Goal: Task Accomplishment & Management: Use online tool/utility

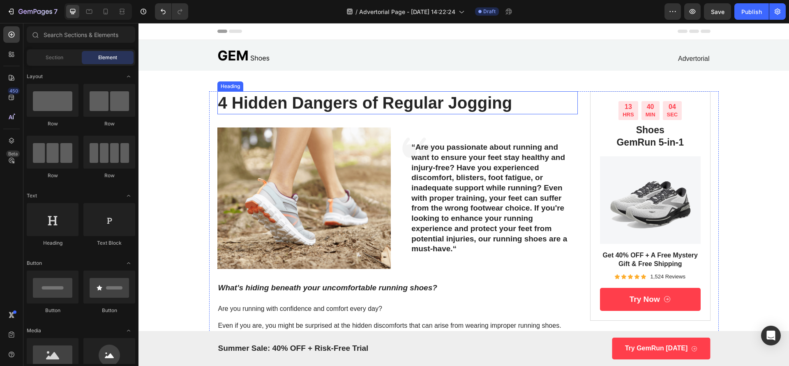
click at [341, 95] on h1 "4 Hidden Dangers of Regular Jogging" at bounding box center [397, 102] width 361 height 23
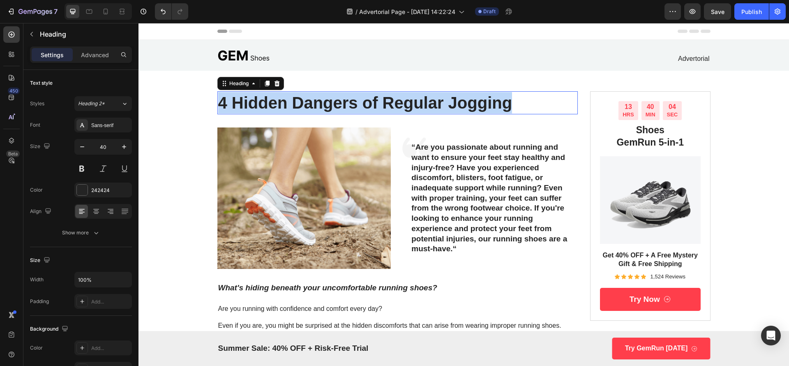
click at [341, 95] on p "4 Hidden Dangers of Regular Jogging" at bounding box center [397, 102] width 359 height 21
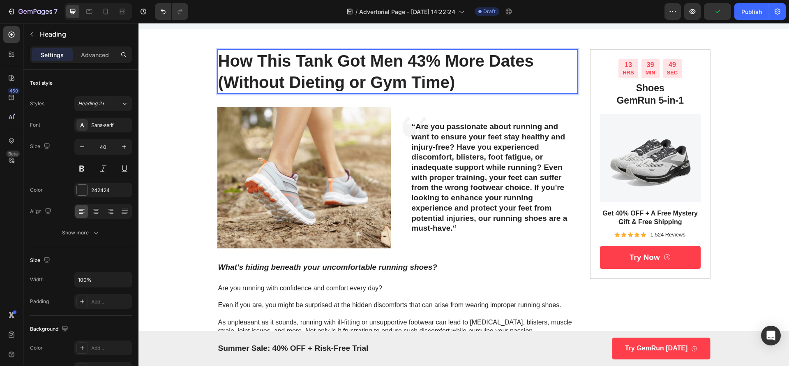
scroll to position [62, 0]
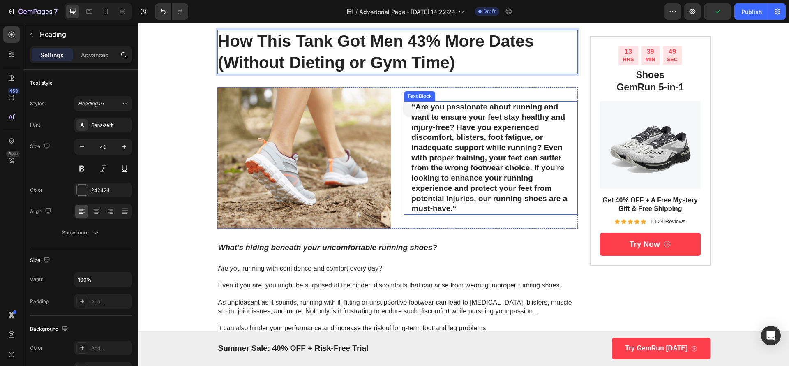
click at [434, 112] on p "“Are you passionate about running and want to ensure your feet stay healthy and…" at bounding box center [490, 158] width 159 height 112
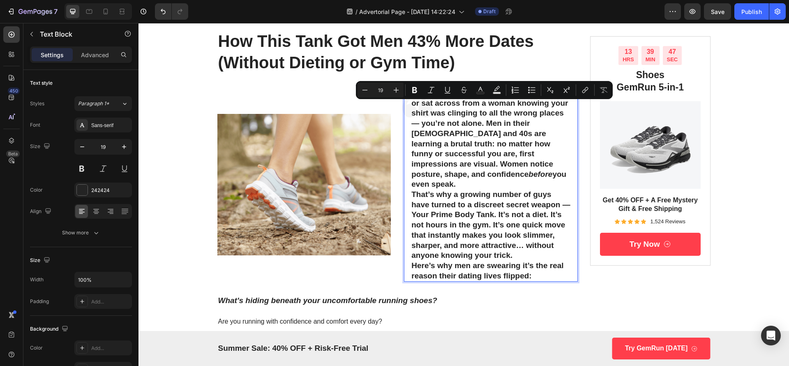
scroll to position [48, 0]
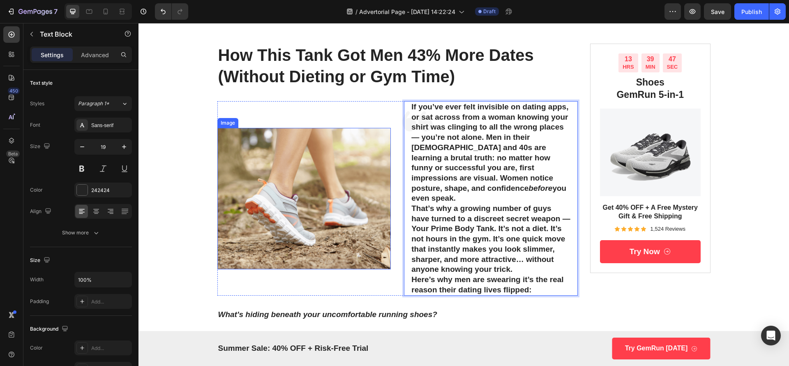
click at [336, 131] on img at bounding box center [304, 198] width 174 height 141
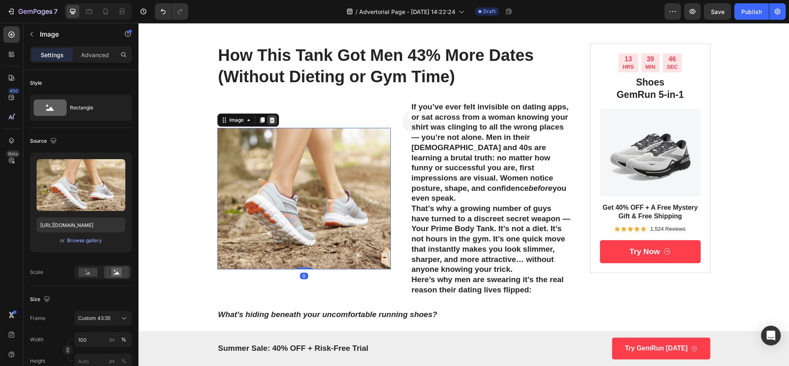
click at [269, 117] on icon at bounding box center [272, 120] width 7 height 7
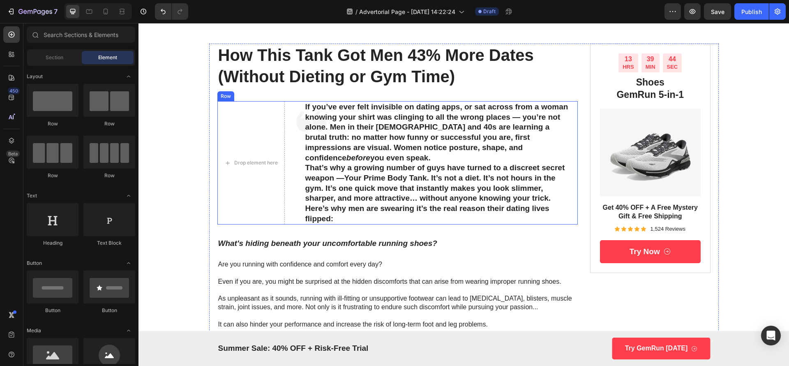
click at [285, 138] on div "Drop element here Icon If you’ve ever felt invisible on dating apps, or sat acr…" at bounding box center [397, 162] width 361 height 123
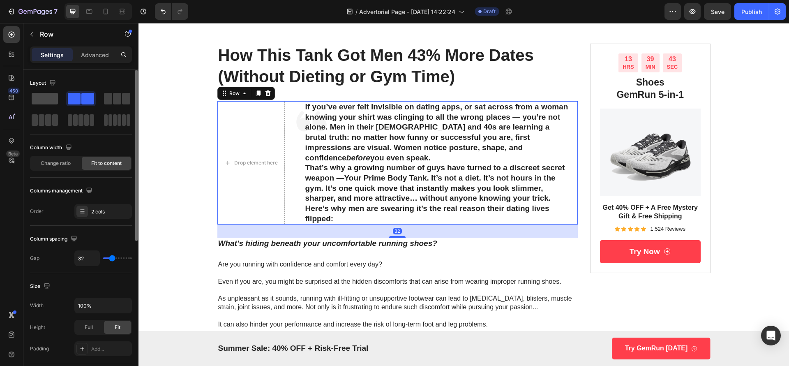
click at [42, 99] on span at bounding box center [45, 99] width 26 height 12
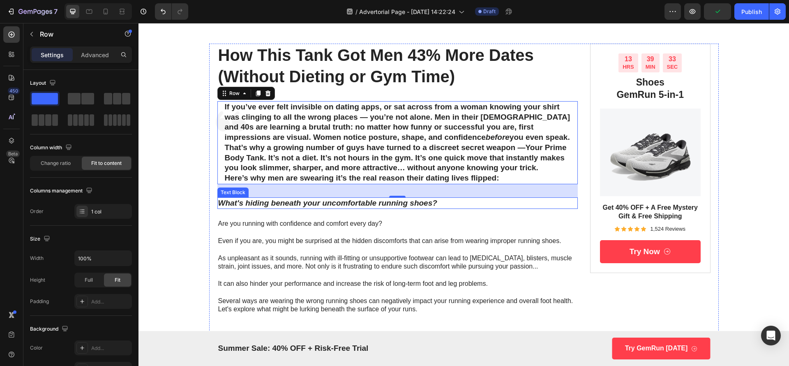
click at [286, 201] on p "What's hiding beneath your uncomfortable running shoes?" at bounding box center [397, 203] width 359 height 10
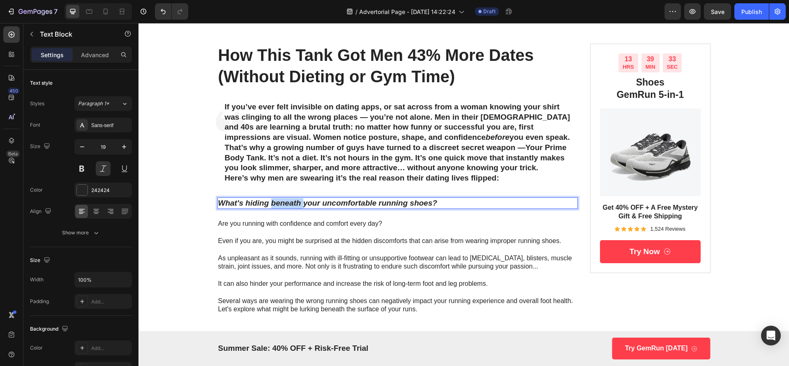
click at [286, 201] on p "What's hiding beneath your uncomfortable running shoes?" at bounding box center [397, 203] width 359 height 10
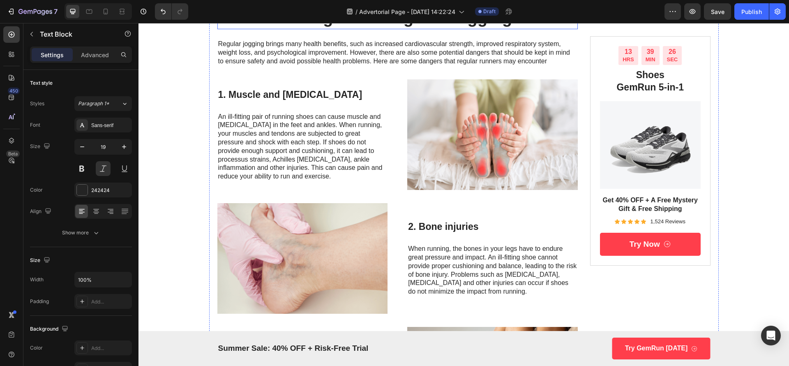
scroll to position [356, 0]
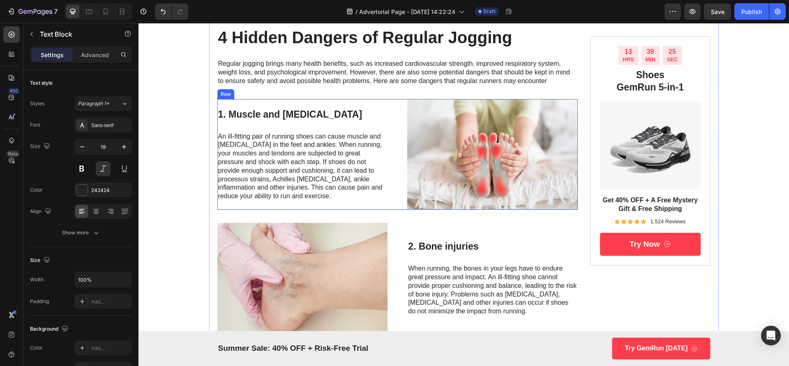
click at [297, 115] on h3 "1. Muscle and [MEDICAL_DATA]" at bounding box center [302, 115] width 171 height 14
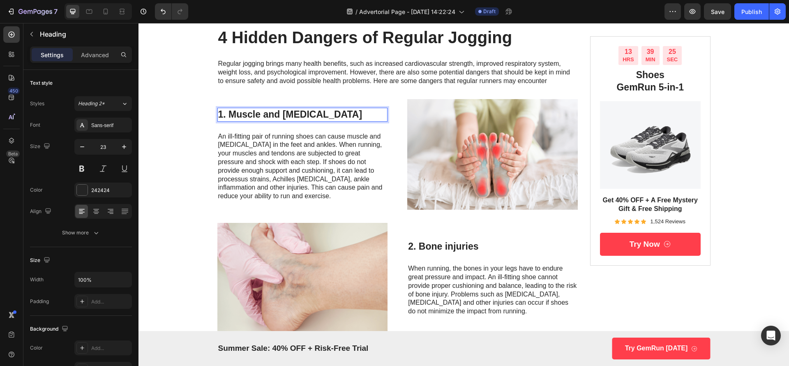
click at [297, 115] on p "1. Muscle and [MEDICAL_DATA]" at bounding box center [302, 114] width 169 height 12
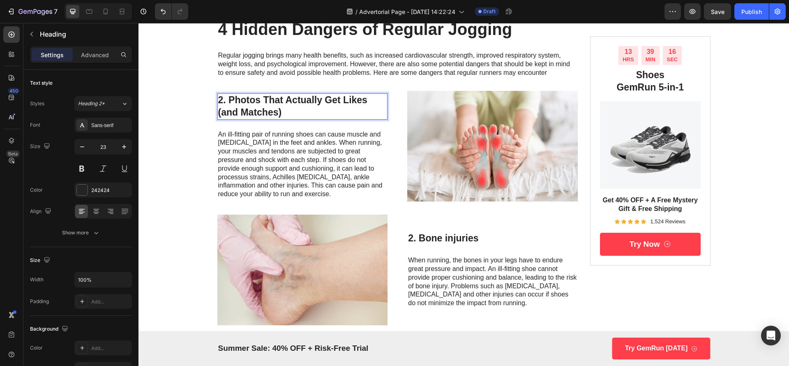
scroll to position [411, 0]
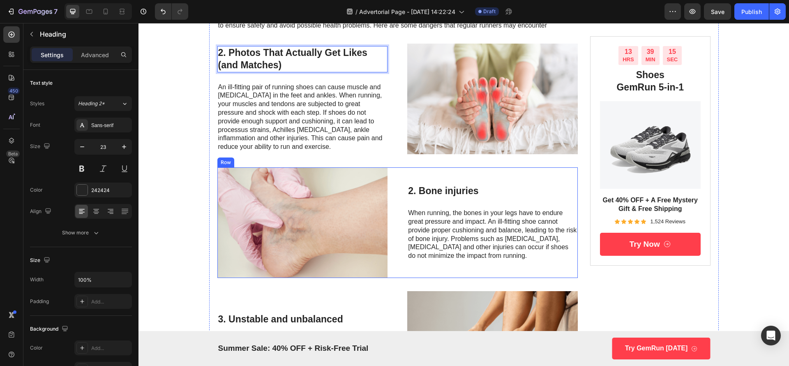
click at [459, 189] on h3 "2. Bone injuries" at bounding box center [492, 191] width 171 height 14
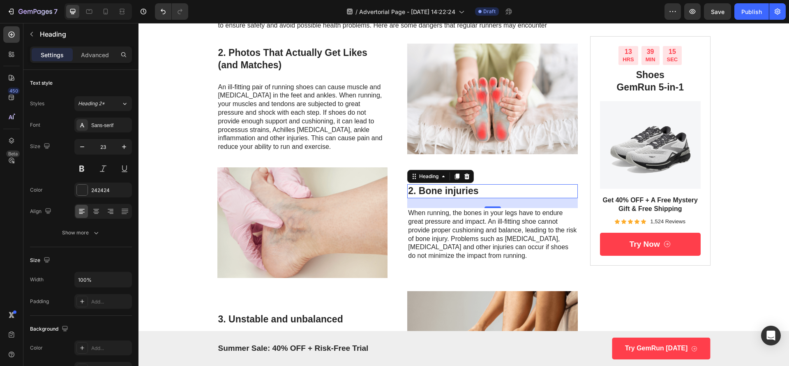
click at [459, 189] on h3 "2. Bone injuries" at bounding box center [492, 191] width 171 height 14
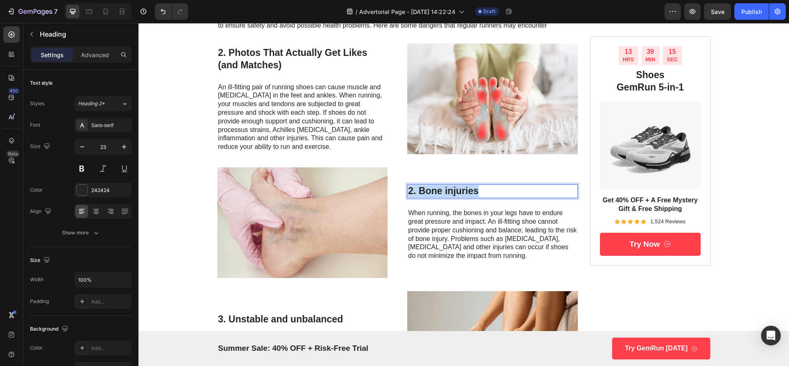
click at [459, 189] on p "2. Bone injuries" at bounding box center [492, 191] width 169 height 12
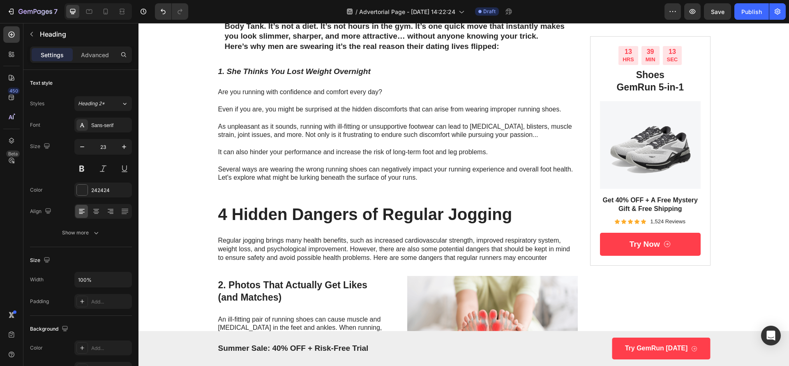
scroll to position [159, 0]
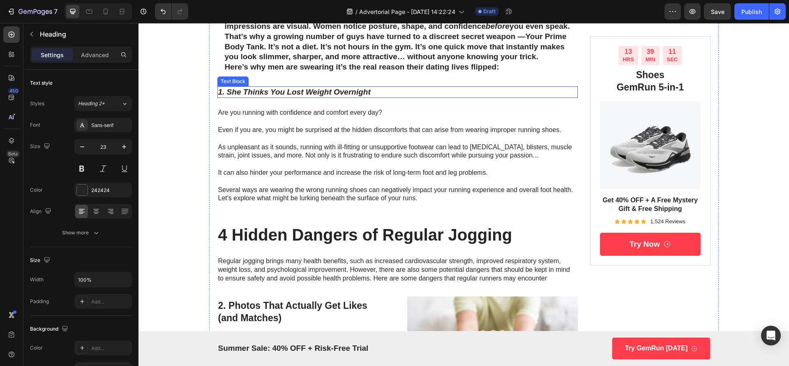
click at [326, 94] on p "1. She Thinks You Lost Weight Overnight" at bounding box center [397, 92] width 359 height 10
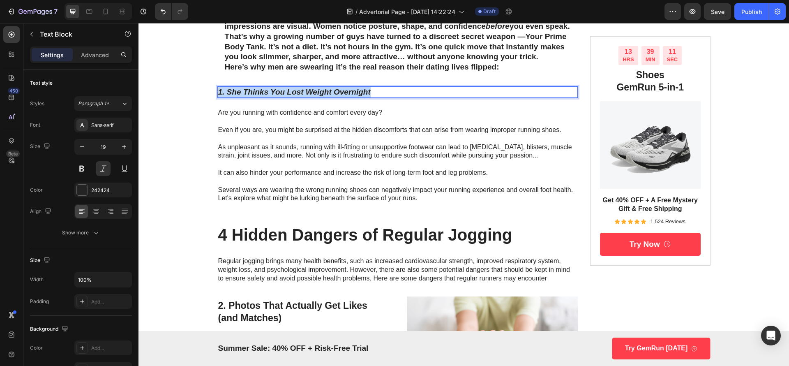
click at [326, 94] on p "1. She Thinks You Lost Weight Overnight" at bounding box center [397, 92] width 359 height 10
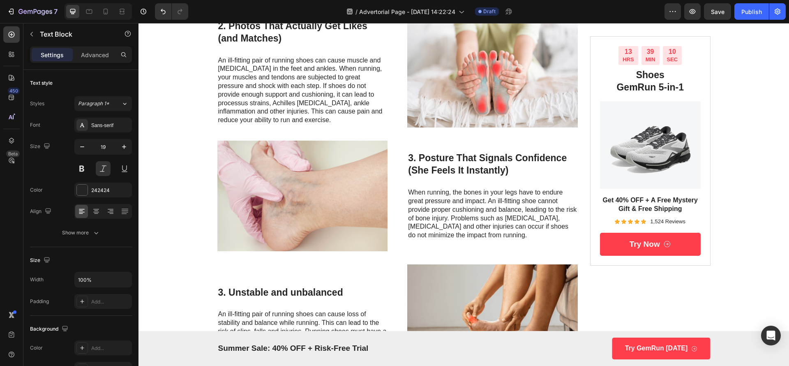
scroll to position [467, 0]
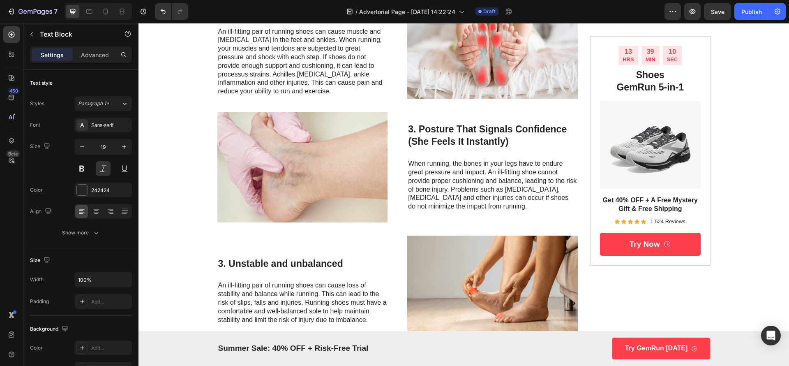
copy p "1. She Thinks You Lost Weight Overnight"
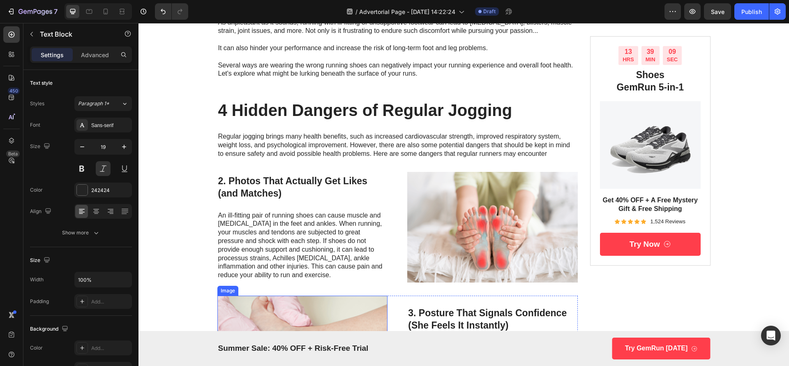
scroll to position [282, 0]
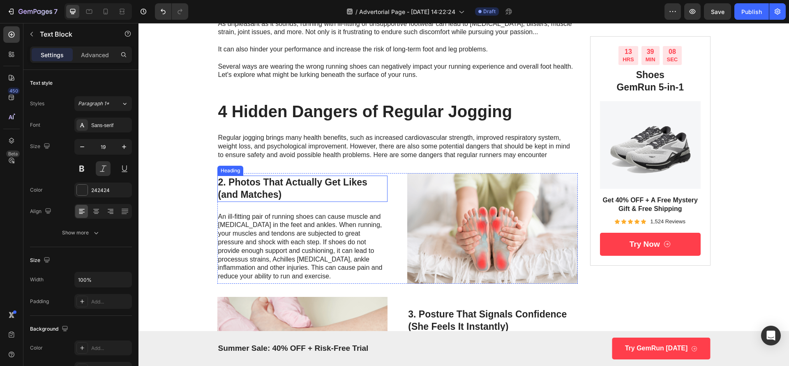
click at [294, 183] on p "2. Photos That Actually Get Likes (and Matches)" at bounding box center [302, 188] width 169 height 25
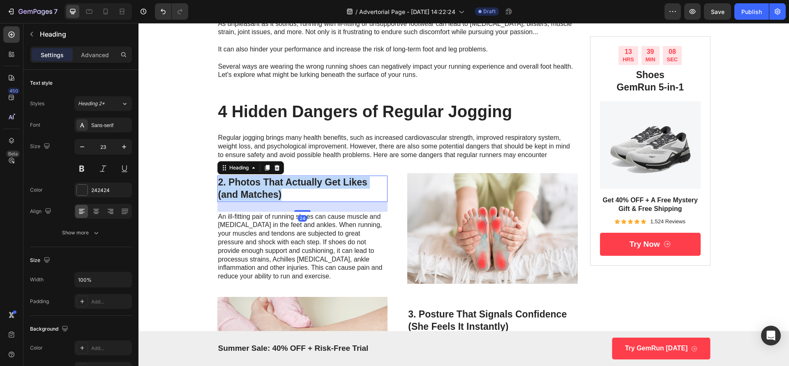
click at [294, 183] on p "2. Photos That Actually Get Likes (and Matches)" at bounding box center [302, 188] width 169 height 25
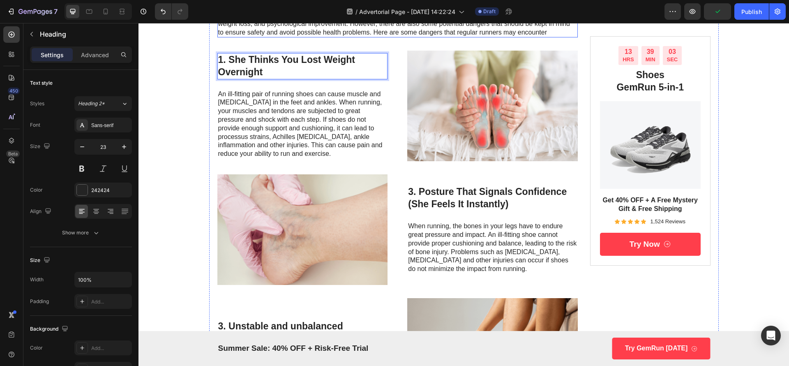
scroll to position [405, 0]
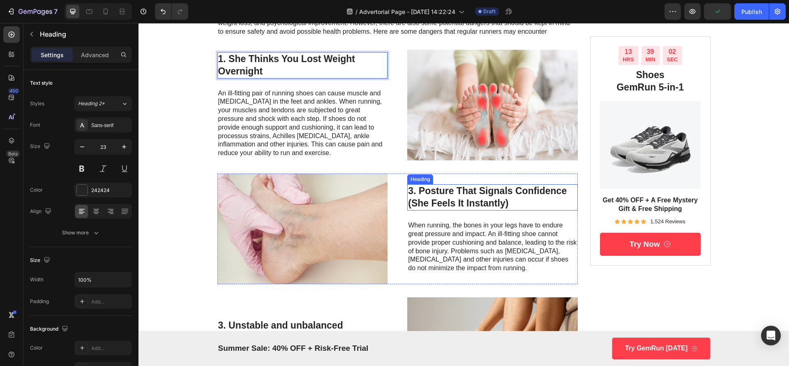
click at [437, 189] on p "3. Posture That Signals Confidence (She Feels It Instantly)" at bounding box center [492, 197] width 169 height 25
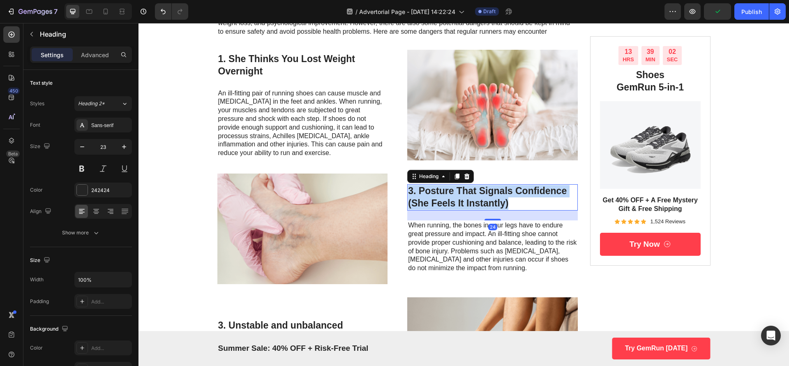
click at [437, 189] on p "3. Posture That Signals Confidence (She Feels It Instantly)" at bounding box center [492, 197] width 169 height 25
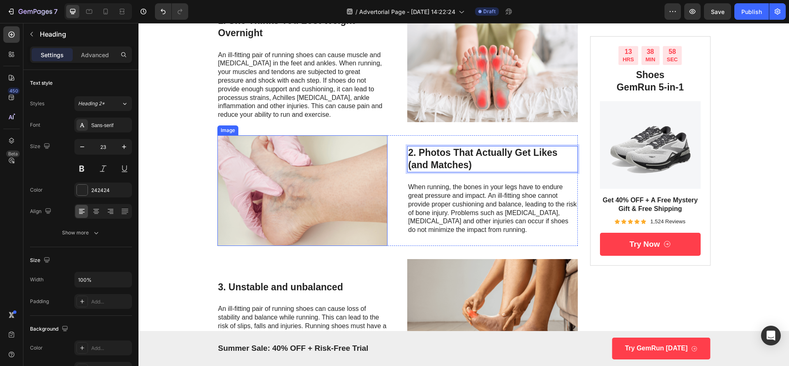
scroll to position [528, 0]
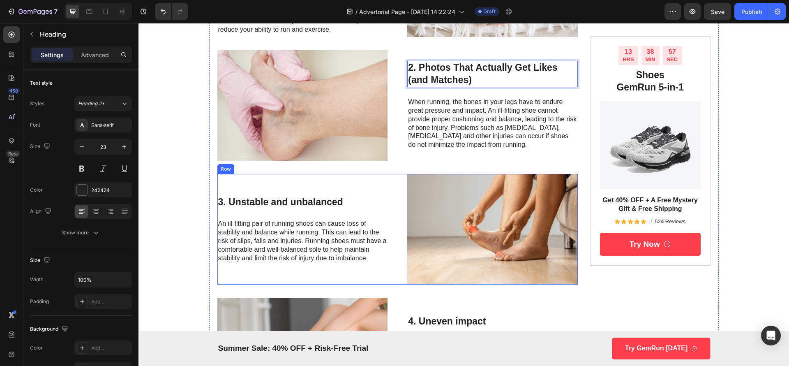
click at [307, 203] on h3 "3. Unstable and unbalanced" at bounding box center [302, 202] width 171 height 14
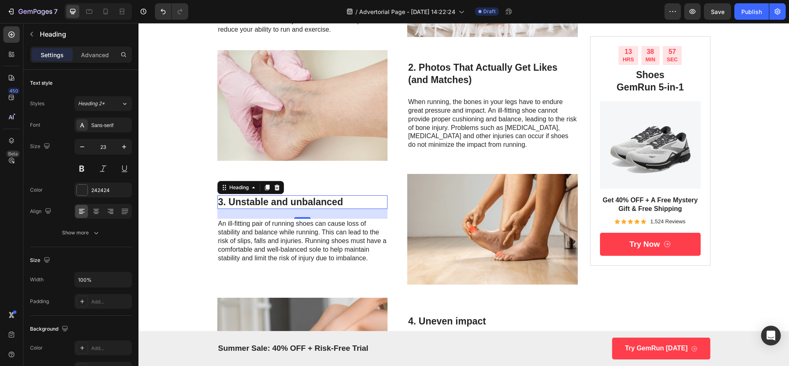
click at [307, 203] on h3 "3. Unstable and unbalanced" at bounding box center [302, 202] width 171 height 14
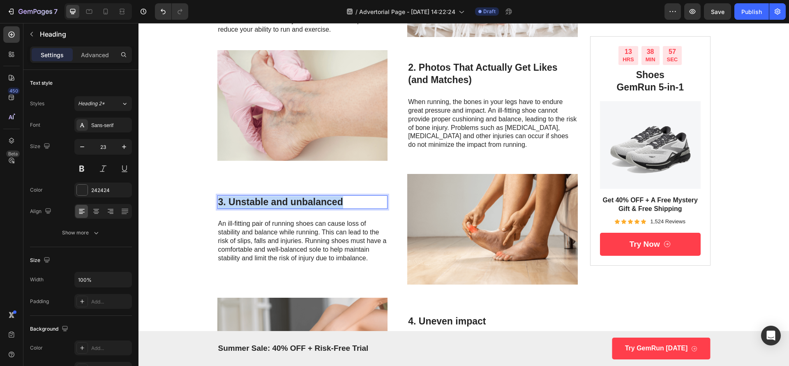
click at [307, 203] on p "3. Unstable and unbalanced" at bounding box center [302, 202] width 169 height 12
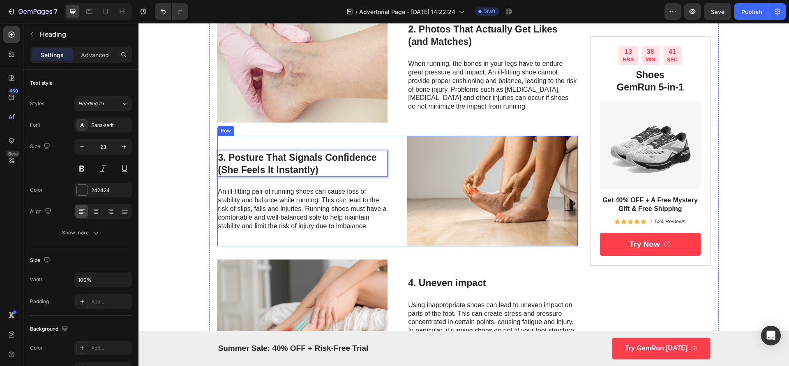
scroll to position [646, 0]
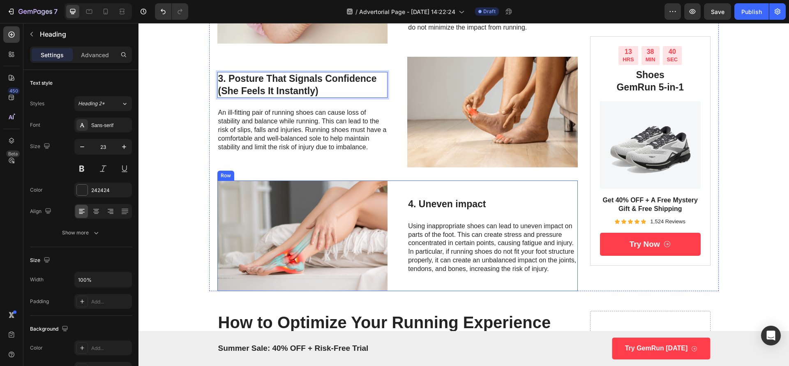
click at [462, 206] on h3 "4. Uneven impact" at bounding box center [492, 204] width 171 height 14
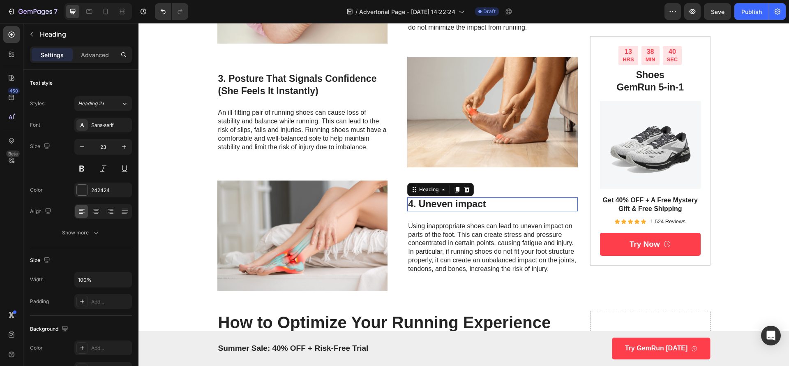
click at [462, 206] on h3 "4. Uneven impact" at bounding box center [492, 204] width 171 height 14
click at [462, 206] on p "4. Uneven impact" at bounding box center [492, 204] width 169 height 12
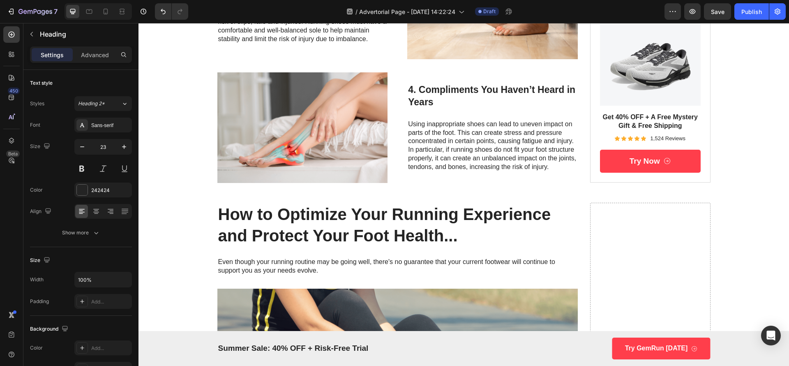
scroll to position [639, 0]
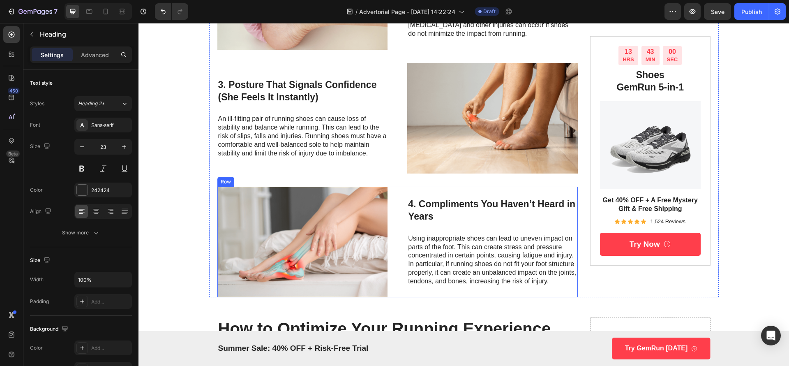
click at [388, 212] on div "Image 4. Compliments You Haven’t Heard in Years Heading Using inappropriate sho…" at bounding box center [397, 242] width 361 height 111
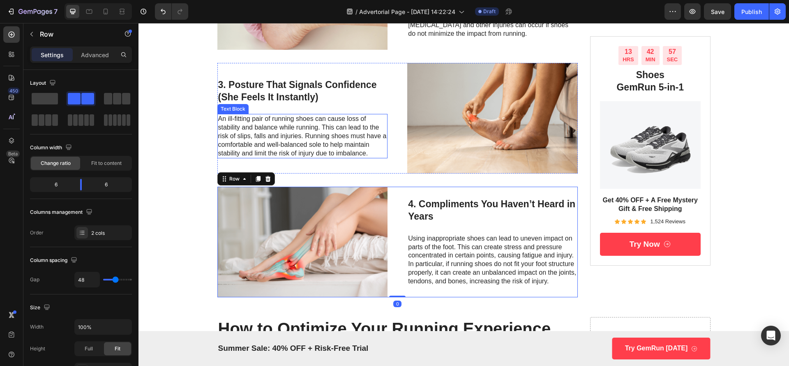
click at [388, 120] on div "3. Posture That Signals Confidence (She Feels It Instantly) Heading An ill-fitt…" at bounding box center [397, 118] width 361 height 111
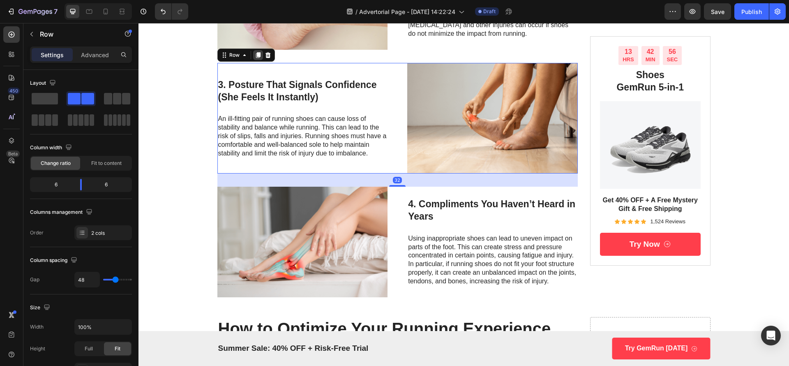
click at [256, 56] on icon at bounding box center [258, 55] width 5 height 6
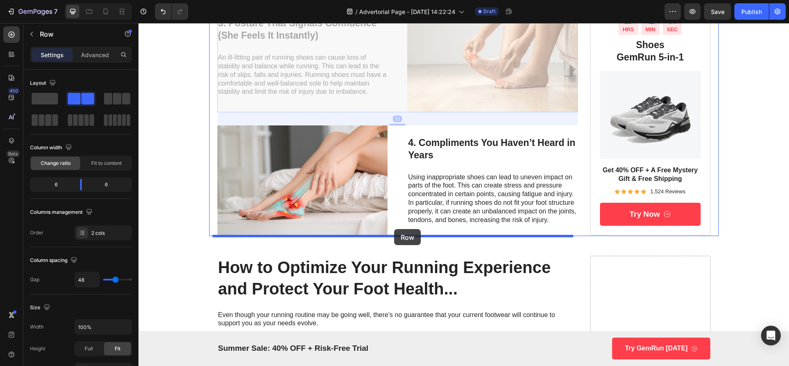
drag, startPoint x: 394, startPoint y: 207, endPoint x: 394, endPoint y: 230, distance: 23.0
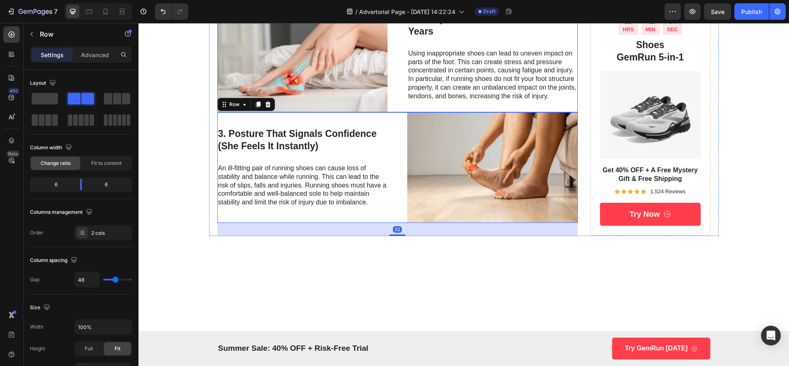
scroll to position [701, 0]
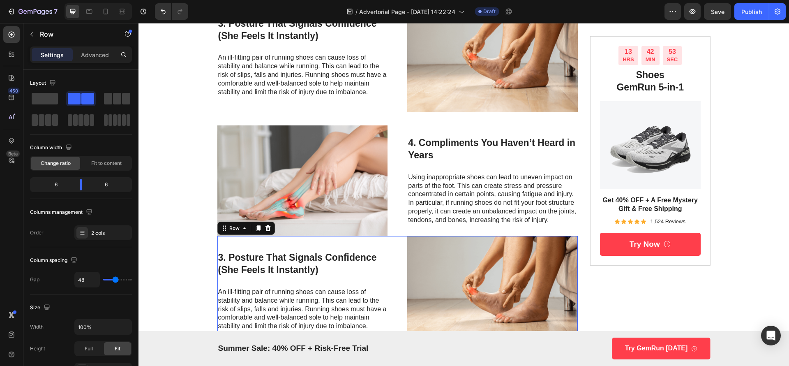
click at [326, 279] on div "3. Posture That Signals Confidence (She Feels It Instantly) Heading An ill-fitt…" at bounding box center [302, 291] width 171 height 111
click at [318, 268] on h3 "3. Posture That Signals Confidence (She Feels It Instantly)" at bounding box center [302, 264] width 171 height 26
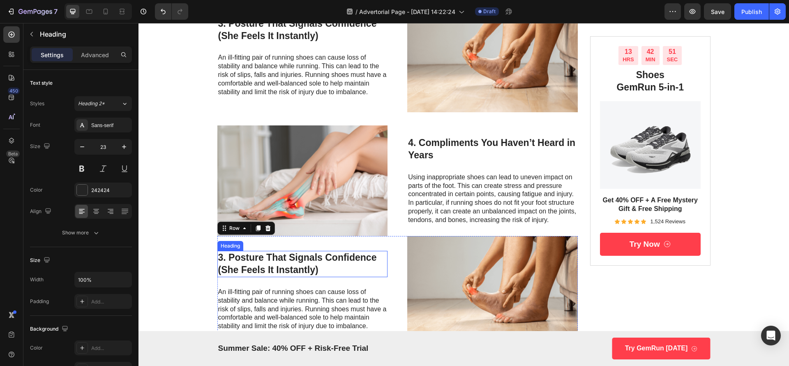
click at [318, 268] on h3 "3. Posture That Signals Confidence (She Feels It Instantly)" at bounding box center [302, 264] width 171 height 26
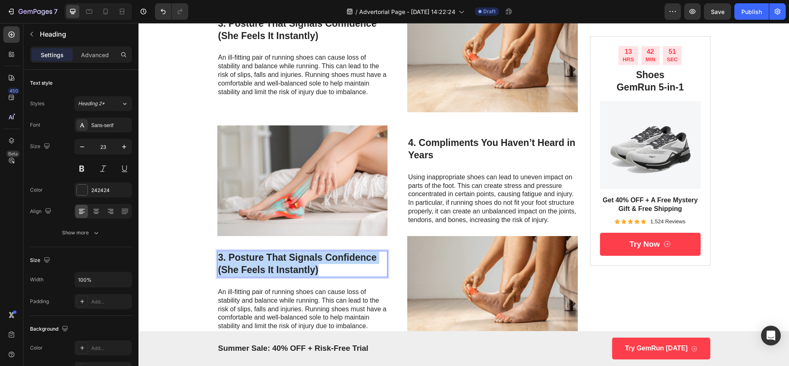
click at [318, 268] on p "3. Posture That Signals Confidence (She Feels It Instantly)" at bounding box center [302, 263] width 169 height 25
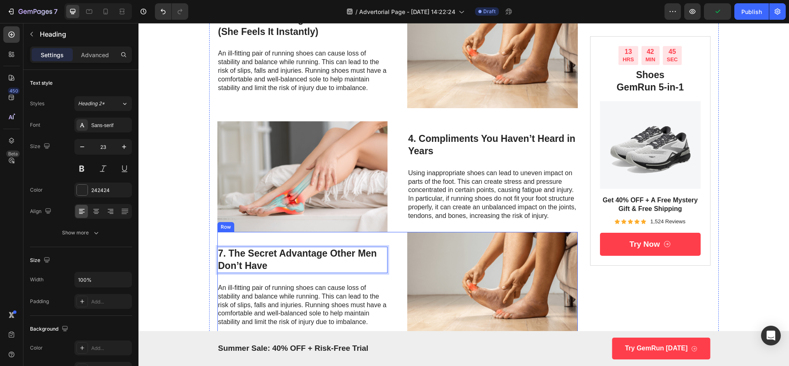
scroll to position [762, 0]
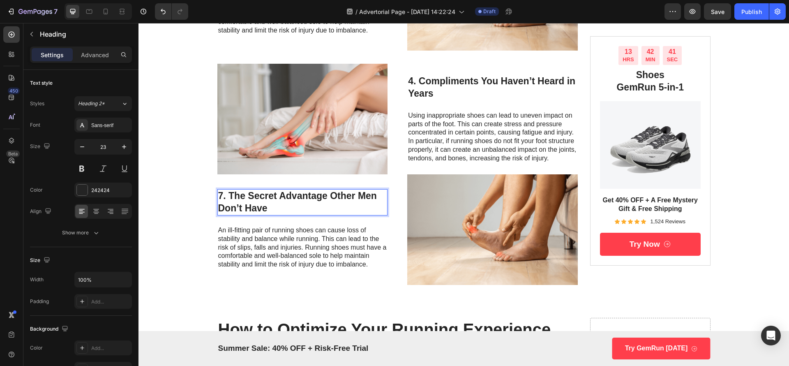
click at [220, 194] on p "7. The Secret Advantage Other Men Don’t Have" at bounding box center [302, 202] width 169 height 25
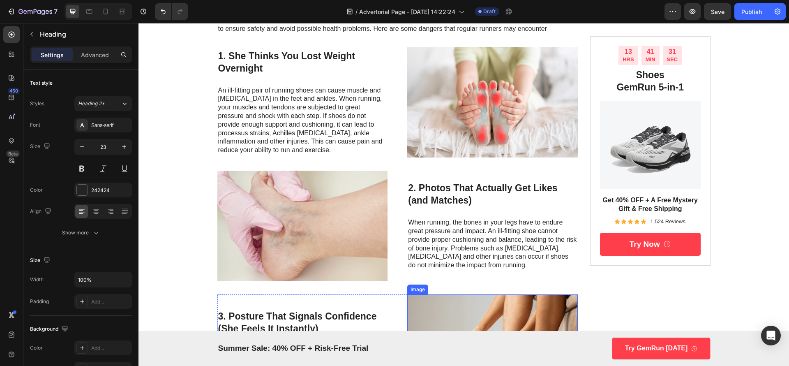
scroll to position [392, 0]
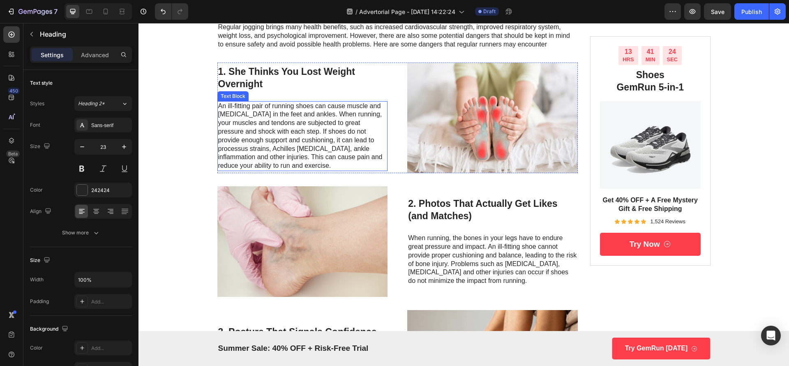
click at [285, 129] on p "An ill-fitting pair of running shoes can cause muscle and [MEDICAL_DATA] in the…" at bounding box center [302, 136] width 169 height 68
click at [283, 129] on p "An ill-fitting pair of running shoes can cause muscle and [MEDICAL_DATA] in the…" at bounding box center [302, 136] width 169 height 68
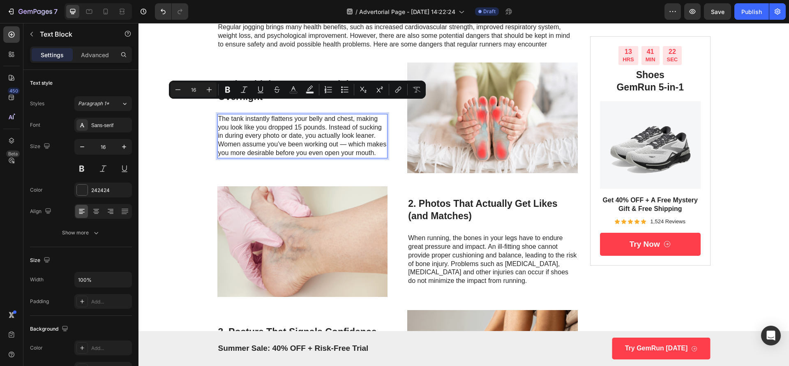
scroll to position [405, 0]
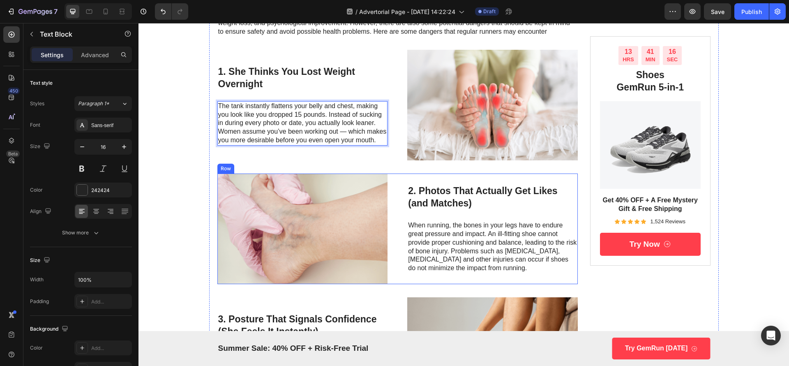
click at [475, 259] on p "When running, the bones in your legs have to endure great pressure and impact. …" at bounding box center [492, 246] width 169 height 51
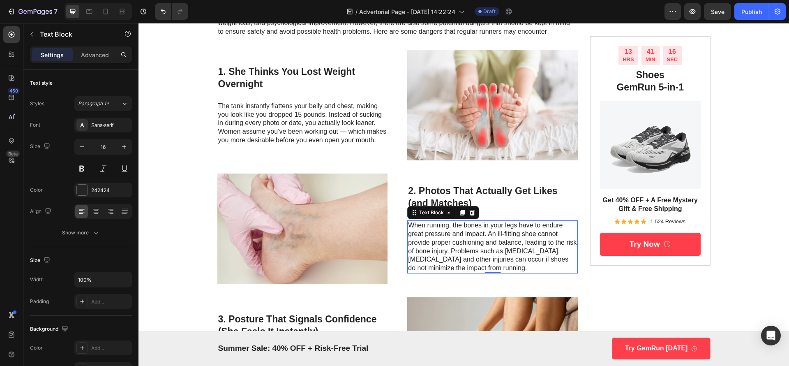
click at [475, 259] on p "When running, the bones in your legs have to endure great pressure and impact. …" at bounding box center [492, 246] width 169 height 51
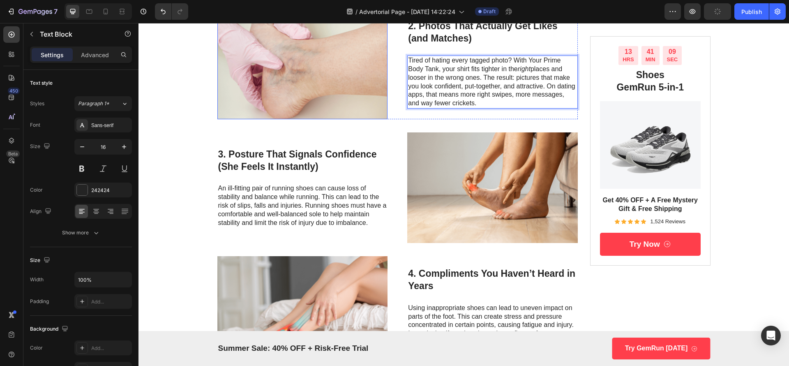
scroll to position [590, 0]
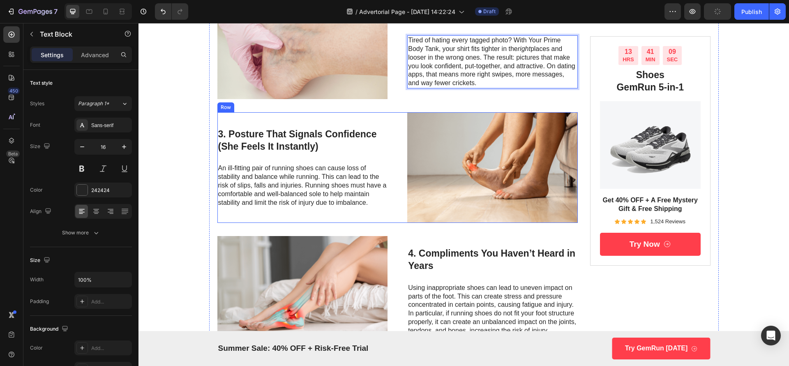
click at [282, 201] on p "An ill-fitting pair of running shoes can cause loss of stability and balance wh…" at bounding box center [302, 185] width 169 height 43
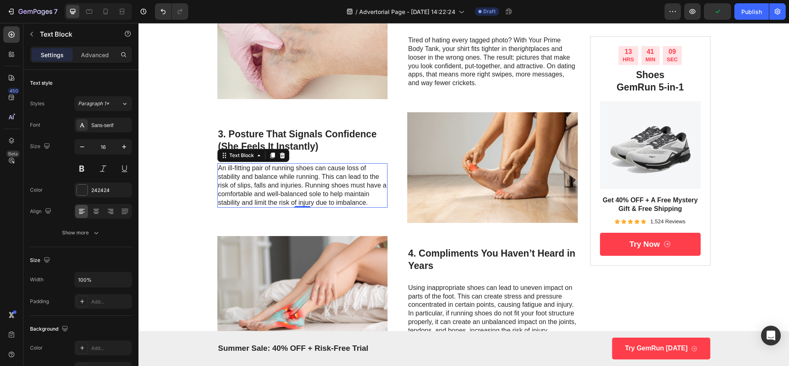
click at [282, 201] on p "An ill-fitting pair of running shoes can cause loss of stability and balance wh…" at bounding box center [302, 185] width 169 height 43
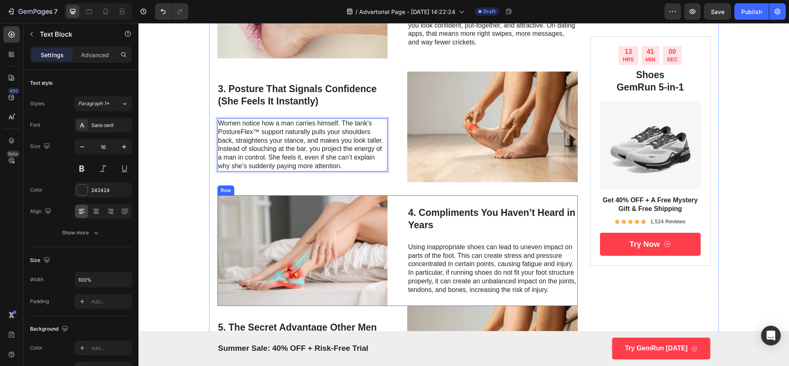
scroll to position [648, 0]
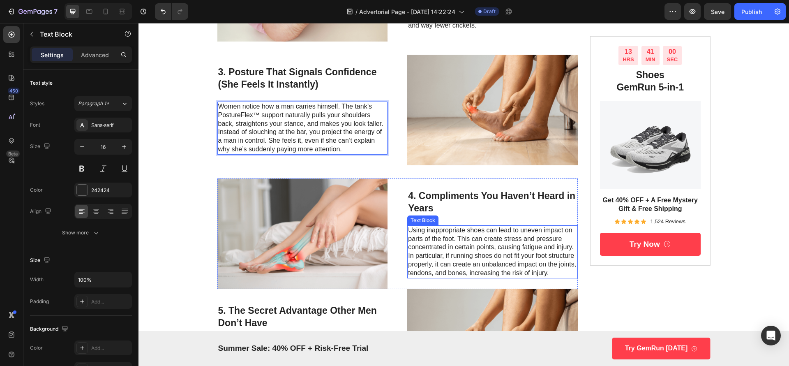
click at [468, 243] on p "Using inappropriate shoes can lead to uneven impact on parts of the foot. This …" at bounding box center [492, 251] width 169 height 51
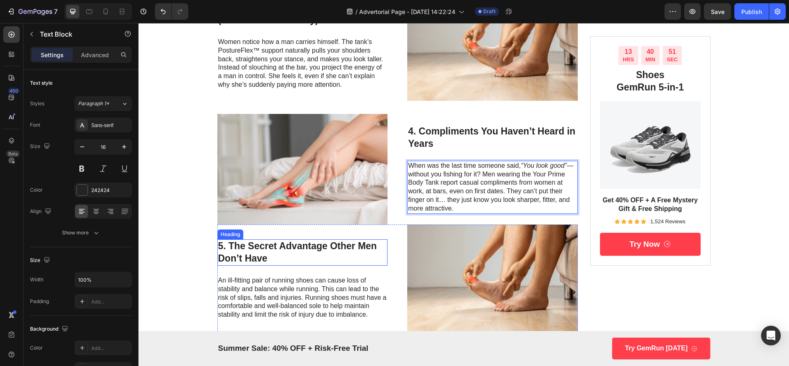
scroll to position [771, 0]
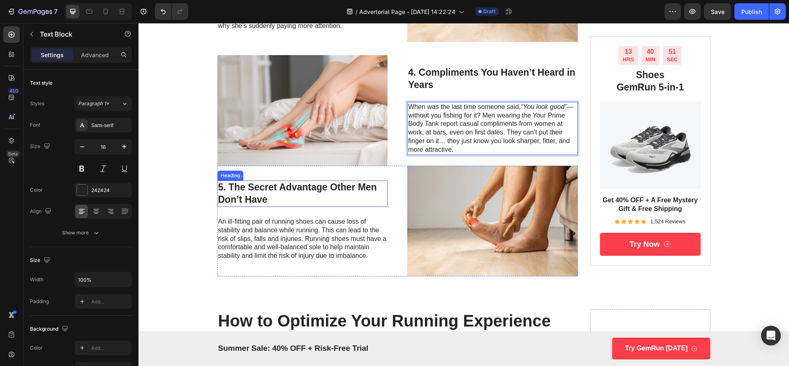
click at [273, 237] on p "An ill-fitting pair of running shoes can cause loss of stability and balance wh…" at bounding box center [302, 238] width 169 height 43
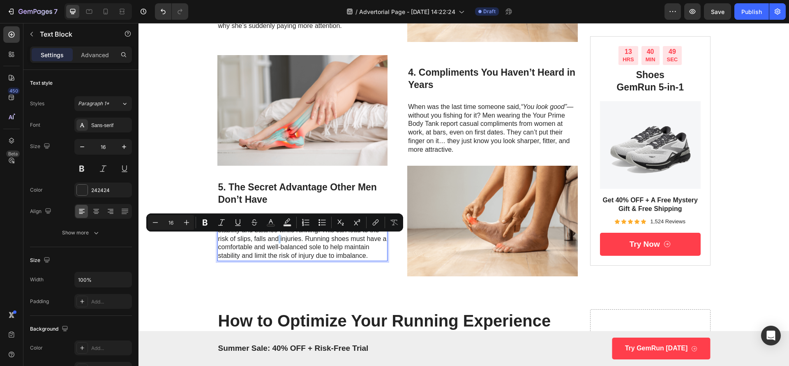
click at [273, 237] on p "An ill-fitting pair of running shoes can cause loss of stability and balance wh…" at bounding box center [302, 238] width 169 height 43
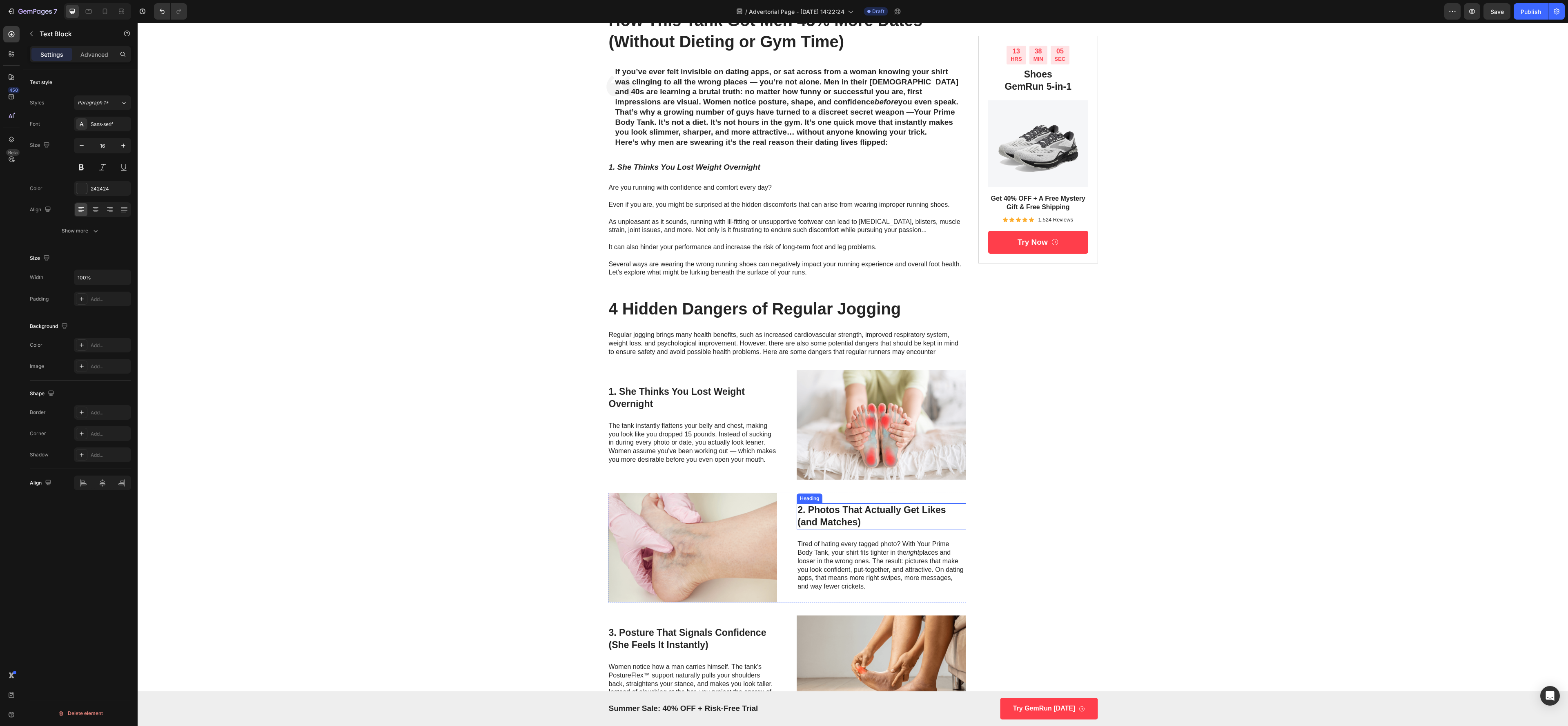
scroll to position [0, 0]
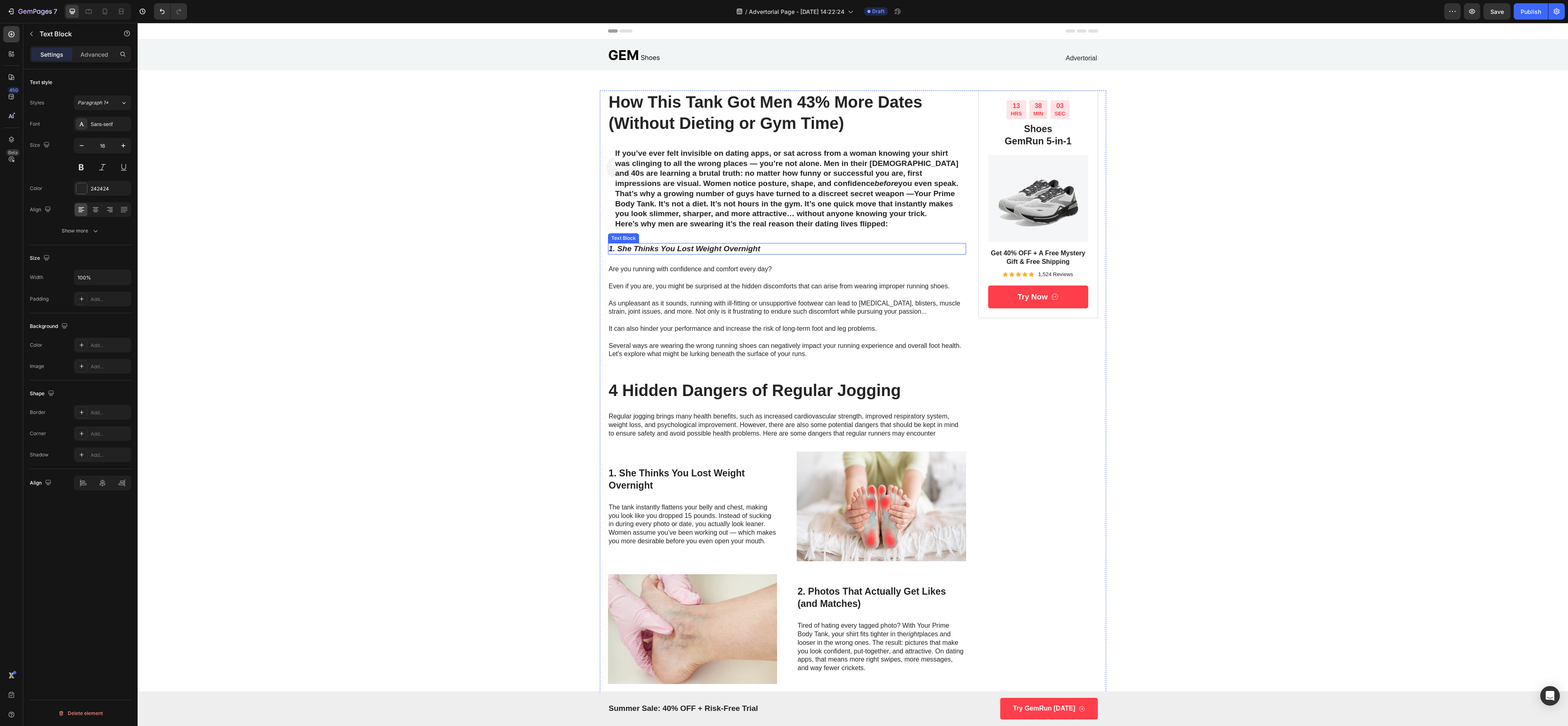
click at [784, 250] on p "1. She Thinks You Lost Weight Overnight" at bounding box center [787, 249] width 357 height 10
click at [670, 233] on icon at bounding box center [672, 235] width 5 height 6
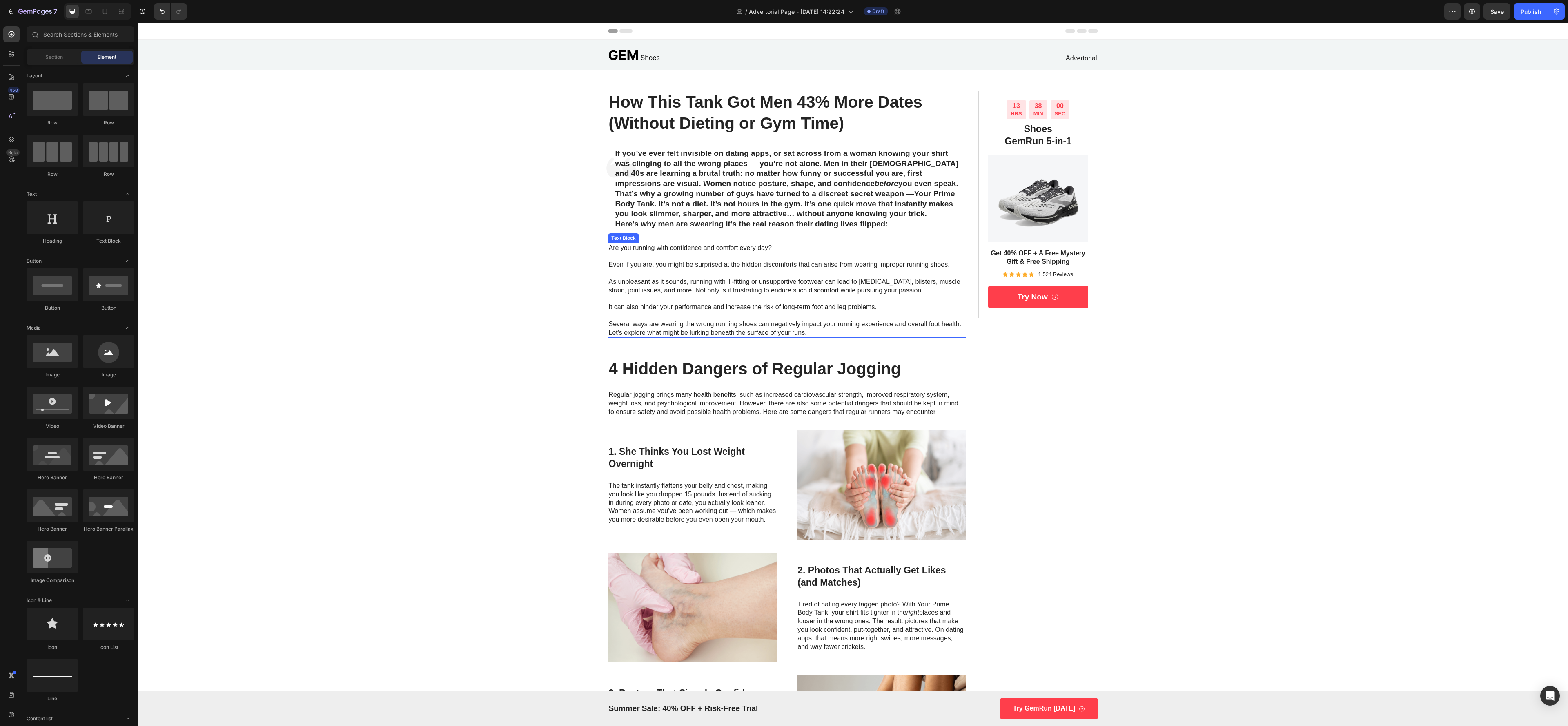
click at [784, 250] on p "Are you running with confidence and comfort every day? Even if you are, you mig…" at bounding box center [787, 291] width 357 height 93
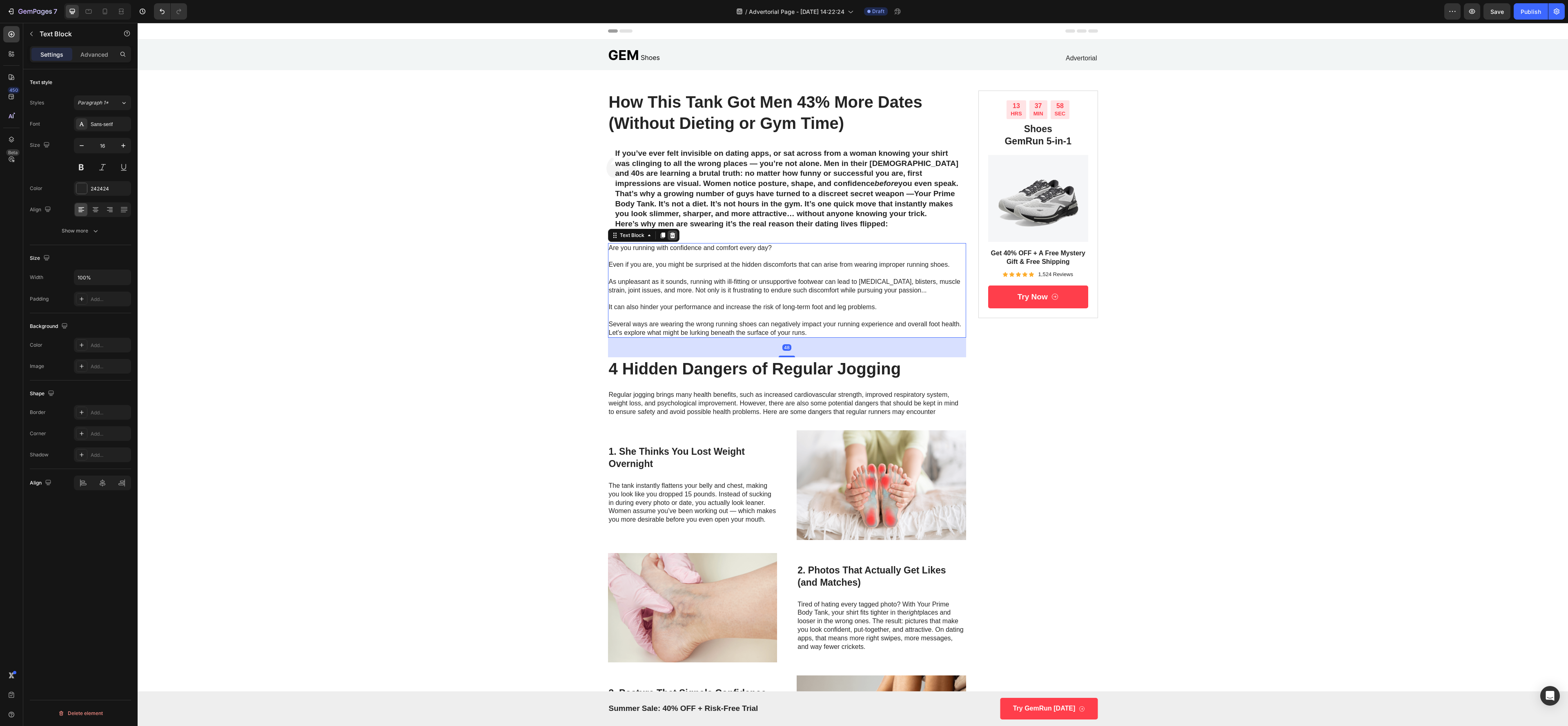
click at [670, 237] on icon at bounding box center [672, 235] width 5 height 6
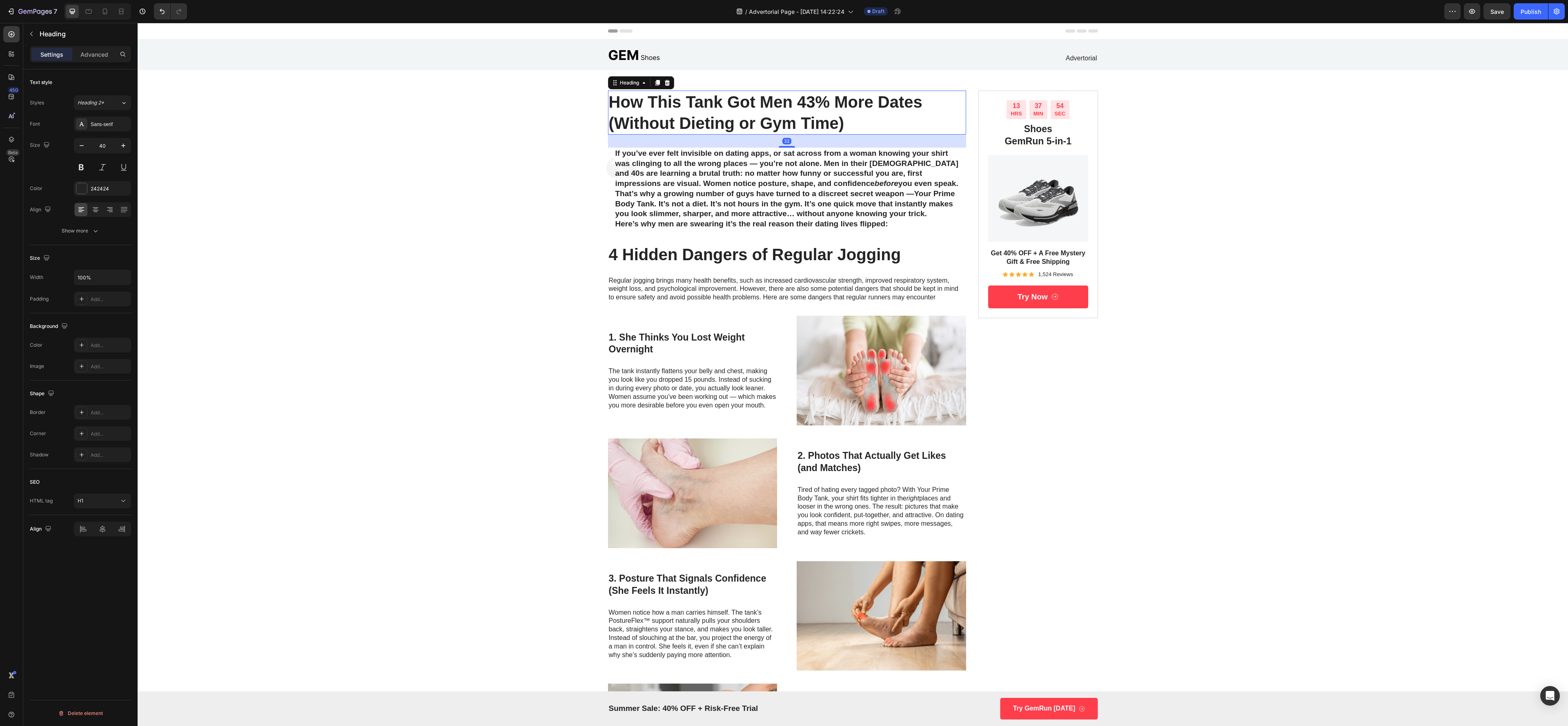
click at [784, 110] on h1 "How This Tank Got Men 43% More Dates (Without Dieting or Gym Time)" at bounding box center [787, 112] width 359 height 44
click at [784, 110] on p "How This Tank Got Men 43% More Dates (Without Dieting or Gym Time)" at bounding box center [787, 112] width 357 height 43
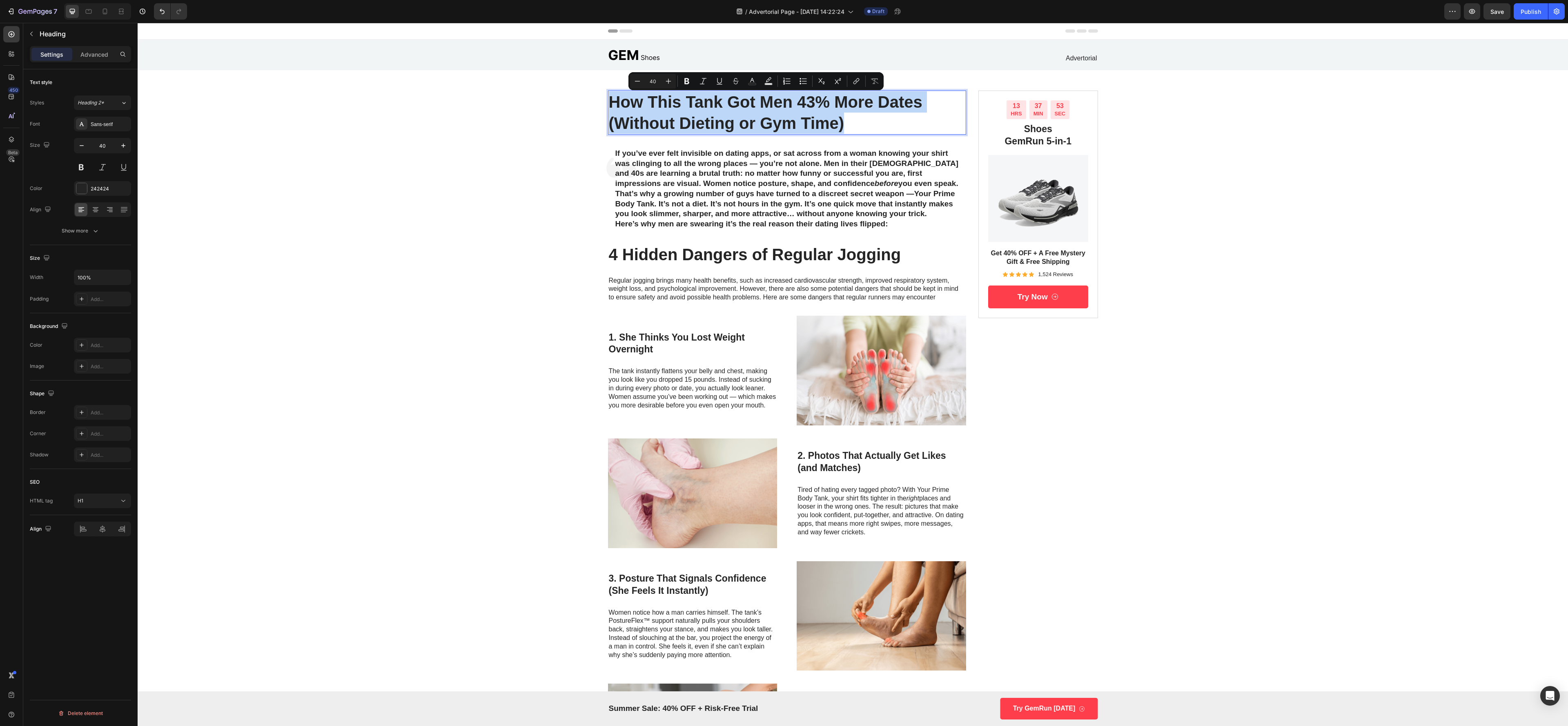
click at [784, 182] on p "If you’ve ever felt invisible on dating apps, or sat across from a woman knowin…" at bounding box center [787, 169] width 344 height 41
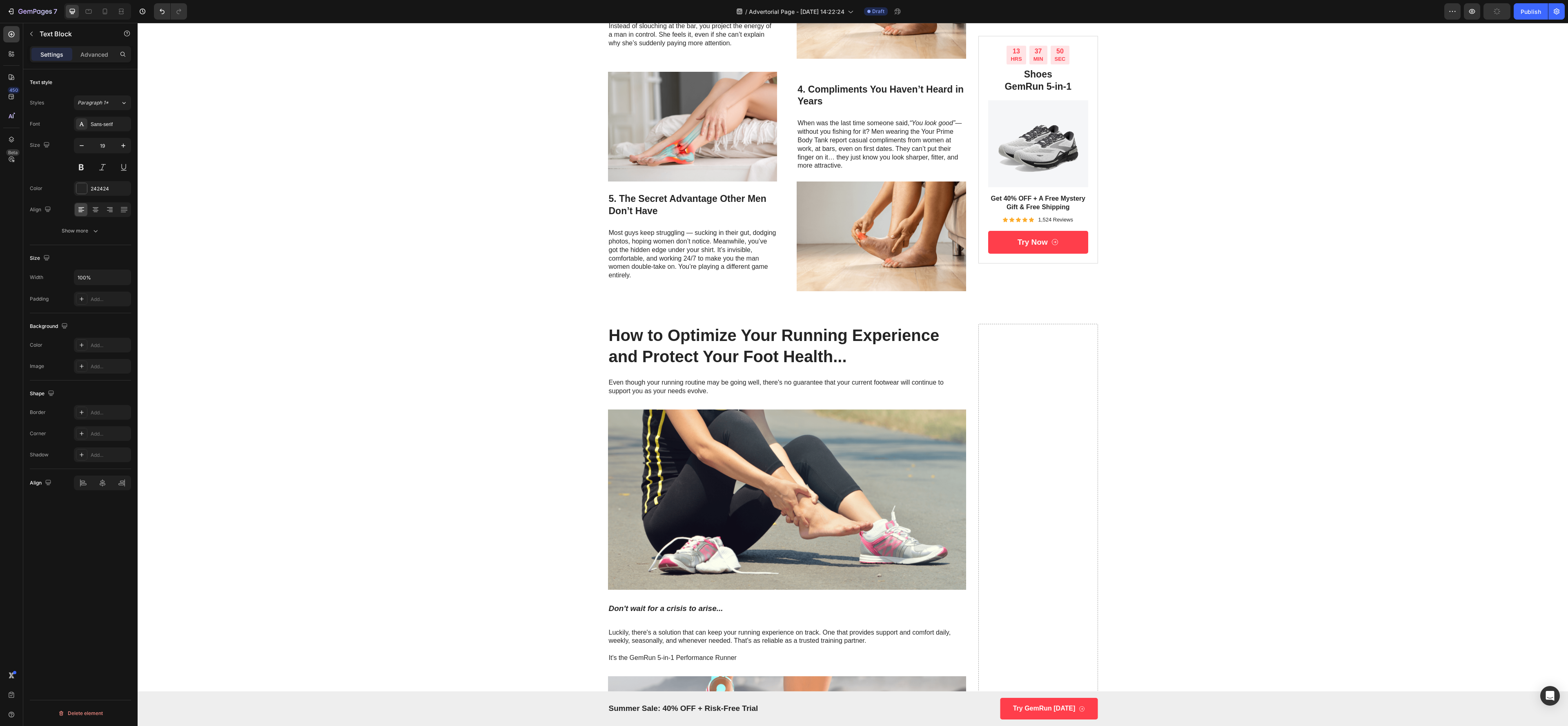
scroll to position [857, 0]
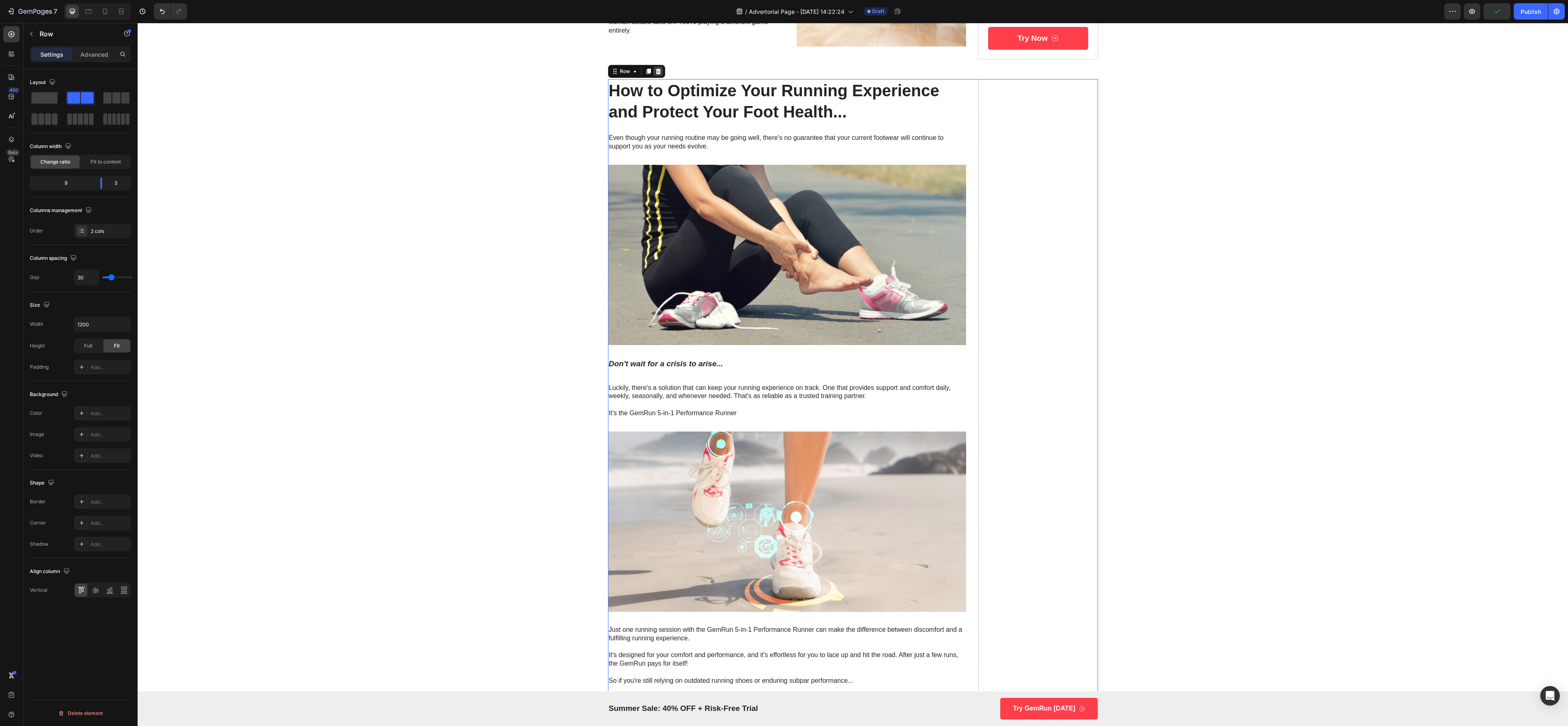
click at [655, 73] on icon at bounding box center [657, 72] width 5 height 6
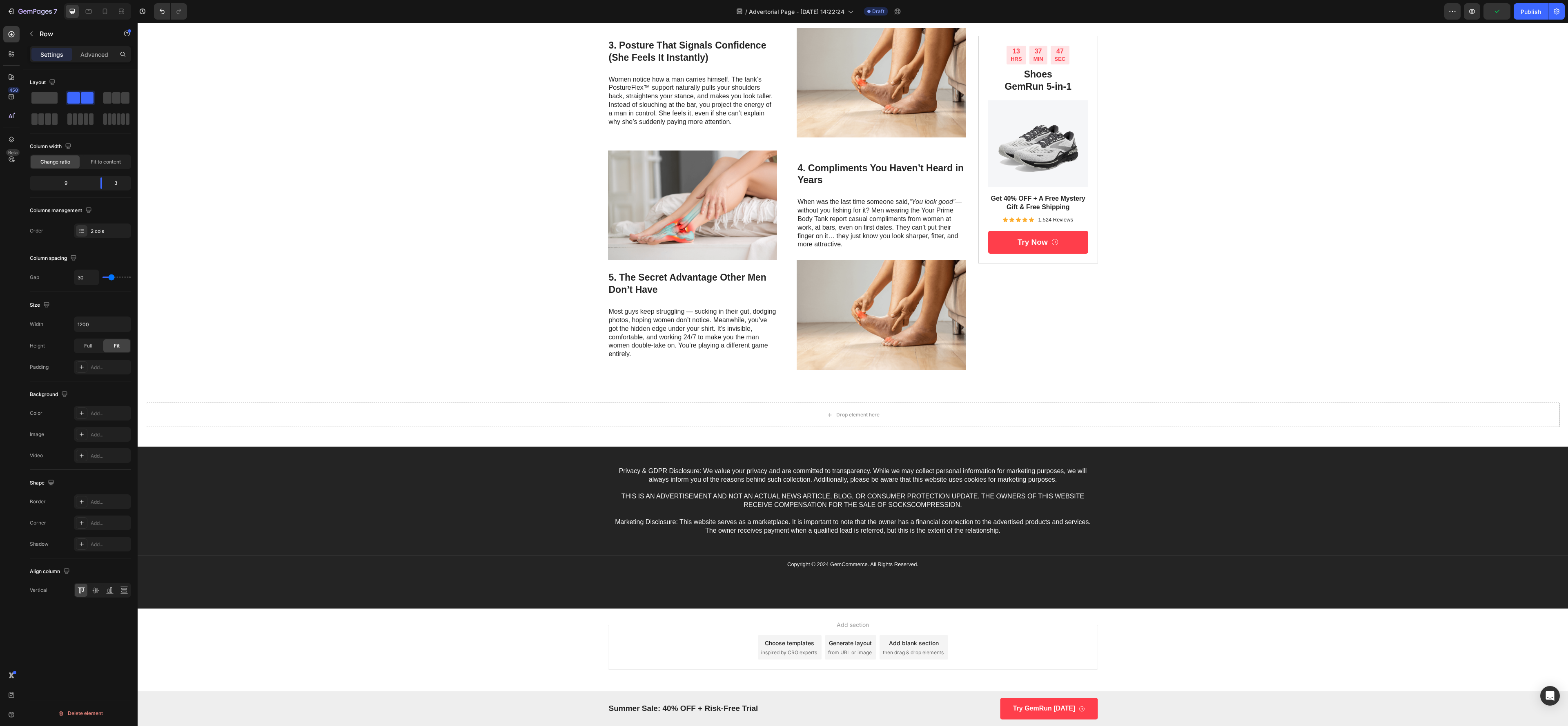
scroll to position [536, 0]
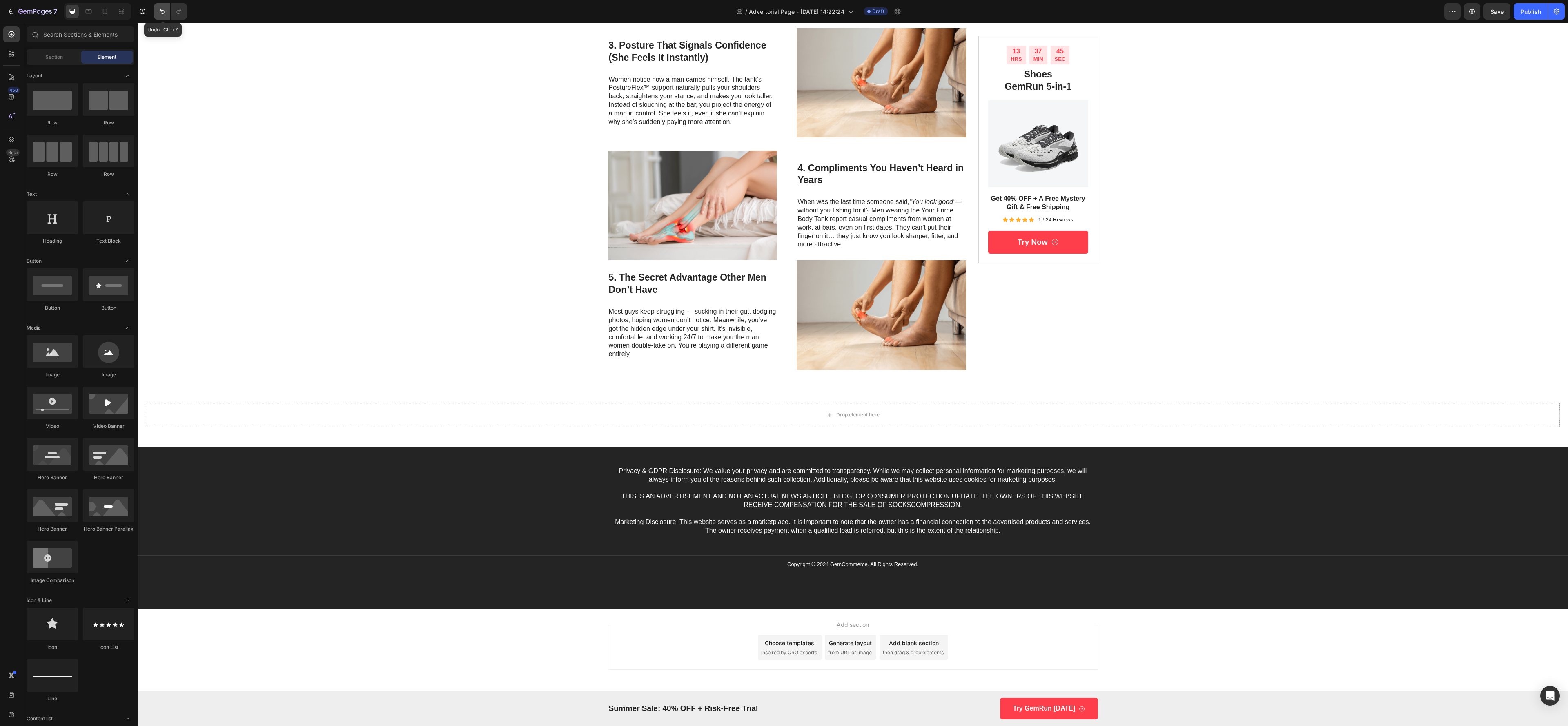
click at [162, 14] on icon "Undo/Redo" at bounding box center [162, 11] width 8 height 8
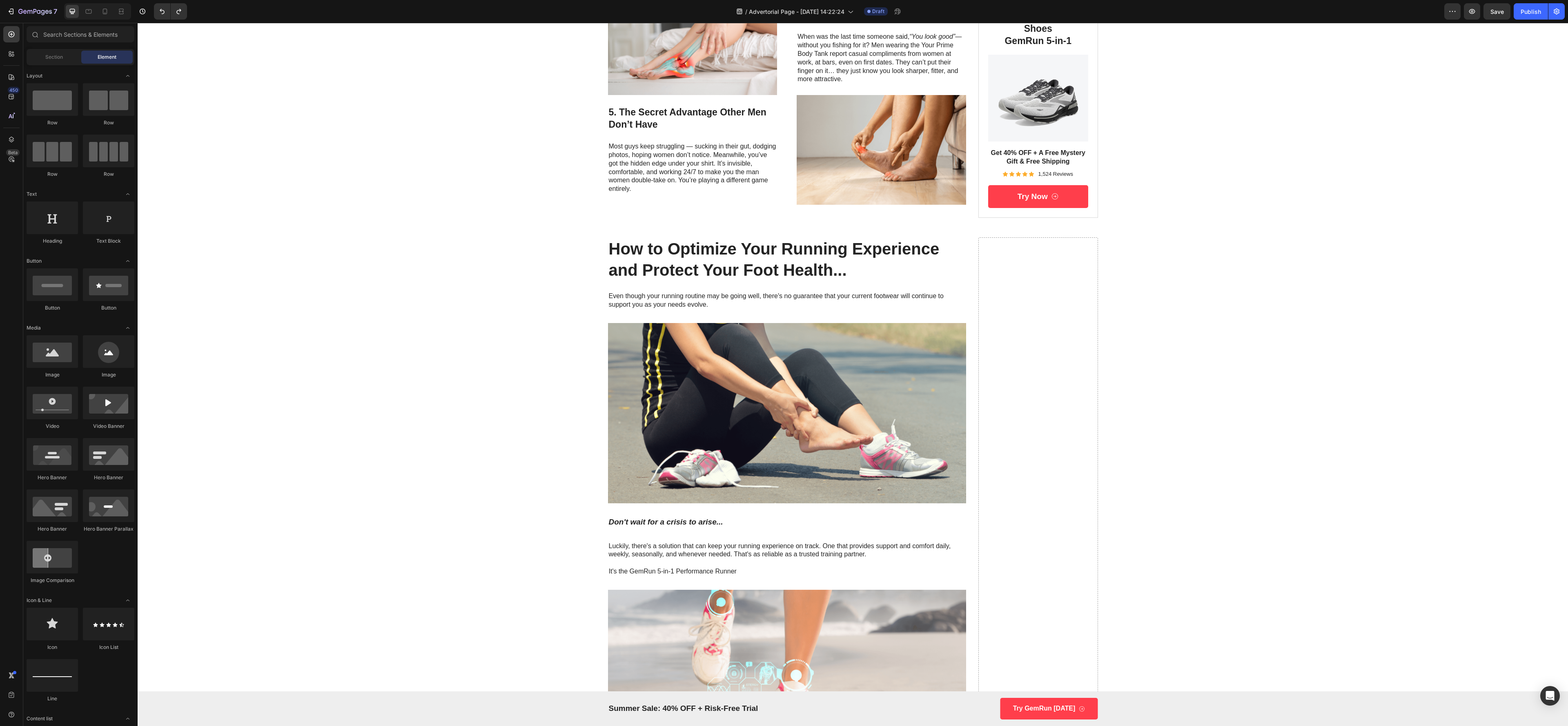
scroll to position [821, 0]
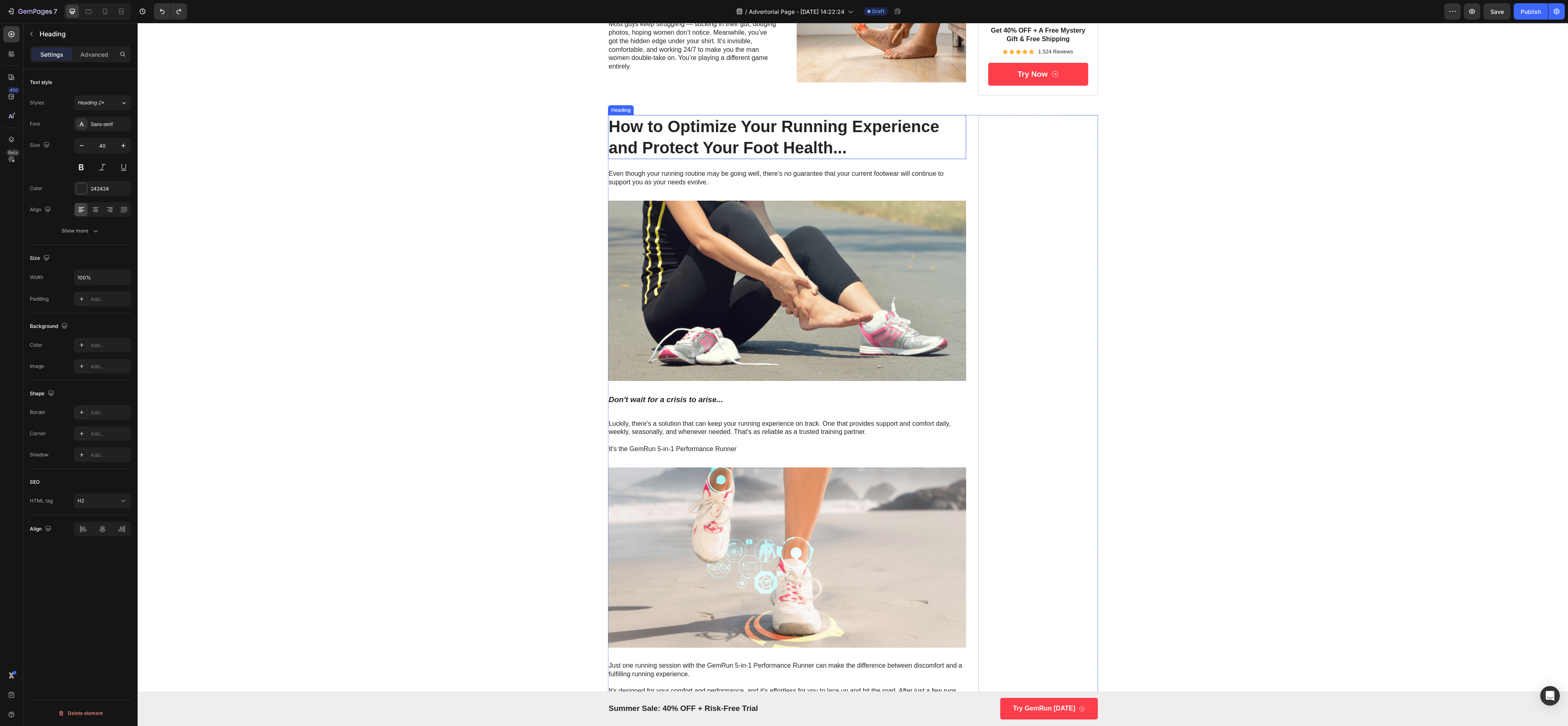
click at [784, 157] on h2 "How to Optimize Your Running Experience and Protect Your Foot Health..." at bounding box center [787, 137] width 359 height 44
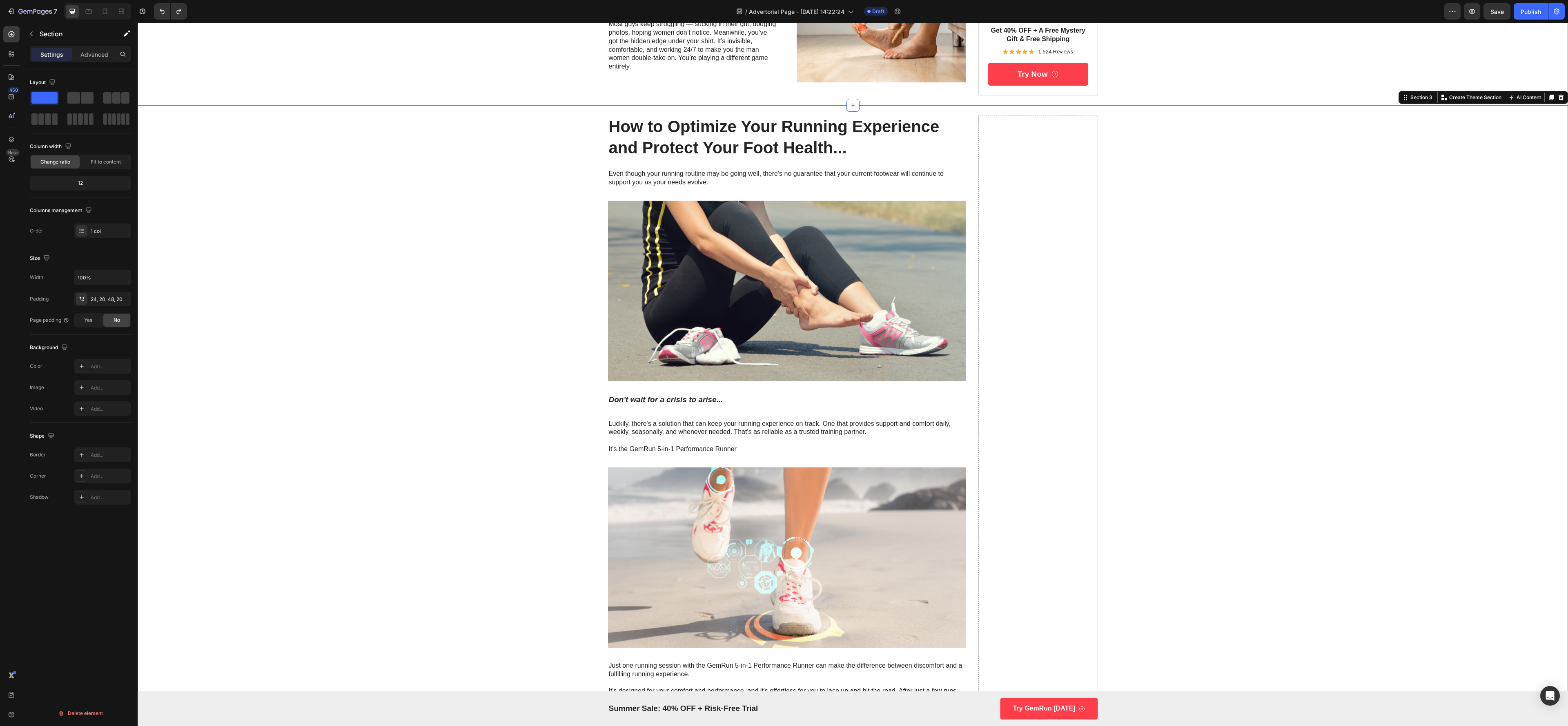
click at [668, 134] on h2 "How to Optimize Your Running Experience and Protect Your Foot Health..." at bounding box center [787, 137] width 359 height 44
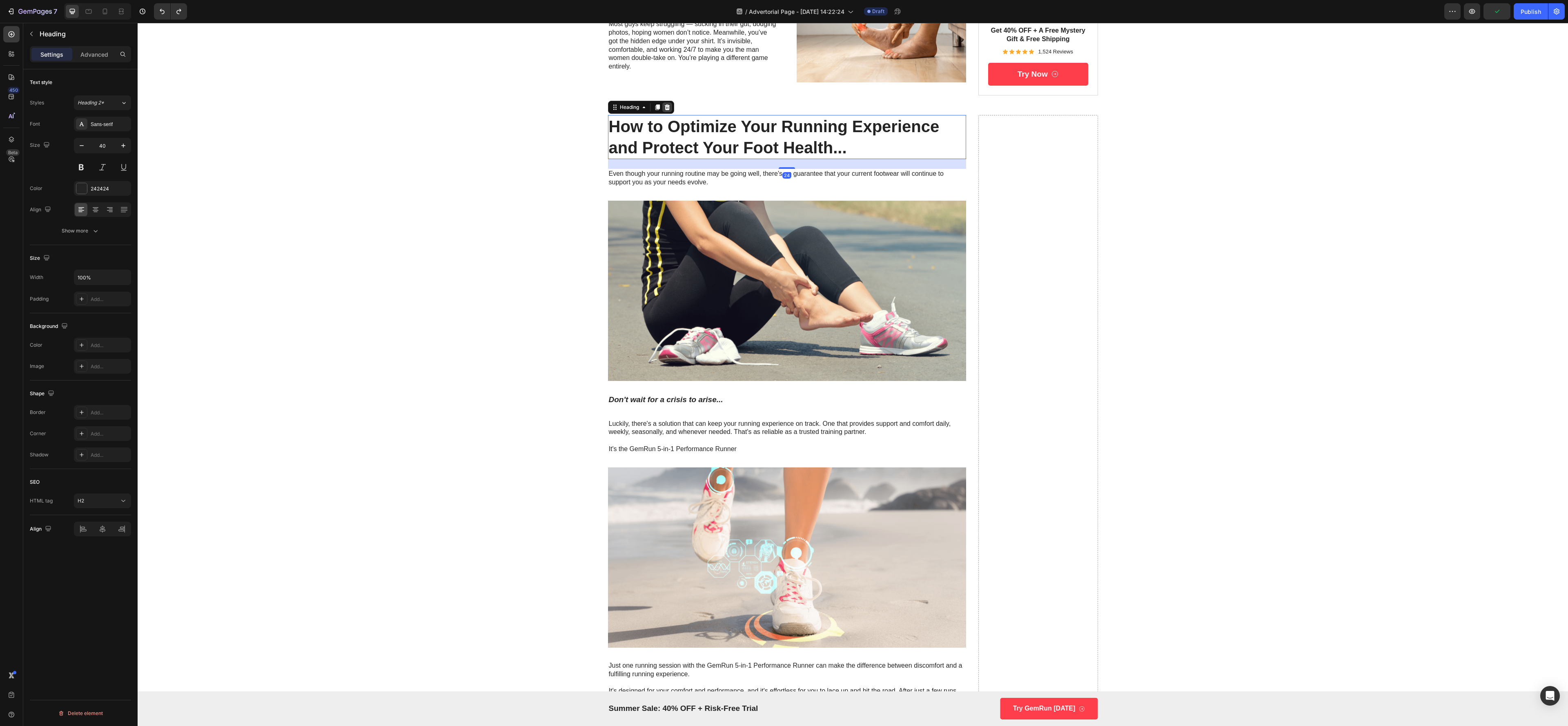
click at [664, 109] on icon at bounding box center [667, 107] width 7 height 7
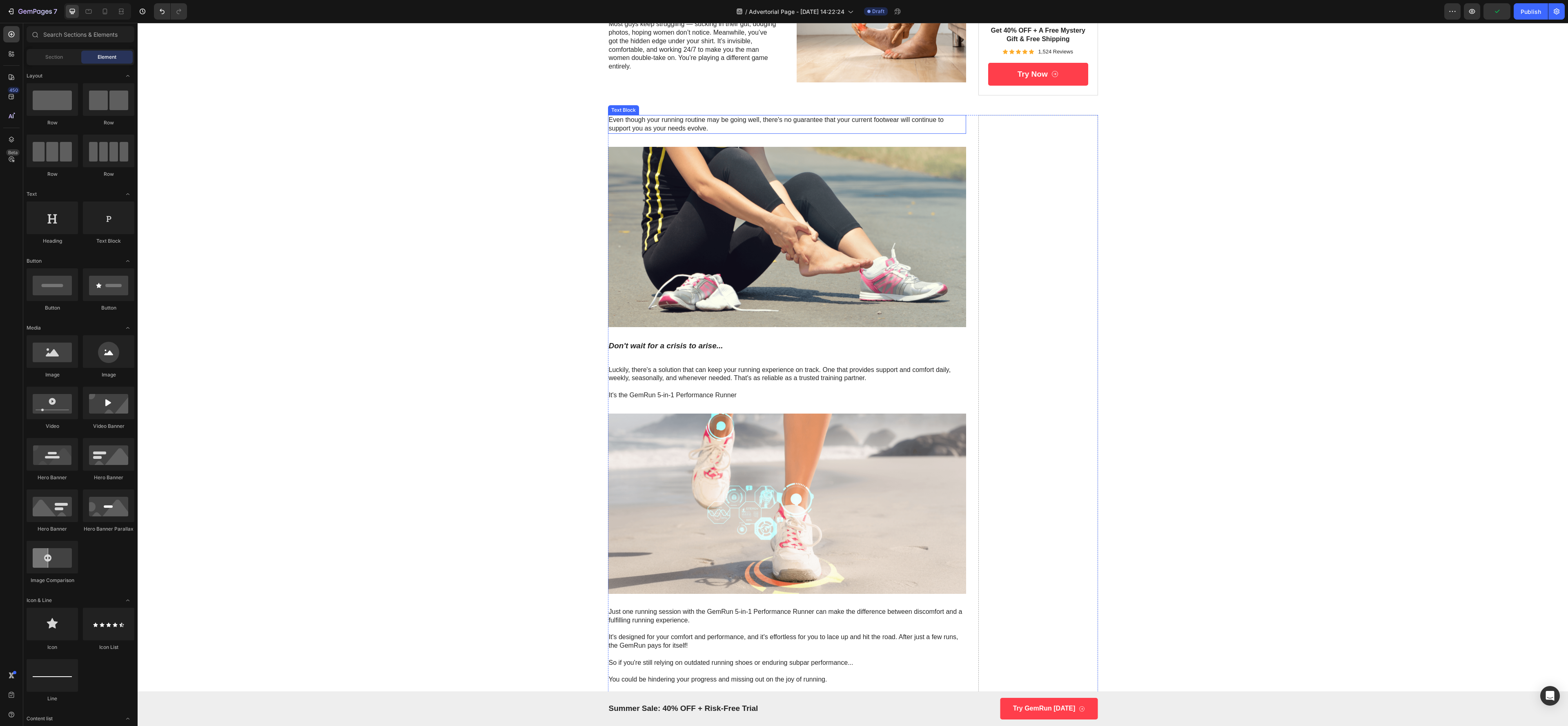
click at [667, 147] on img at bounding box center [787, 237] width 359 height 181
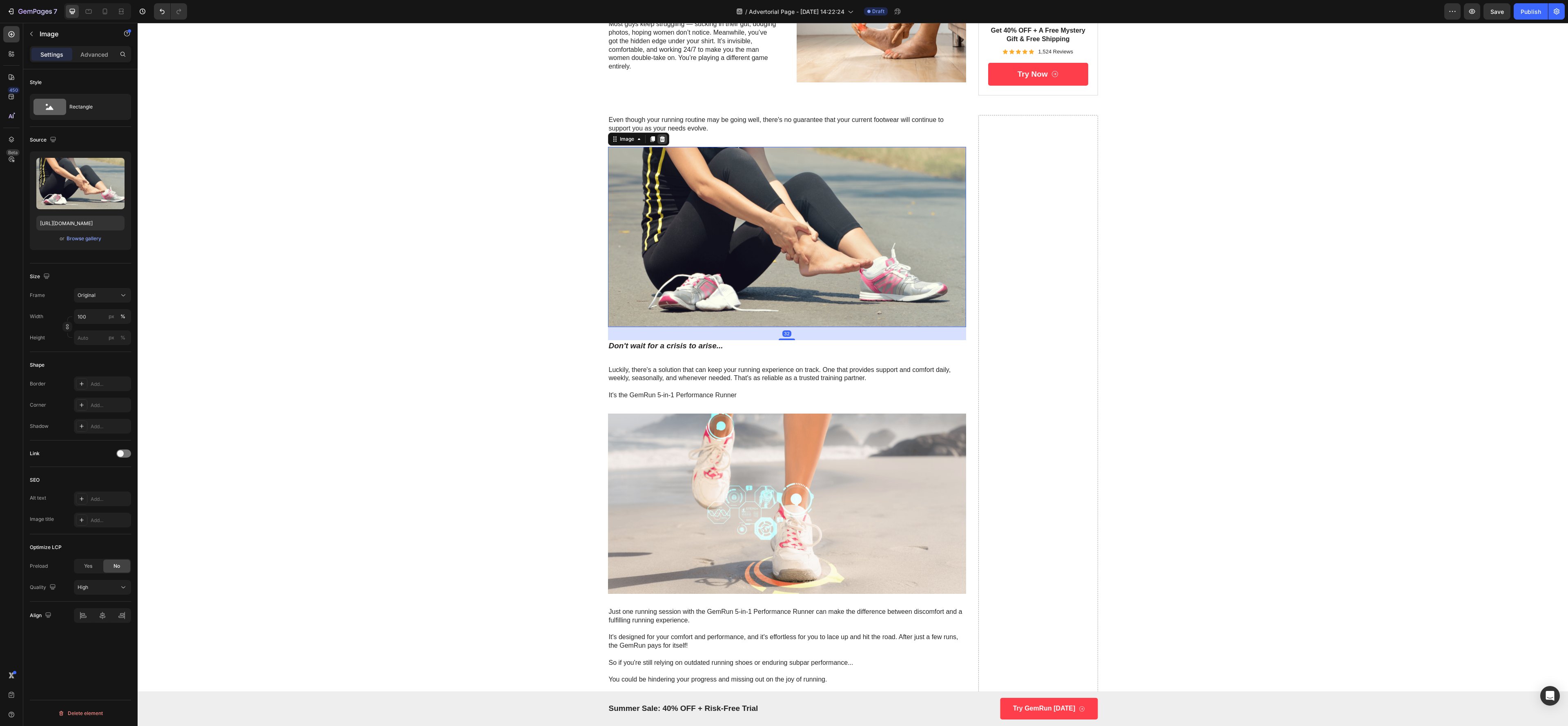
click at [658, 144] on div at bounding box center [663, 139] width 10 height 10
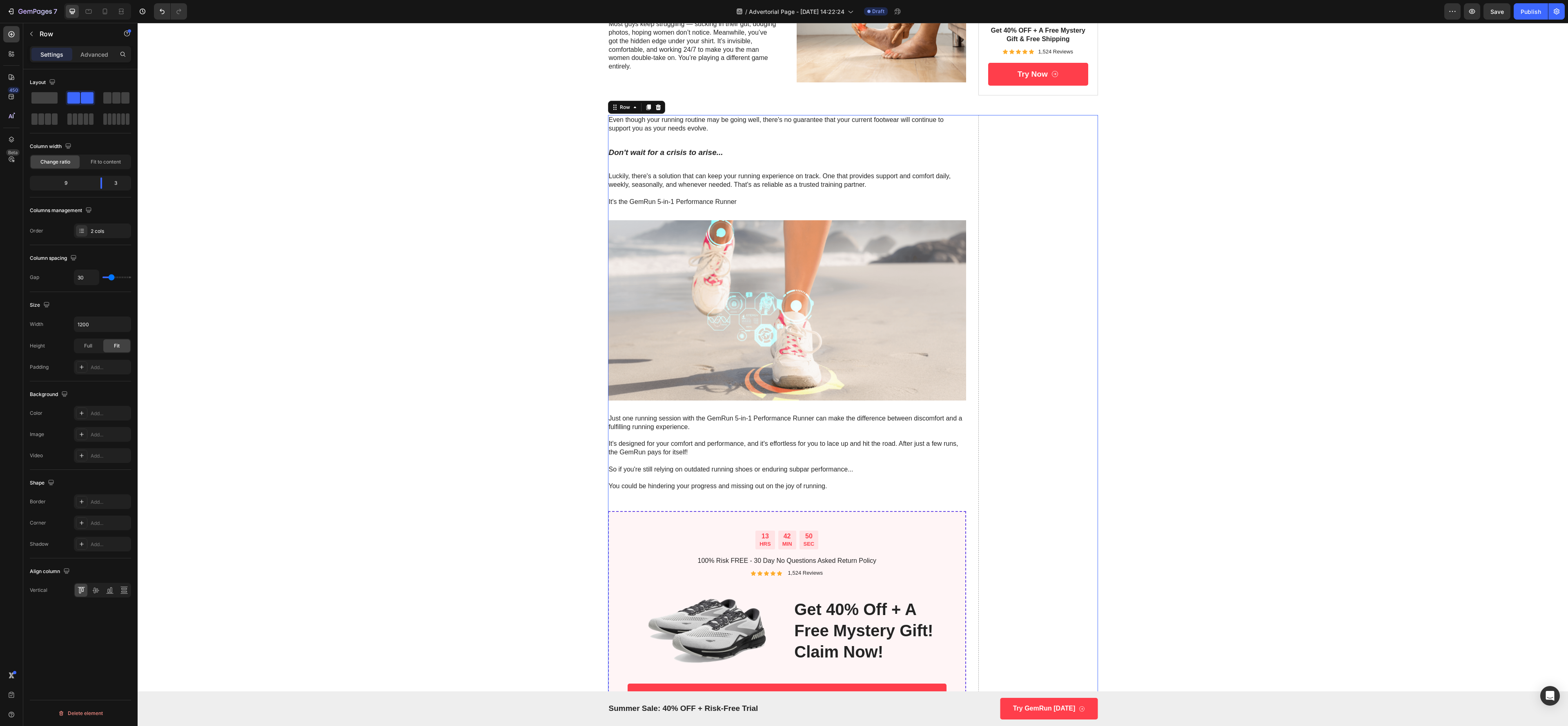
click at [659, 156] on p "Don't wait for a crisis to arise..." at bounding box center [787, 153] width 357 height 10
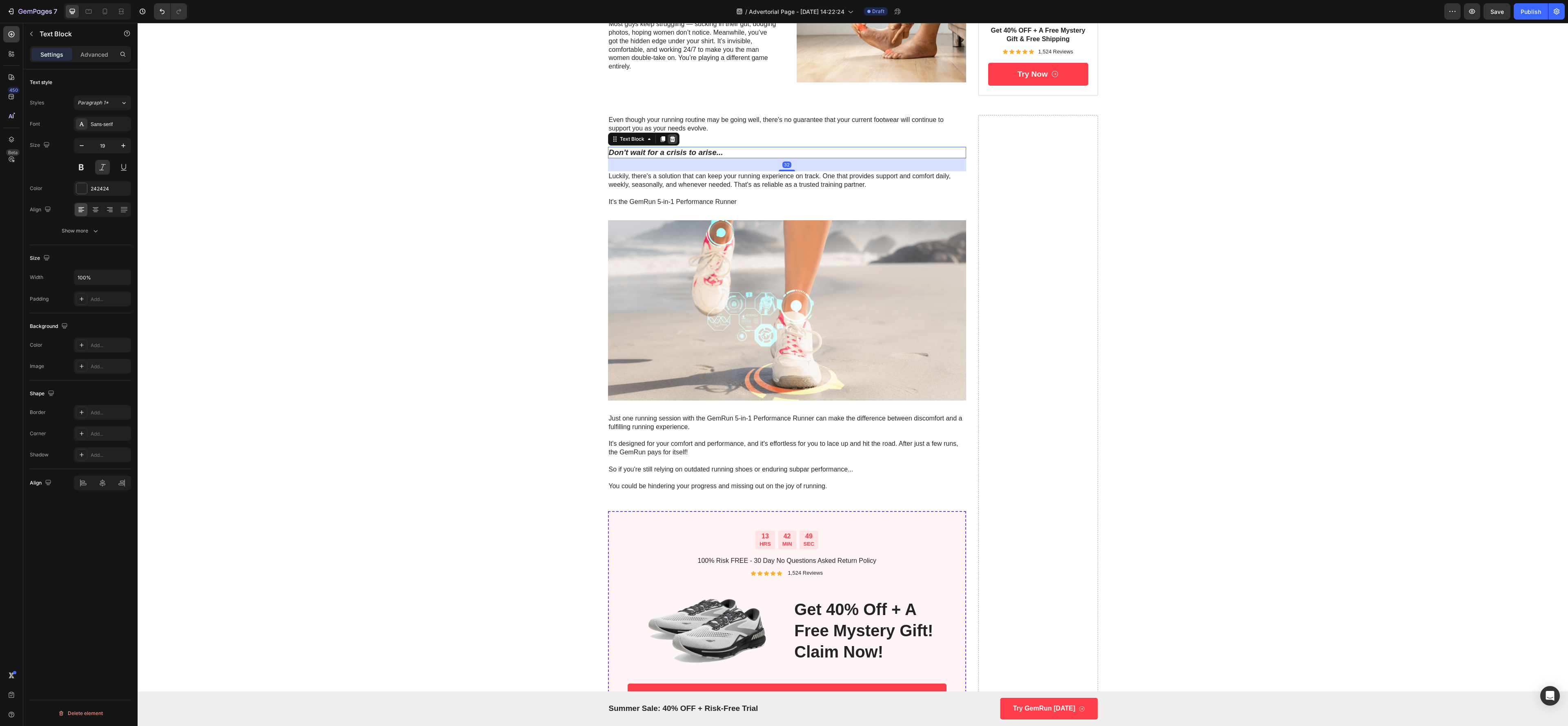
click at [668, 142] on div at bounding box center [673, 139] width 10 height 10
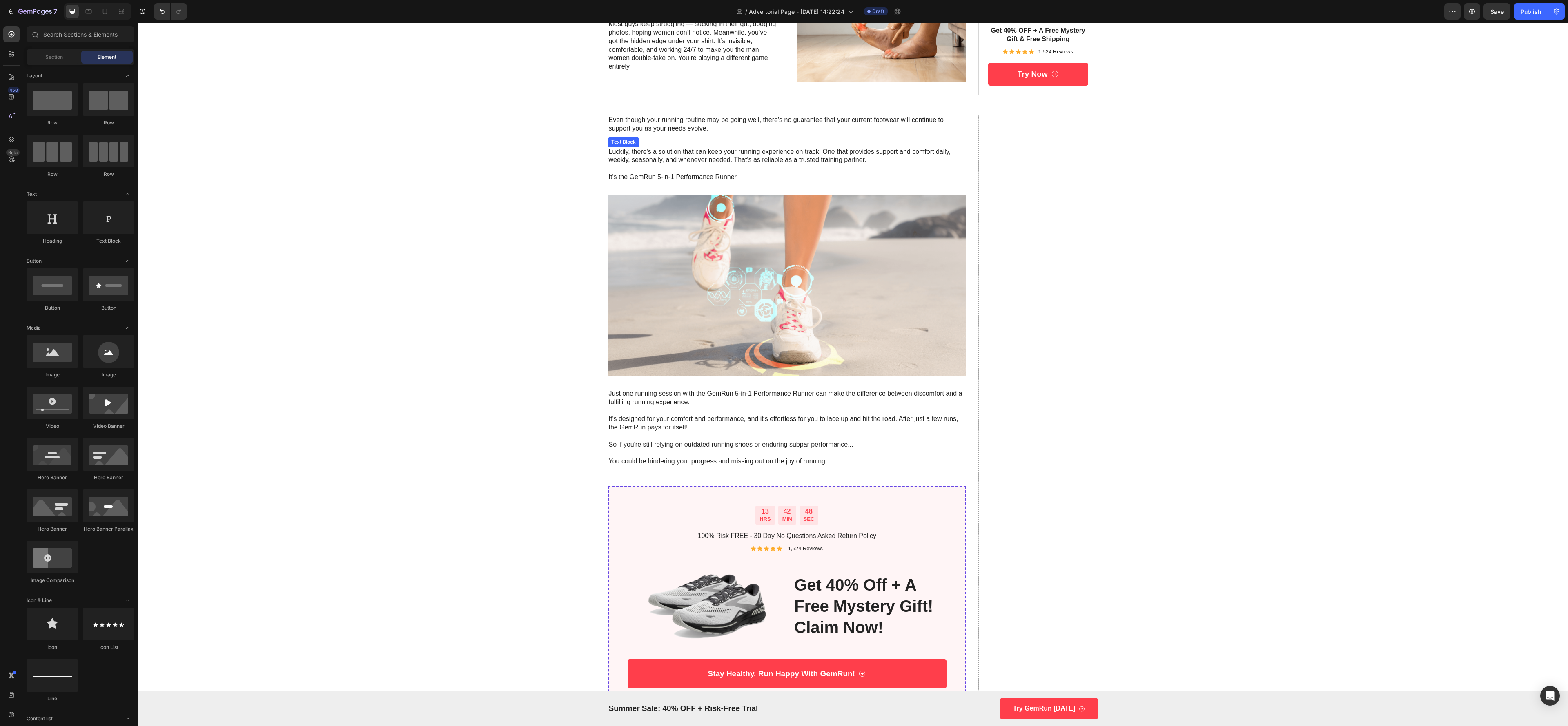
click at [667, 152] on p "Luckily, there's a solution that can keep your running experience on track. One…" at bounding box center [787, 165] width 357 height 34
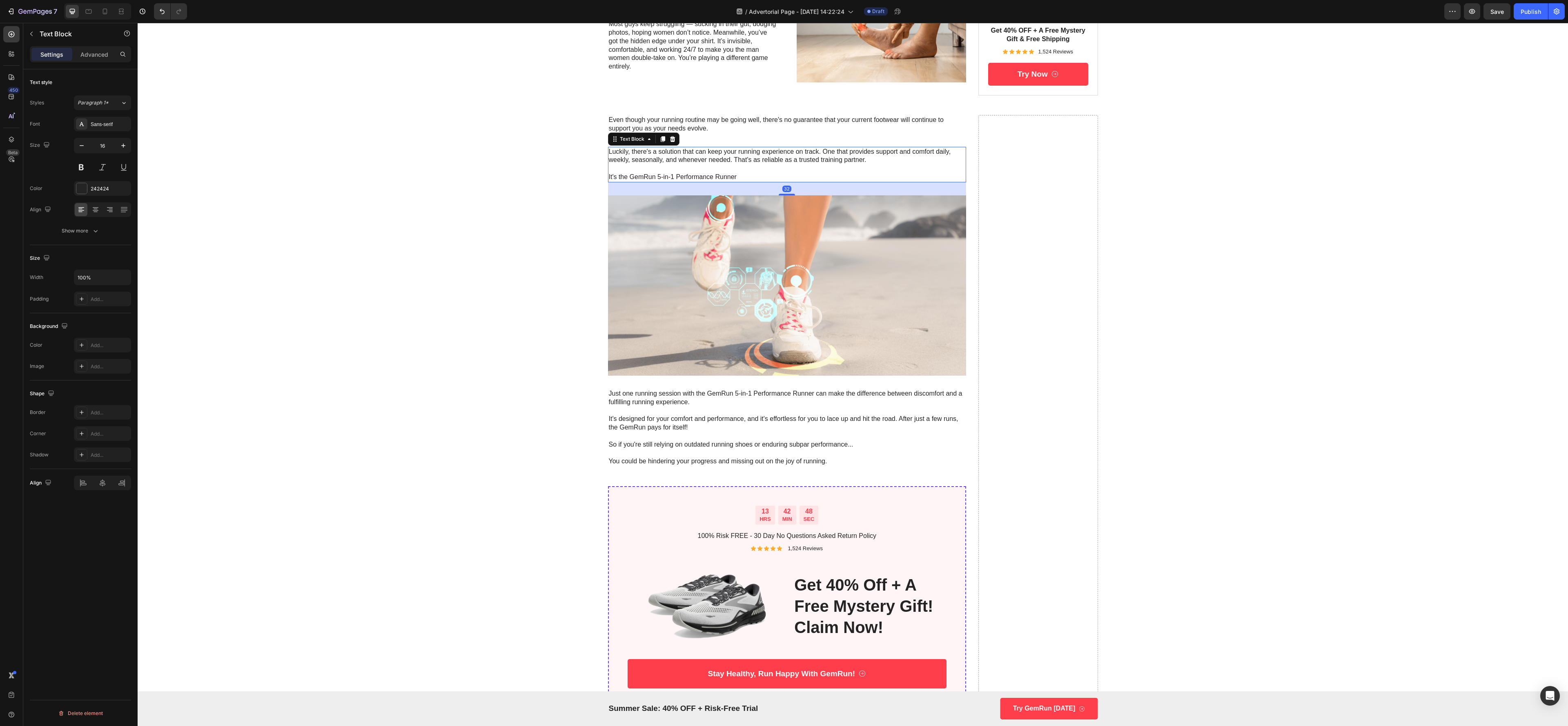
drag, startPoint x: 662, startPoint y: 137, endPoint x: 663, endPoint y: 132, distance: 5.1
click at [669, 137] on icon at bounding box center [672, 139] width 7 height 7
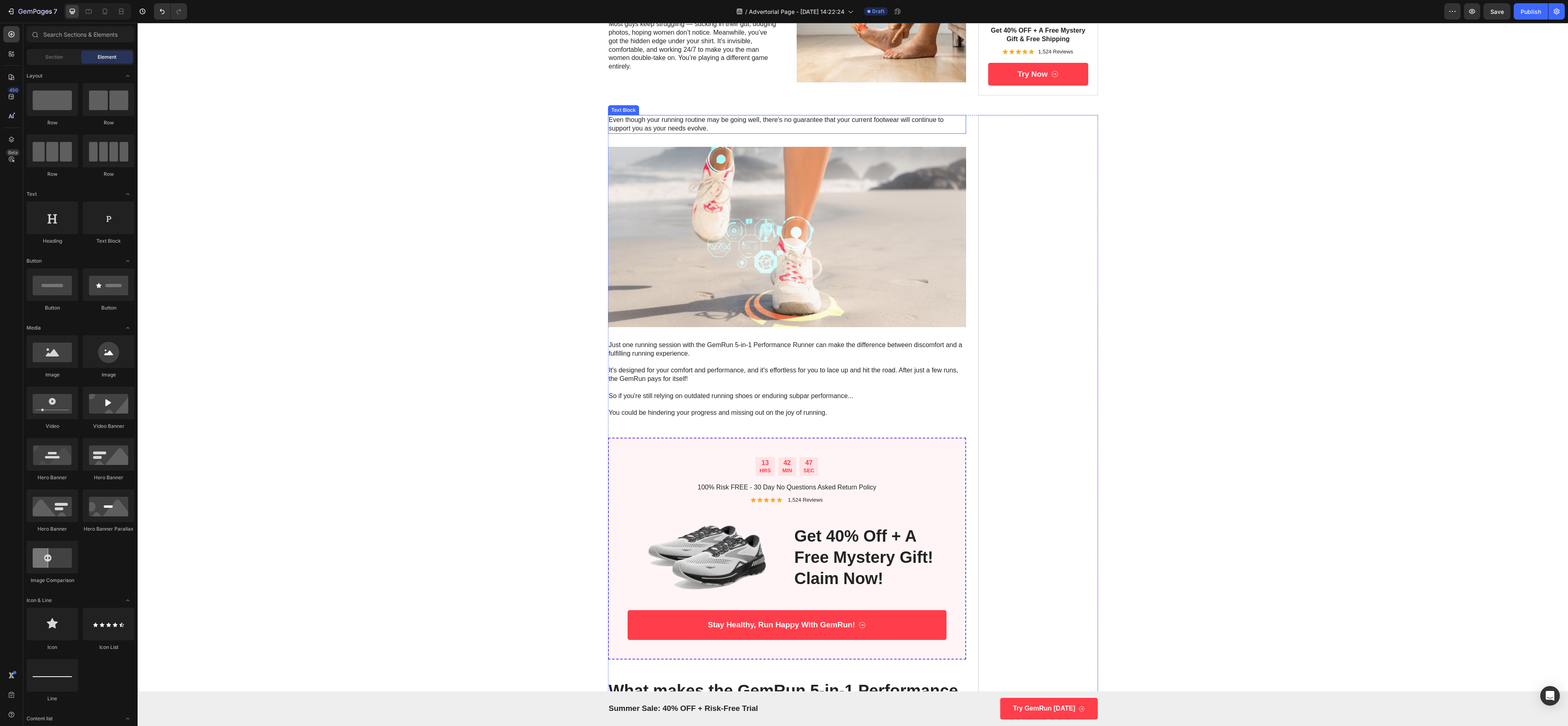
click at [663, 128] on p "Even though your running routine may be going well, there's no guarantee that y…" at bounding box center [787, 124] width 357 height 17
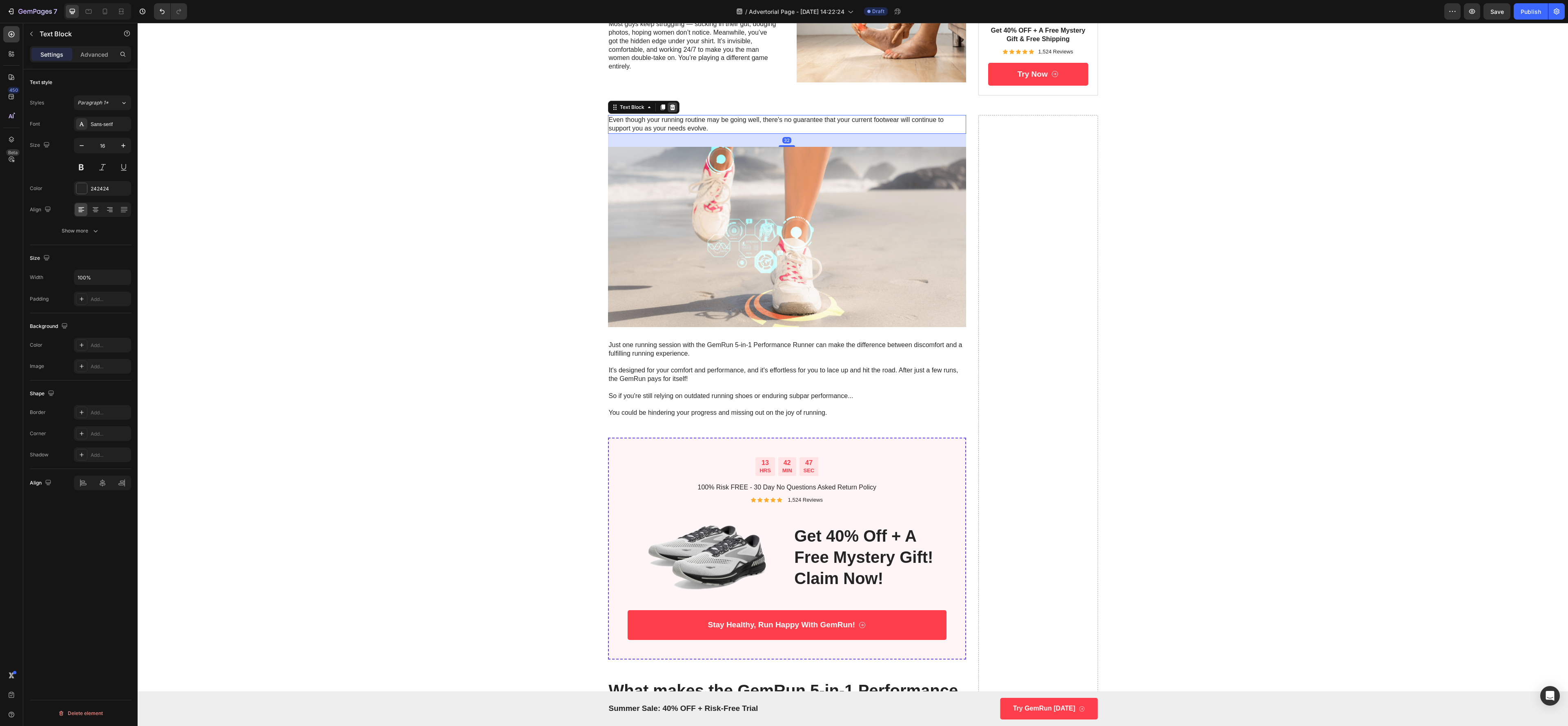
click at [670, 107] on icon at bounding box center [672, 107] width 5 height 6
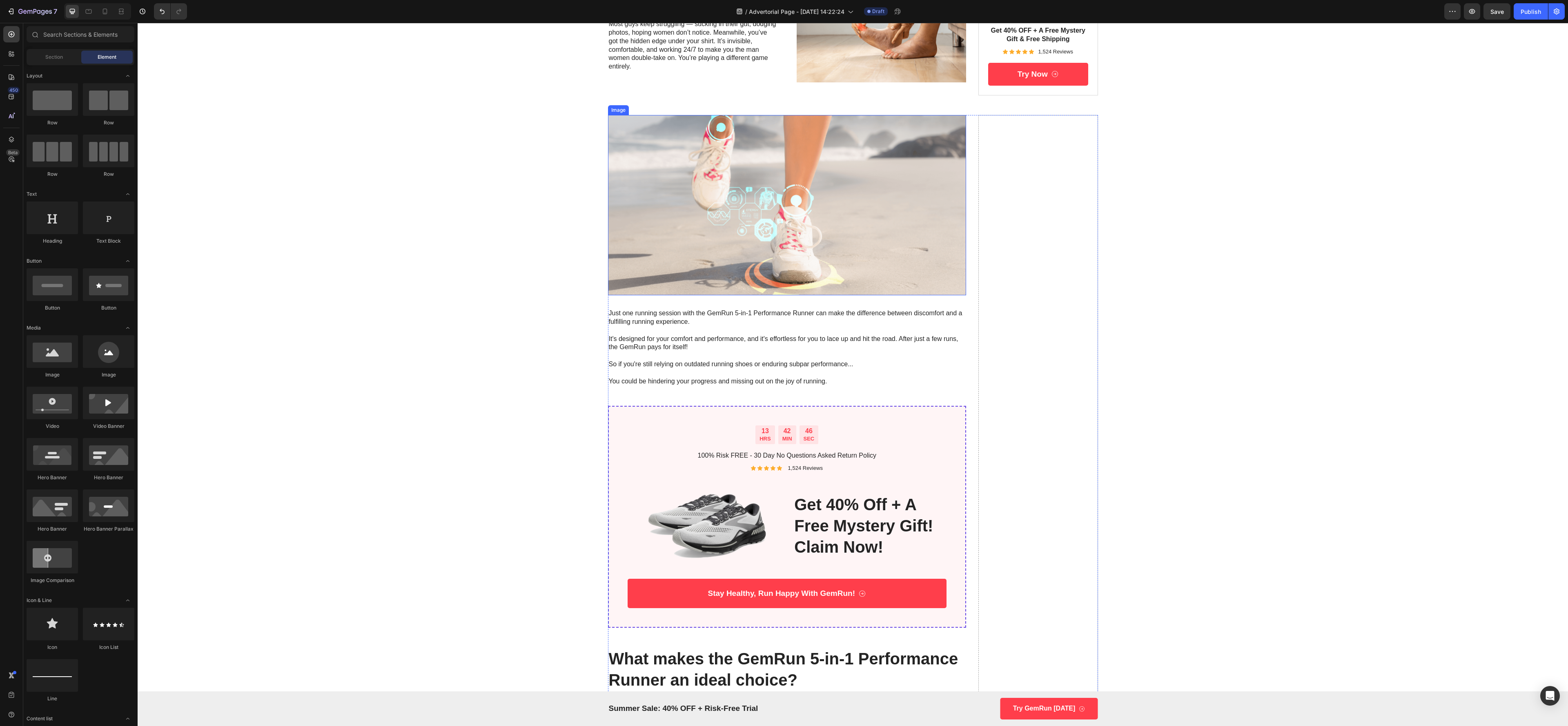
click at [667, 162] on img at bounding box center [787, 206] width 359 height 181
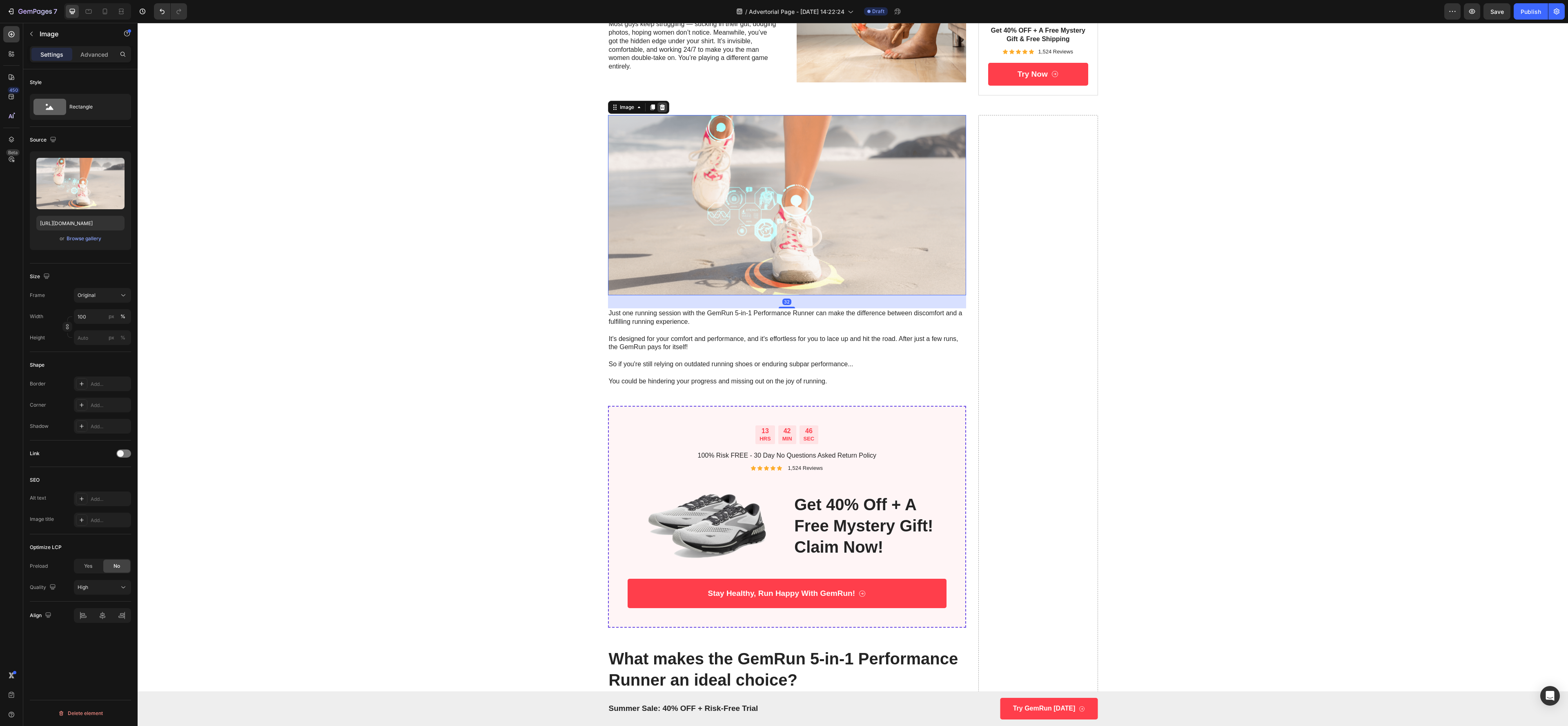
click at [658, 103] on div at bounding box center [663, 107] width 10 height 10
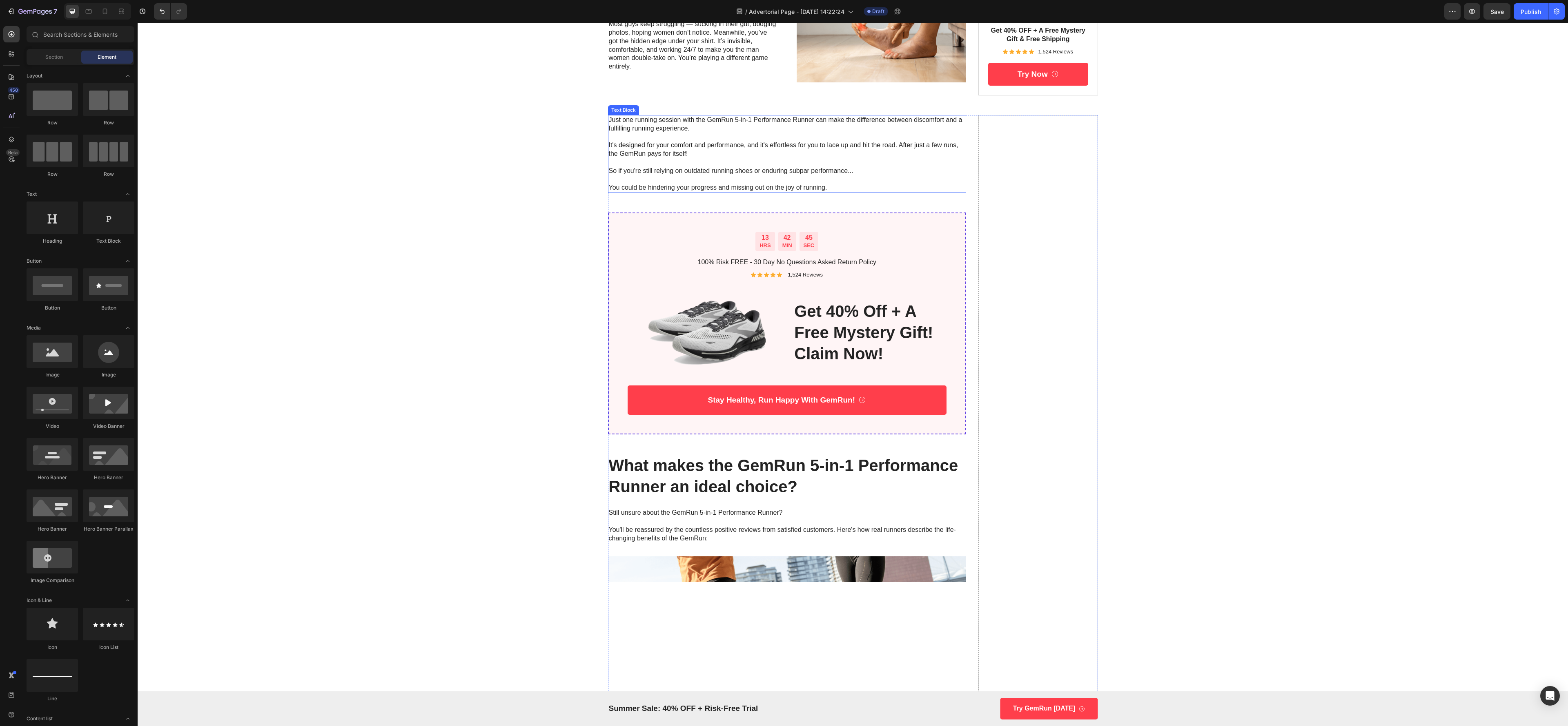
click at [667, 165] on p "Just one running session with the GemRun 5-in-1 Performance Runner can make the…" at bounding box center [787, 154] width 357 height 76
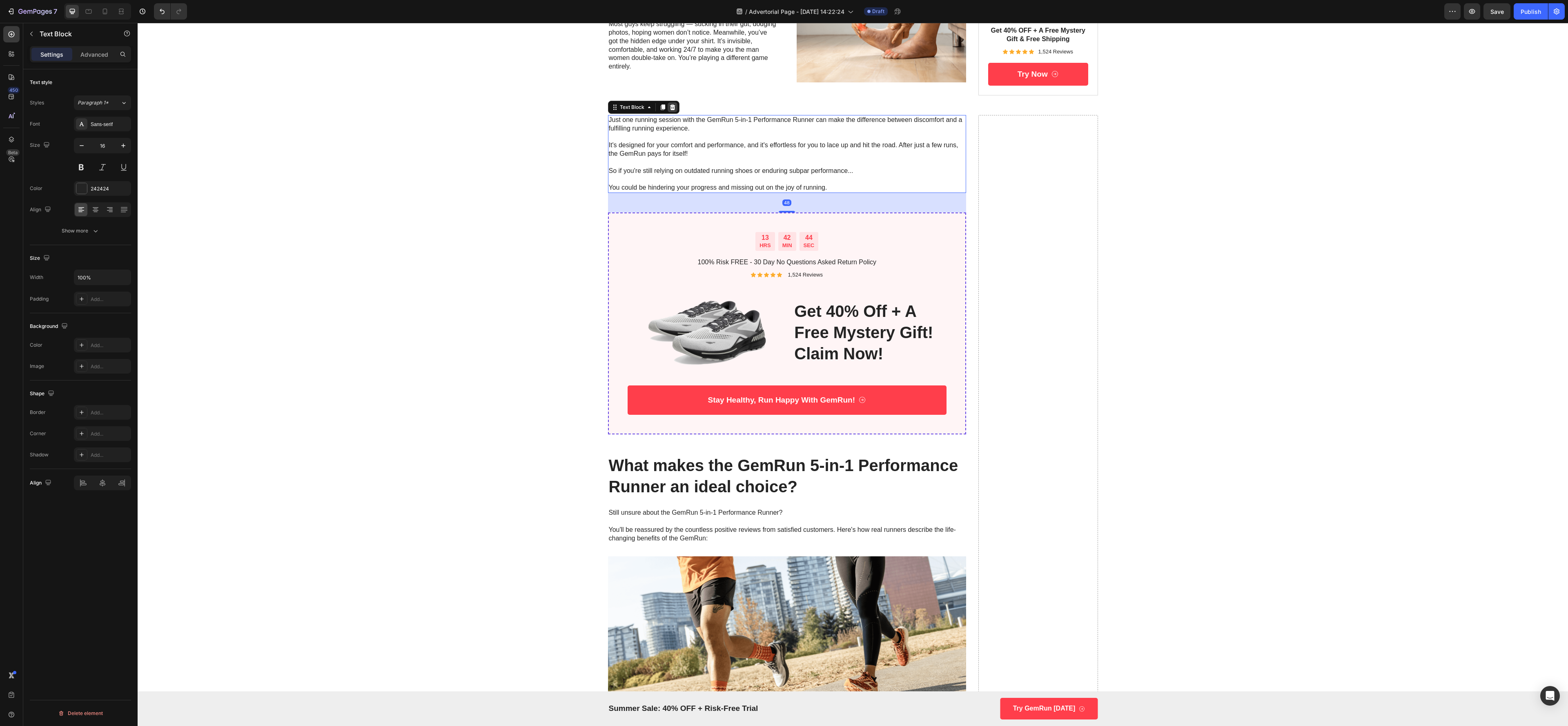
click at [669, 104] on icon at bounding box center [672, 107] width 7 height 7
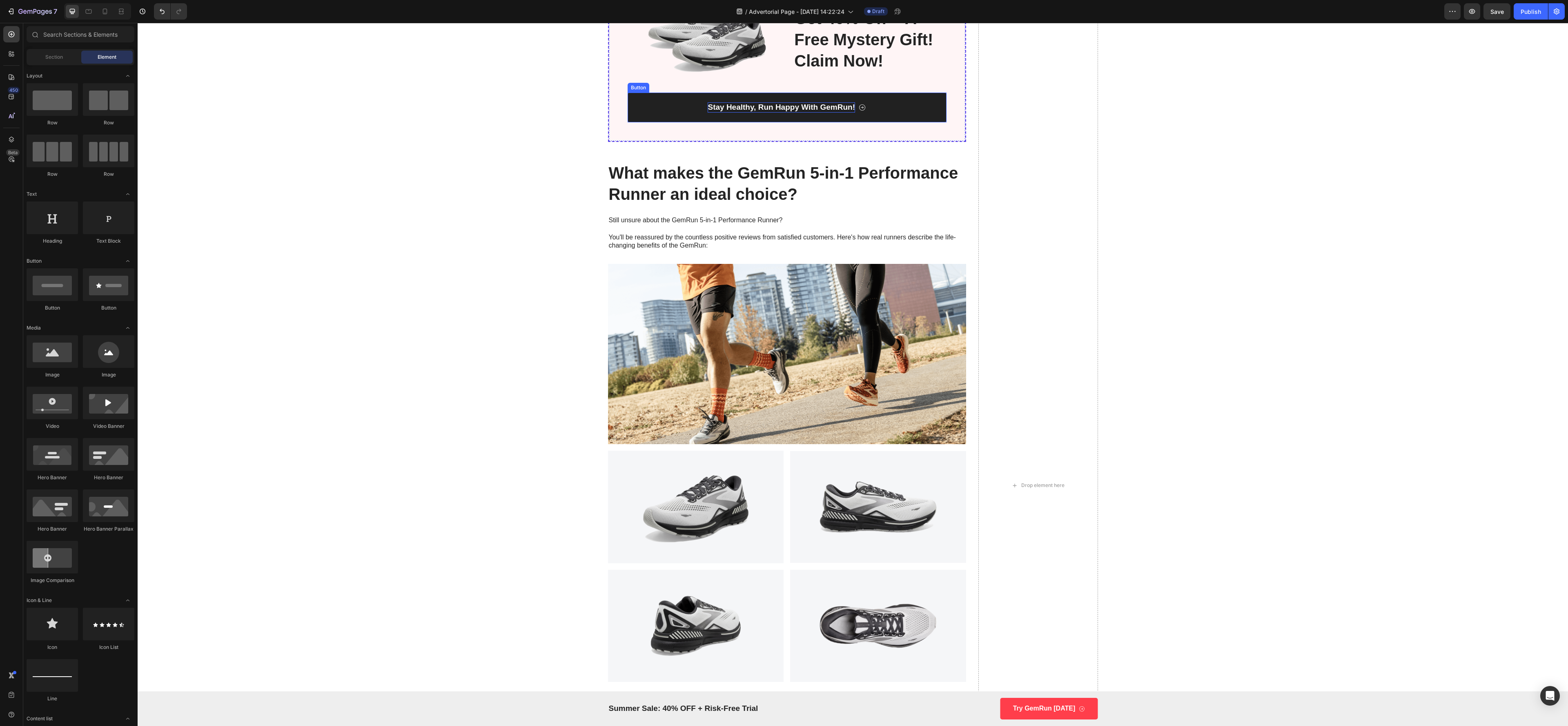
scroll to position [1066, 0]
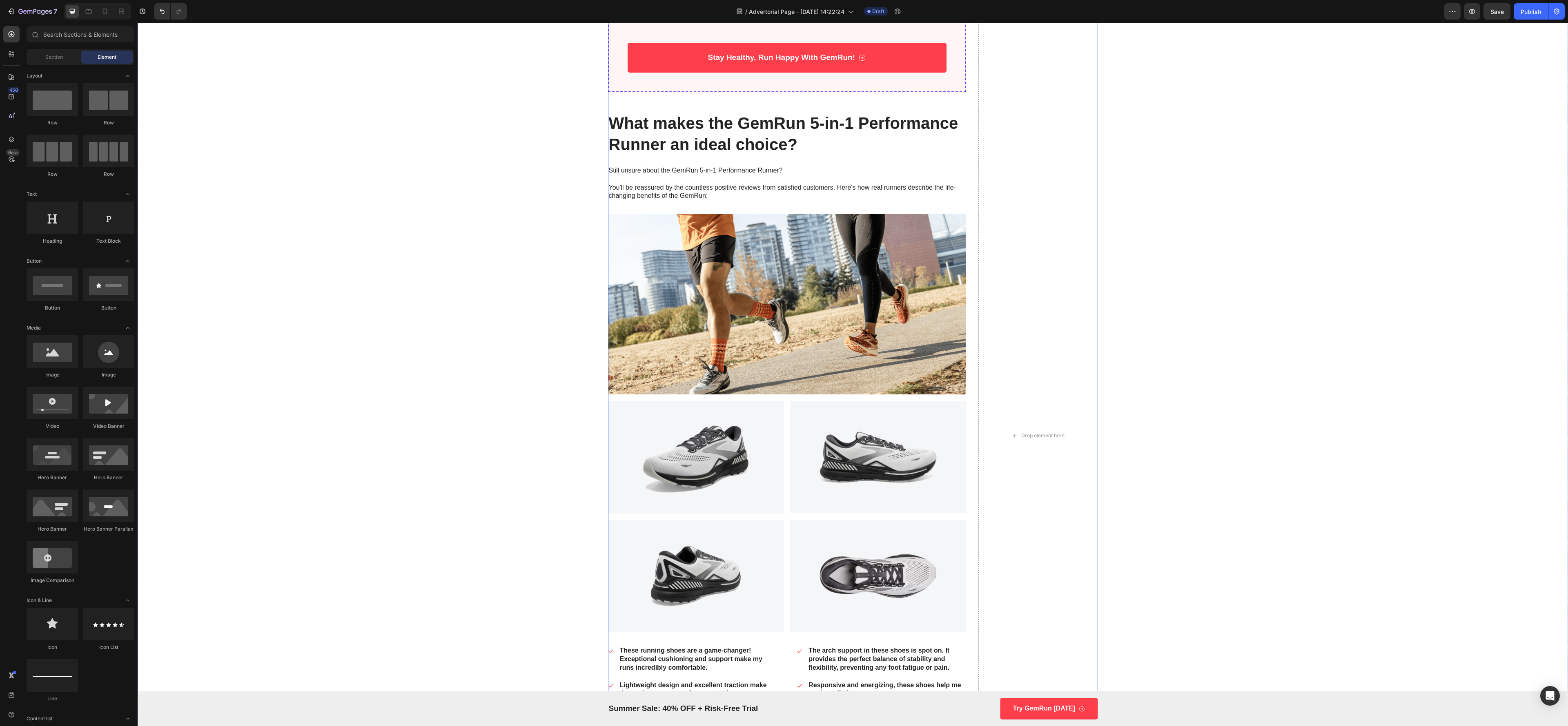
click at [700, 139] on h2 "What makes the GemRun 5-in-1 Performance Runner an ideal choice?" at bounding box center [787, 134] width 359 height 44
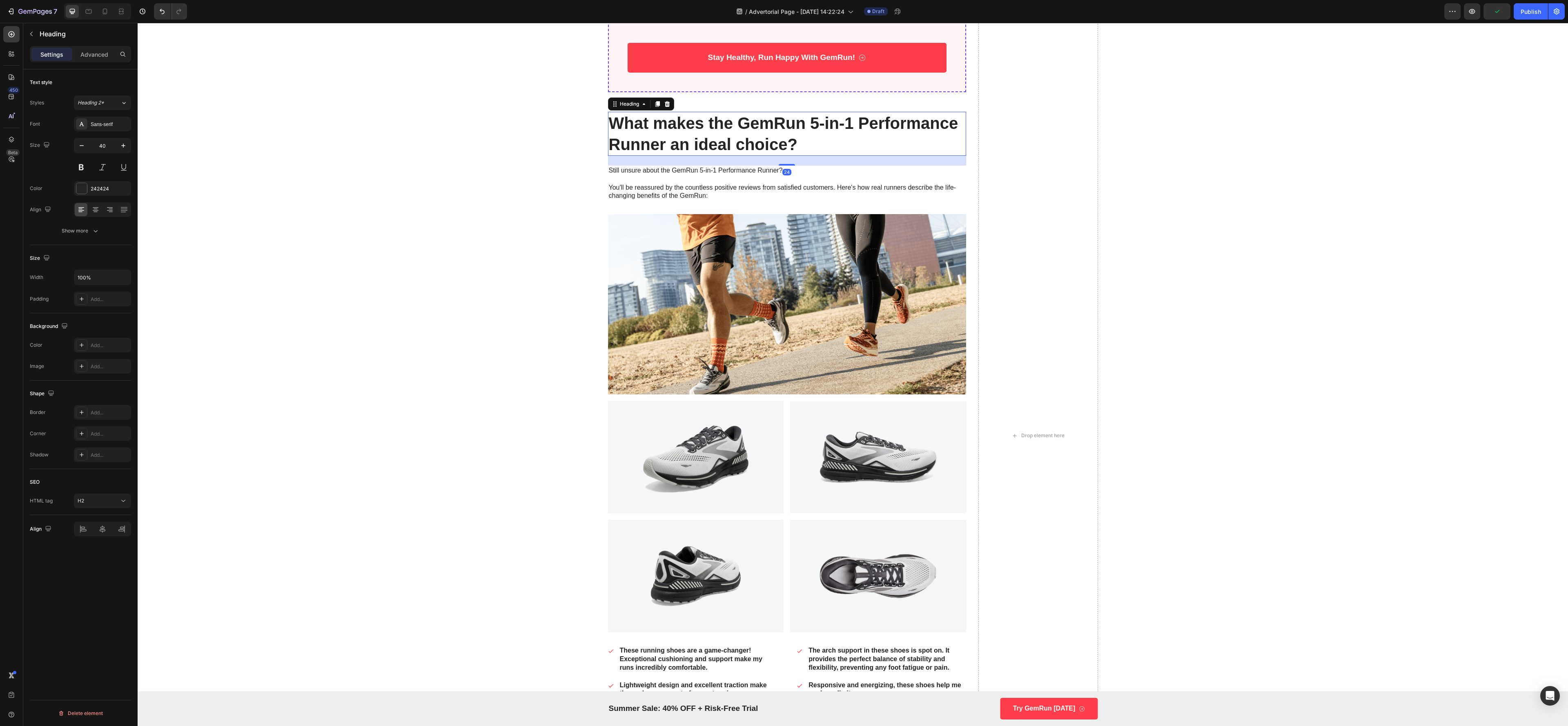
click at [661, 98] on div "Heading" at bounding box center [641, 103] width 67 height 13
click at [664, 103] on icon at bounding box center [667, 103] width 7 height 7
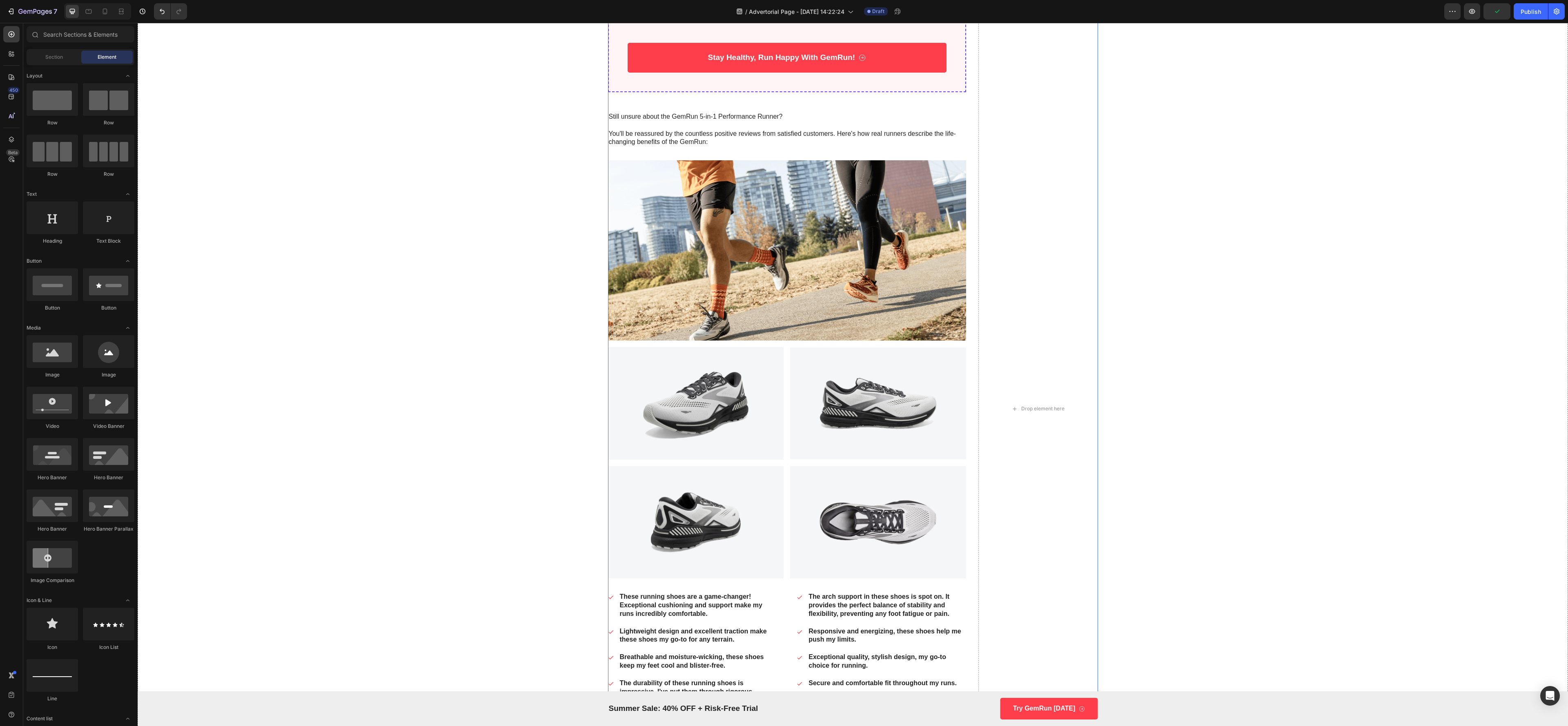
click at [662, 114] on p "Still unsure about the GemRun 5-in-1 Performance Runner? You'll be reassured by…" at bounding box center [787, 129] width 357 height 34
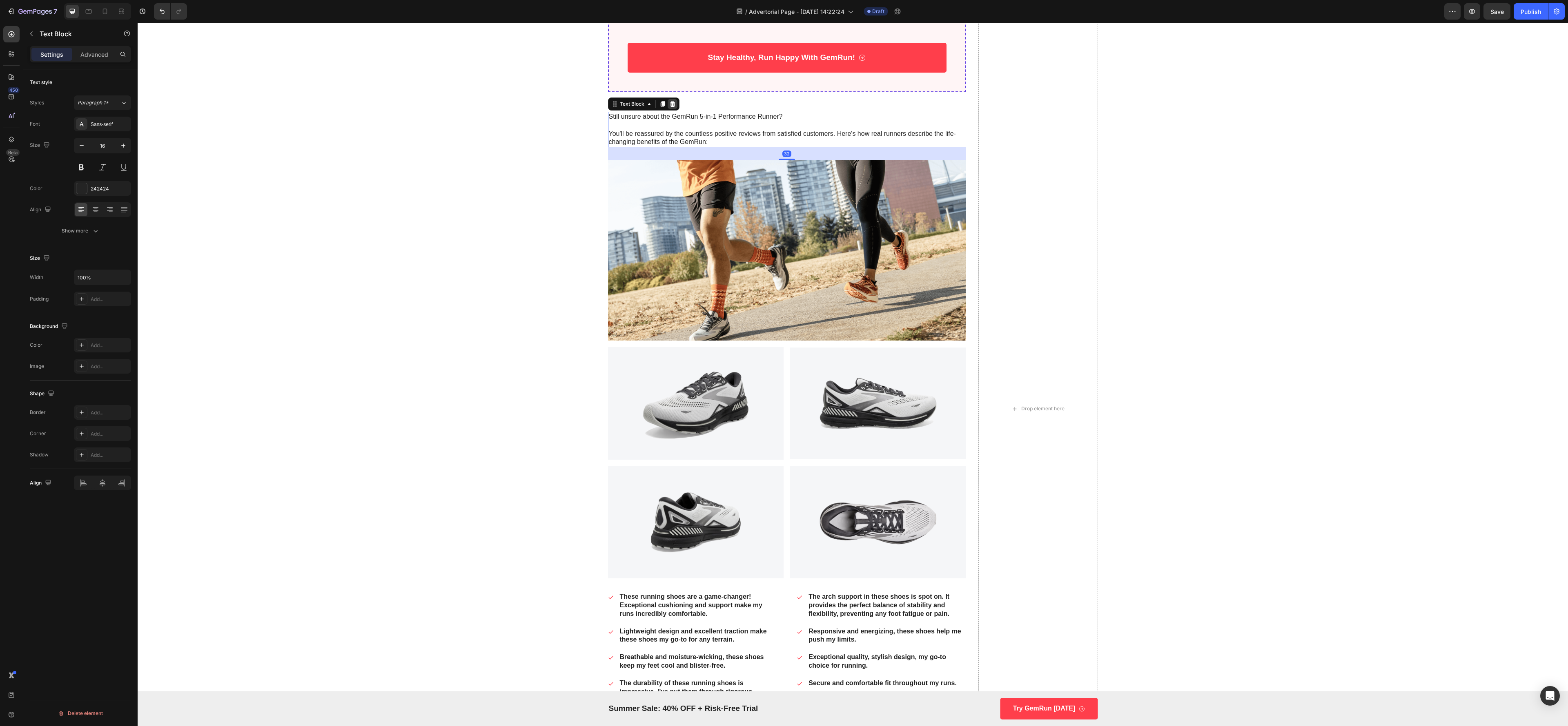
click at [670, 104] on icon at bounding box center [672, 104] width 5 height 6
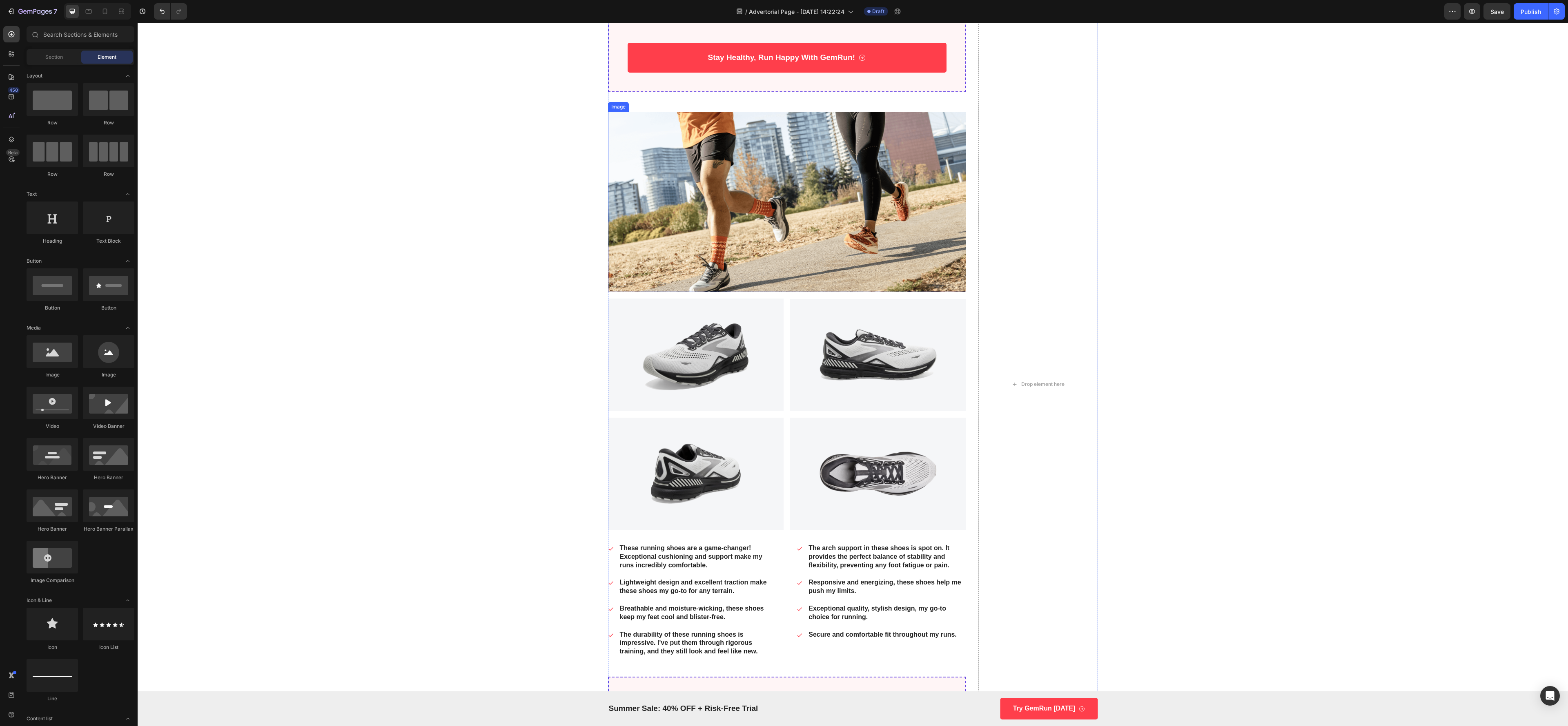
click at [664, 151] on img at bounding box center [787, 203] width 359 height 181
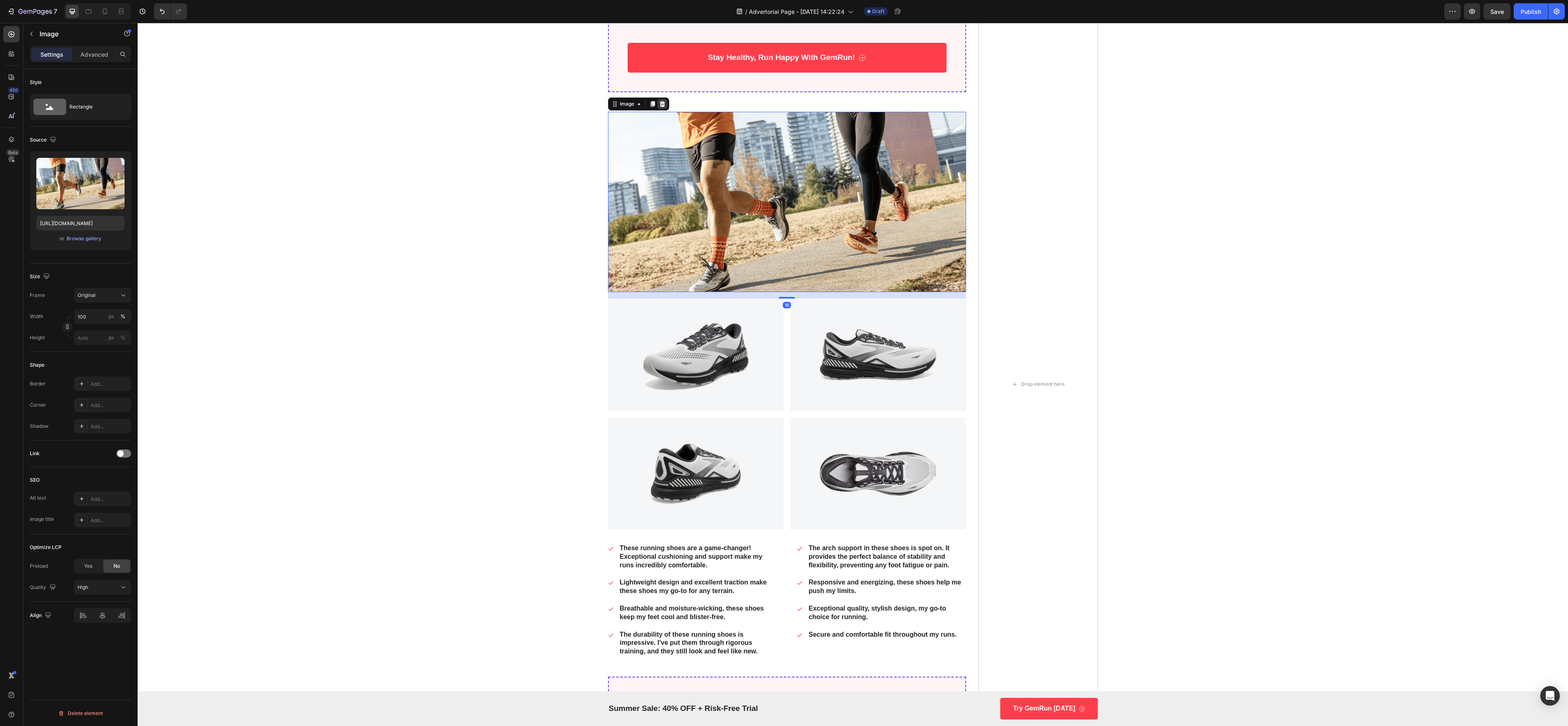
click at [658, 102] on div at bounding box center [663, 104] width 10 height 10
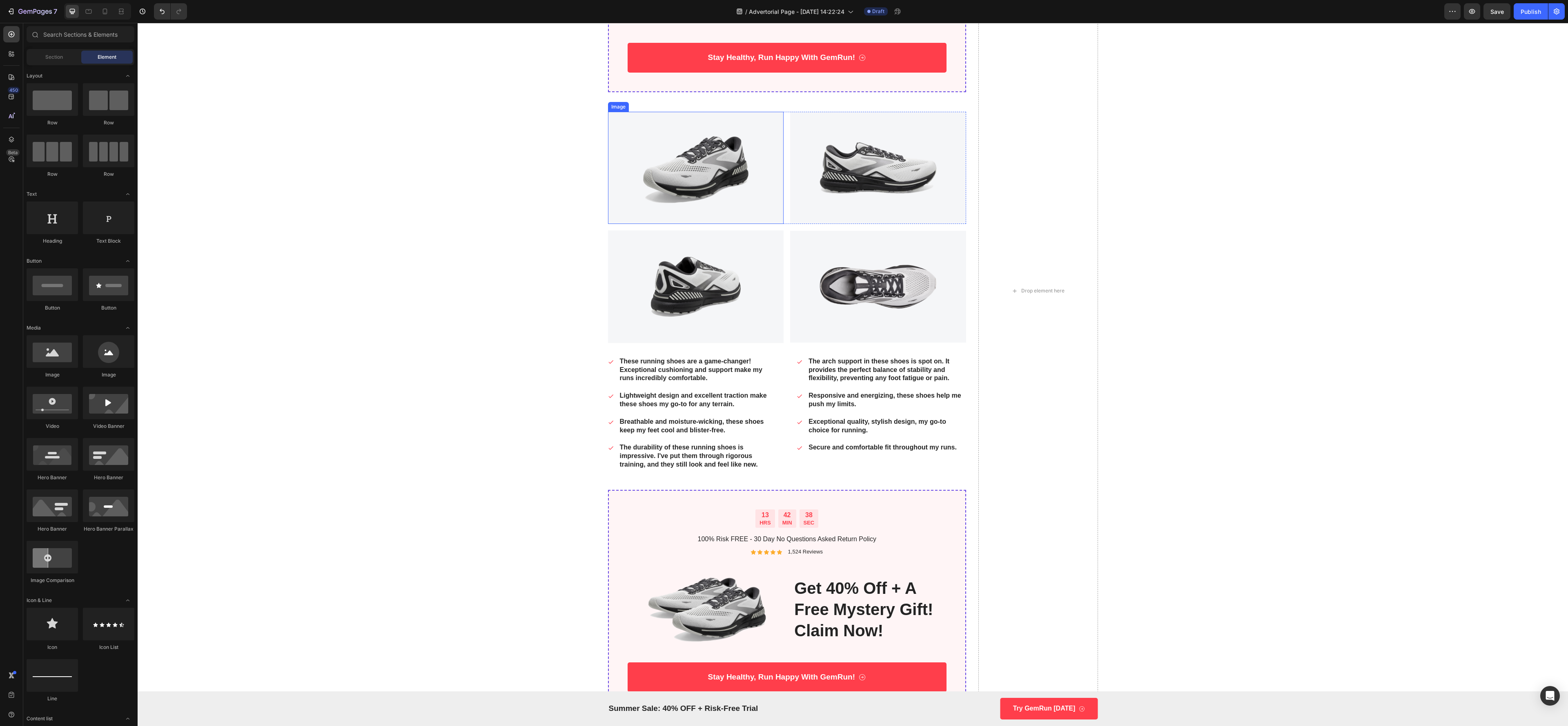
drag, startPoint x: 668, startPoint y: 170, endPoint x: 659, endPoint y: 141, distance: 30.4
click at [668, 171] on img at bounding box center [696, 168] width 176 height 112
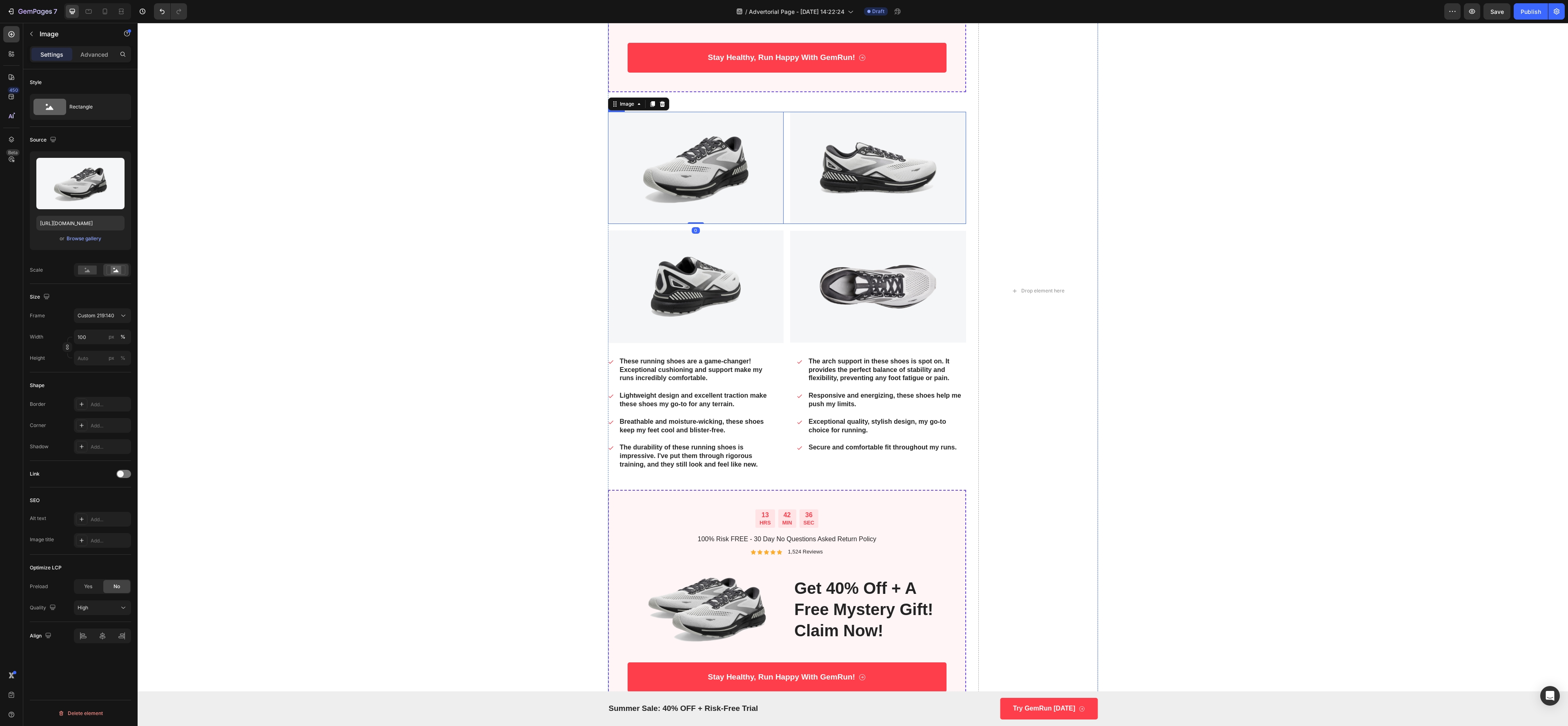
click at [776, 223] on div "Image 0 Image Row" at bounding box center [787, 168] width 359 height 112
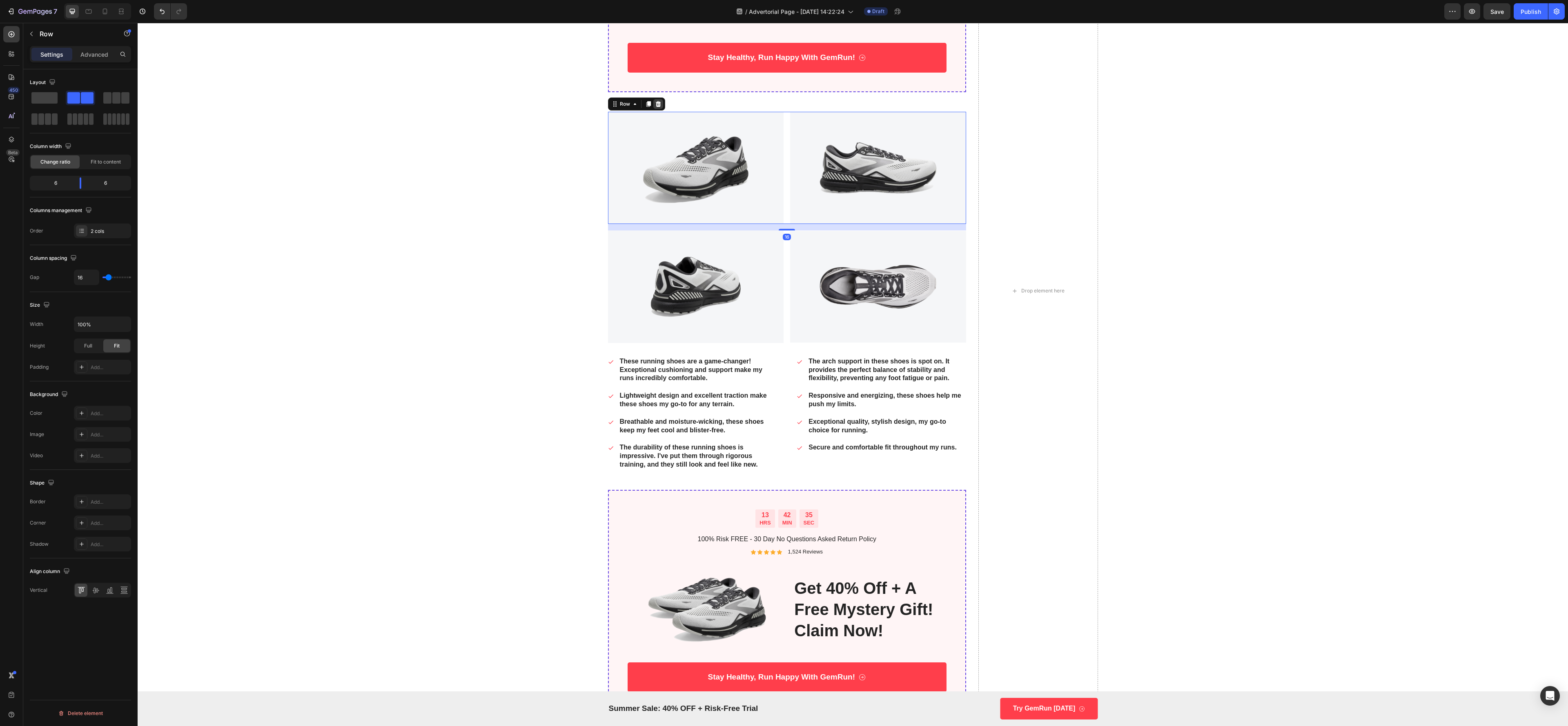
click at [655, 106] on icon at bounding box center [658, 103] width 7 height 7
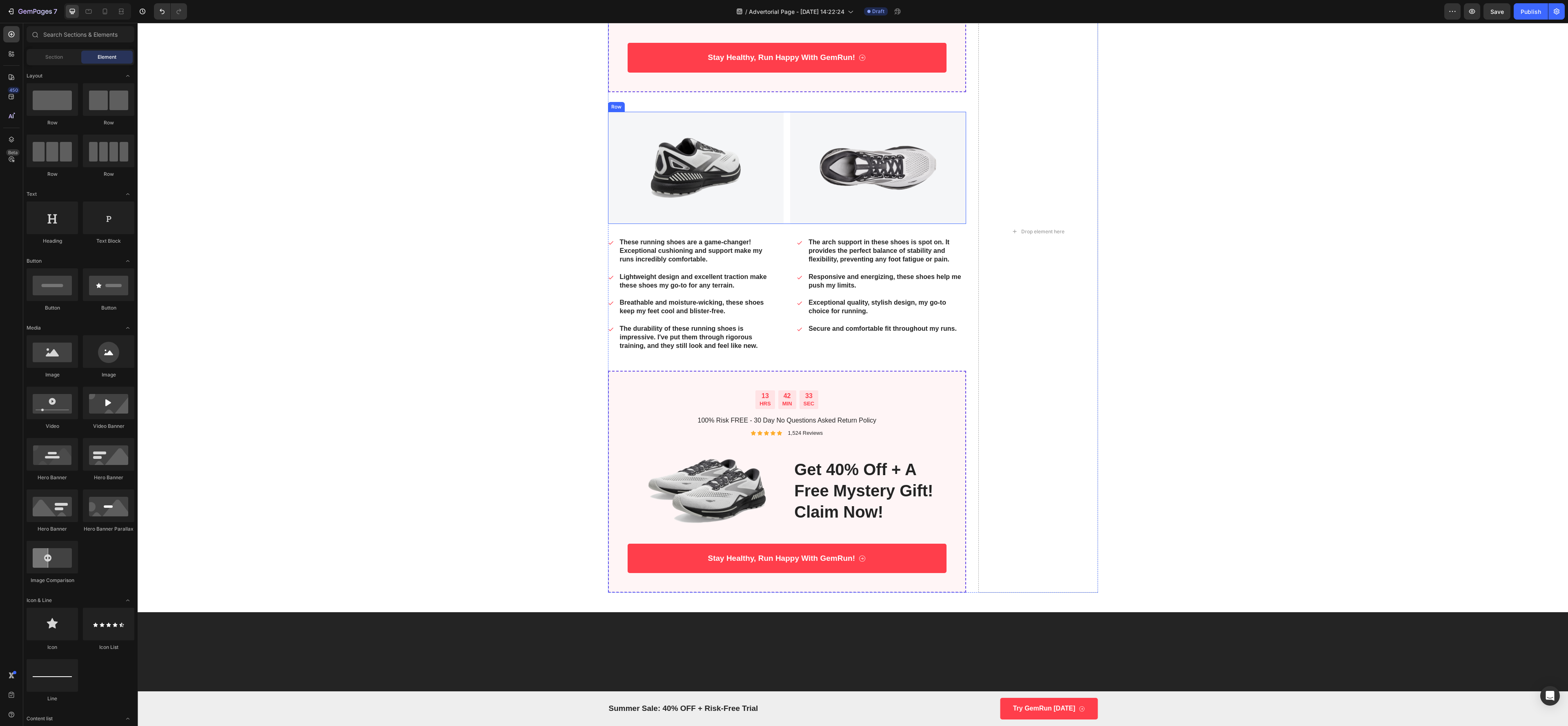
click at [777, 189] on div "Image Image Row" at bounding box center [787, 168] width 359 height 112
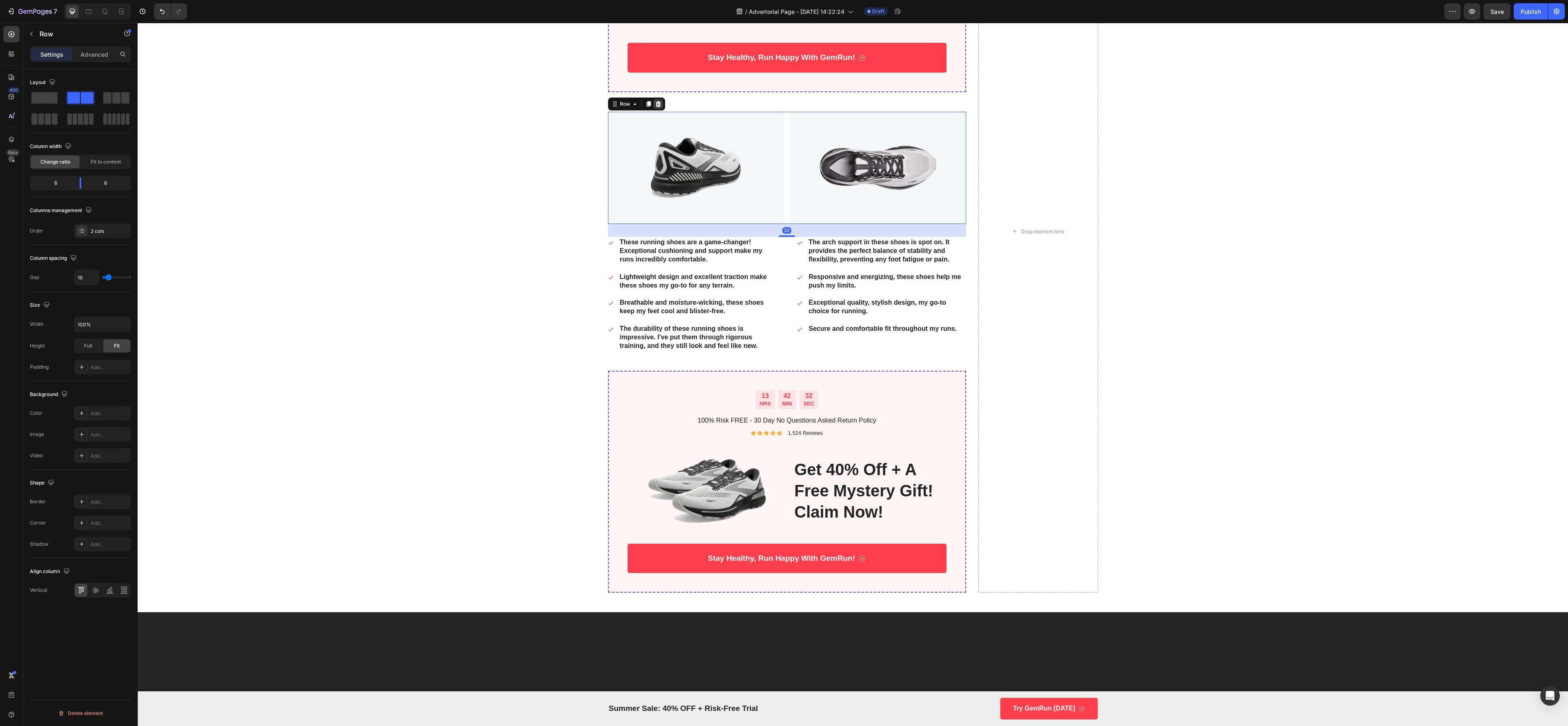
click at [655, 105] on icon at bounding box center [658, 103] width 7 height 7
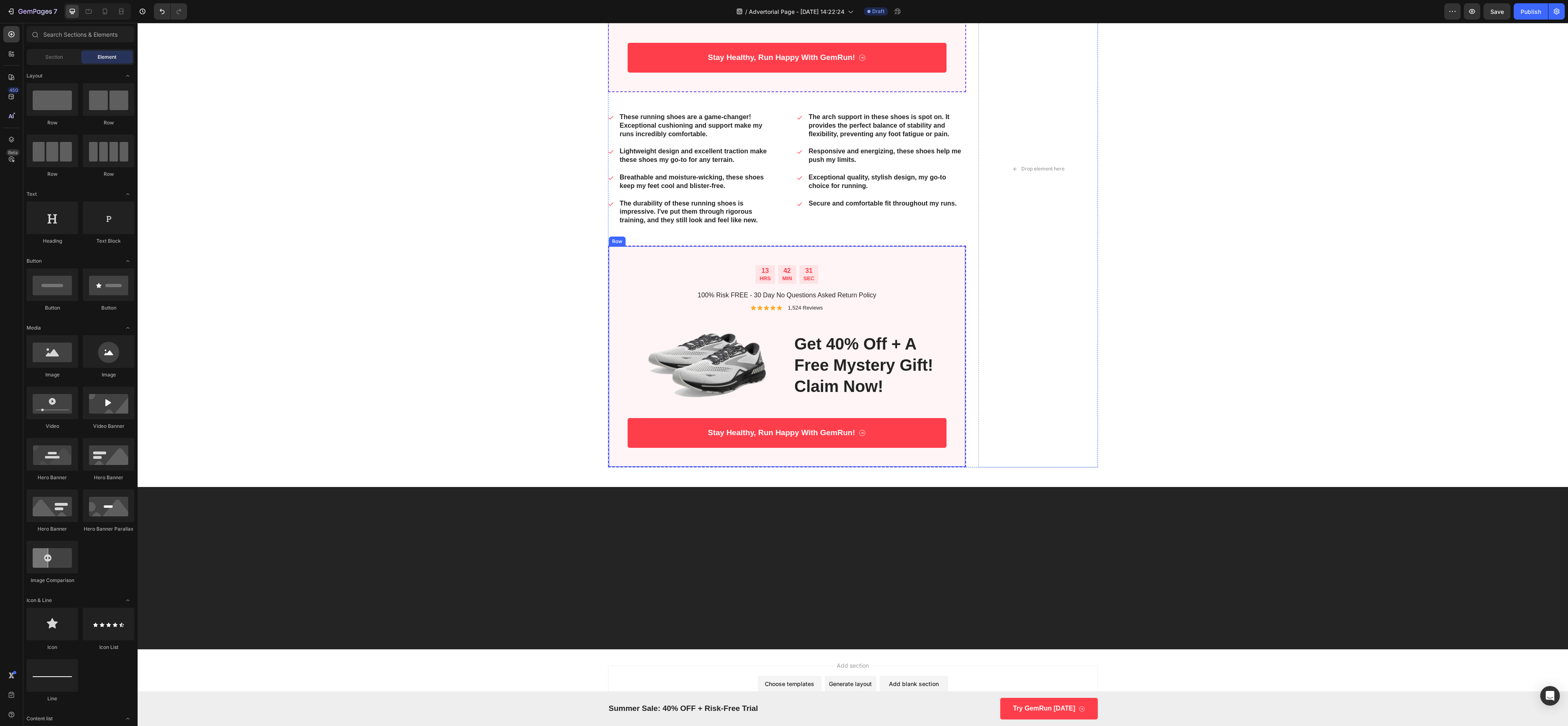
click at [747, 317] on div "13 HRS 42 MIN 31 SEC Countdown Timer 100% Risk FREE - 30 Day No Questions Asked…" at bounding box center [787, 357] width 319 height 183
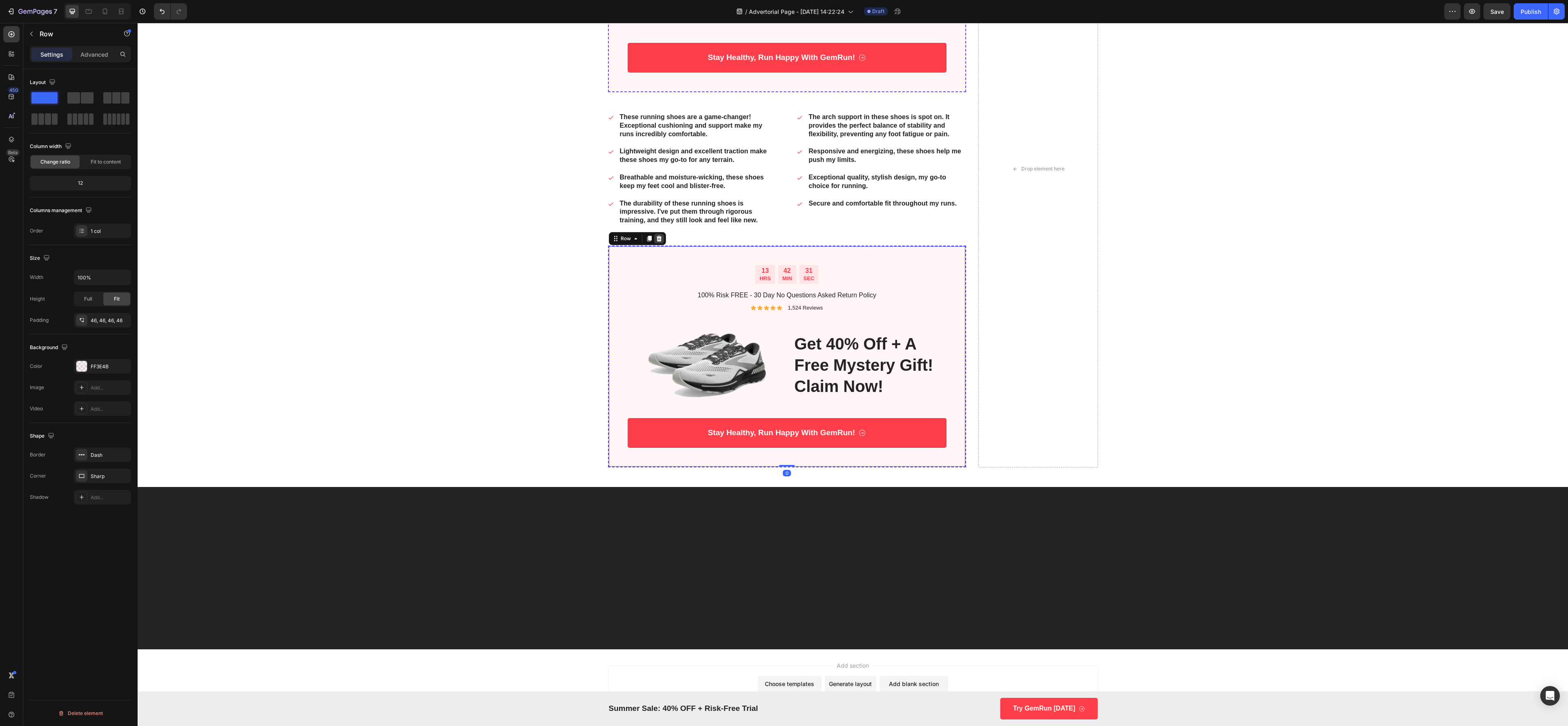
click at [656, 242] on icon at bounding box center [659, 238] width 7 height 7
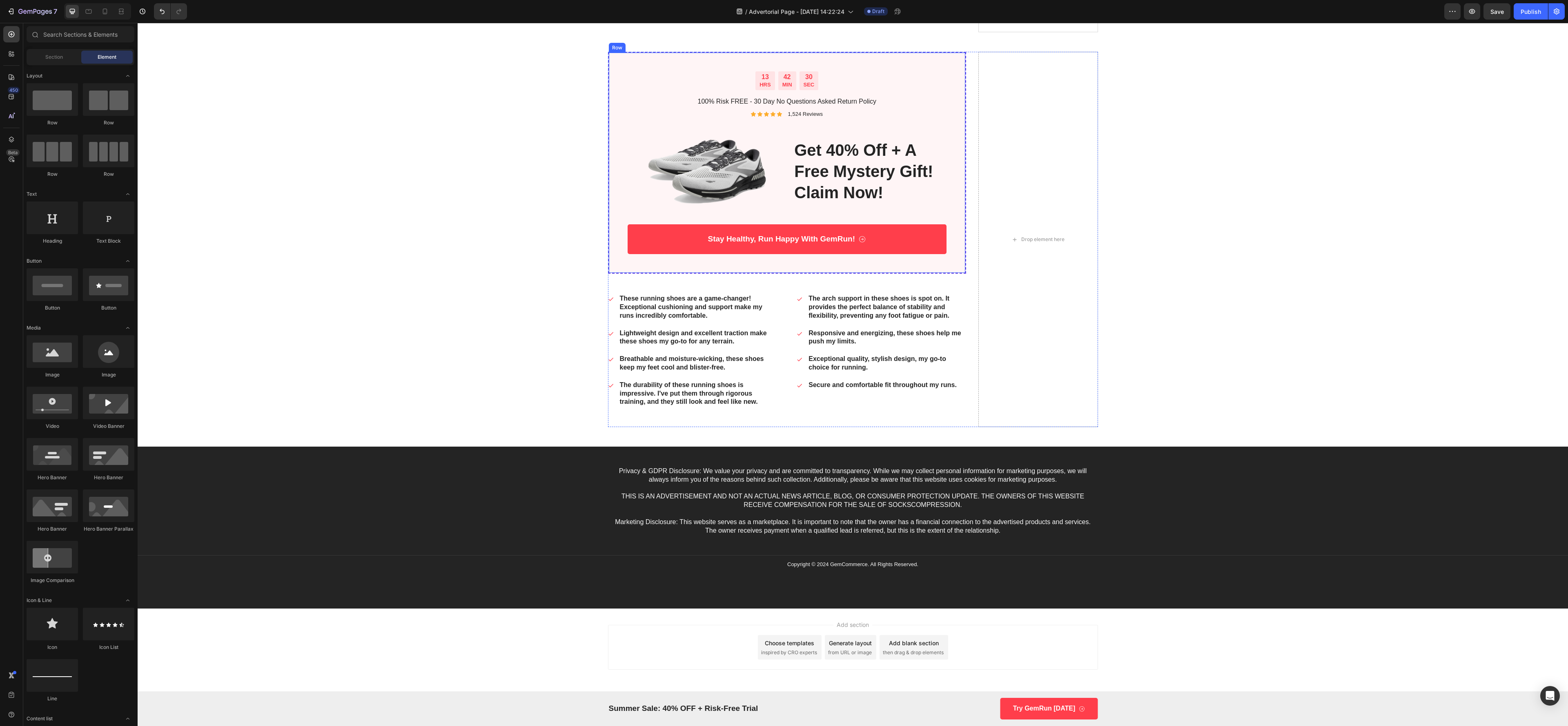
scroll to position [891, 0]
click at [772, 314] on div "These running shoes are a game-changer! Exceptional cushioning and support make…" at bounding box center [787, 350] width 359 height 114
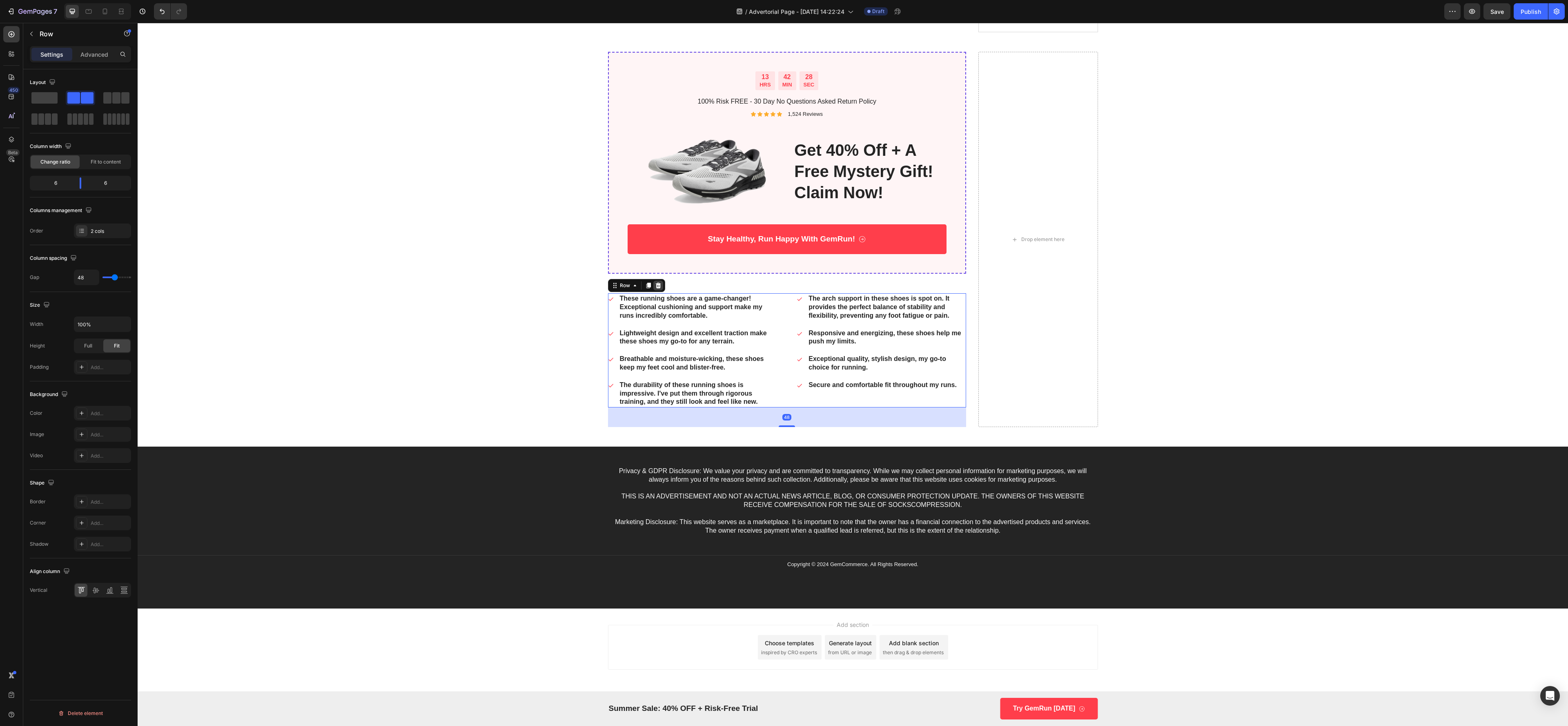
click at [653, 281] on div at bounding box center [658, 286] width 10 height 10
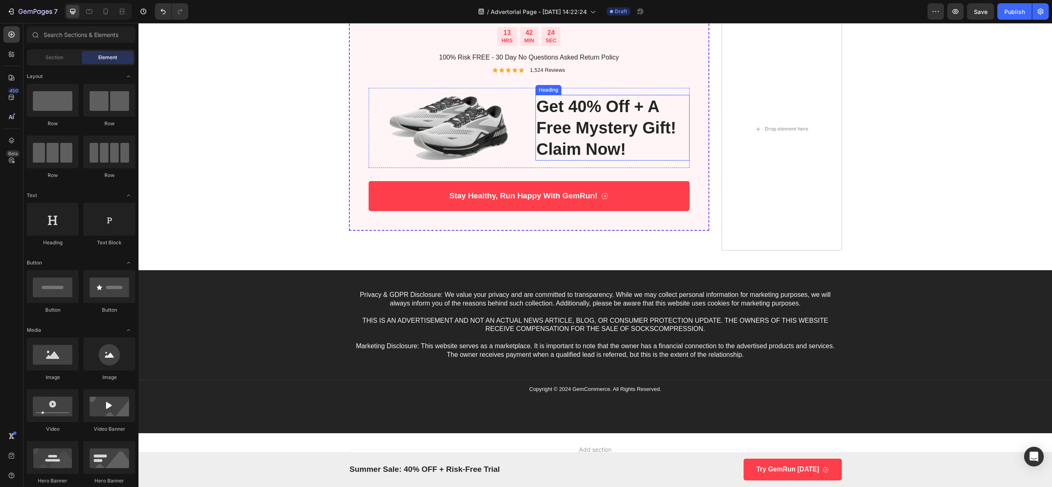
scroll to position [1000, 0]
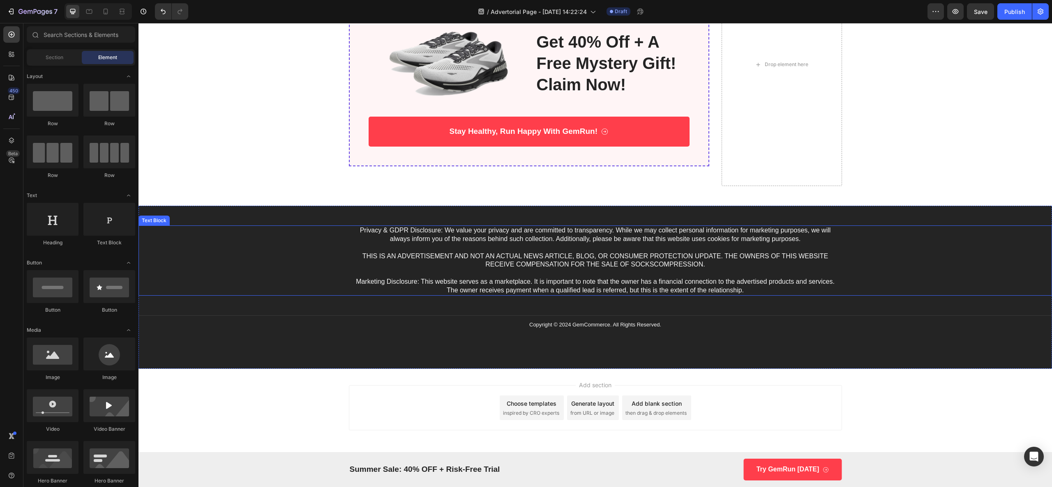
drag, startPoint x: 669, startPoint y: 274, endPoint x: 686, endPoint y: 264, distance: 19.9
click at [669, 274] on p "Privacy & GDPR Disclosure: We value your privacy and are committed to transpare…" at bounding box center [595, 260] width 491 height 68
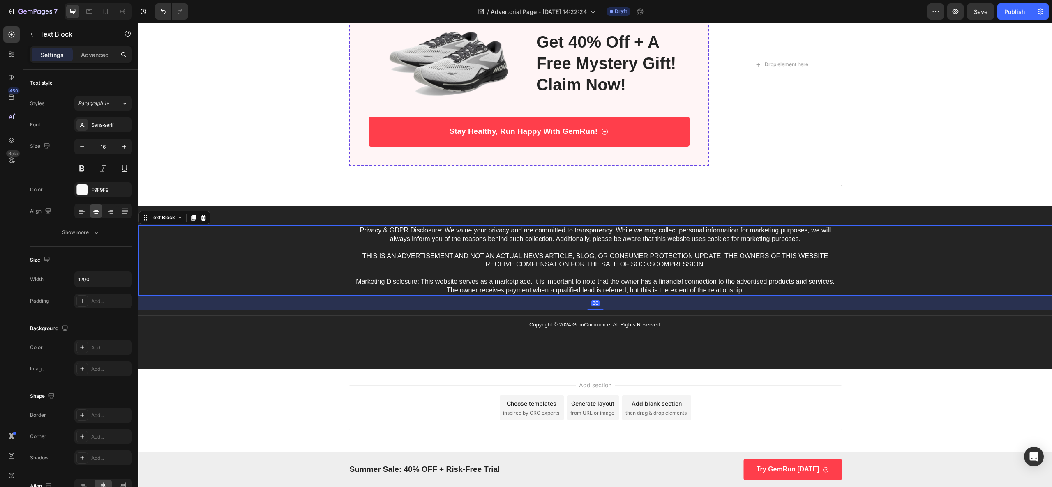
click at [686, 264] on p "Privacy & GDPR Disclosure: We value your privacy and are committed to transpare…" at bounding box center [595, 260] width 491 height 68
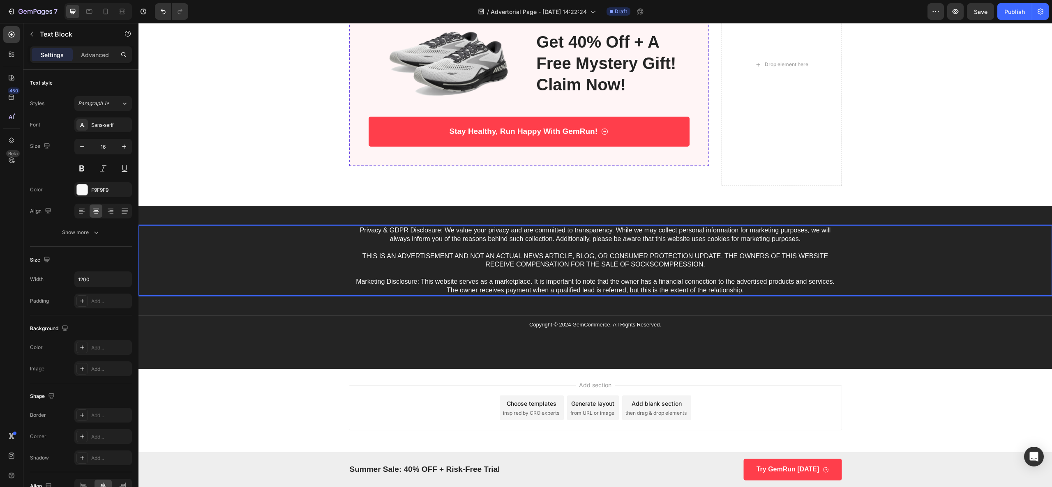
click at [694, 265] on p "Privacy & GDPR Disclosure: We value your privacy and are committed to transpare…" at bounding box center [595, 260] width 491 height 68
click at [695, 265] on p "Privacy & GDPR Disclosure: We value your privacy and are committed to transpare…" at bounding box center [595, 260] width 491 height 68
click at [736, 321] on div "Copyright © 2024 GemCommerce. All Rights Reserved." at bounding box center [595, 325] width 493 height 9
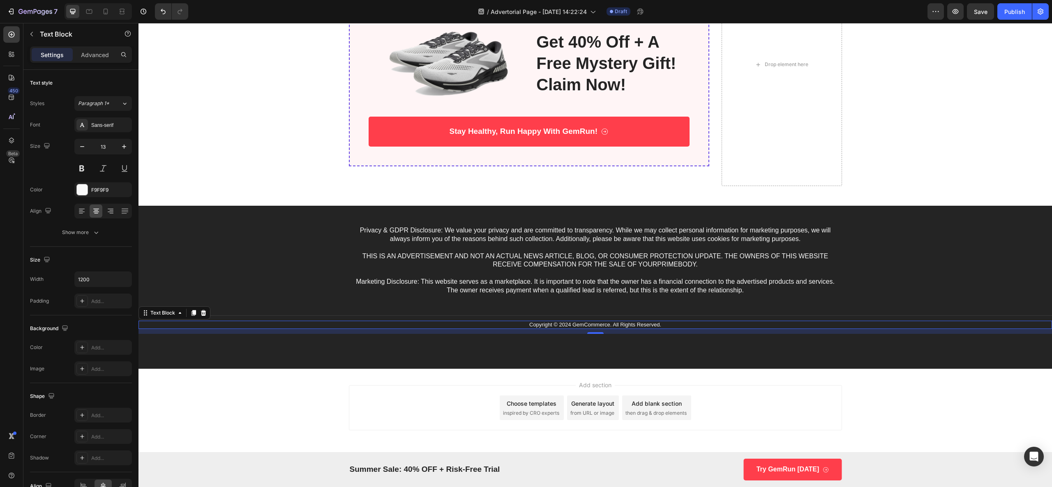
click at [605, 325] on p "Copyright © 2024 GemCommerce. All Rights Reserved." at bounding box center [595, 325] width 491 height 7
click at [604, 325] on p "Copyright © 2024 GemCommerce. All Rights Reserved." at bounding box center [595, 325] width 491 height 7
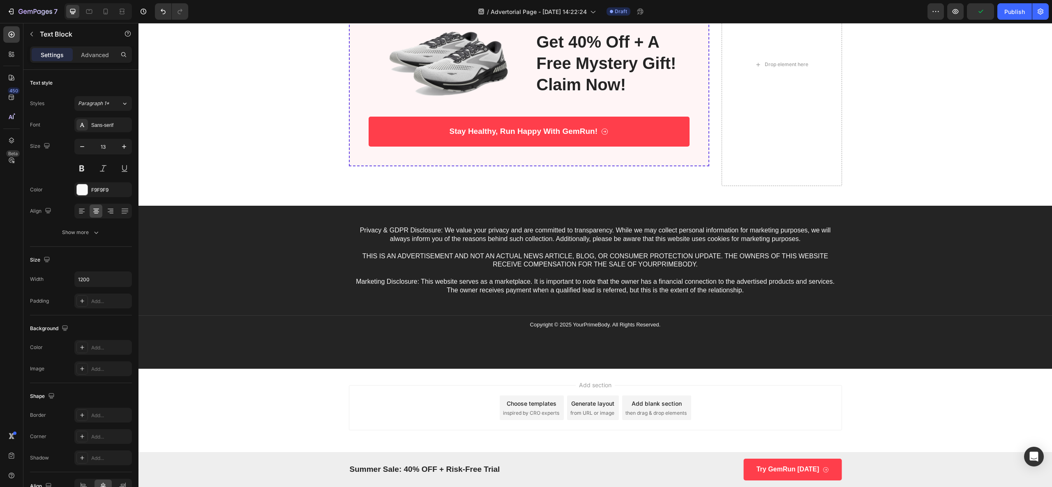
click at [314, 365] on div "Add section Choose templates inspired by CRO experts Generate layout from URL o…" at bounding box center [594, 419] width 913 height 101
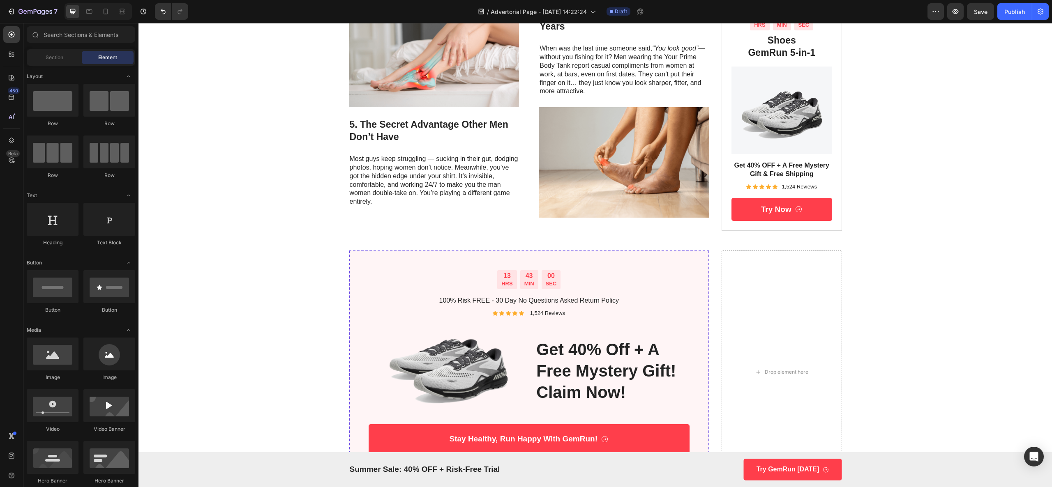
scroll to position [657, 0]
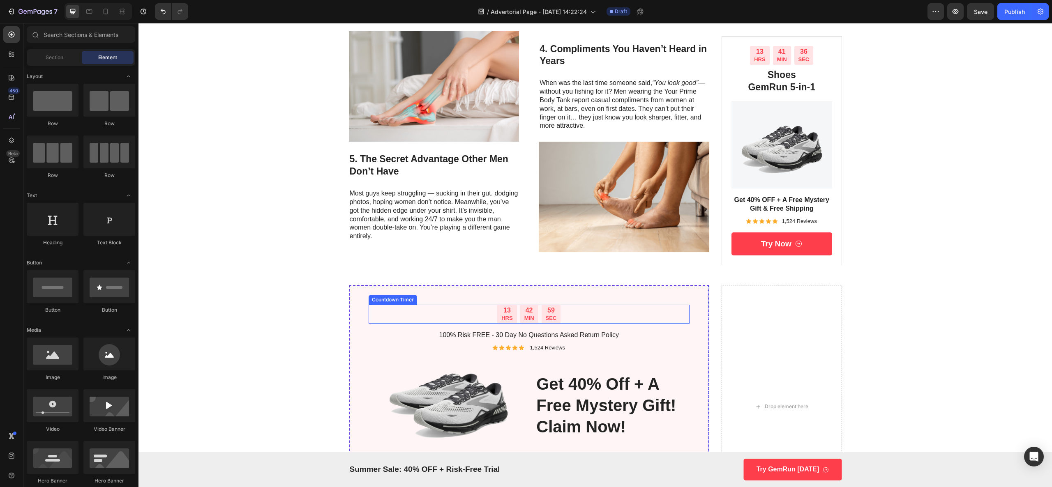
click at [552, 316] on div "59 SEC" at bounding box center [551, 314] width 19 height 19
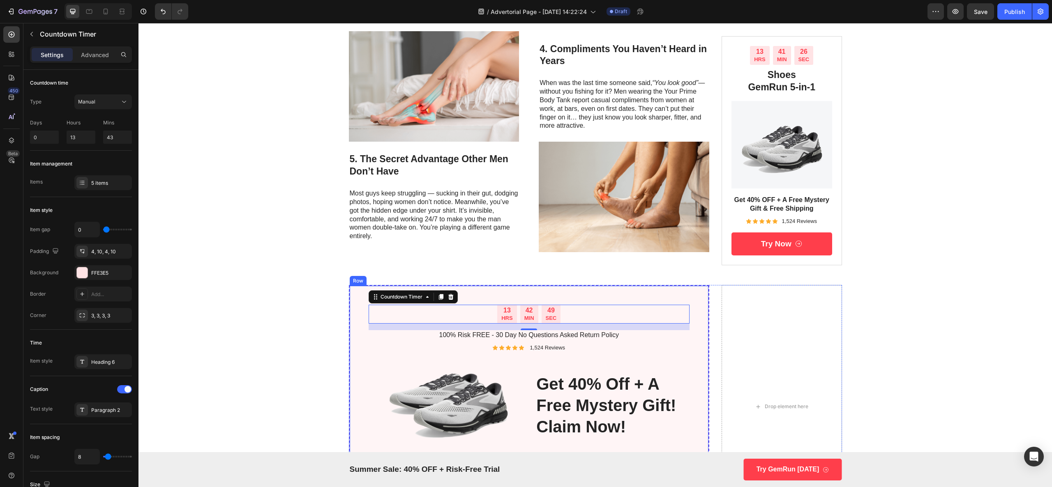
scroll to position [740, 0]
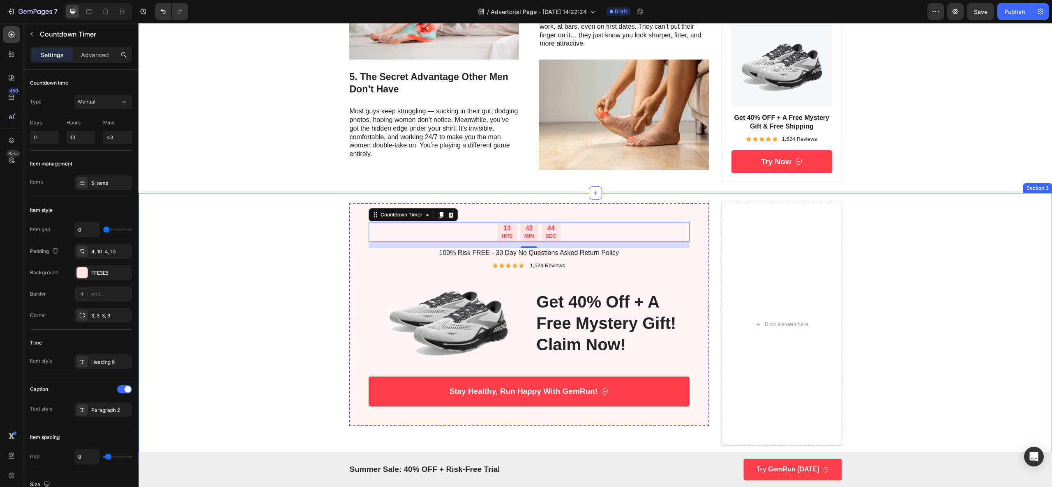
click at [789, 338] on div "13 HRS 42 MIN 44 SEC Countdown Timer 16 100% Risk FREE - 30 Day No Questions As…" at bounding box center [595, 324] width 897 height 243
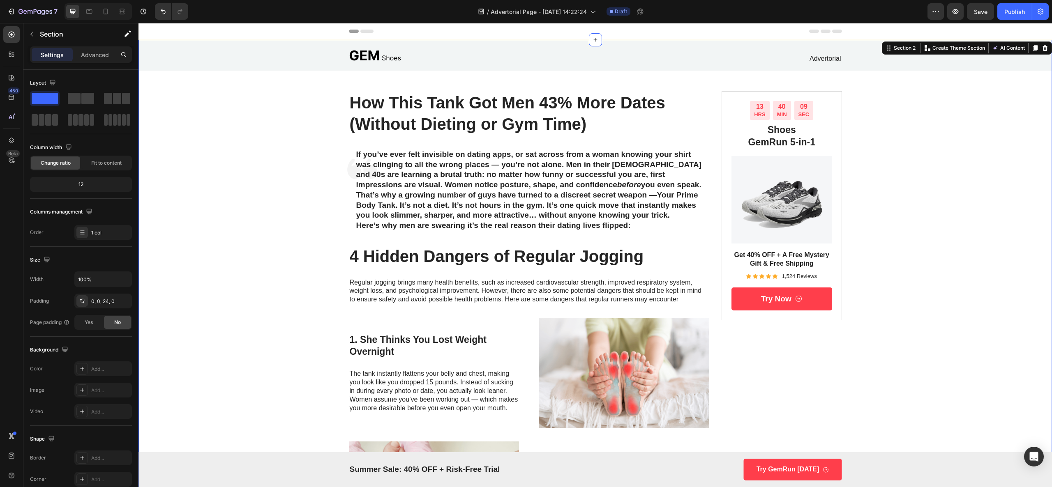
scroll to position [82, 0]
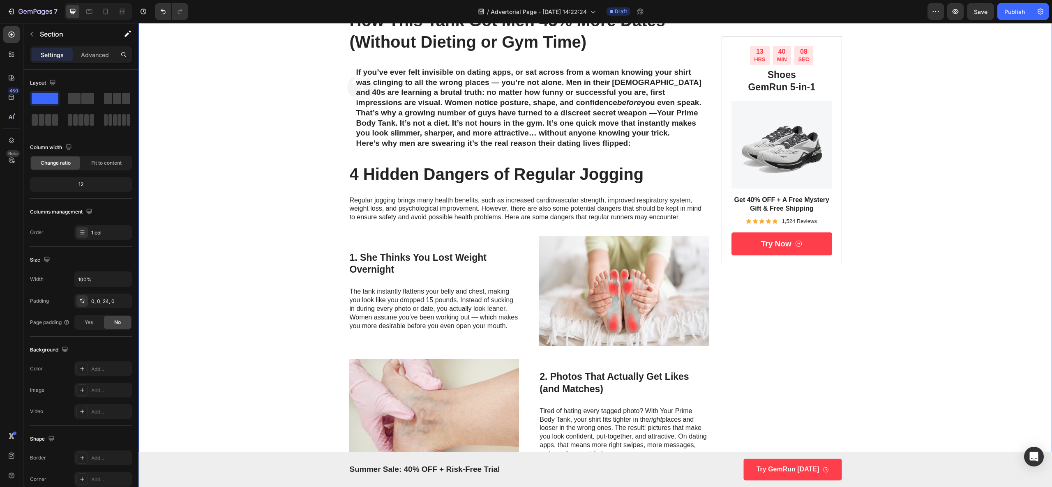
click at [640, 299] on img at bounding box center [624, 291] width 171 height 111
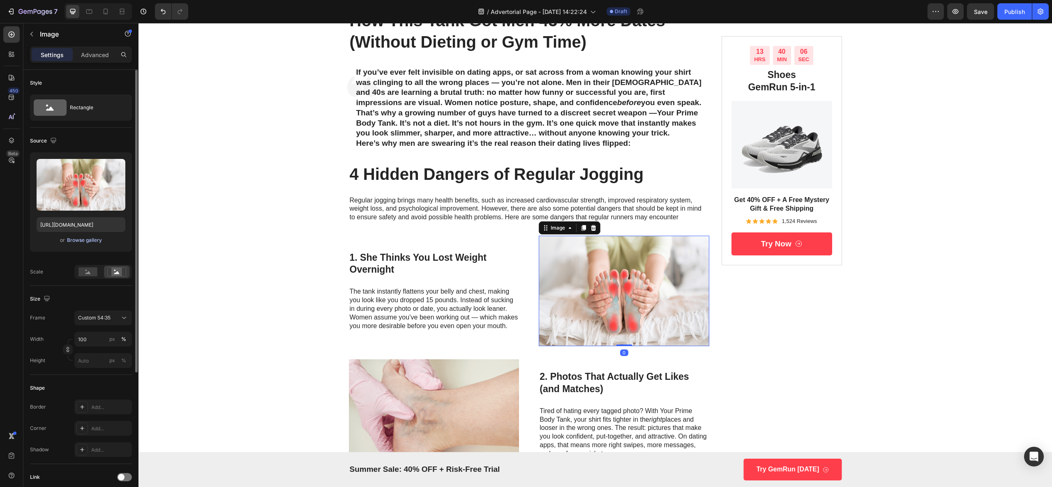
click at [95, 239] on div "Browse gallery" at bounding box center [84, 240] width 35 height 7
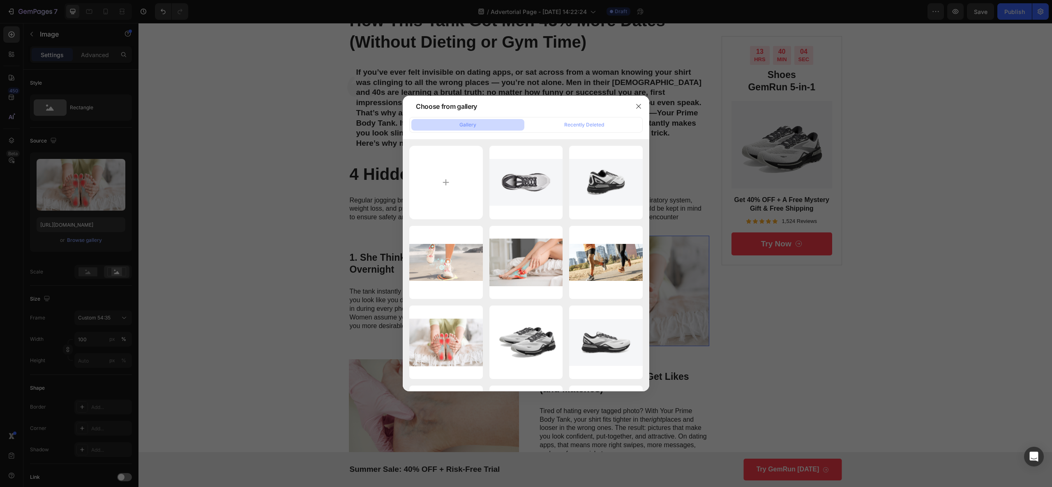
type input "C:\fakepath\ChatGPT Image [DATE], 02_59_39 PM.png"
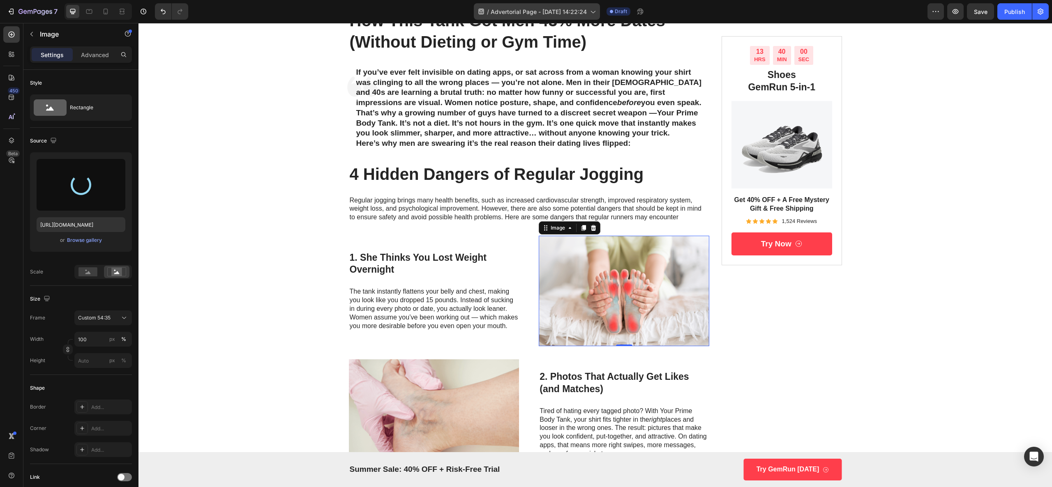
type input "[URL][DOMAIN_NAME]"
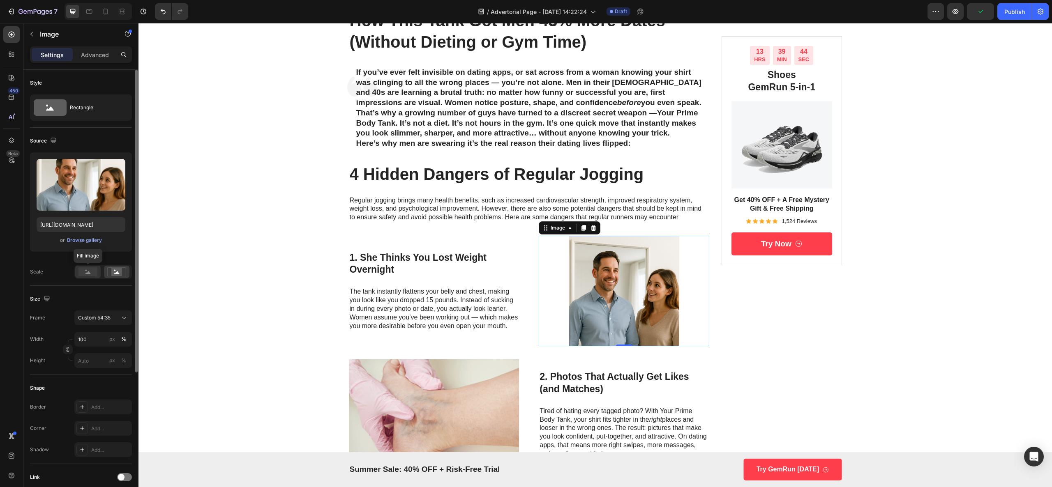
click at [96, 272] on rect at bounding box center [87, 271] width 19 height 9
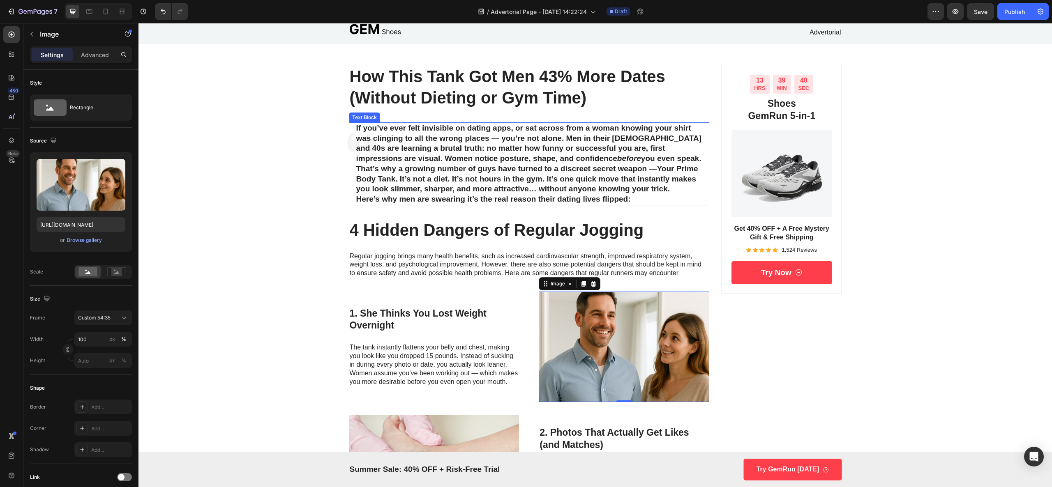
scroll to position [0, 0]
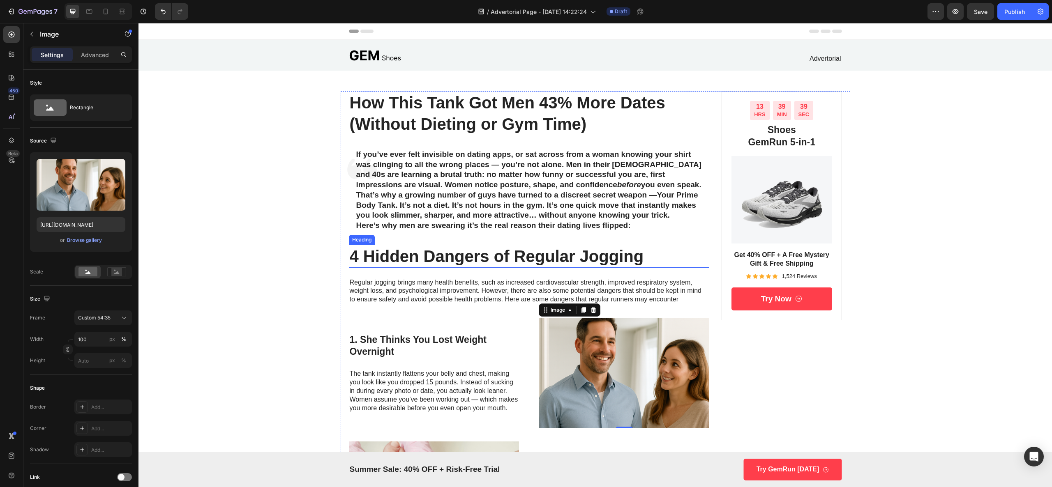
click at [653, 263] on h2 "4 Hidden Dangers of Regular Jogging" at bounding box center [529, 256] width 361 height 23
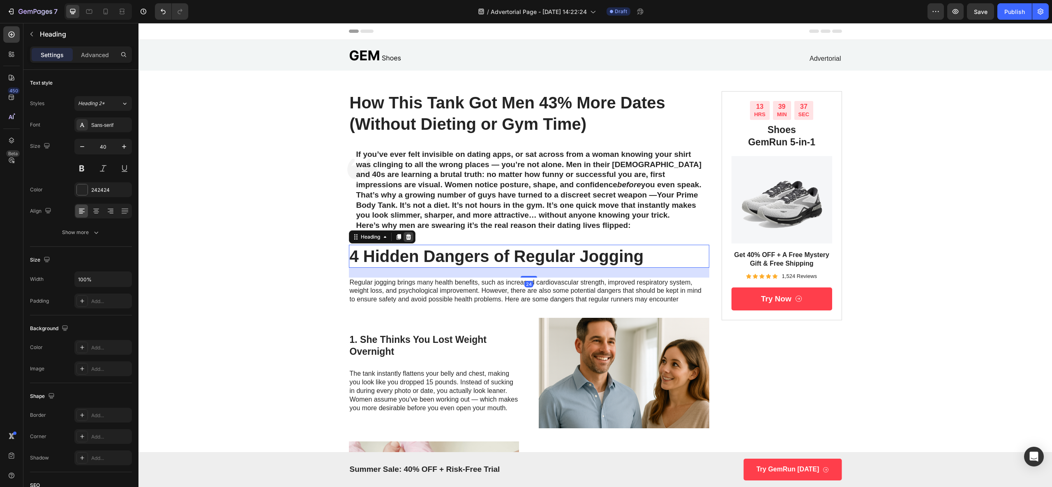
click at [405, 237] on icon at bounding box center [408, 237] width 7 height 7
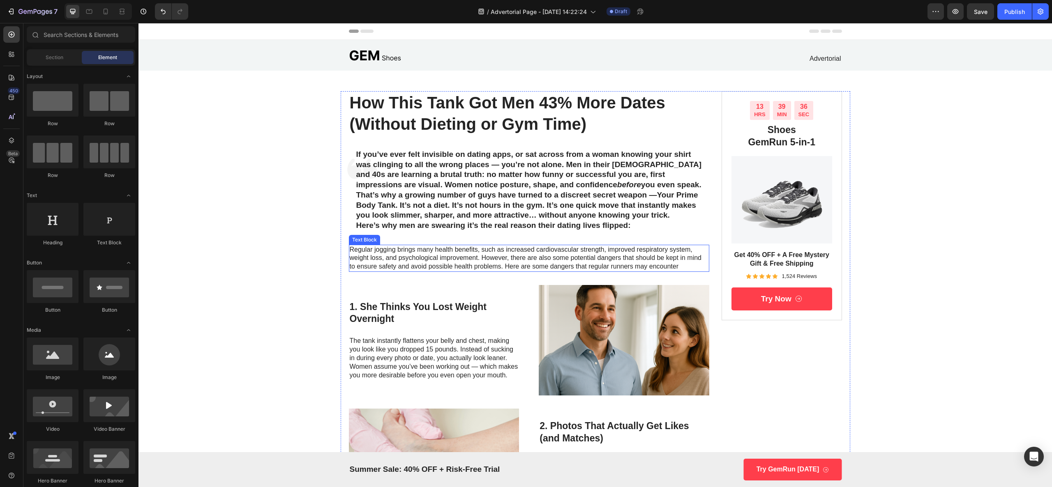
click at [610, 250] on p "Regular jogging brings many health benefits, such as increased cardiovascular s…" at bounding box center [529, 258] width 359 height 25
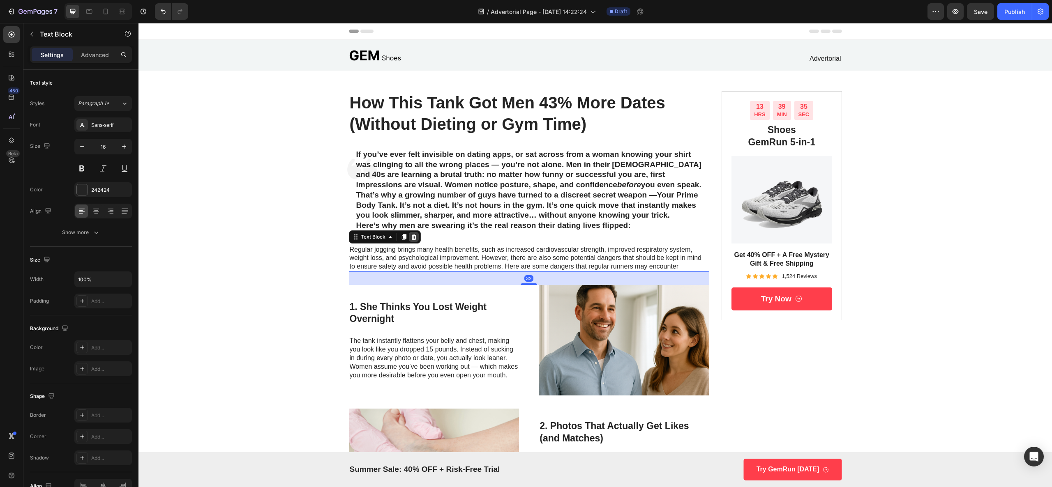
click at [409, 233] on div at bounding box center [414, 237] width 10 height 10
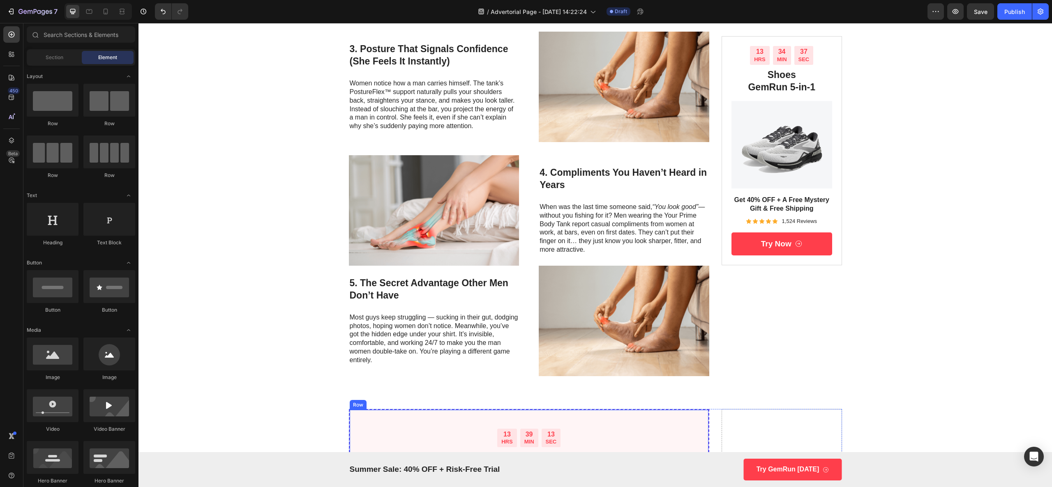
scroll to position [247, 0]
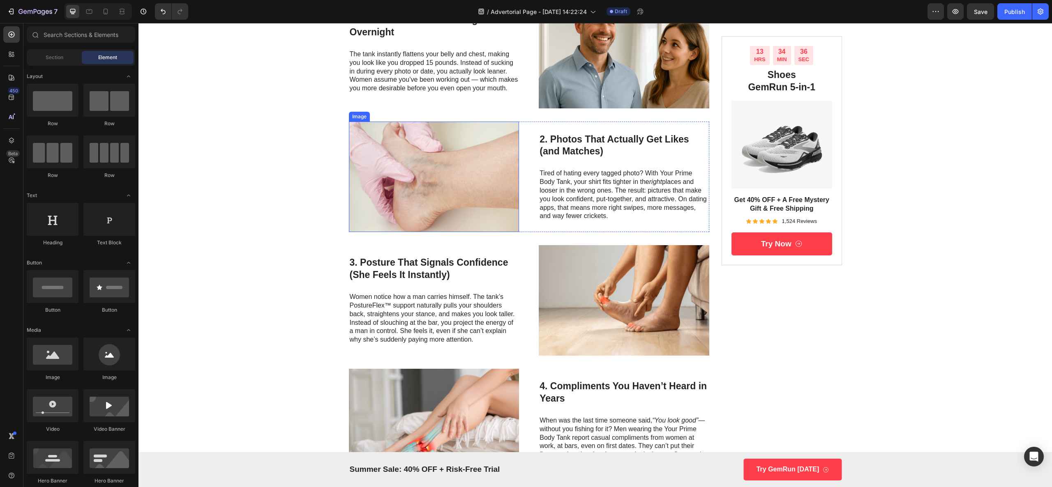
click at [438, 178] on img at bounding box center [434, 177] width 171 height 111
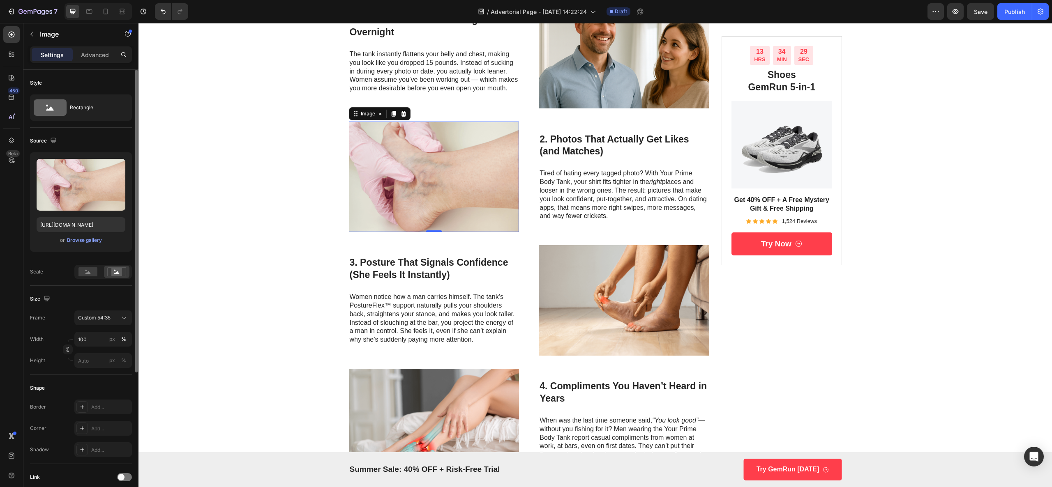
click at [62, 246] on div "Upload Image [URL][DOMAIN_NAME] or Browse gallery" at bounding box center [81, 201] width 102 height 99
click at [76, 244] on div "Browse gallery" at bounding box center [84, 240] width 35 height 7
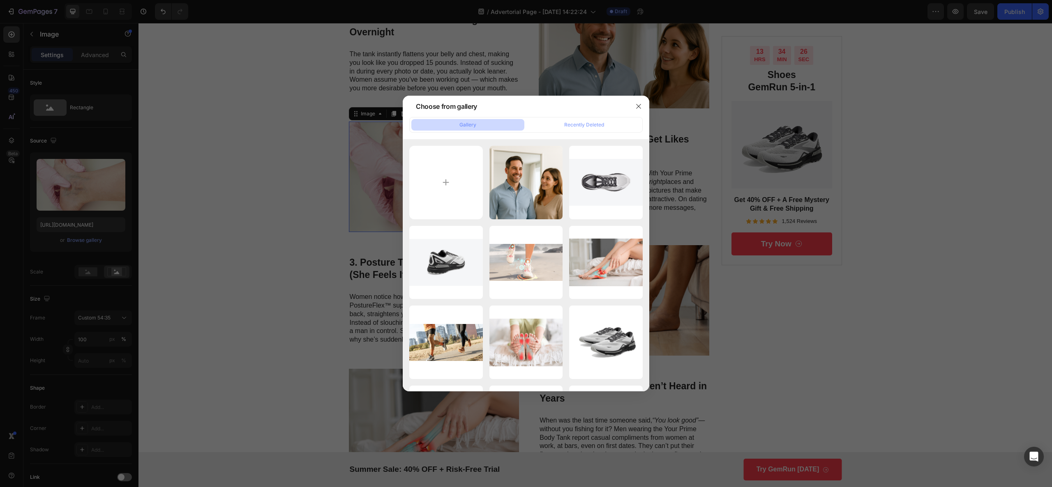
type input "C:\fakepath\ChatGPT Image [DATE], 03_05_26 PM.png"
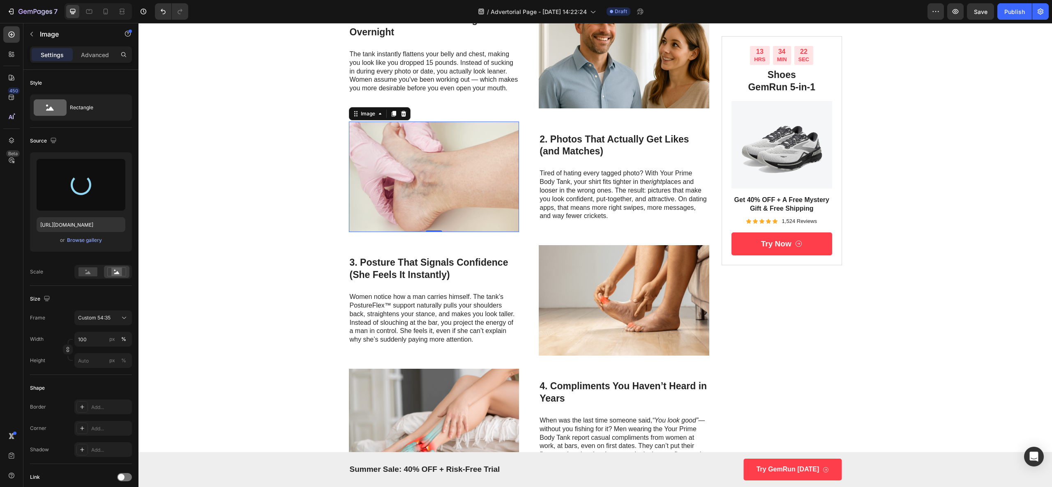
type input "[URL][DOMAIN_NAME]"
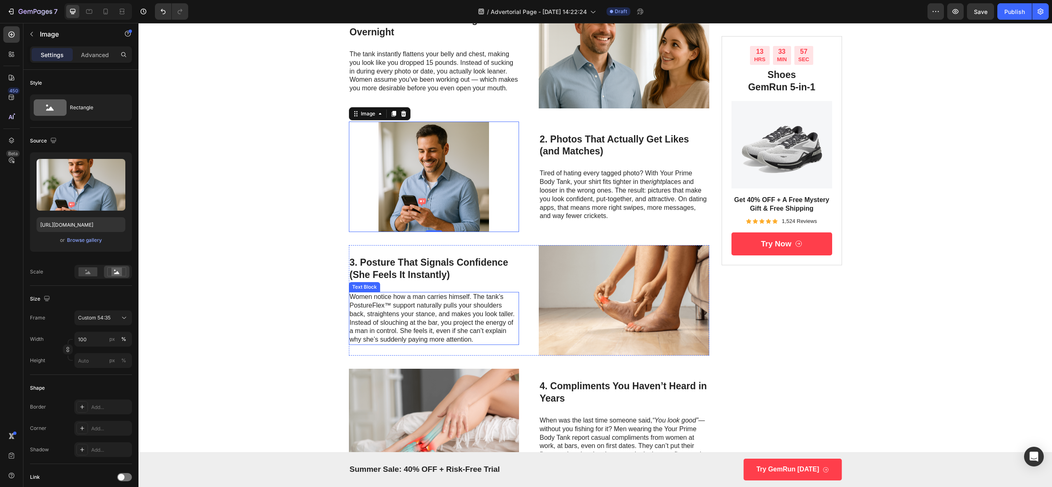
click at [423, 302] on p "Women notice how a man carries himself. The tank’s PostureFlex™ support natural…" at bounding box center [434, 318] width 169 height 51
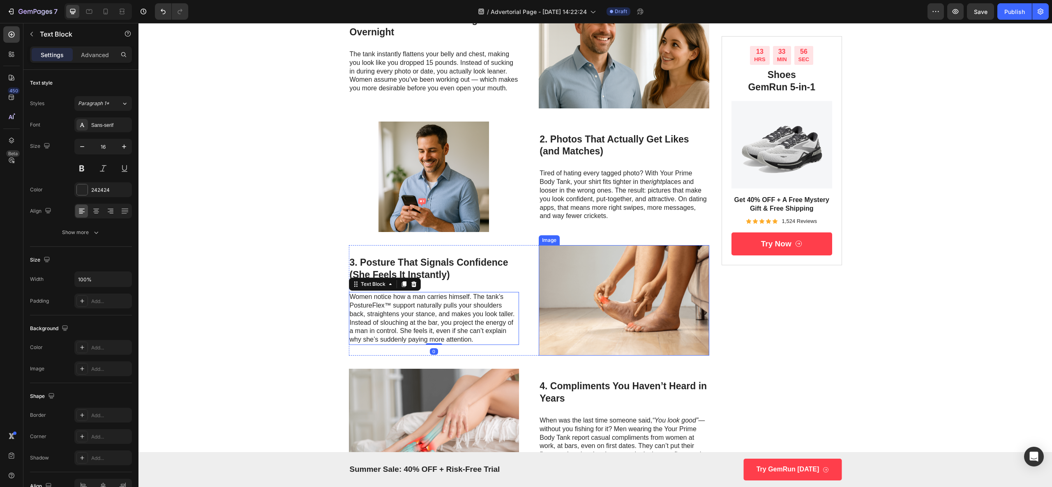
click at [570, 292] on img at bounding box center [624, 300] width 171 height 111
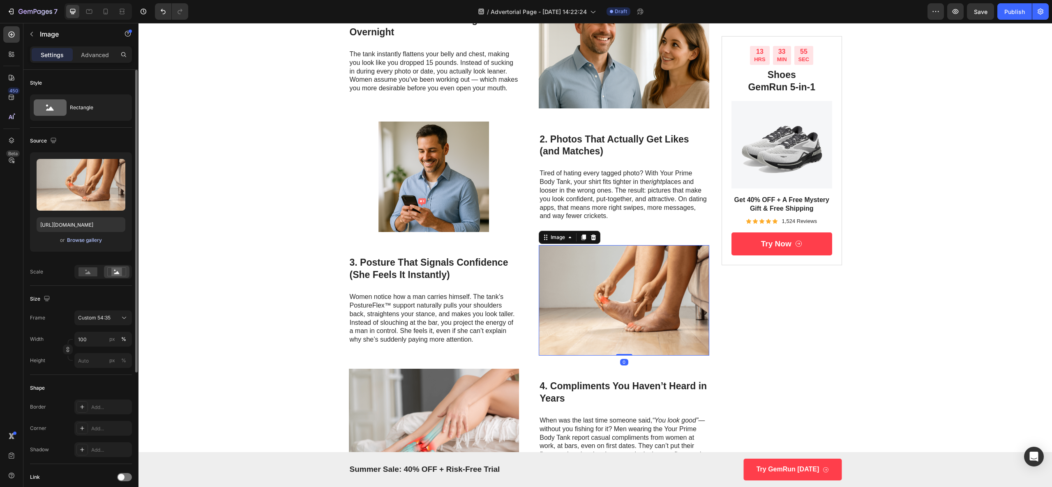
click at [89, 240] on div "Browse gallery" at bounding box center [84, 240] width 35 height 7
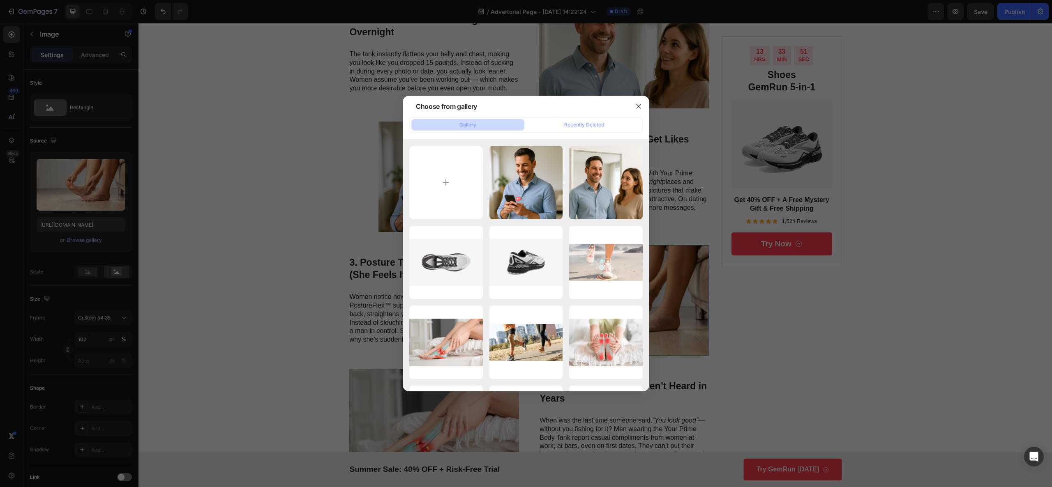
type input "C:\fakepath\ChatGPT Image [DATE], 03_05_59 PM.png"
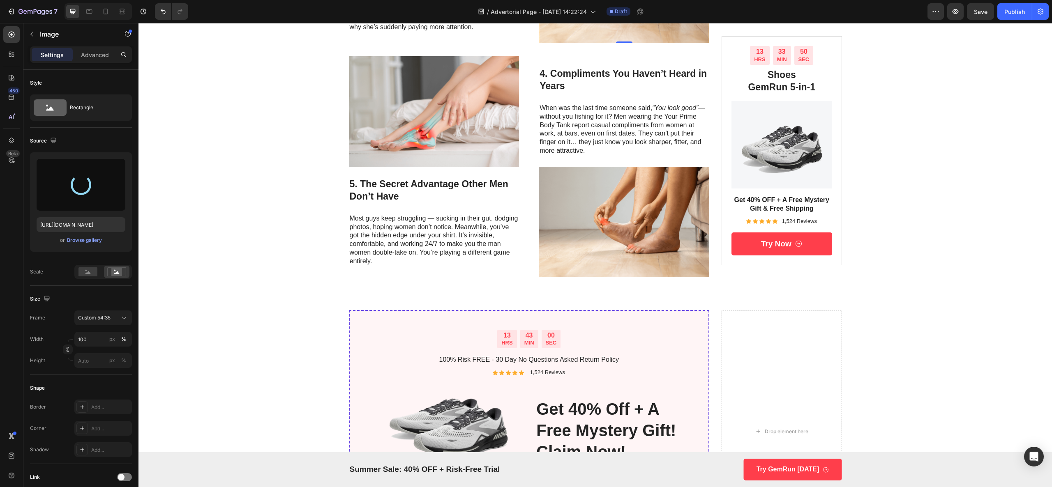
scroll to position [575, 0]
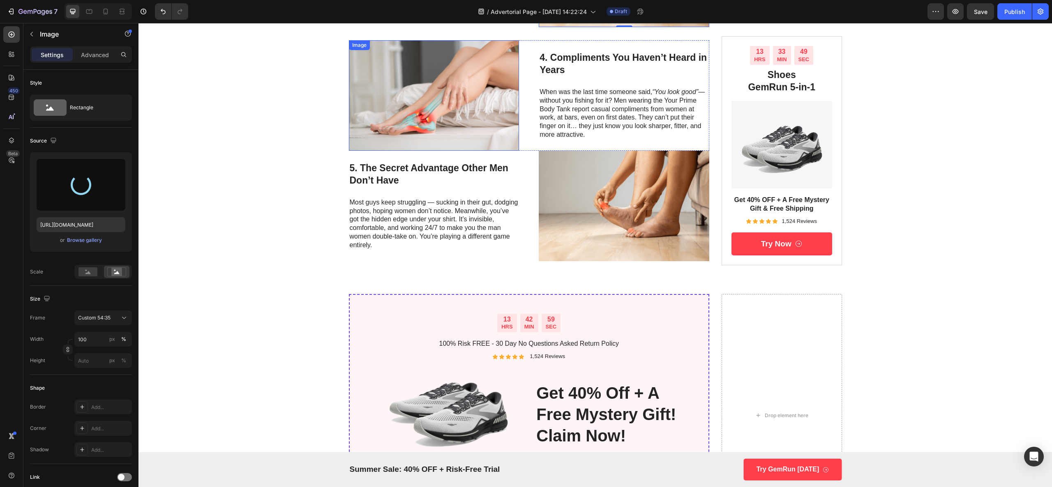
click at [459, 88] on img at bounding box center [434, 95] width 171 height 111
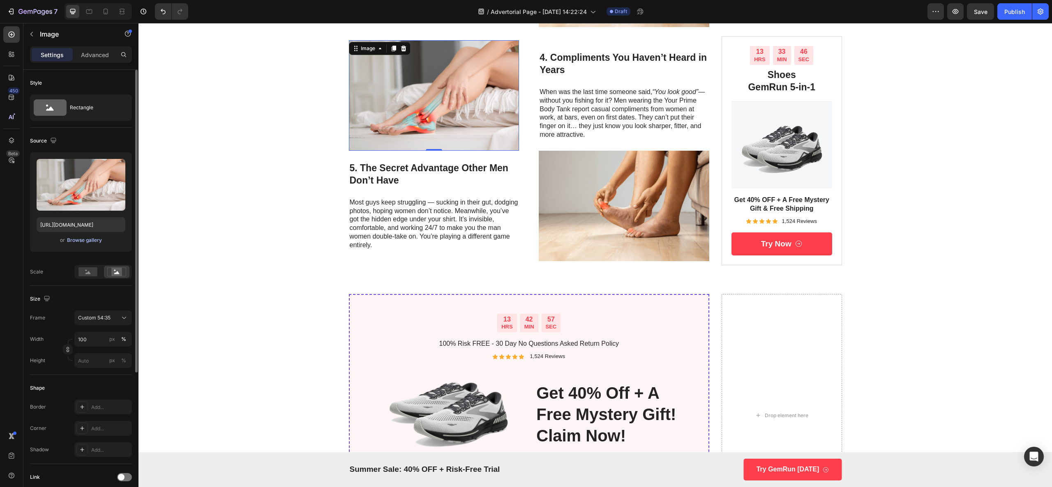
click at [81, 242] on div "Browse gallery" at bounding box center [84, 240] width 35 height 7
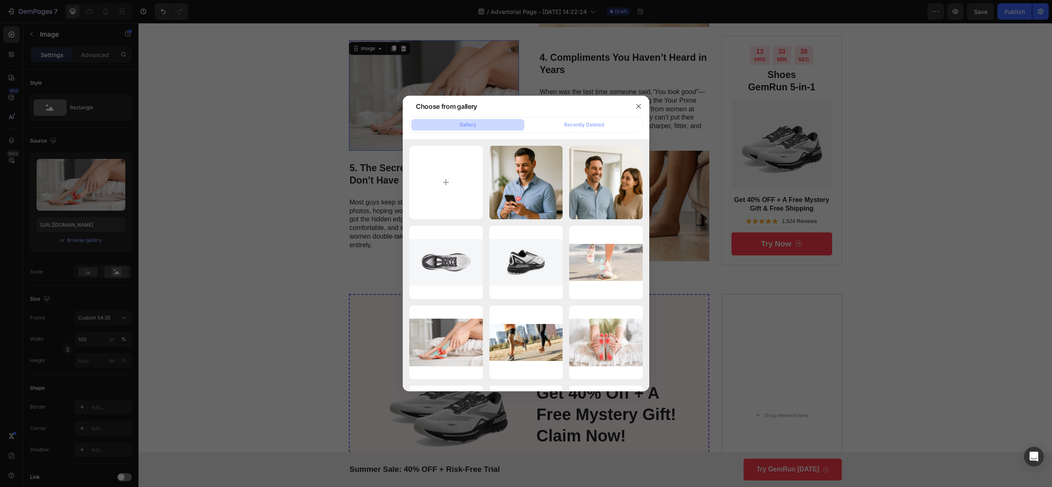
click at [627, 108] on div "Choose from gallery" at bounding box center [515, 106] width 225 height 21
click at [633, 108] on button "button" at bounding box center [638, 106] width 13 height 13
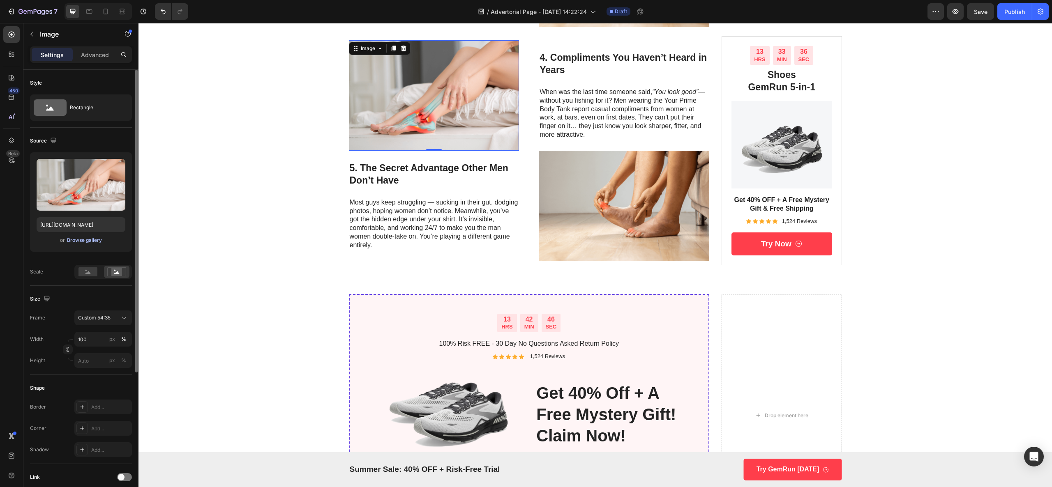
click at [99, 241] on div "Browse gallery" at bounding box center [84, 240] width 35 height 7
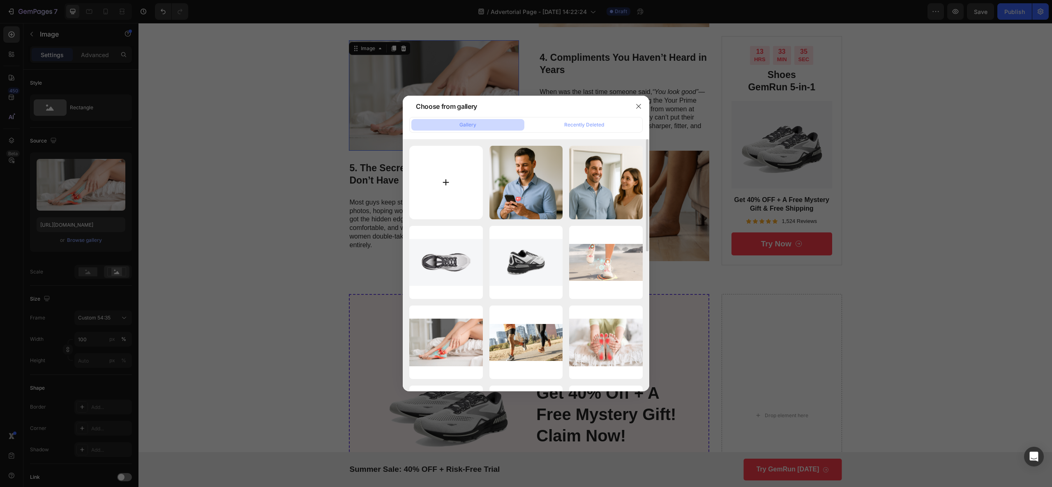
click at [438, 199] on input "file" at bounding box center [446, 183] width 74 height 74
type input "C:\fakepath\ChatGPT Image [DATE], 03_06_16 PM.png"
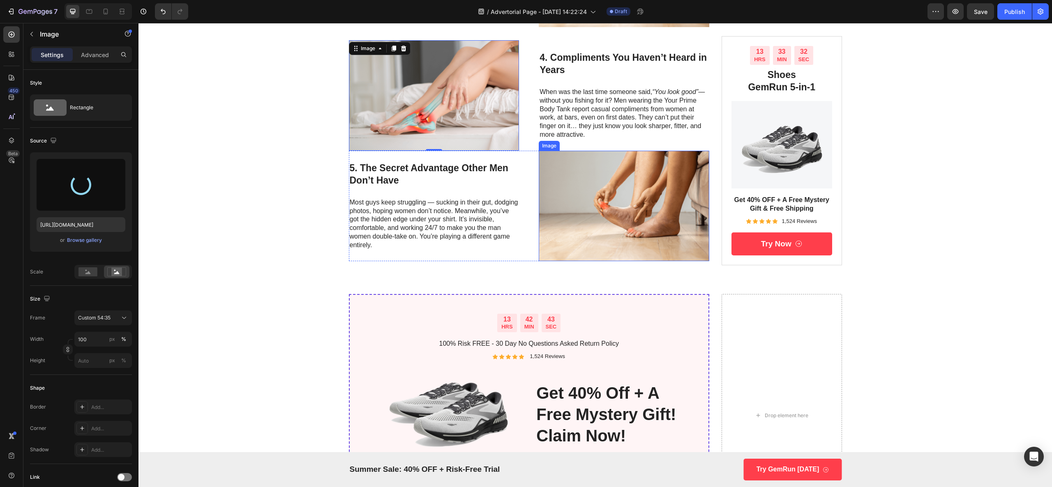
click at [579, 247] on img at bounding box center [624, 206] width 171 height 111
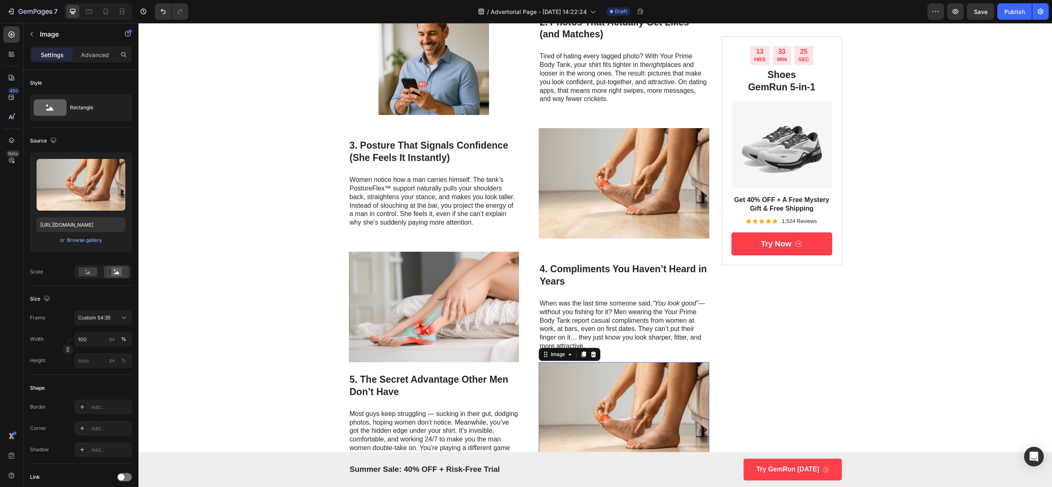
scroll to position [329, 0]
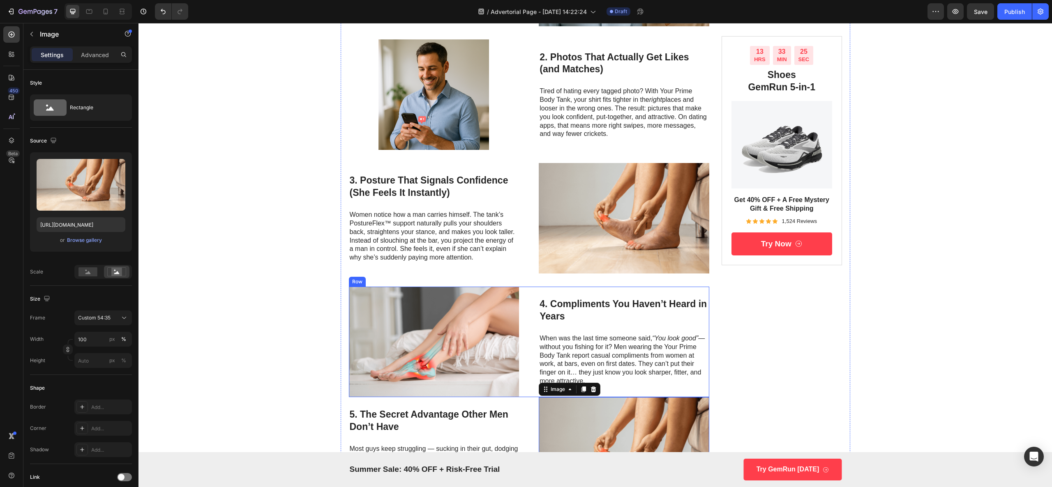
click at [561, 252] on img at bounding box center [624, 218] width 171 height 111
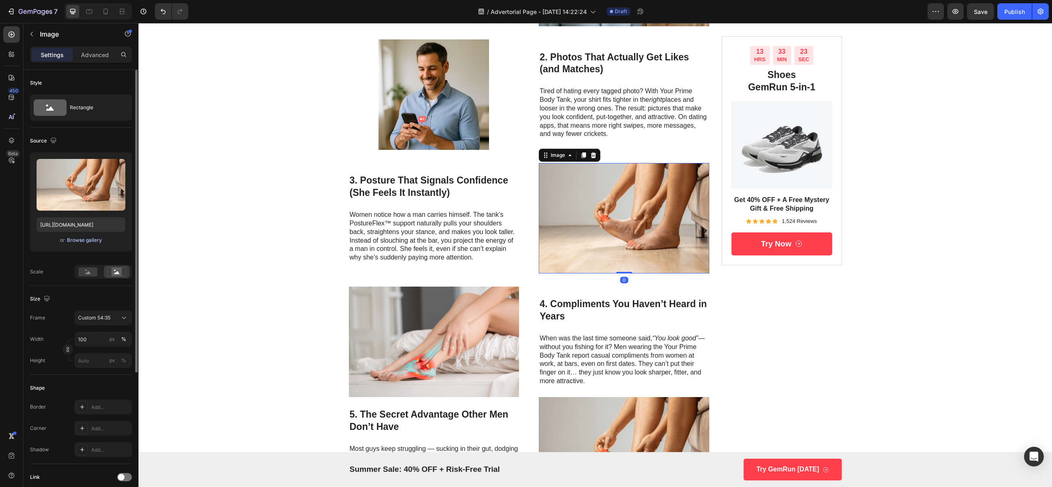
click at [99, 241] on div "Browse gallery" at bounding box center [84, 240] width 35 height 7
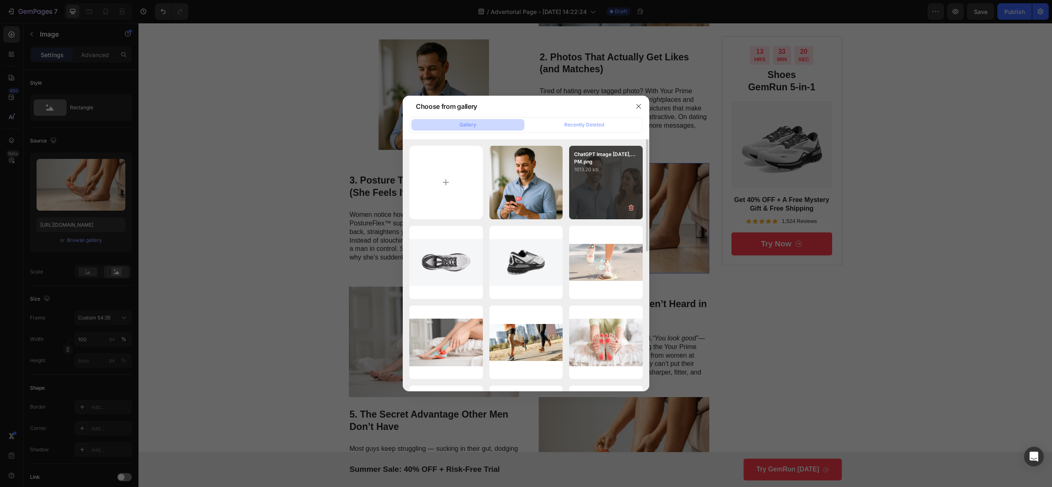
click at [586, 179] on div "ChatGPT Image [DATE],...PM.png 1613.20 kb" at bounding box center [606, 183] width 74 height 74
type input "[URL][DOMAIN_NAME]"
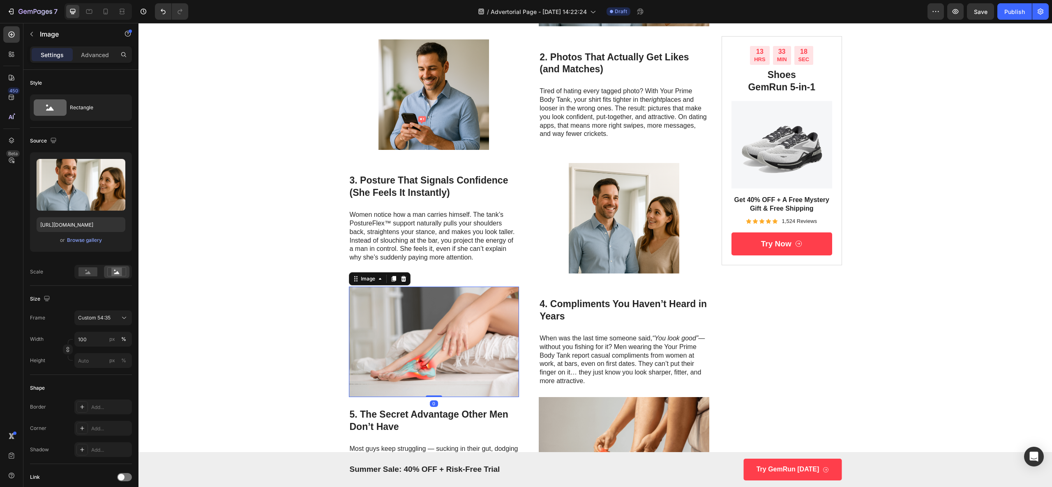
click at [468, 334] on img at bounding box center [434, 342] width 171 height 111
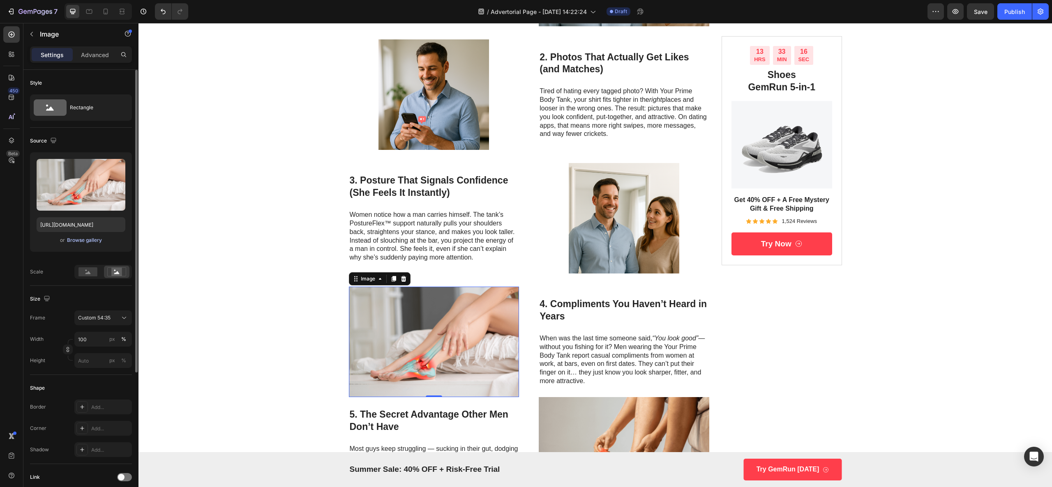
click at [87, 238] on div "Browse gallery" at bounding box center [84, 240] width 35 height 7
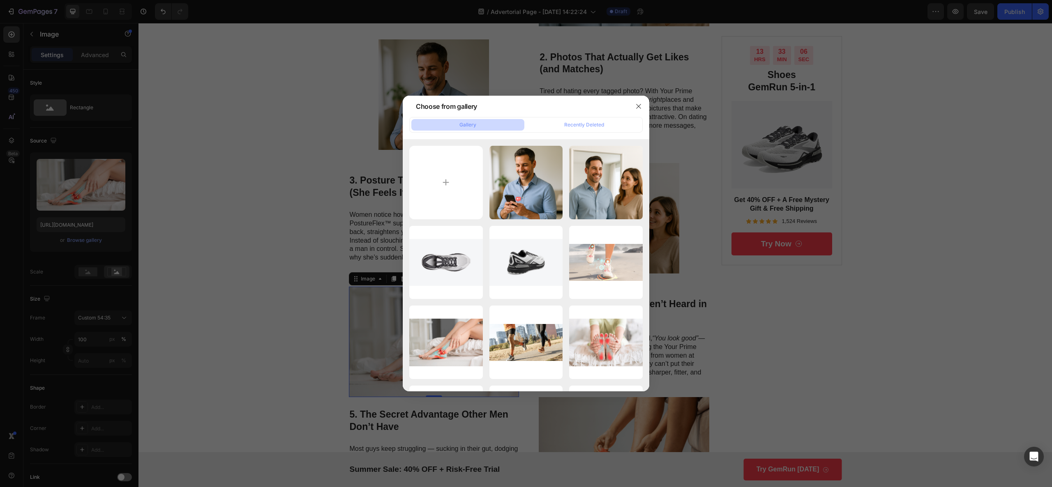
type input "C:\fakepath\ChatGPT Image [DATE], 03_06_47 PM.png"
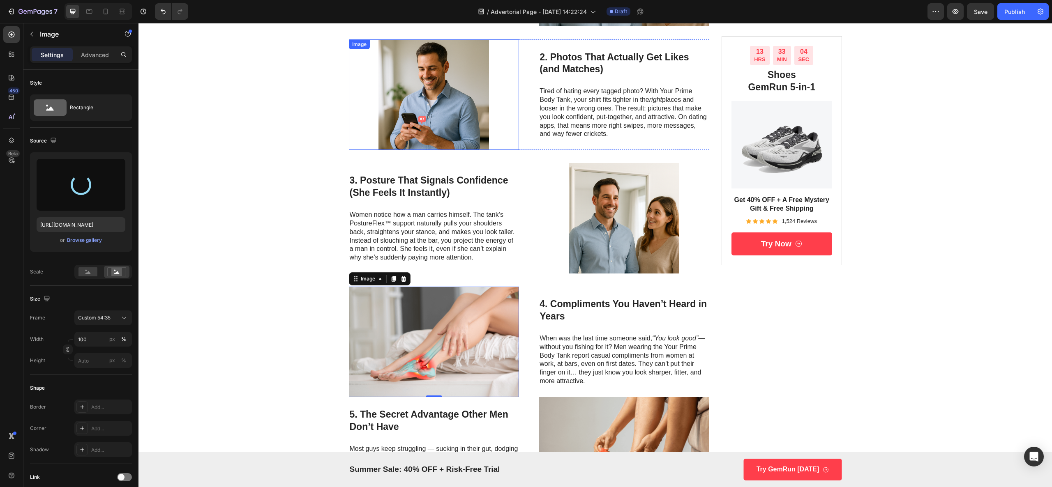
type input "[URL][DOMAIN_NAME]"
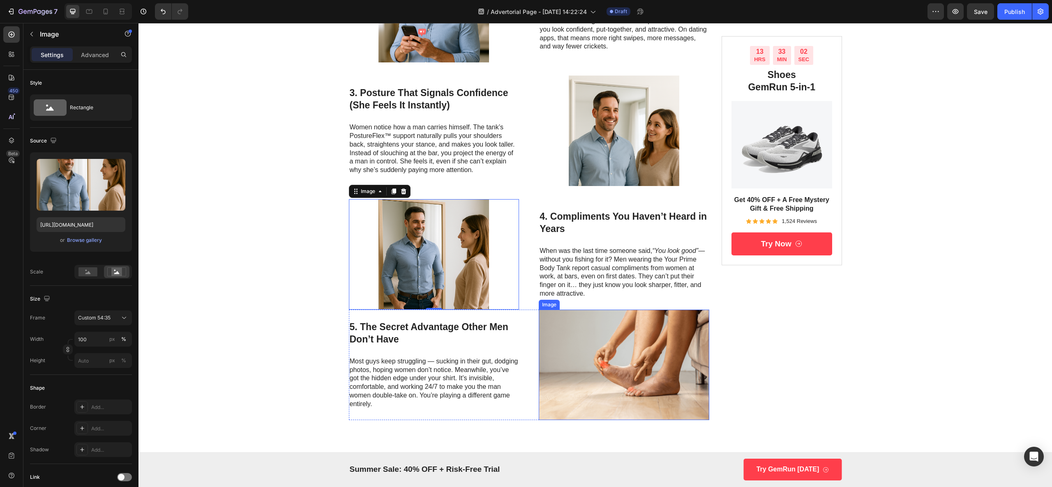
scroll to position [493, 0]
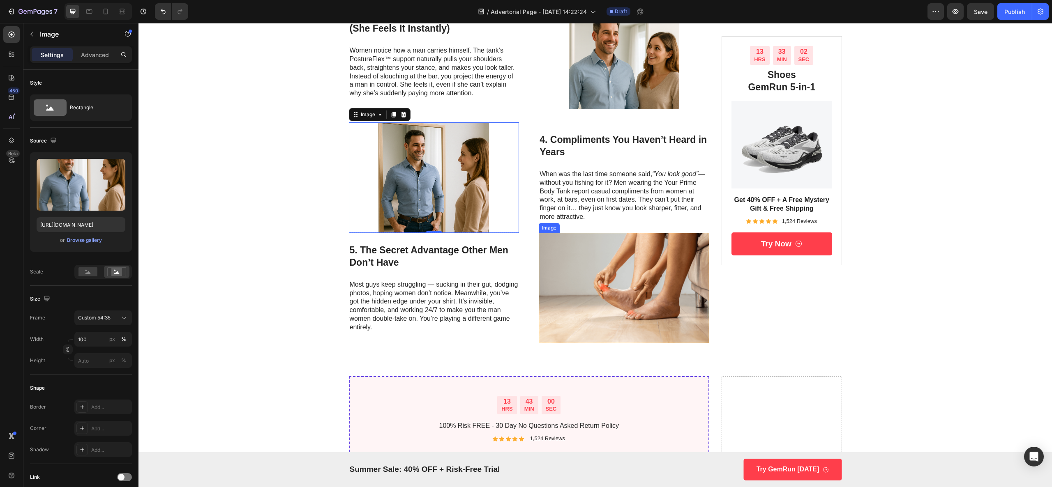
click at [632, 244] on img at bounding box center [624, 288] width 171 height 111
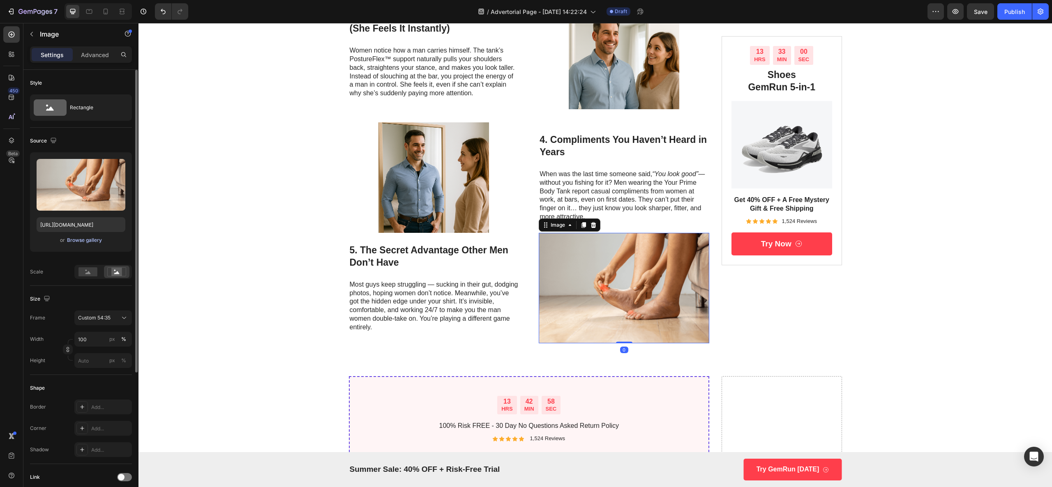
click at [99, 243] on div "Browse gallery" at bounding box center [84, 240] width 35 height 7
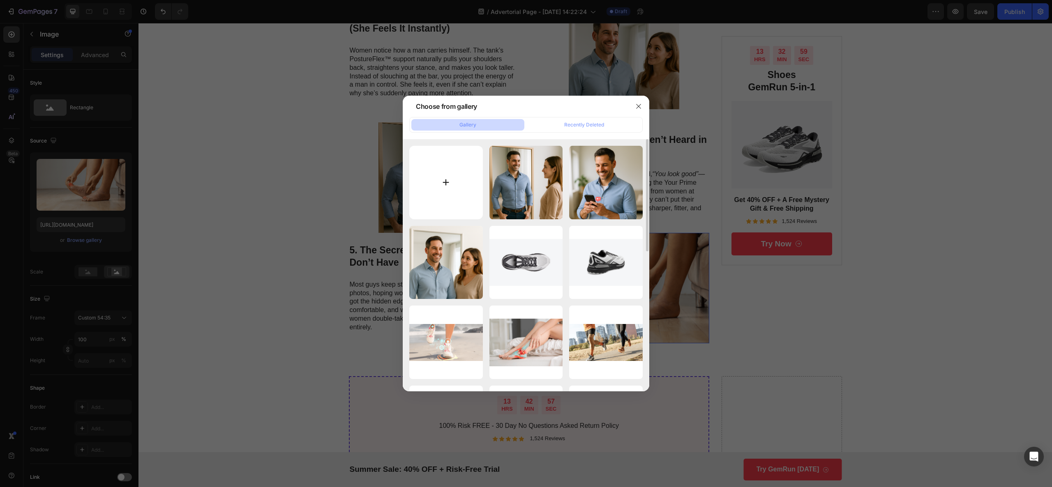
click at [450, 172] on input "file" at bounding box center [446, 183] width 74 height 74
type input "C:\fakepath\ChatGPT Image [DATE], 03_06_29 PM.png"
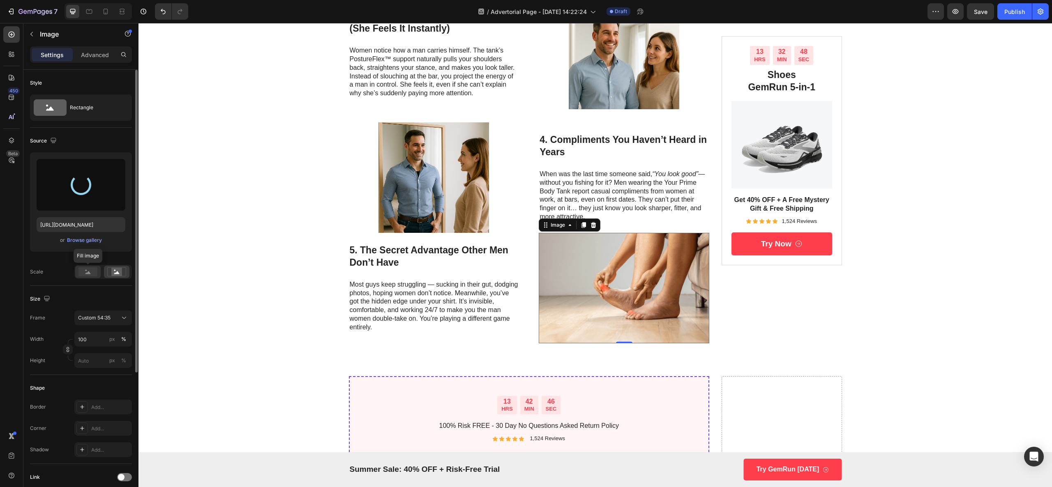
type input "[URL][DOMAIN_NAME]"
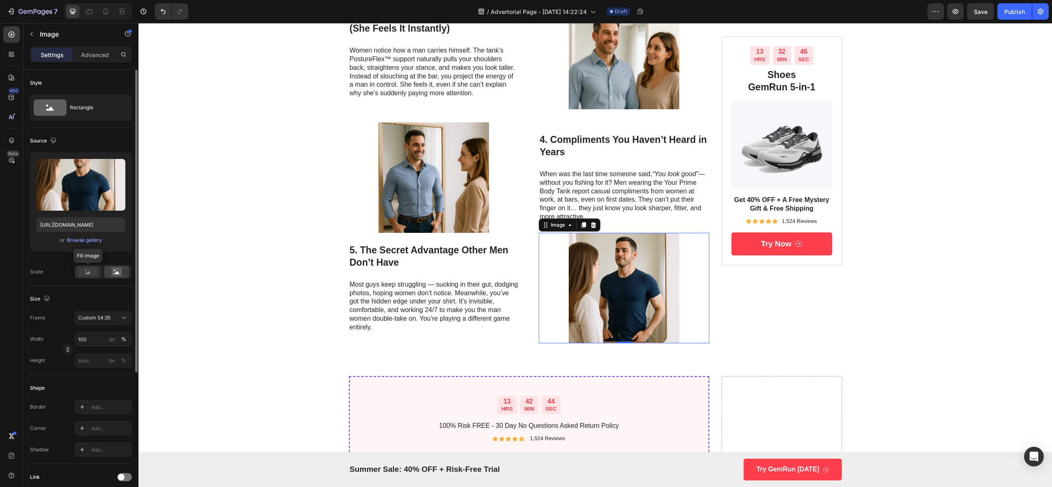
click at [92, 275] on rect at bounding box center [87, 271] width 19 height 9
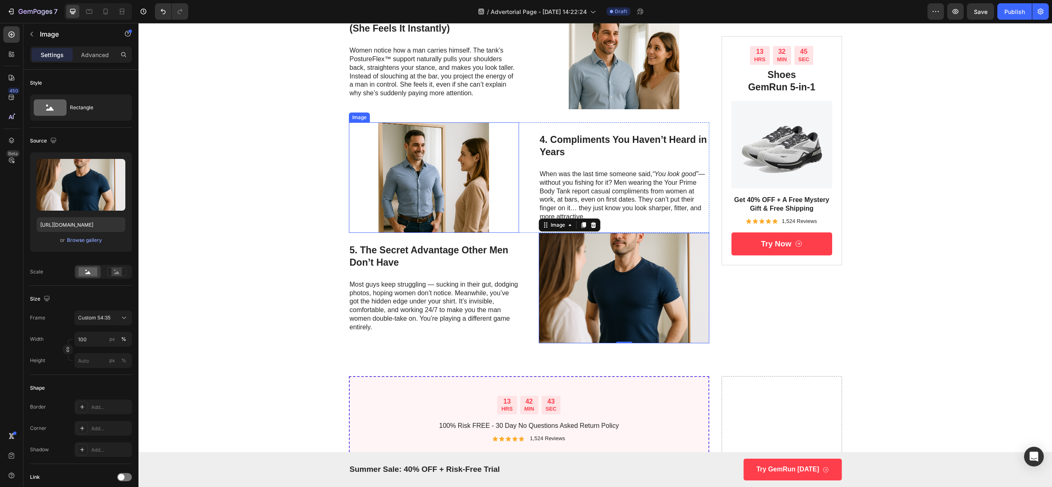
click at [393, 189] on img at bounding box center [434, 177] width 171 height 111
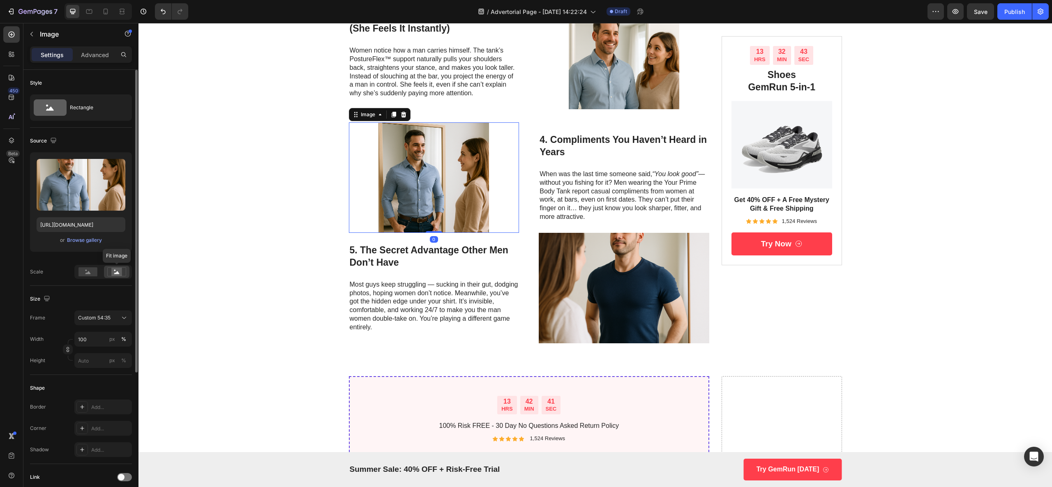
click at [119, 273] on rect at bounding box center [116, 272] width 11 height 8
drag, startPoint x: 92, startPoint y: 265, endPoint x: 123, endPoint y: 247, distance: 35.7
click at [93, 265] on div "Upload Image [URL][DOMAIN_NAME] or Browse gallery Scale" at bounding box center [81, 215] width 102 height 127
drag, startPoint x: 90, startPoint y: 272, endPoint x: 94, endPoint y: 267, distance: 5.8
click at [90, 272] on rect at bounding box center [87, 271] width 19 height 9
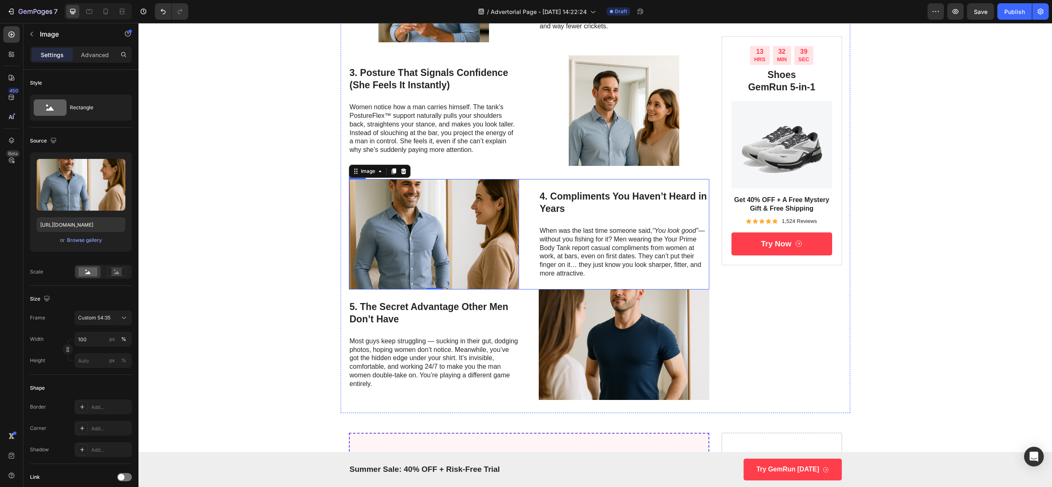
scroll to position [411, 0]
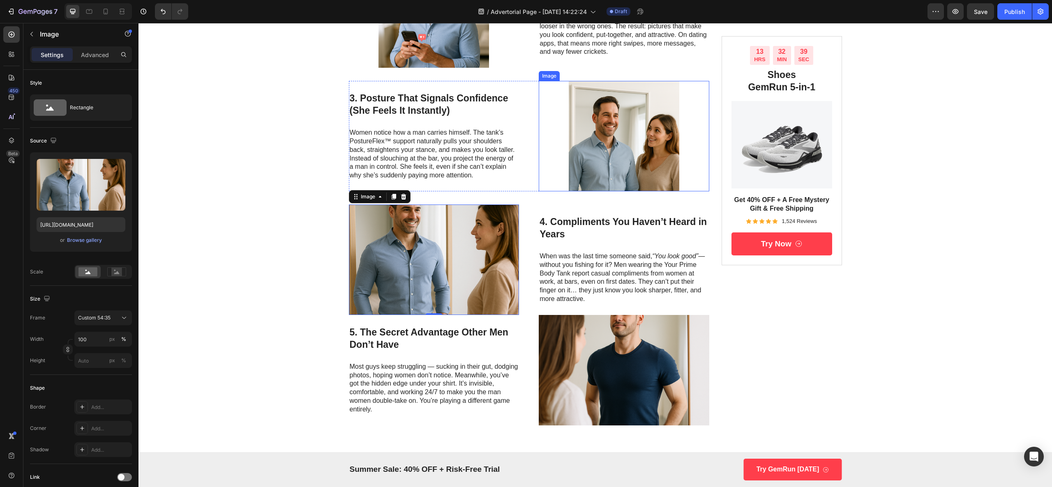
click at [627, 169] on img at bounding box center [624, 136] width 171 height 111
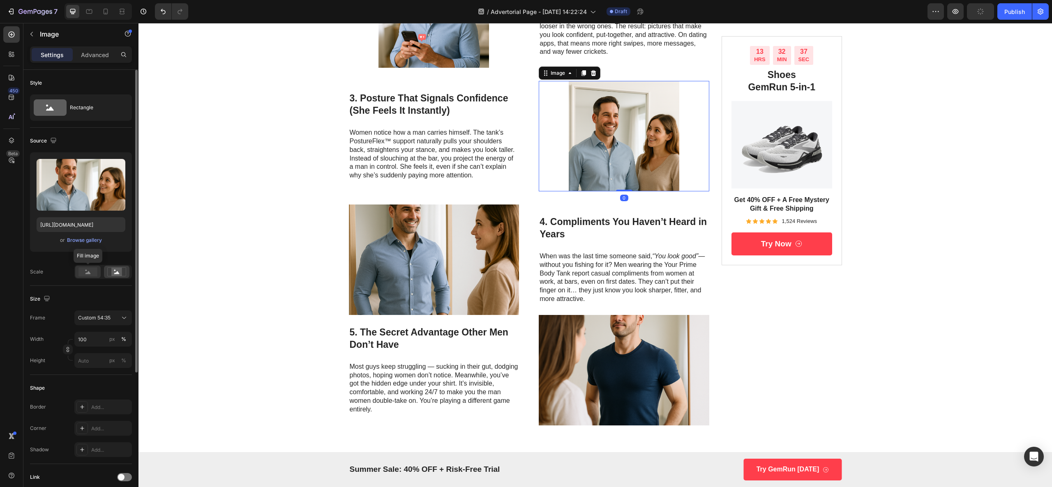
click at [87, 277] on rect at bounding box center [87, 271] width 19 height 9
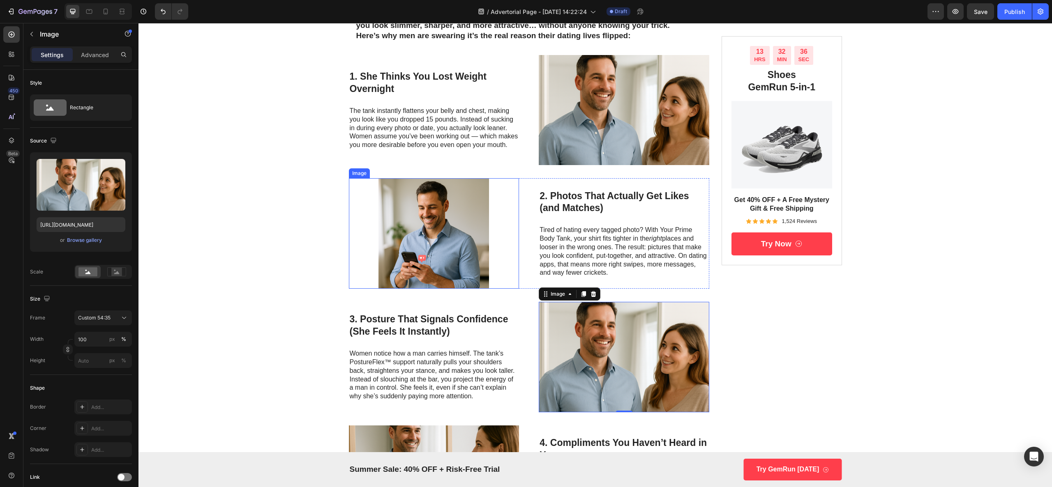
click at [432, 210] on img at bounding box center [434, 233] width 171 height 111
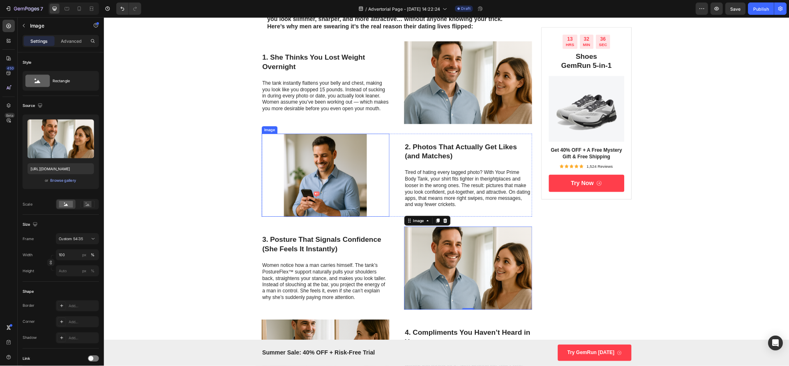
scroll to position [164, 0]
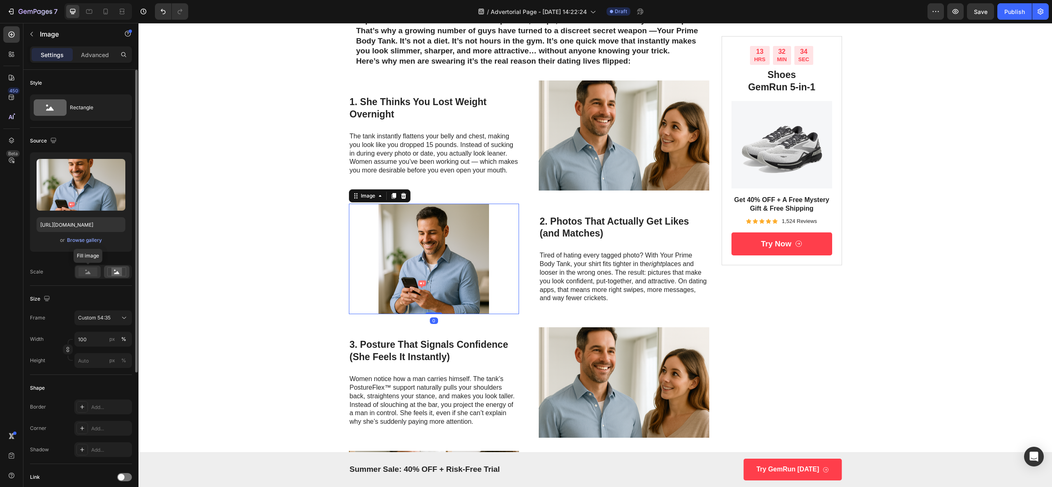
click at [95, 276] on rect at bounding box center [87, 271] width 19 height 9
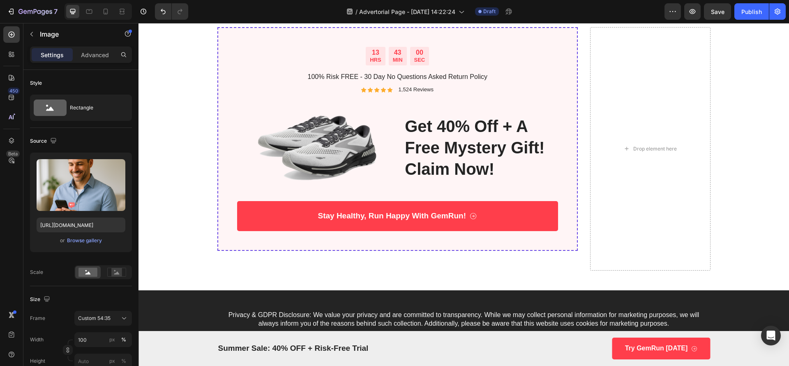
scroll to position [781, 0]
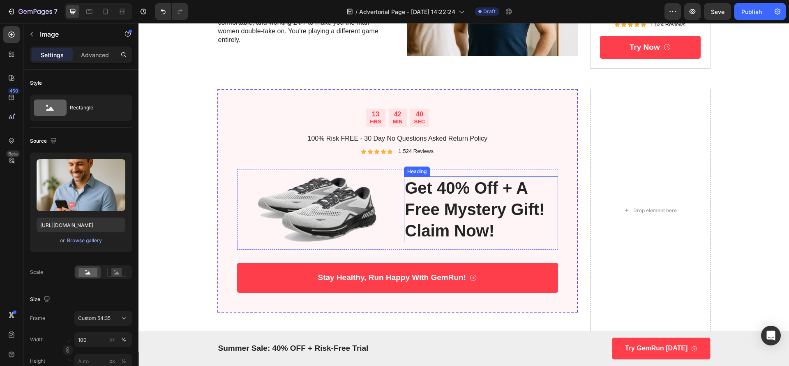
click at [472, 187] on h2 "get 40% off + a free mystery gift! claim now!" at bounding box center [481, 209] width 154 height 66
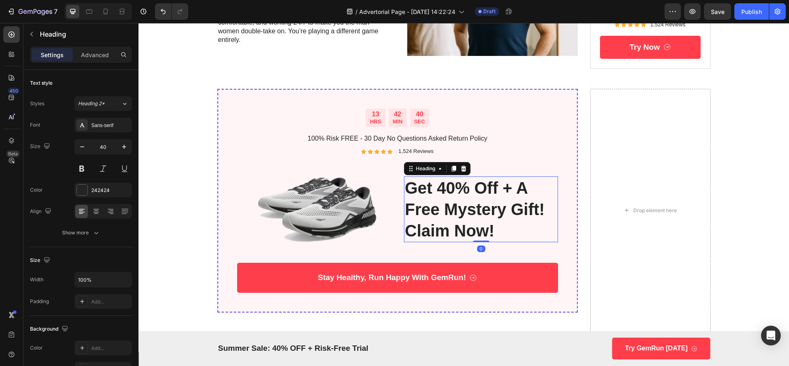
click at [472, 187] on h2 "get 40% off + a free mystery gift! claim now!" at bounding box center [481, 209] width 154 height 66
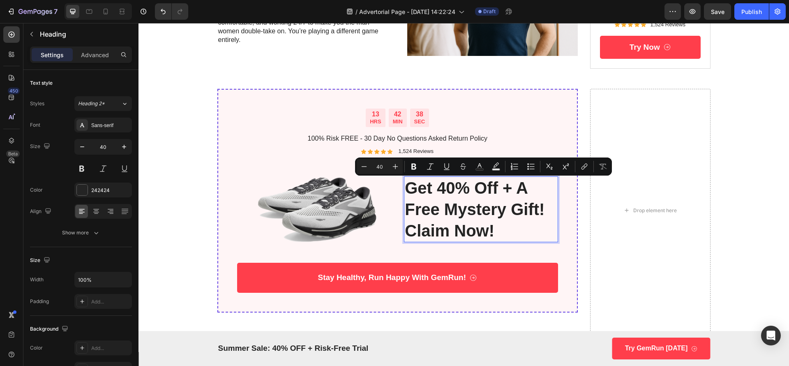
click at [461, 185] on p "get 40% off + a free mystery gift! claim now!" at bounding box center [481, 209] width 152 height 64
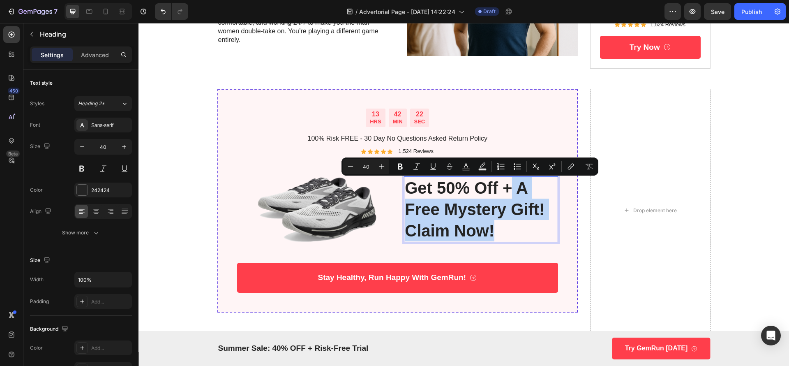
drag, startPoint x: 505, startPoint y: 227, endPoint x: 506, endPoint y: 194, distance: 33.3
click at [506, 194] on p "get 50% off + a free mystery gift! claim now!" at bounding box center [481, 209] width 152 height 64
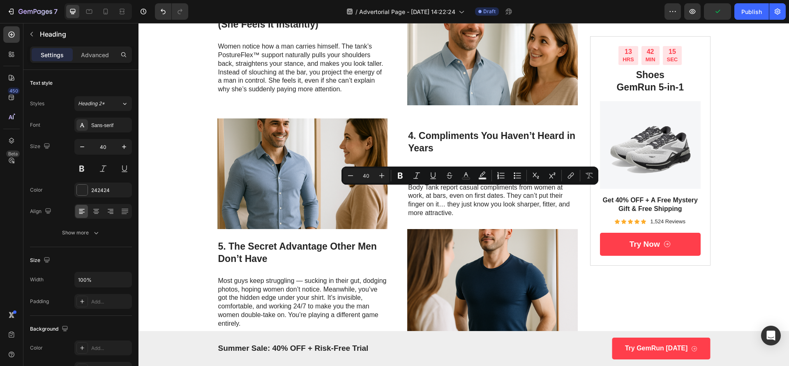
type input "16"
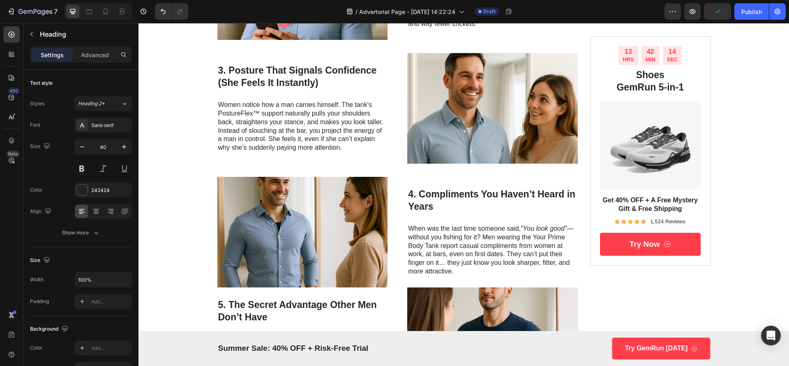
scroll to position [288, 0]
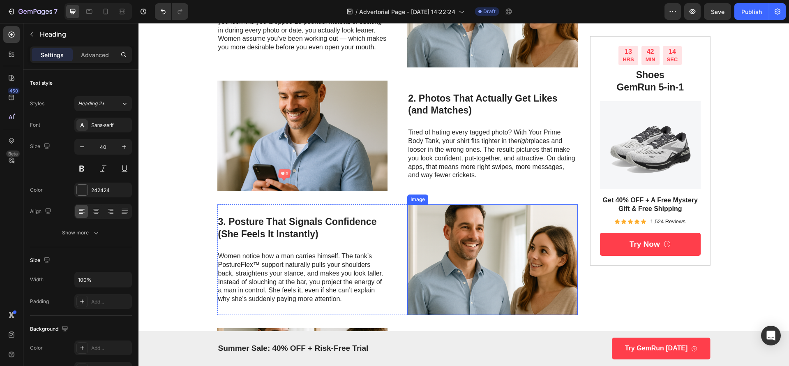
click at [487, 239] on img at bounding box center [492, 259] width 171 height 111
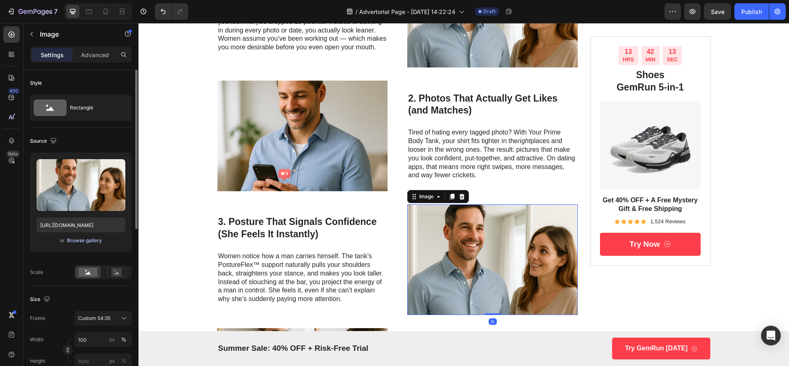
click at [93, 241] on div "Browse gallery" at bounding box center [84, 240] width 35 height 7
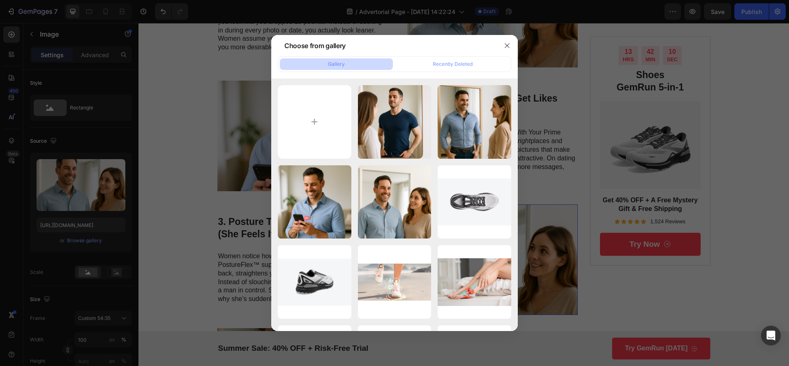
type input "C:\fakepath\ChatGPT Image [DATE], 03_09_25 PM.png"
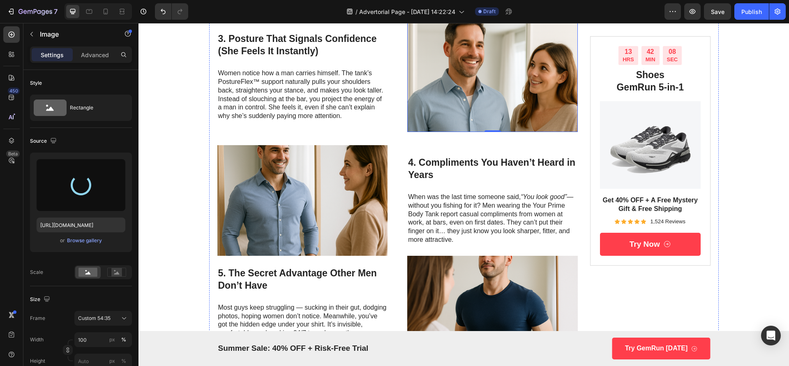
scroll to position [473, 0]
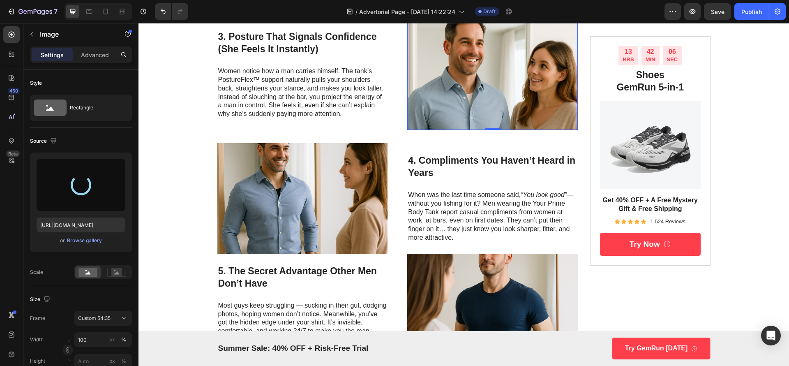
type input "[URL][DOMAIN_NAME]"
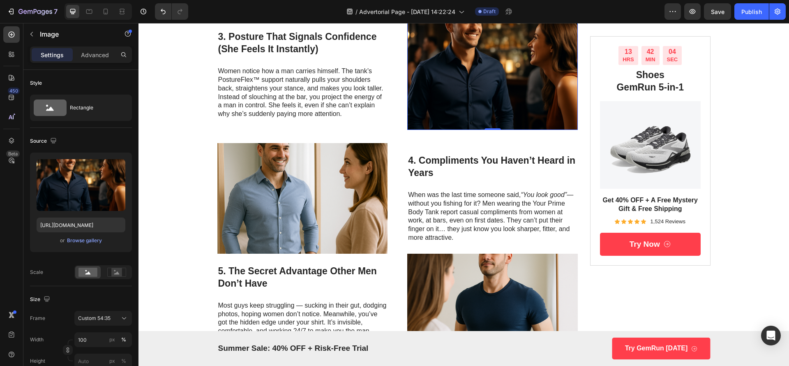
click at [436, 99] on img at bounding box center [492, 74] width 171 height 111
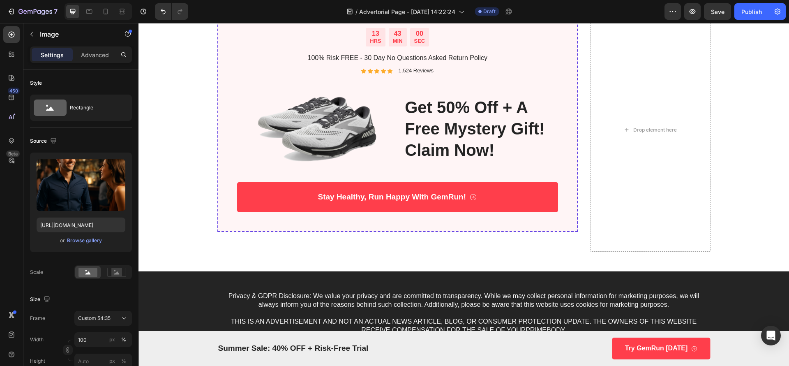
scroll to position [842, 0]
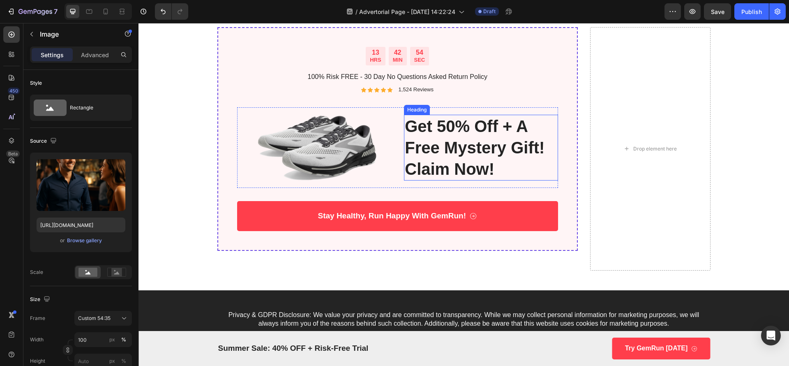
click at [519, 135] on h2 "get 50% off + a free mystery gift! claim now!" at bounding box center [481, 148] width 154 height 66
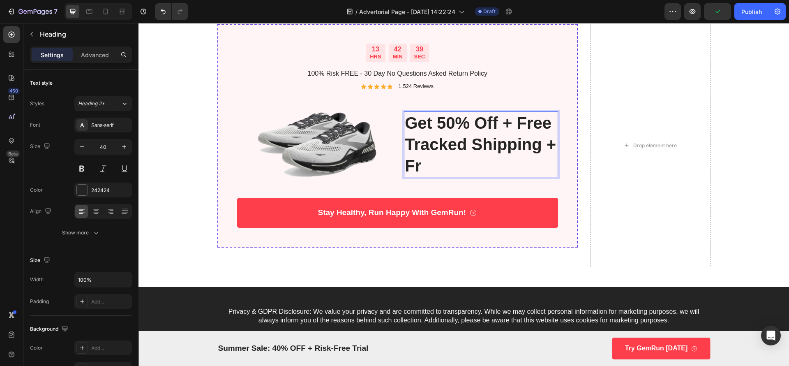
scroll to position [835, 0]
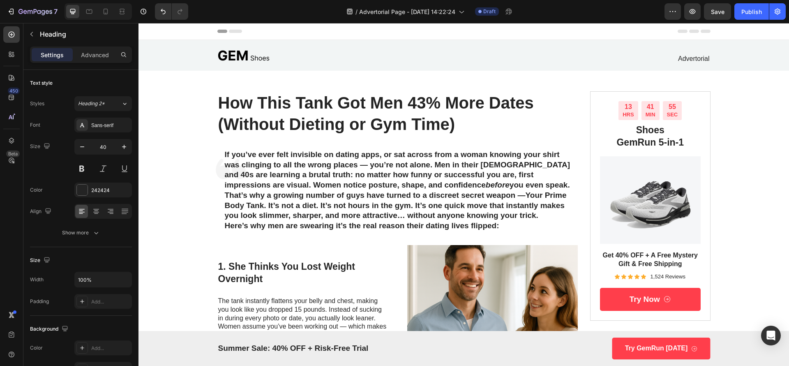
scroll to position [835, 0]
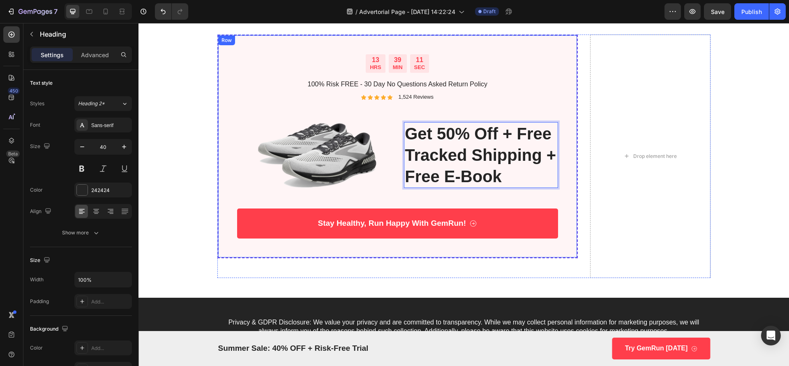
click at [303, 155] on img at bounding box center [314, 155] width 154 height 81
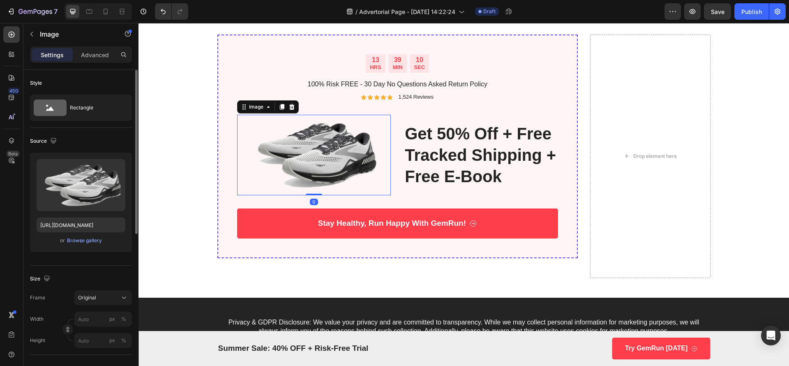
click at [92, 244] on div "or Browse gallery" at bounding box center [81, 240] width 89 height 10
click at [92, 240] on div "Browse gallery" at bounding box center [84, 240] width 35 height 7
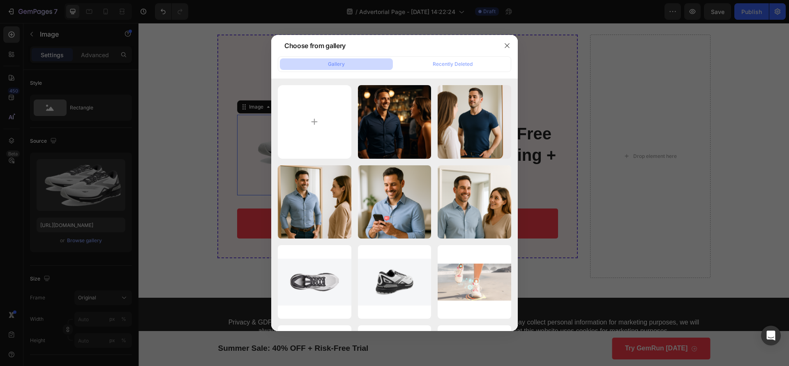
type input "C:\fakepath\ChatGPT Image Aug 26, 2025, 03_13_28 PM.png"
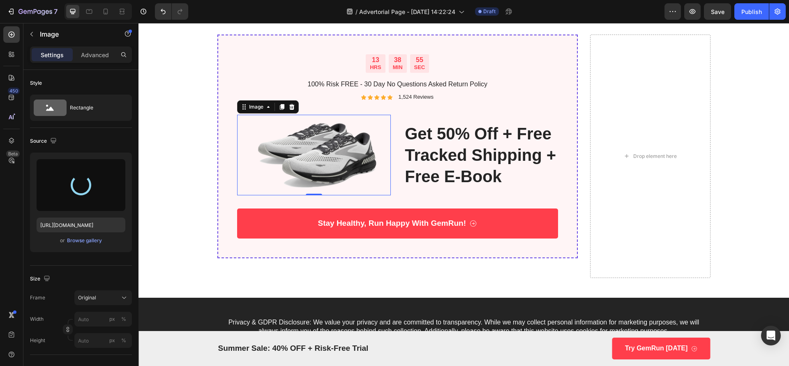
type input "https://cdn.shopify.com/s/files/1/0768/7182/7679/files/gempages_579560554570449…"
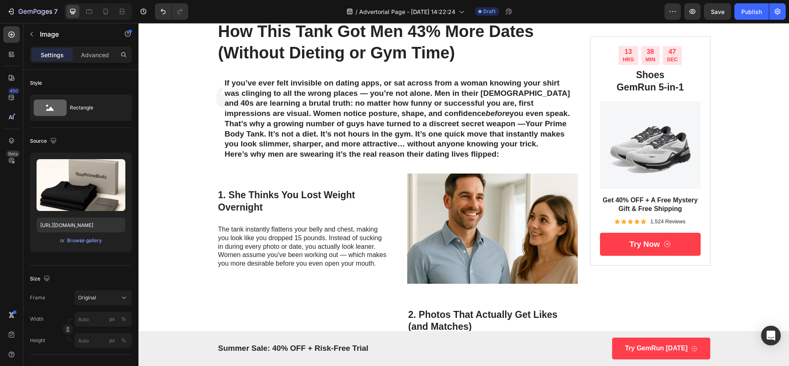
scroll to position [0, 0]
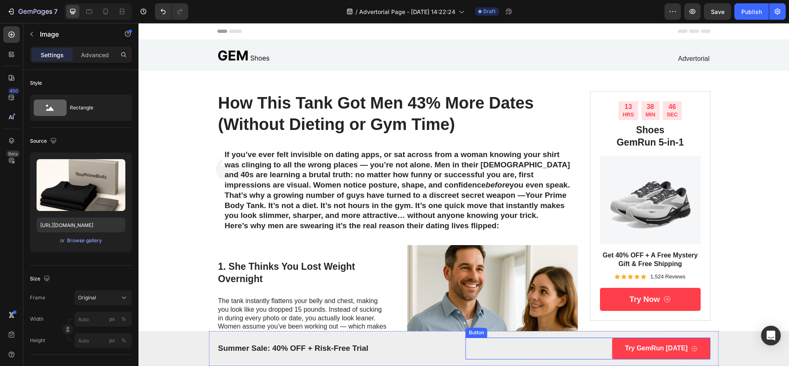
click at [507, 356] on div "Try GemRun Today Button" at bounding box center [588, 348] width 245 height 22
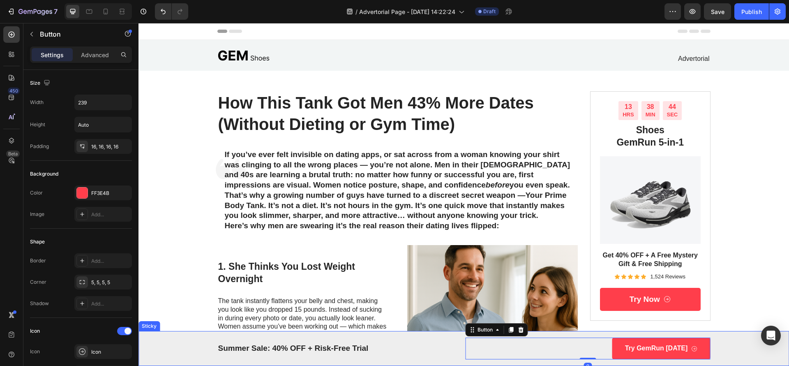
click at [177, 355] on div "Summer Sale: 40% OFF + Risk-Free Trial Text Block Try GemRun Today Button 0 Row" at bounding box center [463, 348] width 650 height 35
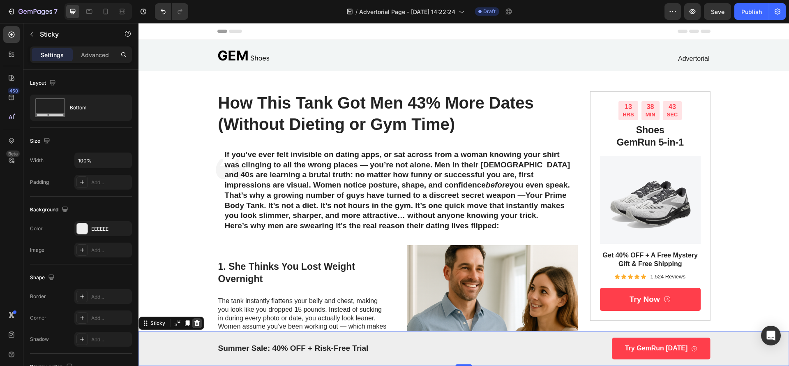
click at [195, 324] on icon at bounding box center [196, 323] width 5 height 6
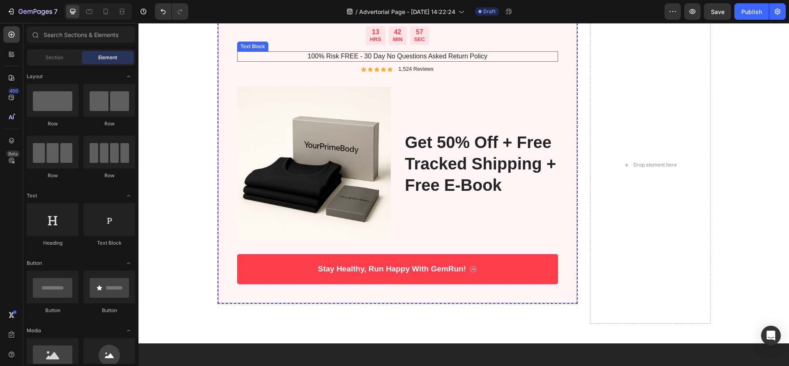
scroll to position [801, 0]
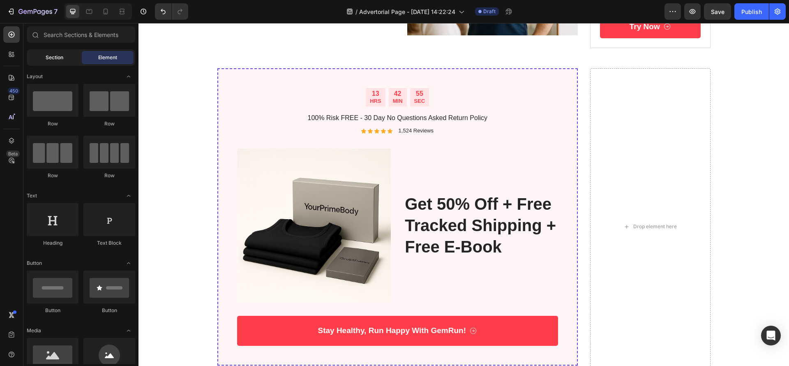
click at [57, 51] on div "Section" at bounding box center [54, 57] width 52 height 13
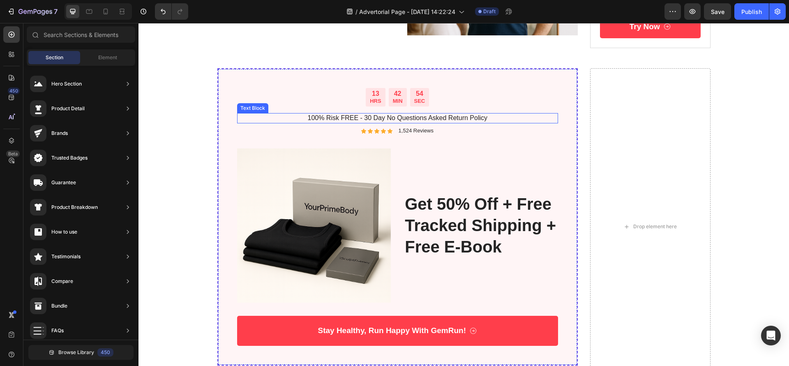
click at [280, 108] on div "13 HRS 42 MIN 54 SEC Countdown Timer 100% Risk FREE - 30 Day No Questions Asked…" at bounding box center [397, 217] width 321 height 258
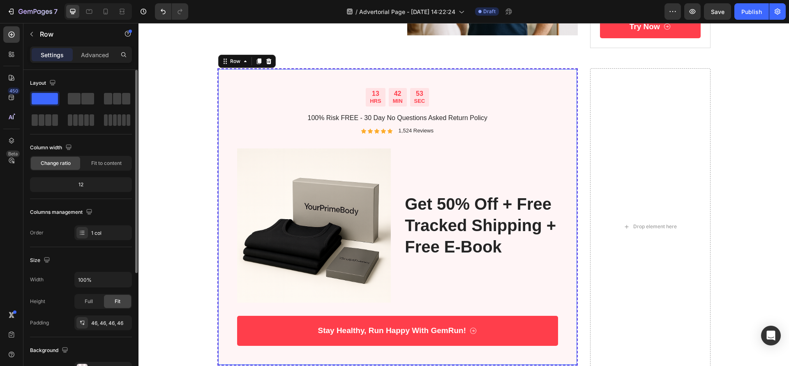
scroll to position [123, 0]
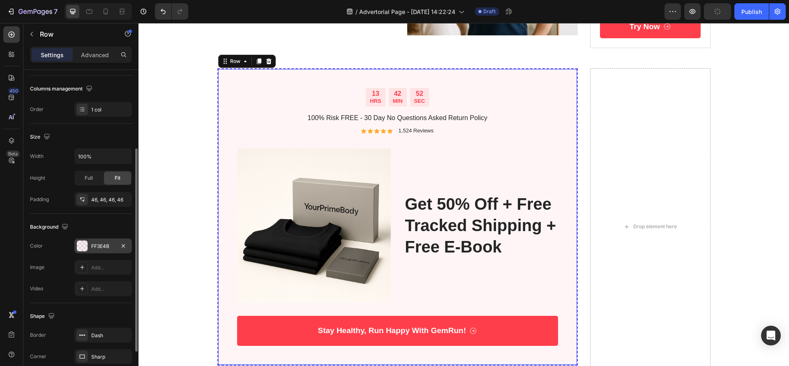
click at [88, 243] on div "FF3E4B" at bounding box center [103, 245] width 58 height 15
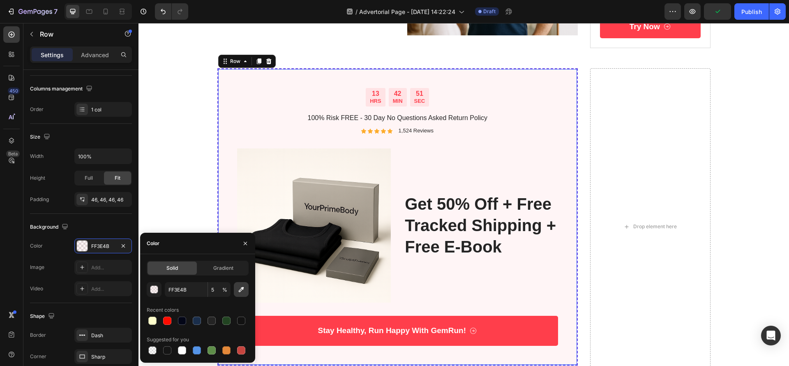
click at [239, 293] on icon "button" at bounding box center [241, 289] width 8 height 8
type input "FCF4EE"
type input "100"
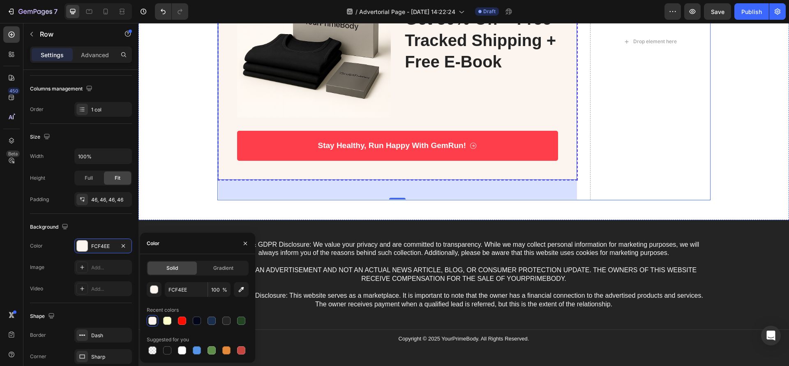
scroll to position [925, 0]
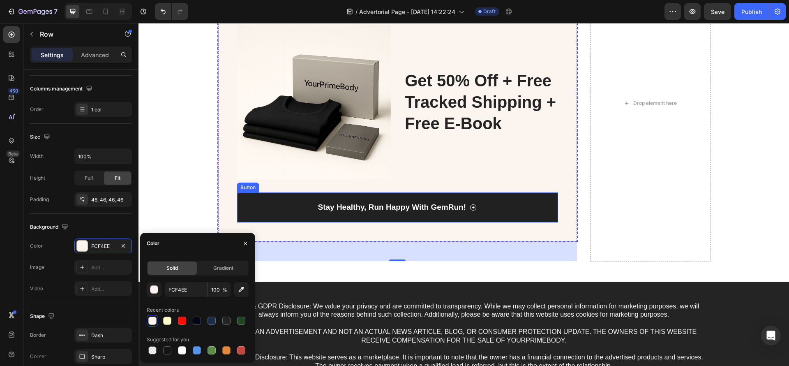
click at [523, 215] on link "Stay Healthy, Run Happy With GemRun!" at bounding box center [397, 207] width 321 height 30
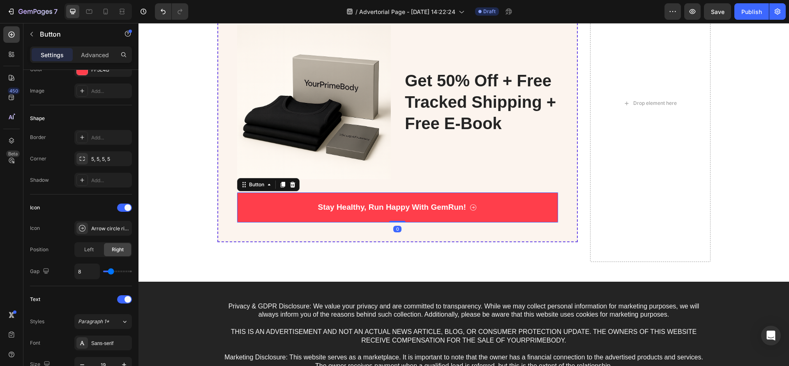
scroll to position [0, 0]
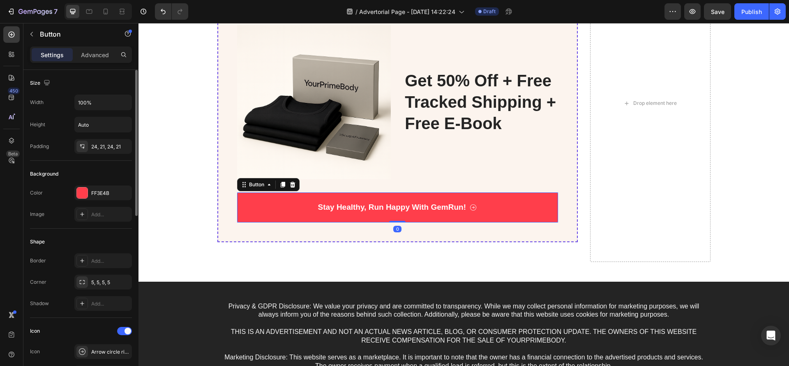
click at [107, 191] on div "FF3E4B" at bounding box center [103, 192] width 24 height 7
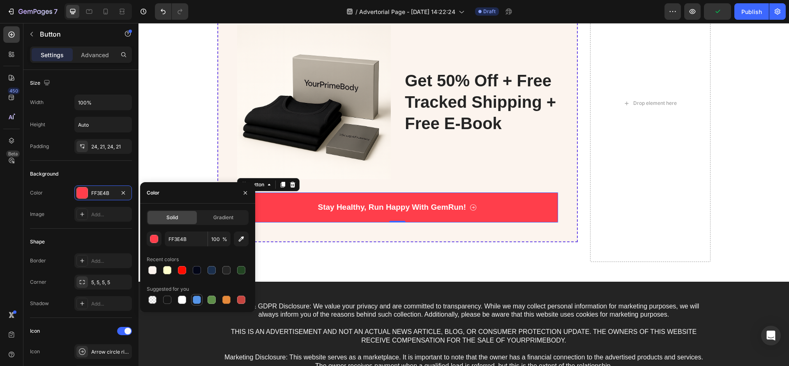
click at [198, 299] on div at bounding box center [197, 299] width 8 height 8
type input "5594E7"
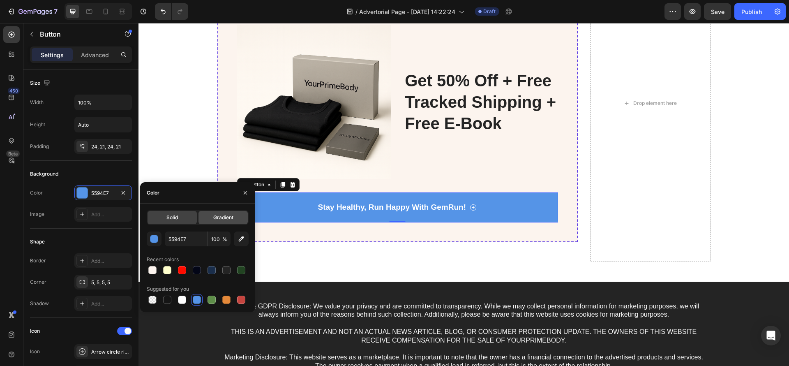
click at [235, 213] on div "Gradient" at bounding box center [222, 217] width 49 height 13
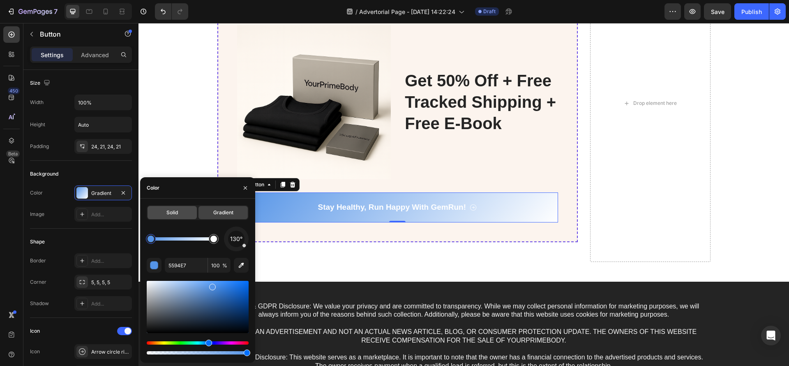
click at [177, 214] on span "Solid" at bounding box center [172, 212] width 12 height 7
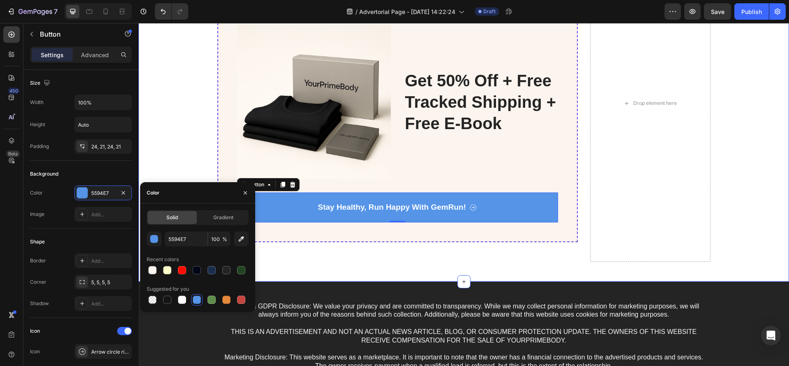
click at [732, 237] on div "13 HRS 42 MIN 28 SEC Countdown Timer 100% Risk FREE - 30 Day No Questions Asked…" at bounding box center [464, 103] width 634 height 317
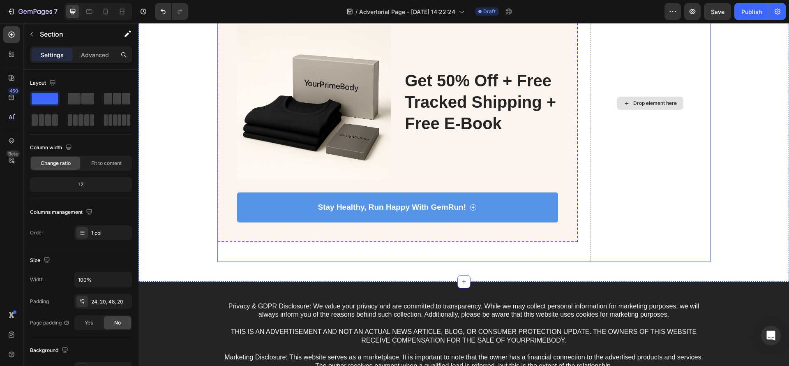
scroll to position [863, 0]
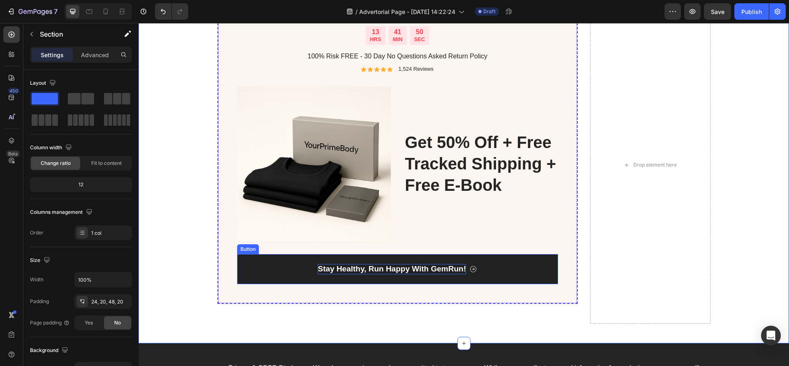
click at [360, 271] on p "Stay Healthy, Run Happy With GemRun!" at bounding box center [392, 269] width 148 height 10
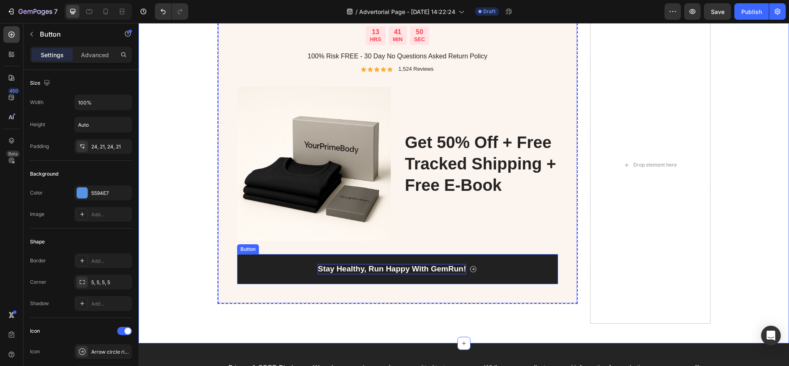
click at [360, 271] on p "Stay Healthy, Run Happy With GemRun!" at bounding box center [392, 269] width 148 height 10
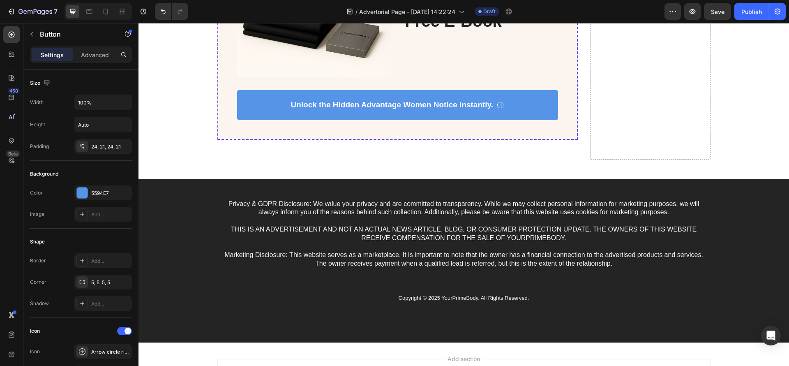
scroll to position [875, 0]
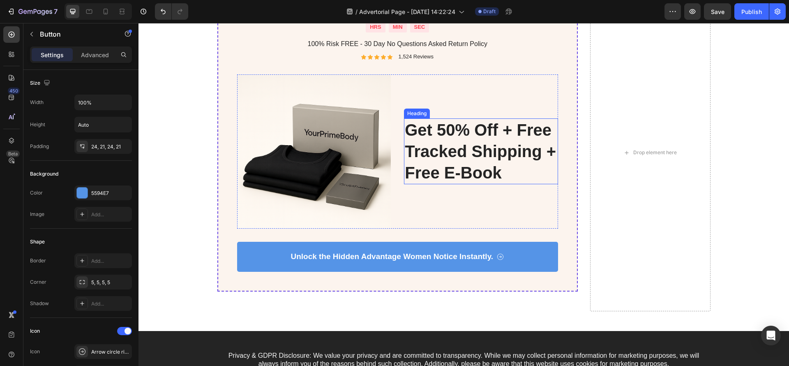
click at [417, 166] on h2 "get 50% off + free tracked shipping + free e-book" at bounding box center [481, 151] width 154 height 66
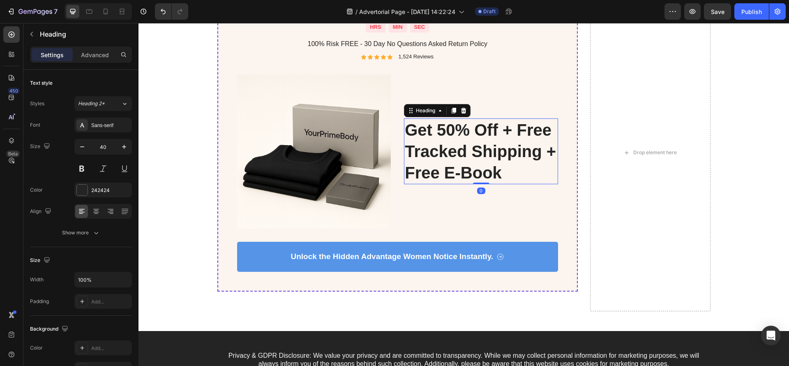
click at [417, 166] on h2 "get 50% off + free tracked shipping + free e-book" at bounding box center [481, 151] width 154 height 66
click at [417, 166] on p "get 50% off + free tracked shipping + free e-book" at bounding box center [481, 151] width 152 height 64
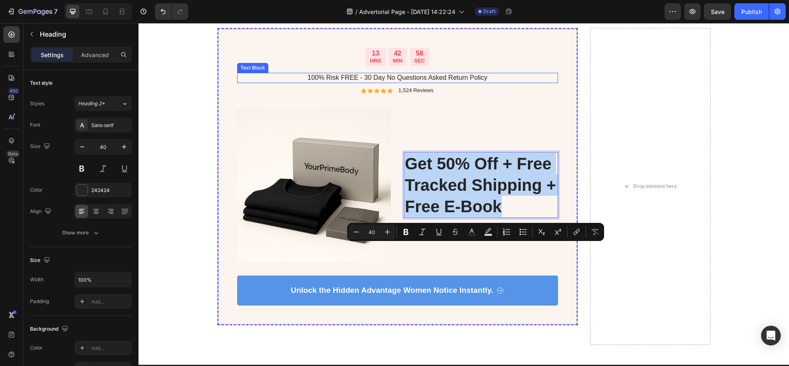
scroll to position [752, 0]
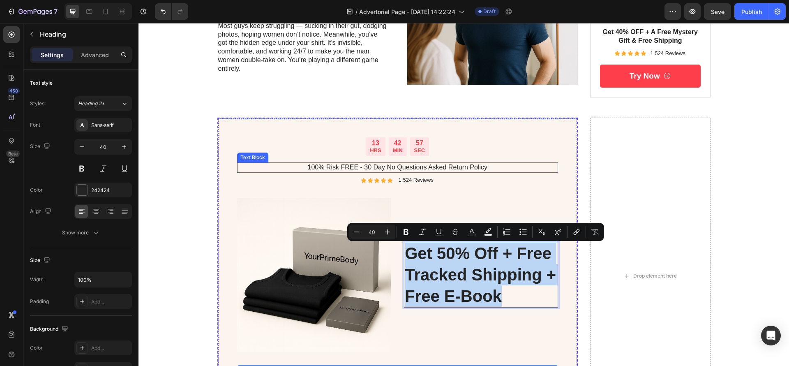
click at [251, 168] on p "100% Risk FREE - 30 Day No Questions Asked Return Policy" at bounding box center [398, 167] width 320 height 9
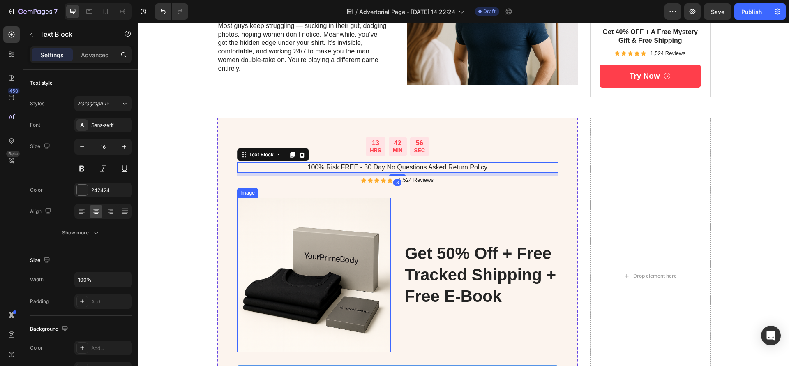
click at [241, 224] on img at bounding box center [314, 275] width 154 height 154
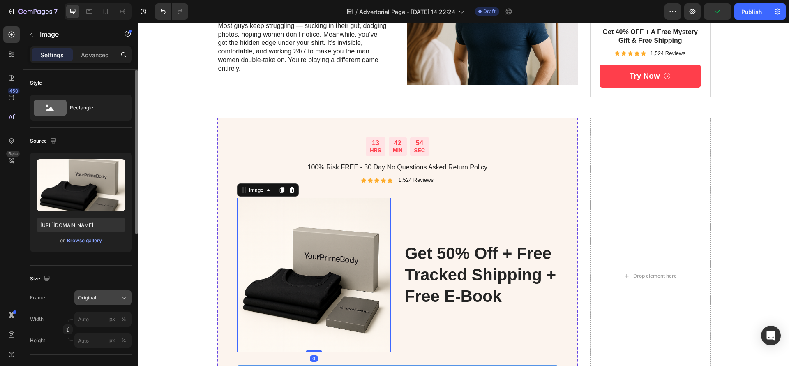
click at [110, 292] on button "Original" at bounding box center [103, 297] width 58 height 15
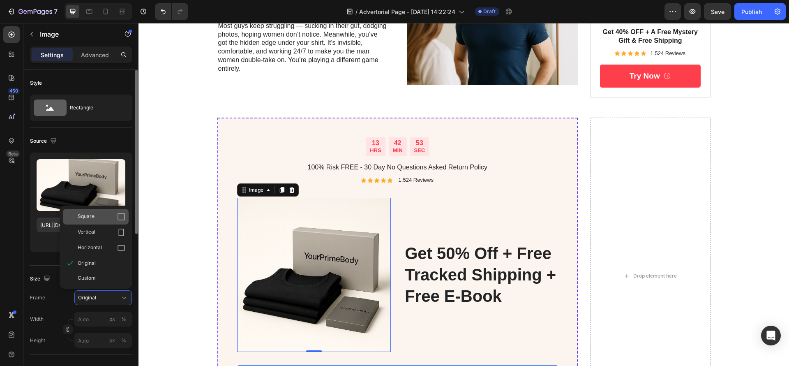
click at [102, 219] on div "Square" at bounding box center [102, 216] width 48 height 8
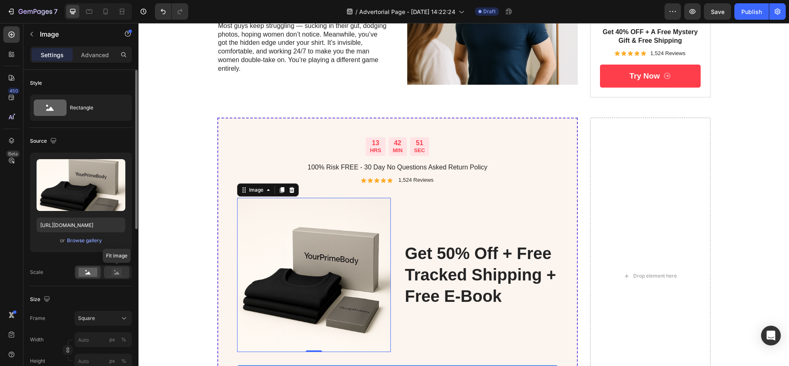
click at [108, 276] on rect at bounding box center [116, 271] width 18 height 9
click at [99, 313] on button "Square" at bounding box center [103, 318] width 58 height 15
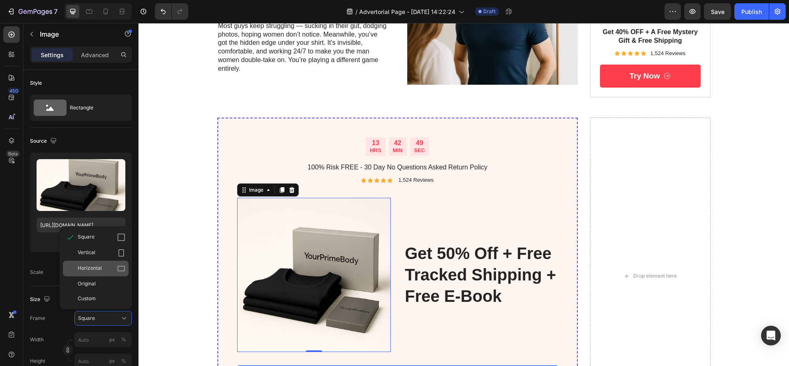
click at [97, 263] on div "Horizontal" at bounding box center [96, 269] width 66 height 16
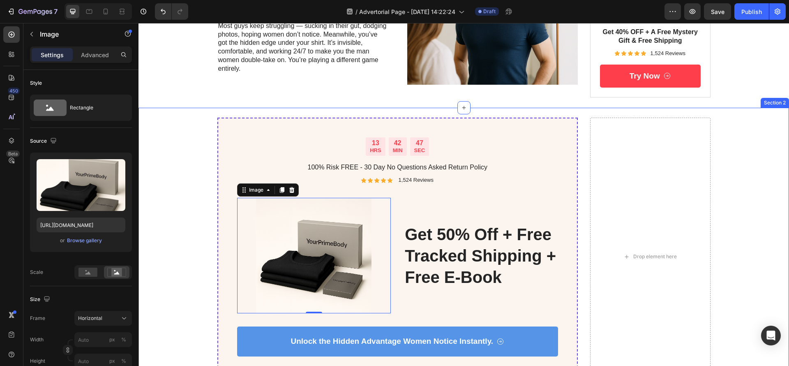
click at [181, 196] on div "13 HRS 42 MIN 47 SEC Countdown Timer 100% Risk FREE - 30 Day No Questions Asked…" at bounding box center [464, 257] width 634 height 278
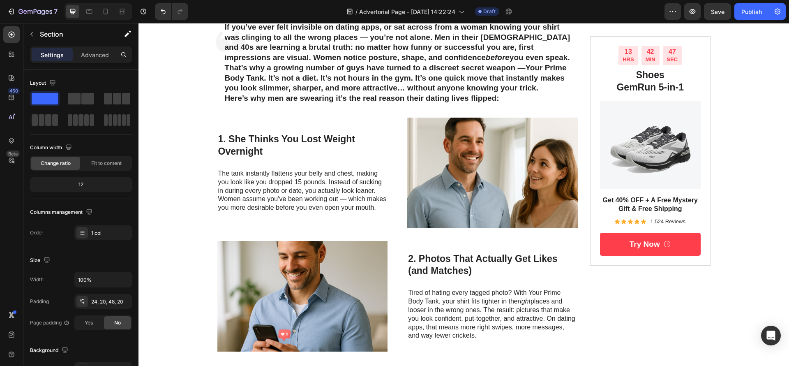
scroll to position [0, 0]
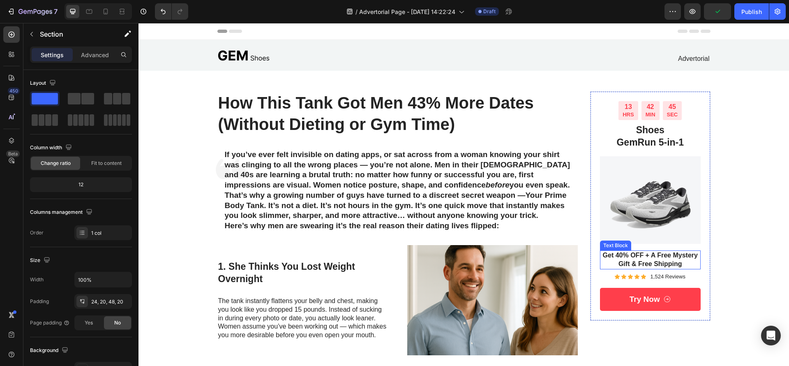
click at [634, 259] on p "Get 40% OFF + A Free Mystery Gift & Free Shipping" at bounding box center [650, 259] width 99 height 17
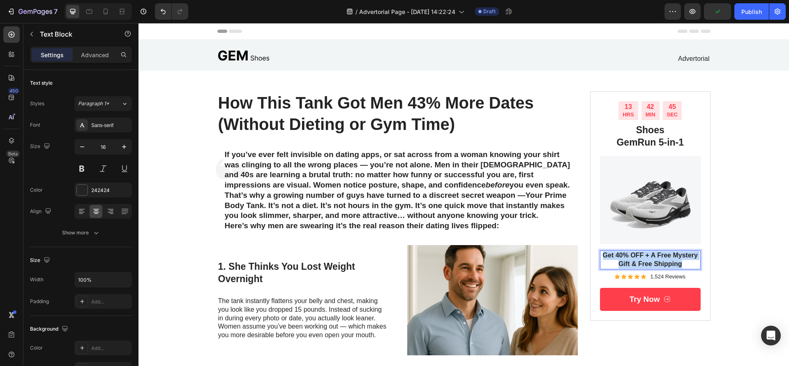
click at [634, 259] on p "Get 40% OFF + A Free Mystery Gift & Free Shipping" at bounding box center [650, 259] width 99 height 17
click at [610, 253] on p "get 50% off + free tracked shipping + free e-book" at bounding box center [650, 259] width 99 height 17
click at [219, 53] on img at bounding box center [243, 55] width 52 height 18
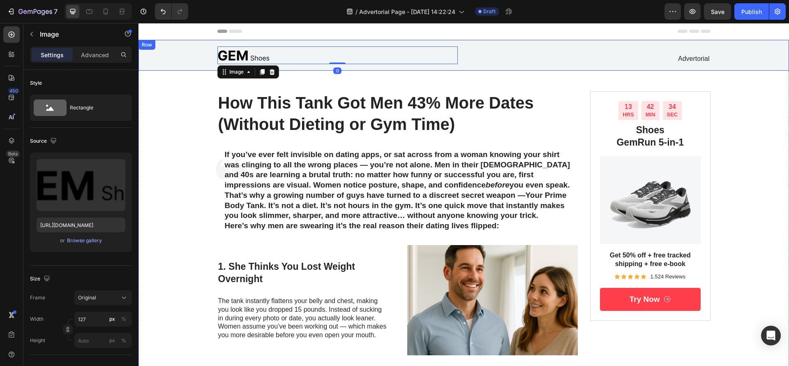
click at [179, 59] on div "Image 0 Advertorial Text Block Row" at bounding box center [463, 55] width 650 height 18
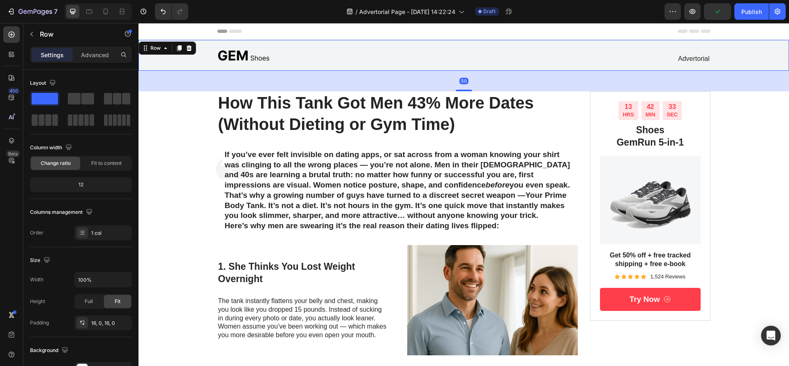
click at [186, 53] on div "Row" at bounding box center [167, 48] width 58 height 13
click at [187, 49] on icon at bounding box center [189, 48] width 5 height 6
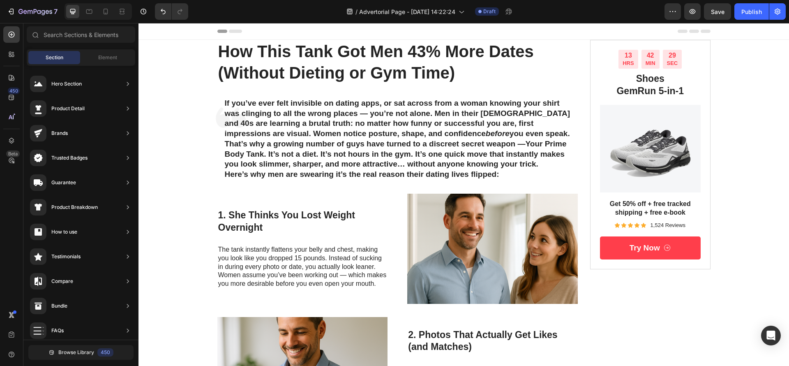
click at [175, 27] on div "Header" at bounding box center [463, 31] width 650 height 17
click at [159, 30] on span "Header" at bounding box center [163, 31] width 18 height 8
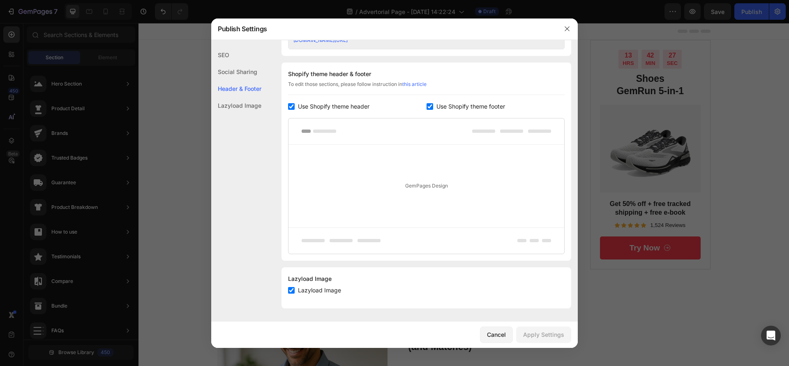
click at [315, 107] on span "Use Shopify theme header" at bounding box center [333, 106] width 71 height 10
checkbox input "false"
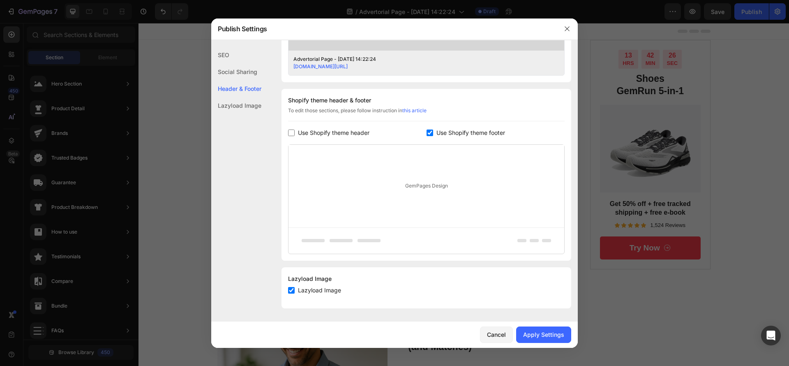
click at [451, 134] on span "Use Shopify theme footer" at bounding box center [470, 133] width 69 height 10
checkbox input "false"
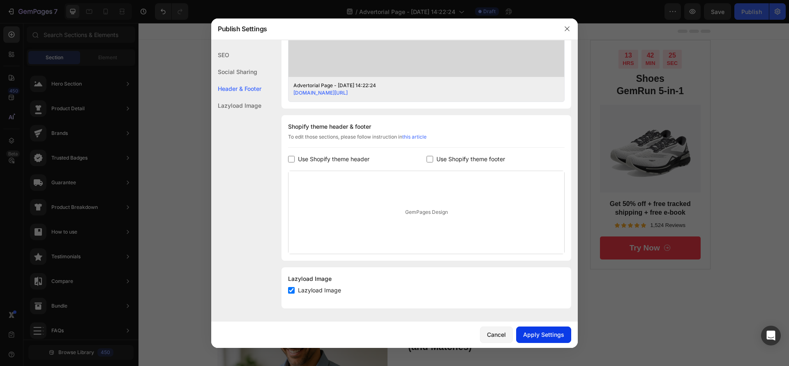
click at [558, 332] on div "Apply Settings" at bounding box center [543, 334] width 41 height 9
click at [563, 30] on button "button" at bounding box center [566, 28] width 13 height 13
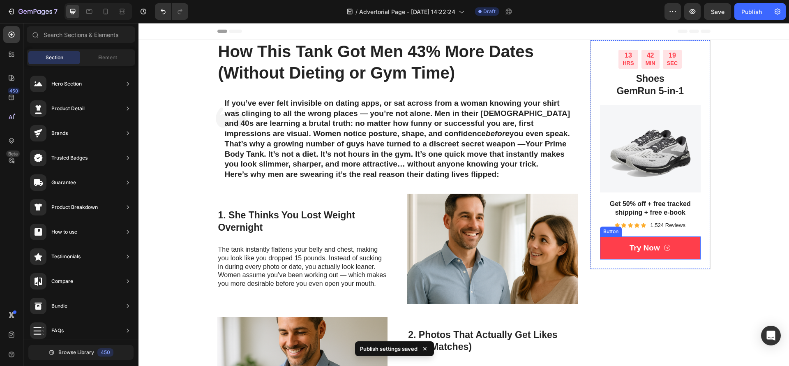
click at [617, 250] on link "Try Now" at bounding box center [650, 247] width 101 height 23
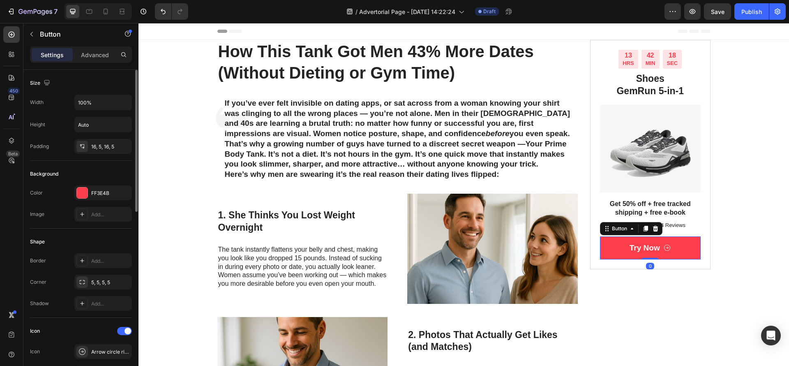
click at [109, 201] on div "Color FF3E4B Image Add..." at bounding box center [81, 203] width 102 height 36
click at [108, 198] on div "FF3E4B" at bounding box center [103, 192] width 58 height 15
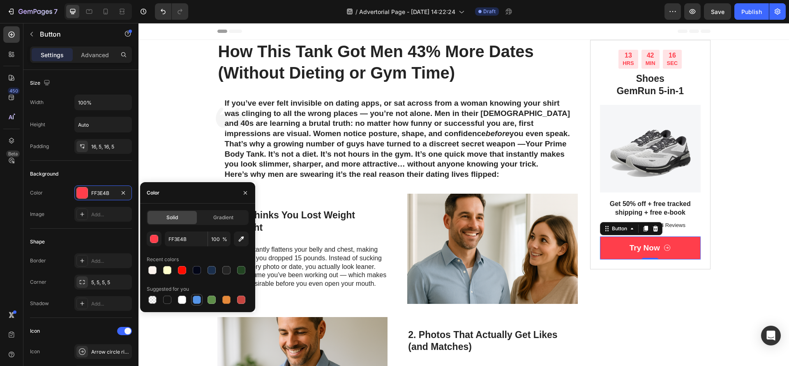
click at [198, 300] on div at bounding box center [197, 299] width 8 height 8
type input "5594E7"
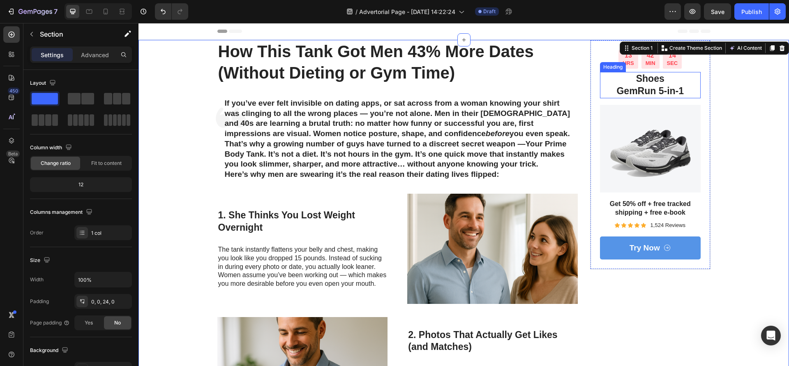
click at [654, 90] on h2 "Shoes GemRun 5-in-1" at bounding box center [650, 85] width 101 height 26
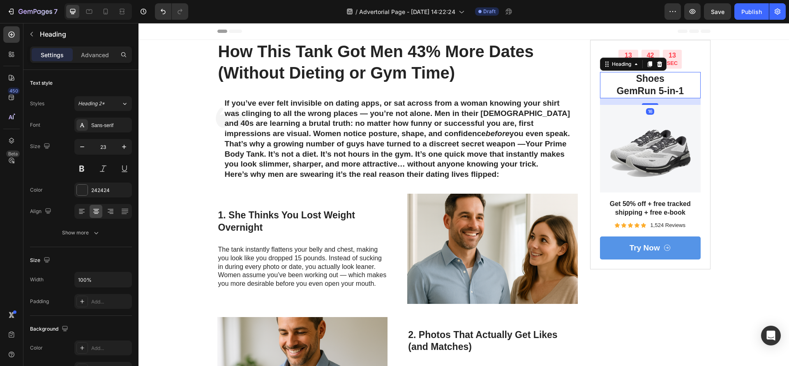
click at [654, 90] on h2 "Shoes GemRun 5-in-1" at bounding box center [650, 85] width 101 height 26
click at [654, 90] on p "Shoes GemRun 5-in-1" at bounding box center [650, 85] width 99 height 25
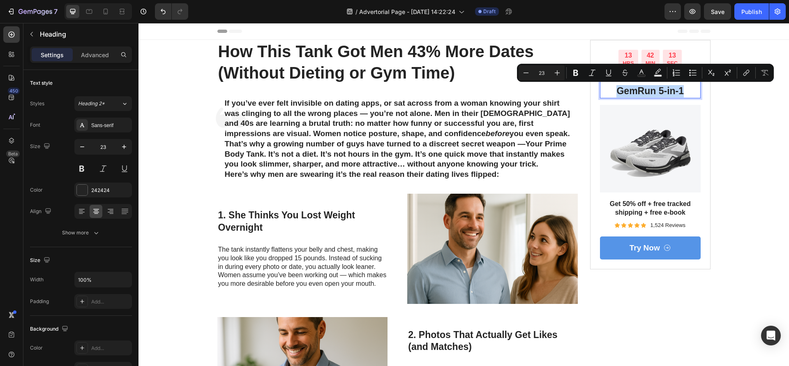
click at [654, 90] on p "Shoes GemRun 5-in-1" at bounding box center [650, 85] width 99 height 25
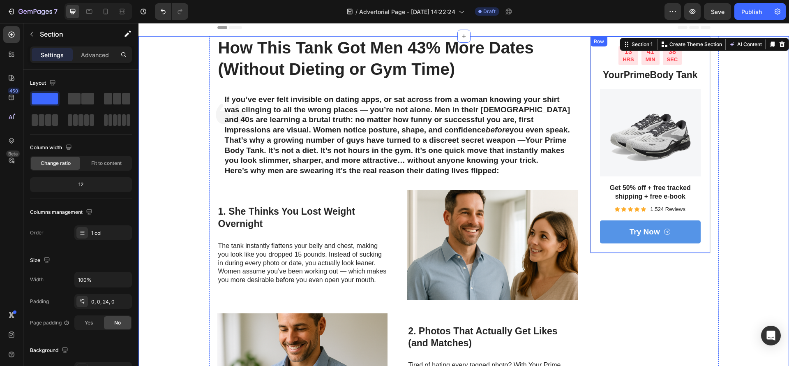
scroll to position [0, 0]
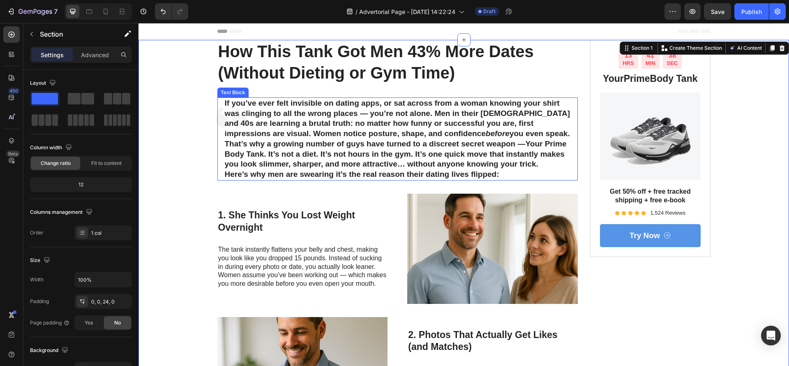
click at [435, 106] on p "If you’ve ever felt invisible on dating apps, or sat across from a woman knowin…" at bounding box center [398, 118] width 346 height 41
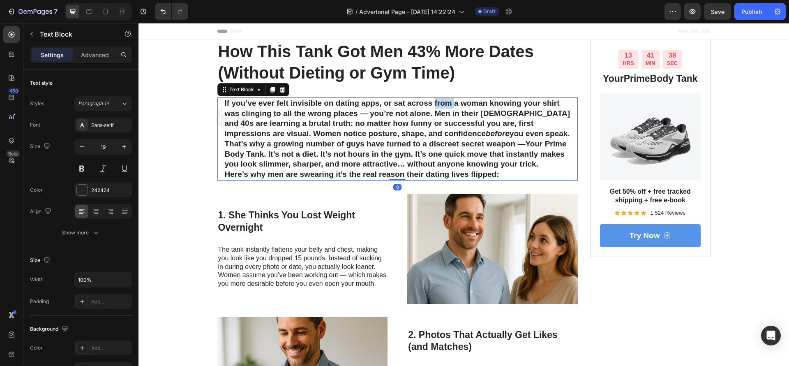
click at [435, 106] on p "If you’ve ever felt invisible on dating apps, or sat across from a woman knowin…" at bounding box center [398, 118] width 346 height 41
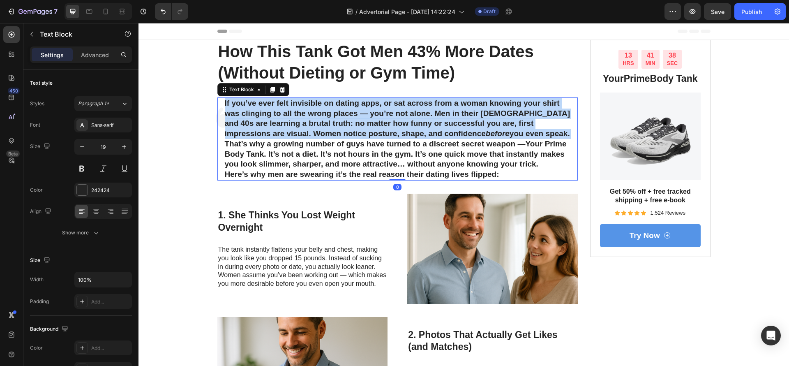
click at [435, 106] on p "If you’ve ever felt invisible on dating apps, or sat across from a woman knowin…" at bounding box center [398, 118] width 346 height 41
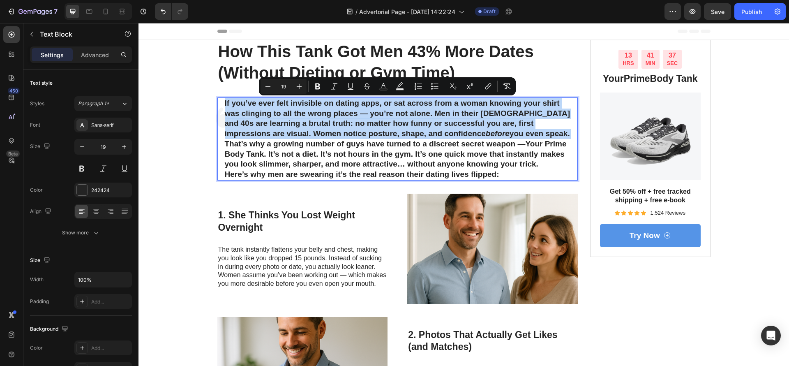
click at [439, 122] on p "If you’ve ever felt invisible on dating apps, or sat across from a woman knowin…" at bounding box center [398, 118] width 346 height 41
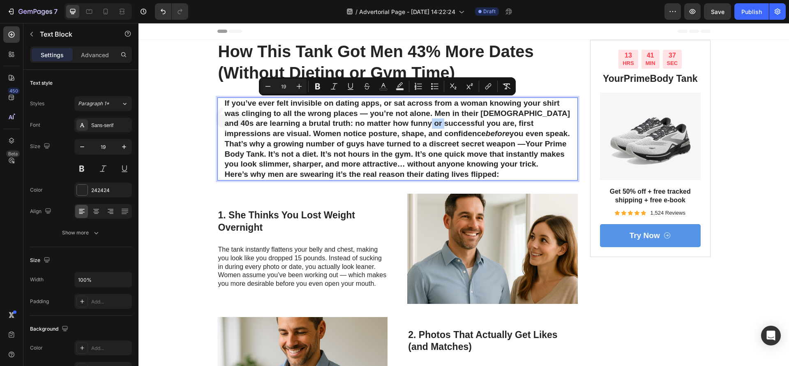
click at [439, 122] on p "If you’ve ever felt invisible on dating apps, or sat across from a woman knowin…" at bounding box center [398, 118] width 346 height 41
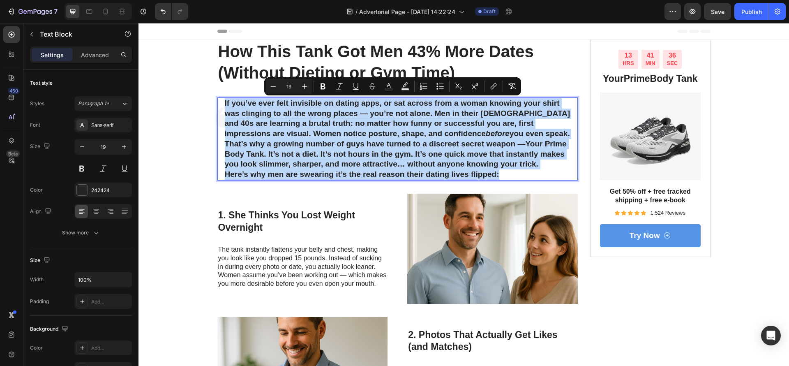
copy div "If you’ve ever felt invisible on dating apps, or sat across from a woman knowin…"
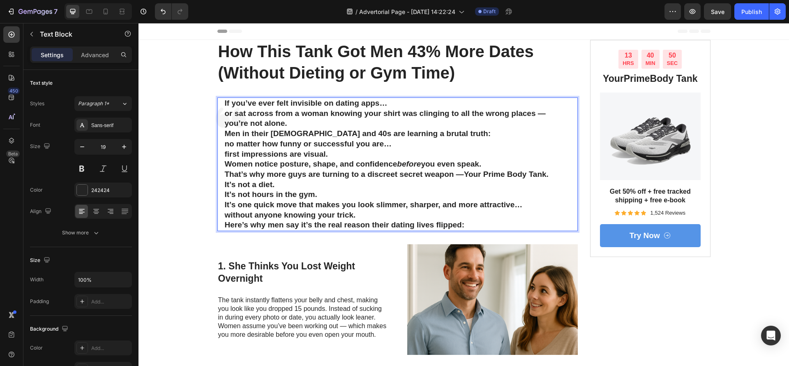
click at [355, 125] on p "If you’ve ever felt invisible on dating apps… or sat across from a woman knowin…" at bounding box center [398, 113] width 346 height 30
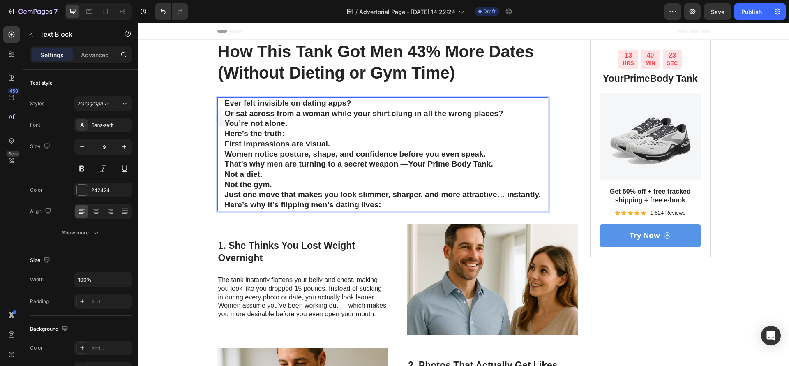
click at [355, 104] on p "Ever felt invisible on dating apps? Or sat across from a woman while your shirt…" at bounding box center [383, 108] width 316 height 20
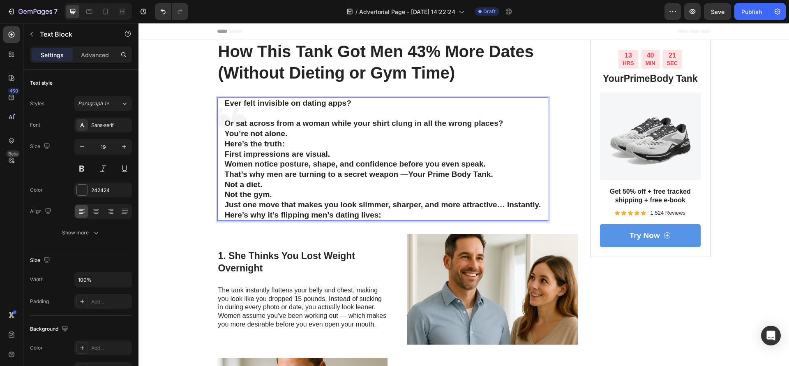
click at [364, 132] on p "You’re not alone." at bounding box center [383, 134] width 316 height 10
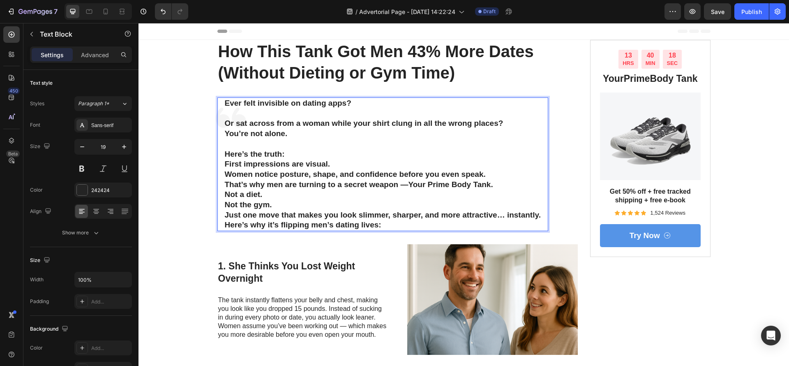
click at [519, 121] on p "Or sat across from a woman while your shirt clung in all the wrong places?" at bounding box center [383, 118] width 316 height 20
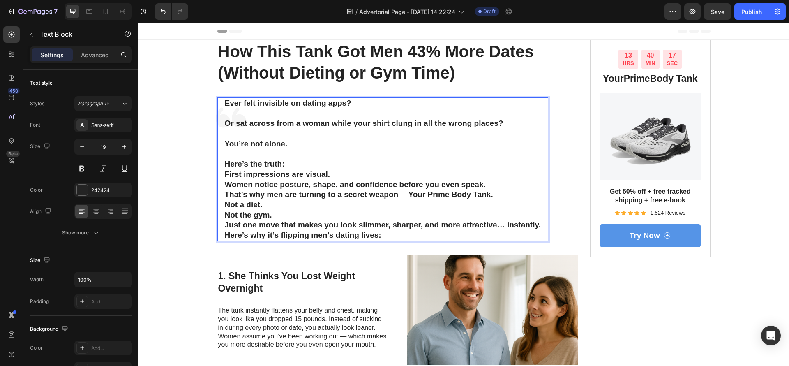
click at [328, 171] on p "Here’s the truth: First impressions are visual." at bounding box center [383, 169] width 316 height 20
click at [308, 162] on p "Here’s the truth: First impressions are visual." at bounding box center [383, 169] width 316 height 20
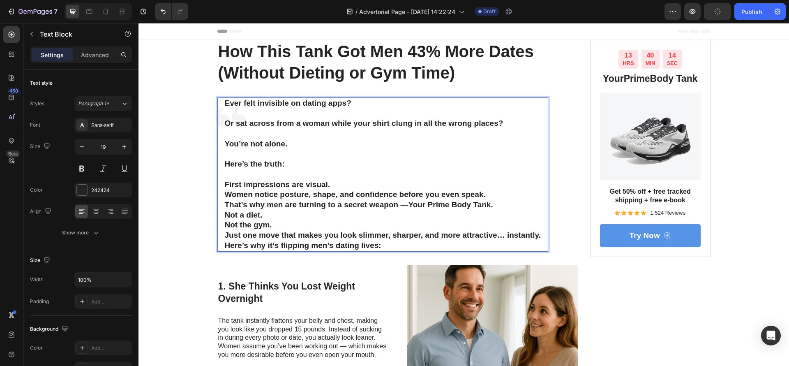
click at [499, 205] on p "That’s why men are turning to a secret weapon — Your Prime Body Tank." at bounding box center [383, 205] width 316 height 10
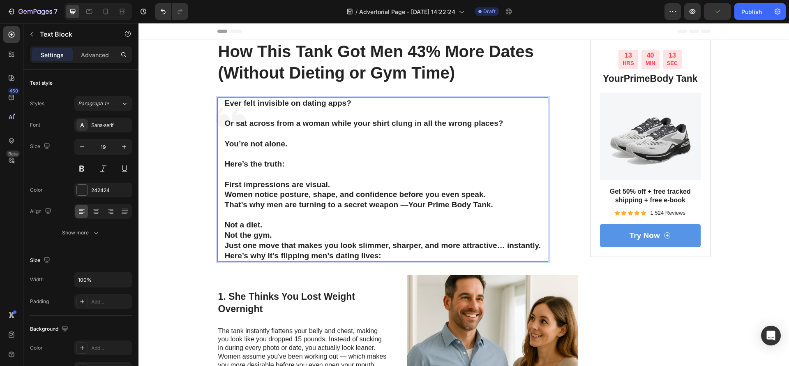
click at [279, 226] on p "Not a diet. Not the gym." at bounding box center [383, 230] width 316 height 20
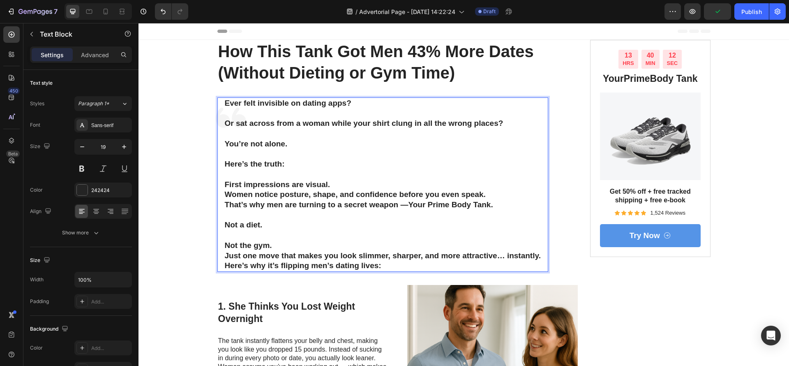
click at [274, 245] on p "⁠⁠⁠⁠⁠⁠⁠ Not the gym." at bounding box center [383, 240] width 316 height 20
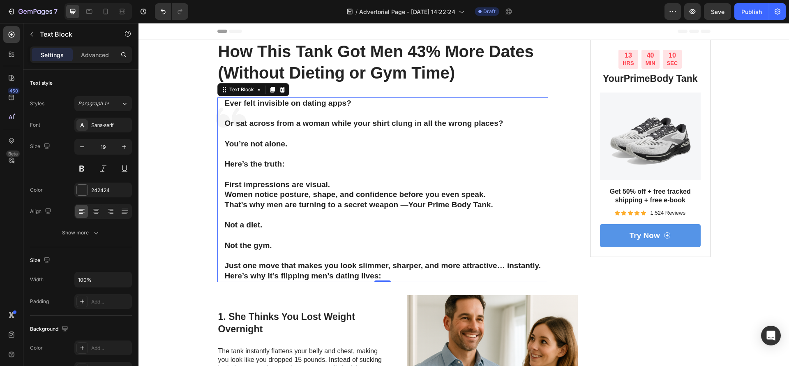
click at [538, 264] on div "Ever felt invisible on dating apps? Or sat across from a woman while your shirt…" at bounding box center [382, 189] width 331 height 184
click at [537, 265] on div "Ever felt invisible on dating apps? Or sat across from a woman while your shirt…" at bounding box center [383, 189] width 318 height 184
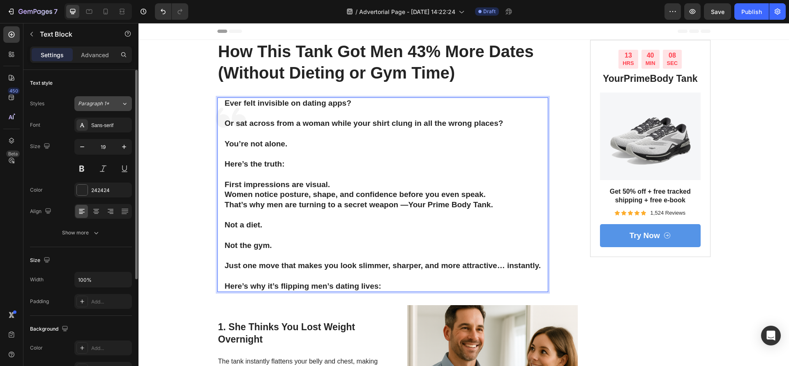
click at [102, 106] on span "Paragraph 1*" at bounding box center [93, 103] width 31 height 7
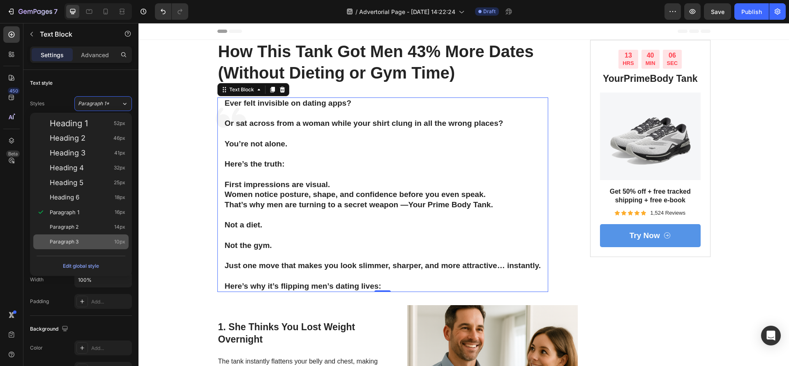
click at [82, 237] on div "Paragraph 3 10px" at bounding box center [80, 241] width 95 height 15
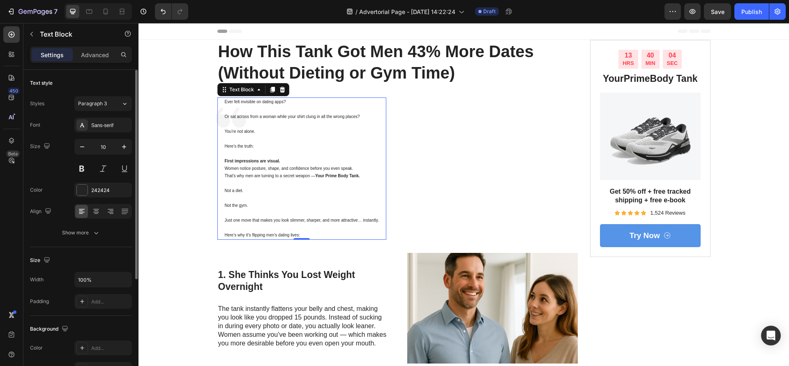
click at [103, 112] on div "Styles Paragraph 3 Font Sans-serif Size 10 Color 242424 Align Show more" at bounding box center [81, 168] width 102 height 144
click at [103, 106] on span "Paragraph 3" at bounding box center [92, 103] width 29 height 7
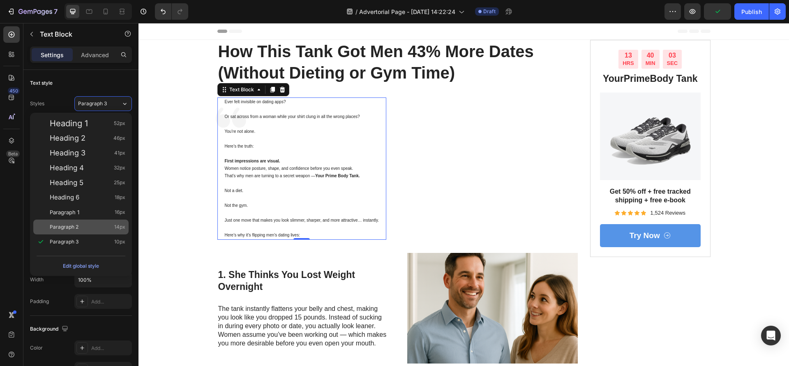
click at [88, 221] on div "Paragraph 2 14px" at bounding box center [80, 226] width 95 height 15
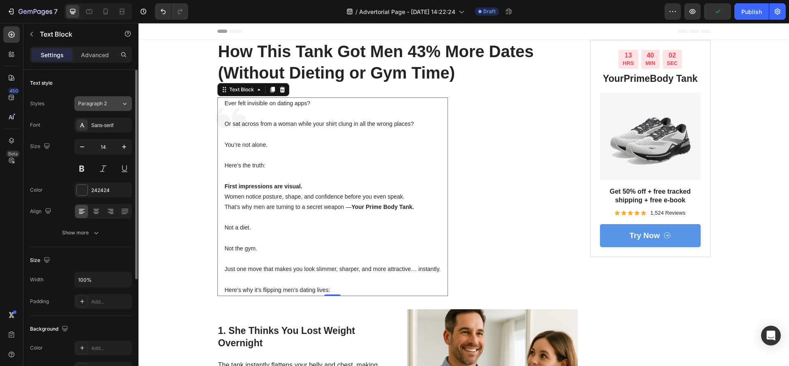
click at [90, 101] on span "Paragraph 2" at bounding box center [92, 103] width 29 height 7
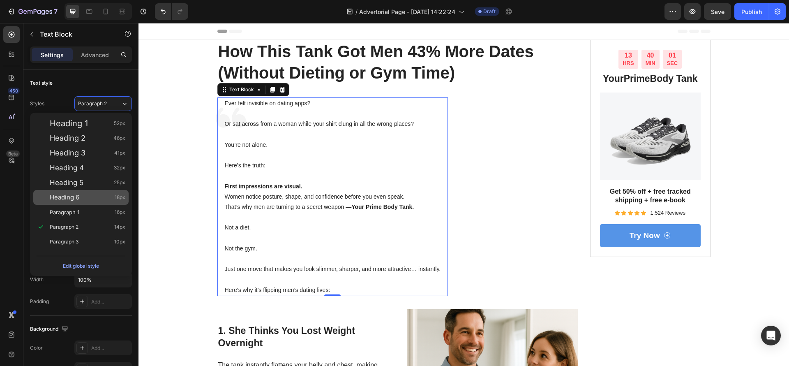
click at [80, 199] on div "Heading 6 18px" at bounding box center [88, 197] width 76 height 8
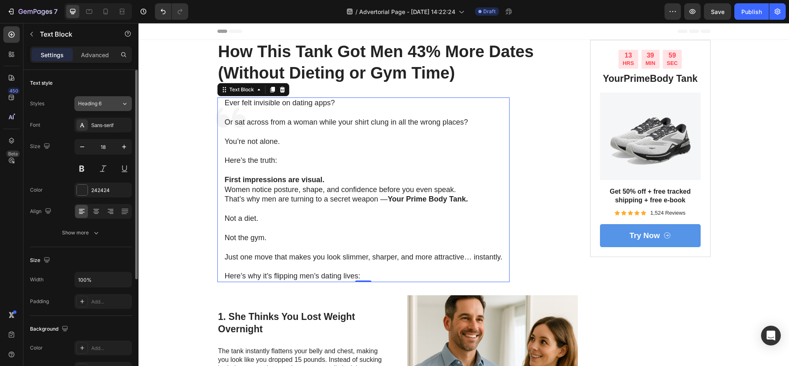
click at [105, 107] on div "Heading 6" at bounding box center [94, 103] width 33 height 7
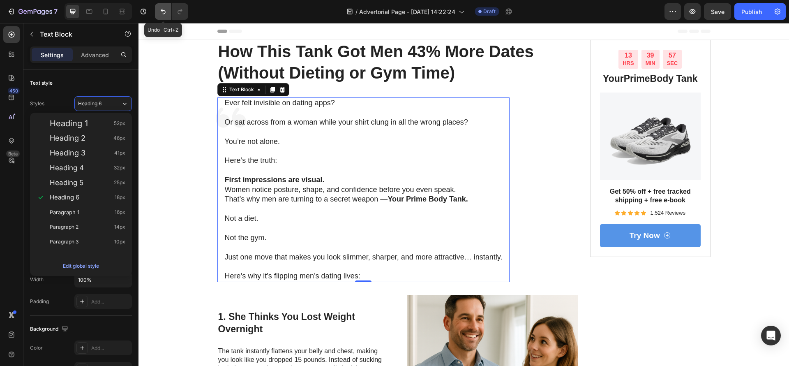
click at [159, 13] on icon "Undo/Redo" at bounding box center [163, 11] width 8 height 8
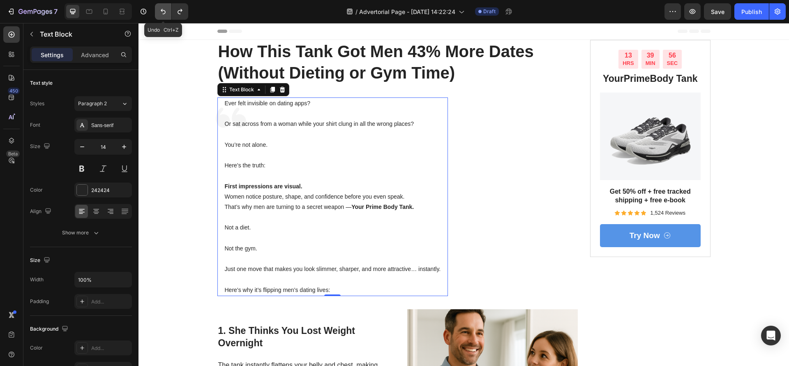
click at [159, 13] on icon "Undo/Redo" at bounding box center [163, 11] width 8 height 8
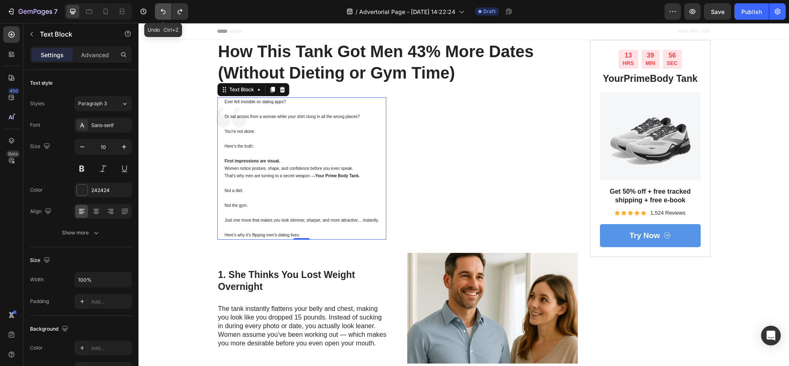
click at [159, 13] on icon "Undo/Redo" at bounding box center [163, 11] width 8 height 8
type input "19"
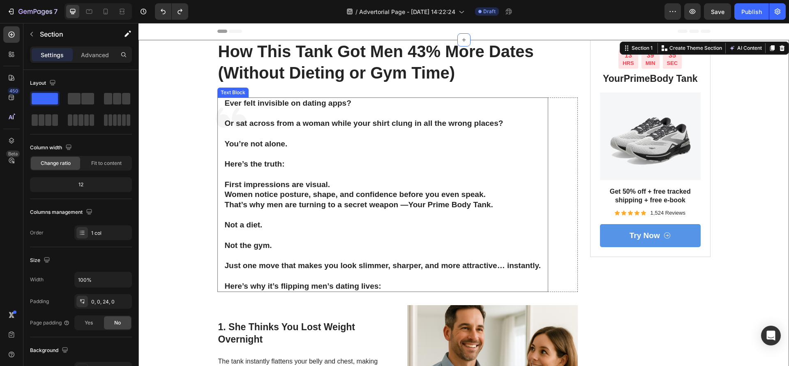
click at [344, 176] on p "First impressions are visual." at bounding box center [383, 179] width 316 height 20
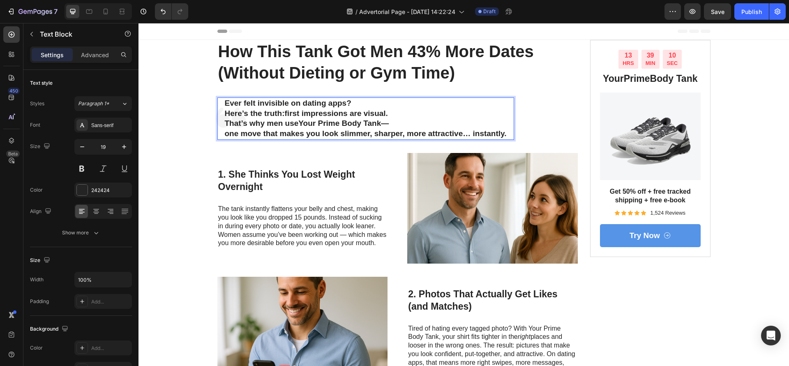
click at [354, 99] on p "Ever felt invisible on dating apps? Here’s the truth: first impressions are vis…" at bounding box center [366, 108] width 282 height 20
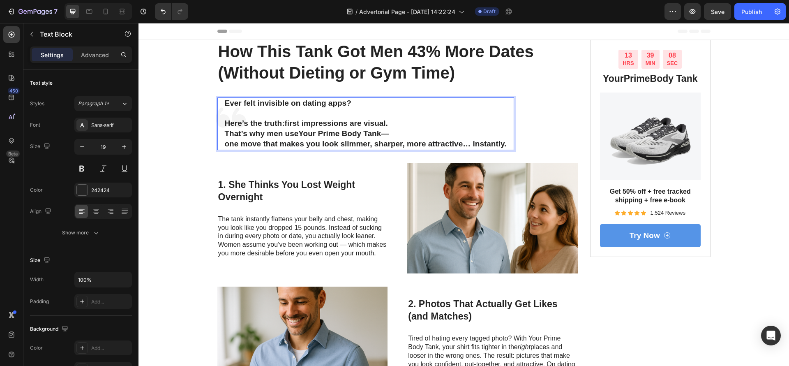
click at [405, 120] on p "⁠⁠⁠⁠⁠⁠⁠ Here’s the truth: first impressions are visual." at bounding box center [366, 118] width 282 height 20
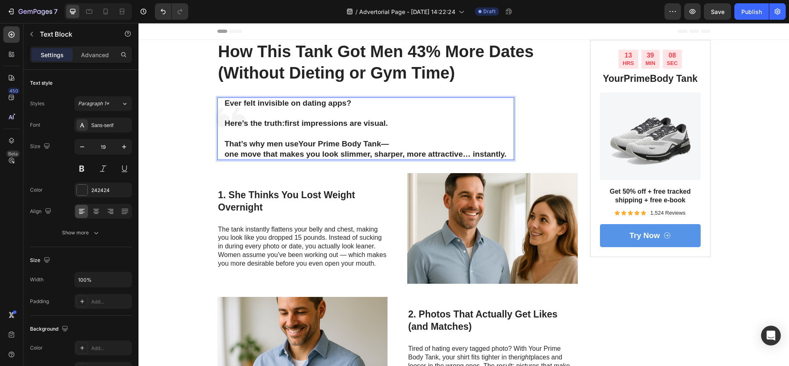
click at [401, 141] on p "That’s why men use Your Prime Body Tank — one move that makes you look slimmer,…" at bounding box center [366, 149] width 282 height 20
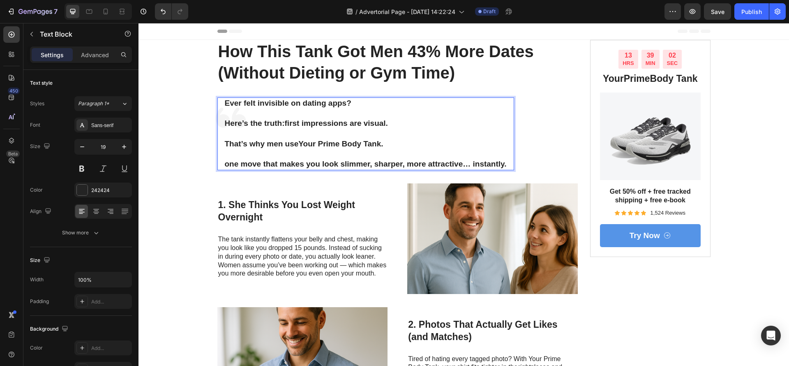
click at [225, 164] on p "⁠⁠⁠⁠⁠⁠⁠ one move that makes you look slimmer, sharper, more attractive… instant…" at bounding box center [366, 159] width 282 height 20
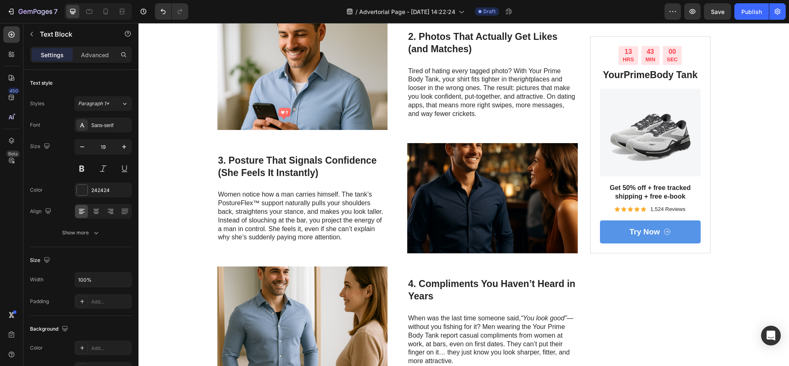
scroll to position [247, 0]
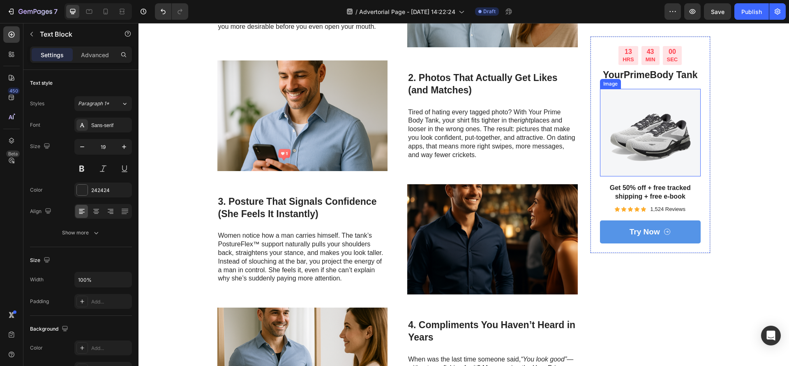
click at [624, 137] on img at bounding box center [650, 133] width 101 height 88
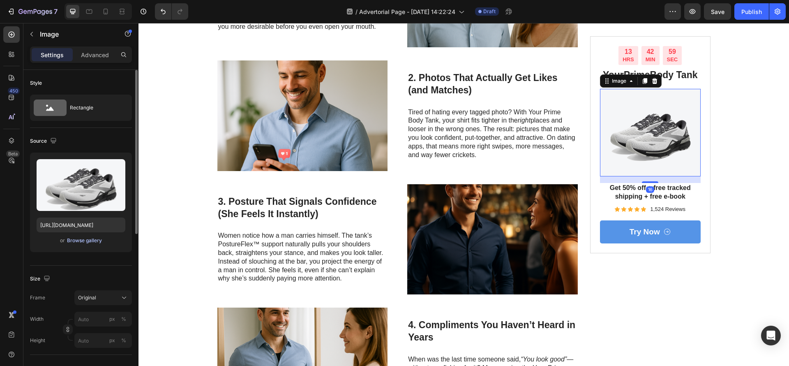
click at [83, 240] on div "Browse gallery" at bounding box center [84, 240] width 35 height 7
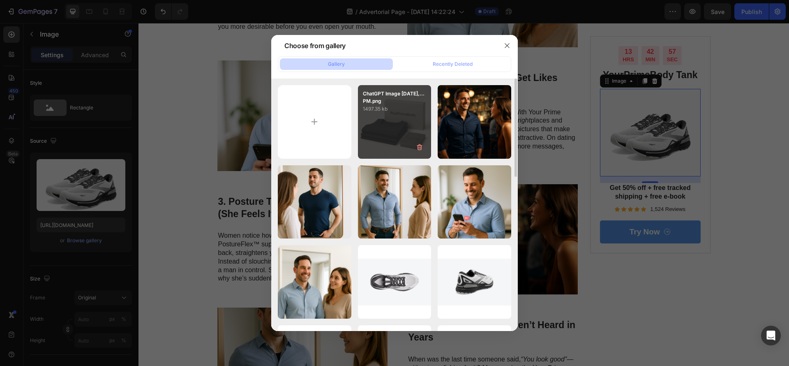
click at [386, 132] on div "ChatGPT Image Aug 26,...PM.png 1497.35 kb" at bounding box center [395, 122] width 74 height 74
type input "https://cdn.shopify.com/s/files/1/0768/7182/7679/files/gempages_579560554570449…"
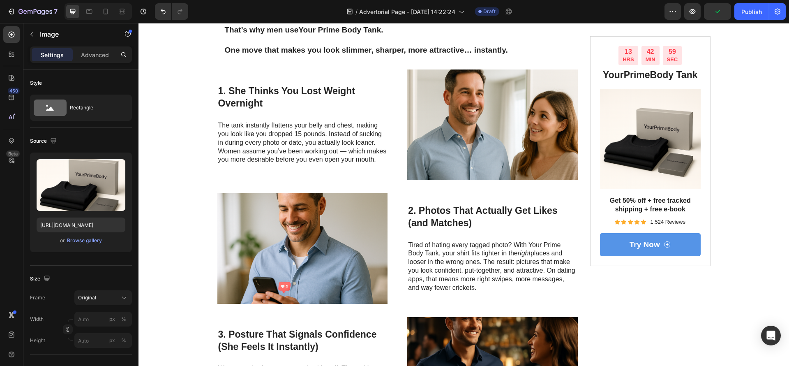
scroll to position [0, 0]
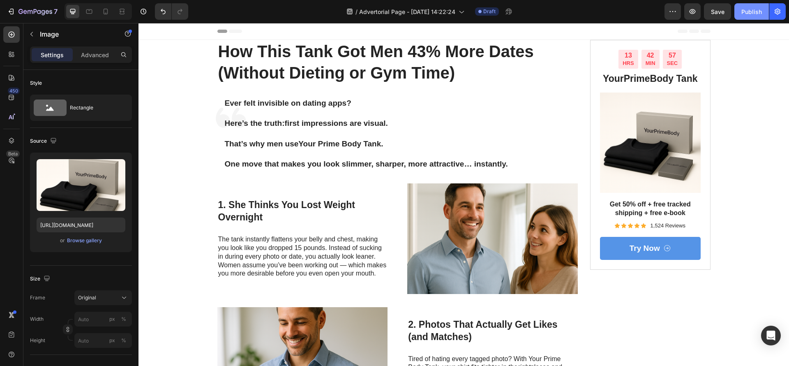
click at [756, 15] on div "Publish" at bounding box center [751, 11] width 21 height 9
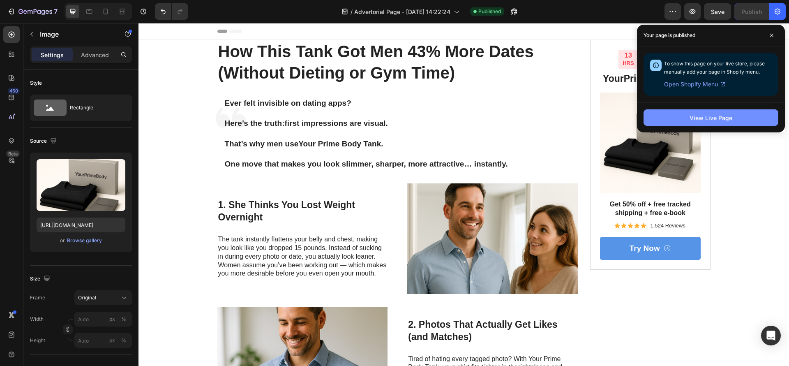
click at [751, 114] on button "View Live Page" at bounding box center [710, 117] width 135 height 16
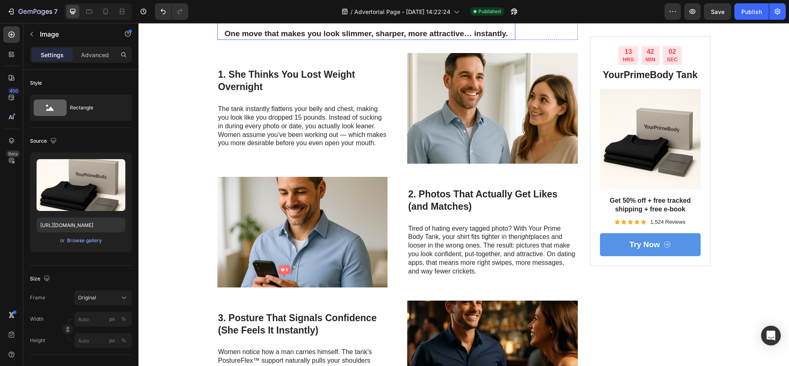
scroll to position [308, 0]
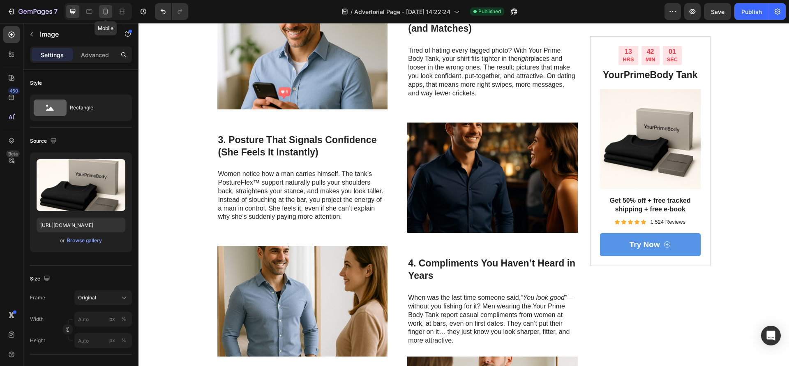
click at [104, 12] on icon at bounding box center [105, 11] width 8 height 8
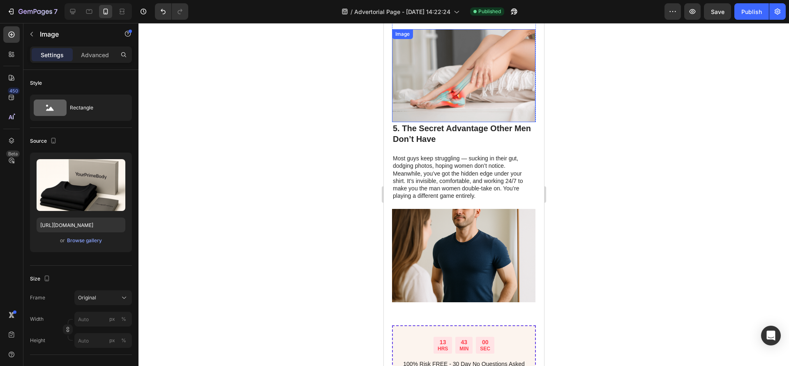
click at [443, 81] on img at bounding box center [463, 75] width 143 height 93
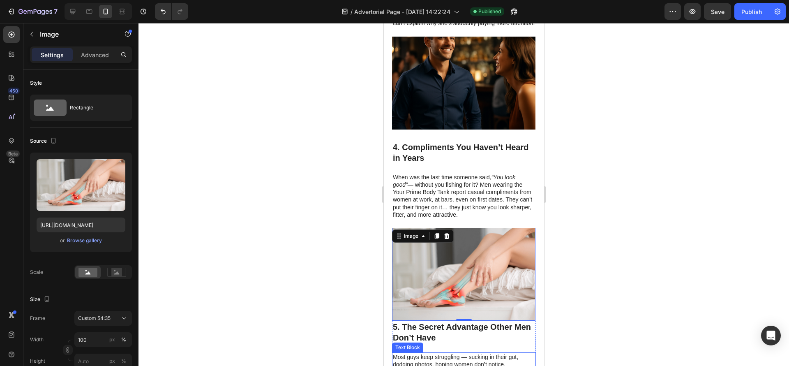
scroll to position [616, 0]
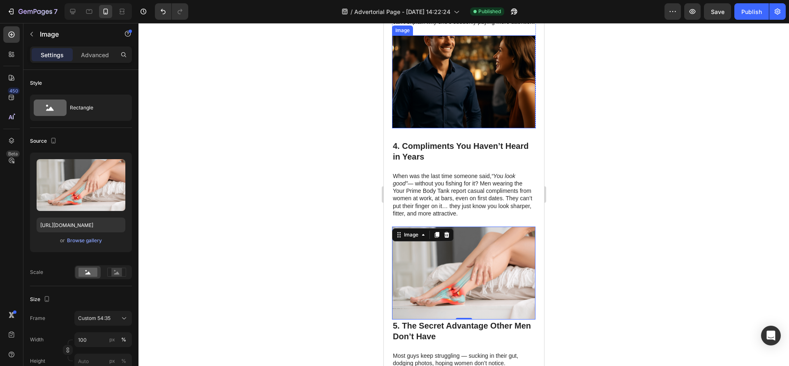
click at [465, 94] on img at bounding box center [463, 81] width 143 height 93
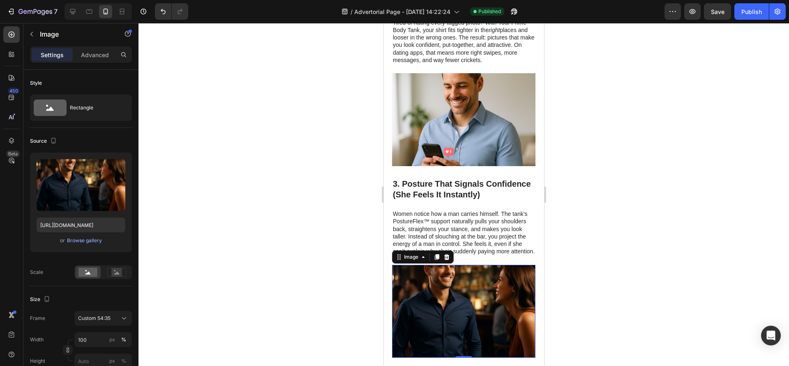
scroll to position [431, 0]
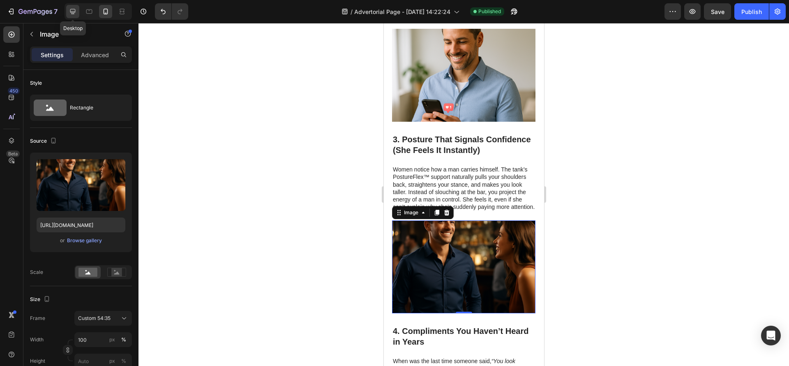
click at [73, 9] on icon at bounding box center [73, 11] width 8 height 8
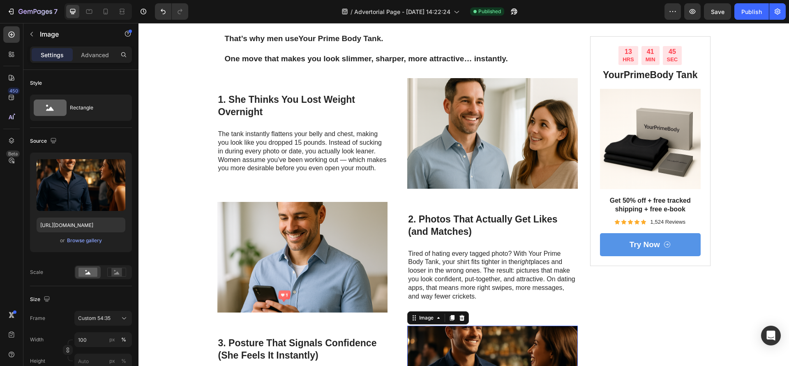
scroll to position [71, 0]
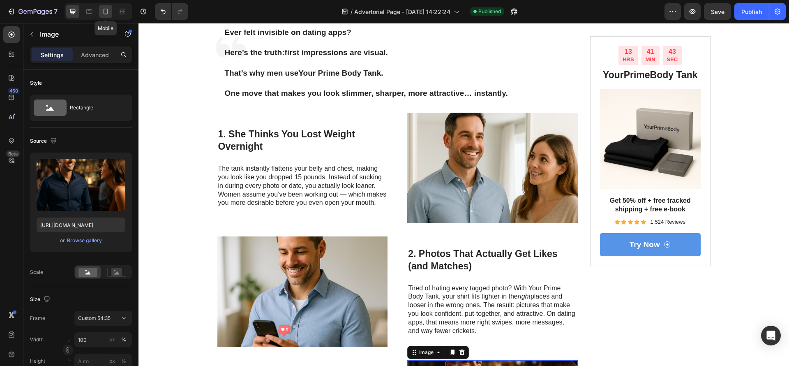
click at [107, 12] on icon at bounding box center [105, 11] width 8 height 8
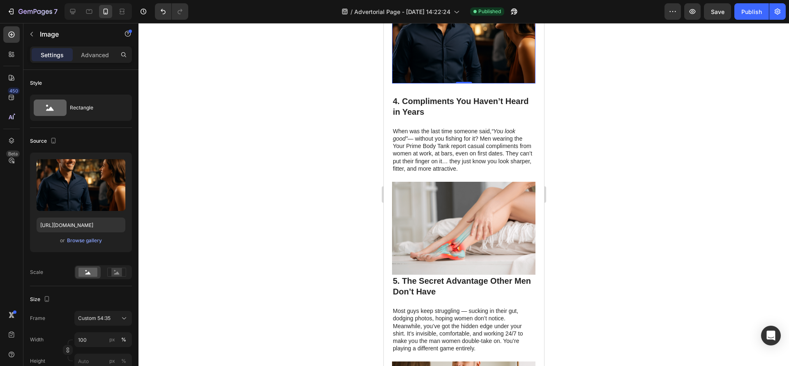
scroll to position [497, 0]
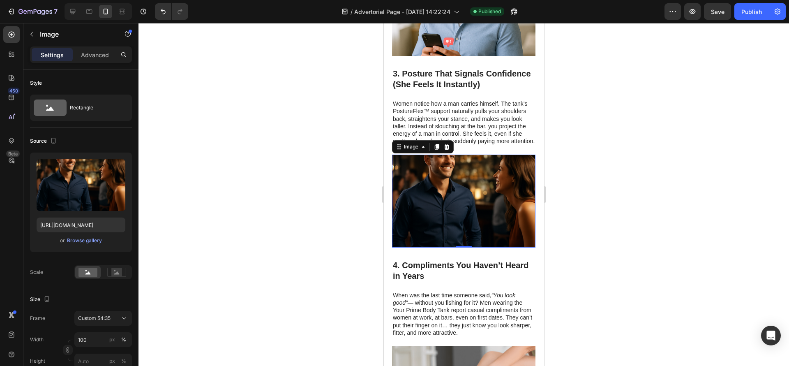
click at [476, 200] on img at bounding box center [463, 200] width 143 height 93
click at [76, 238] on div "Browse gallery" at bounding box center [84, 240] width 35 height 7
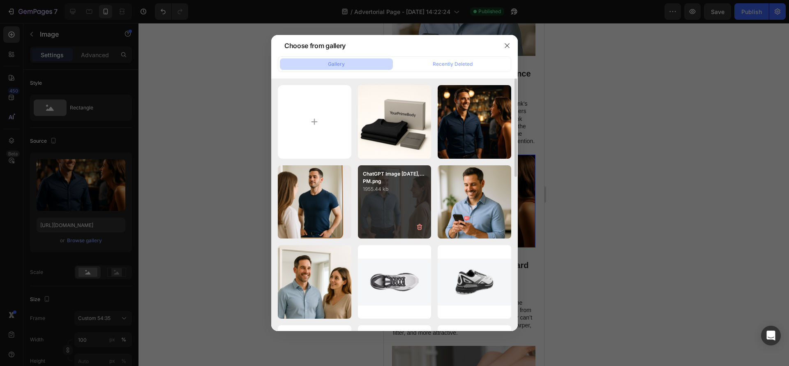
click at [378, 217] on div "ChatGPT Image Aug 26,...PM.png 1955.44 kb" at bounding box center [395, 202] width 74 height 74
type input "[URL][DOMAIN_NAME]"
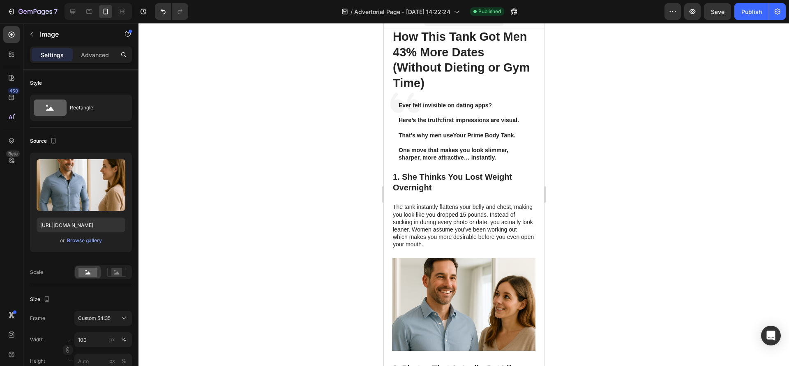
scroll to position [0, 0]
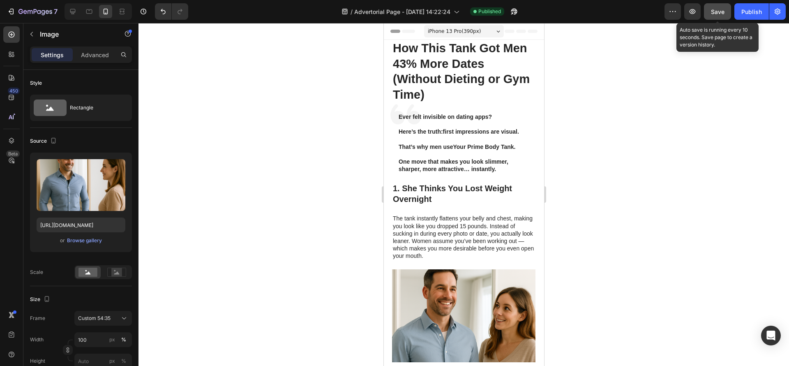
click at [722, 9] on span "Save" at bounding box center [718, 11] width 14 height 7
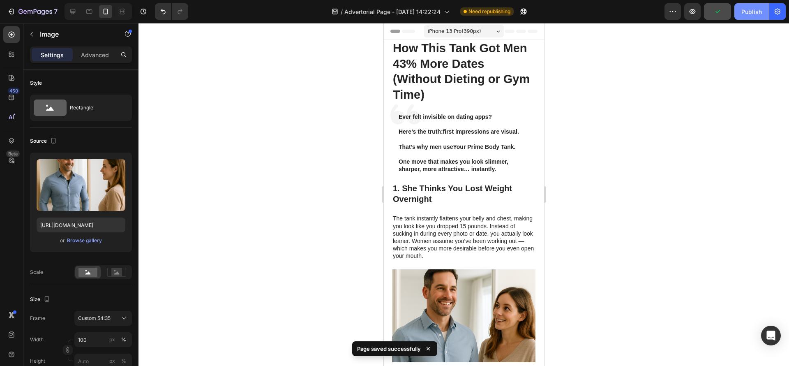
click at [761, 12] on div "Publish" at bounding box center [751, 11] width 21 height 9
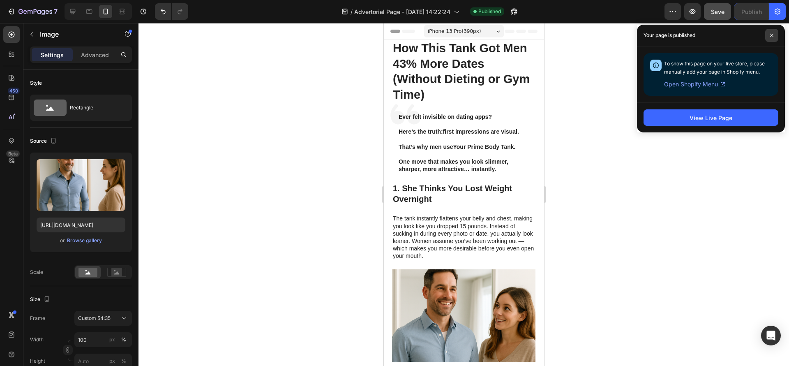
click at [771, 32] on span at bounding box center [771, 35] width 13 height 13
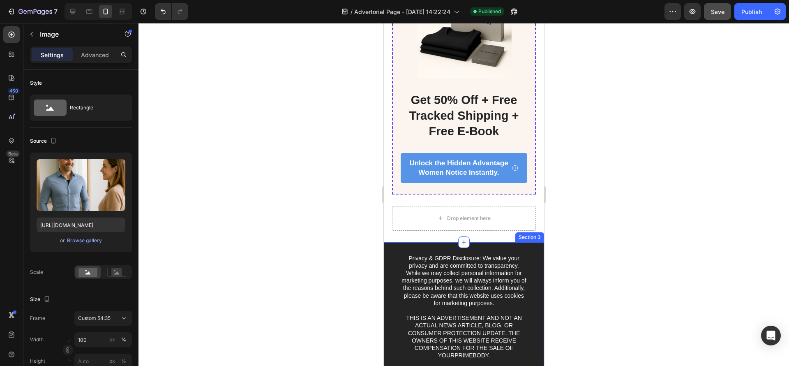
scroll to position [1294, 0]
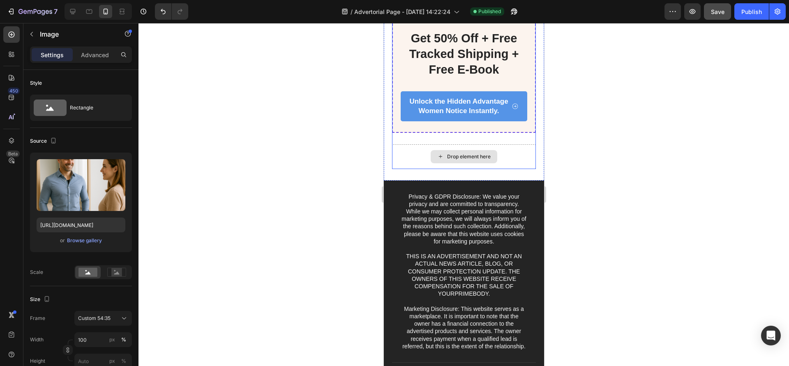
click at [502, 163] on div "Drop element here" at bounding box center [464, 156] width 144 height 25
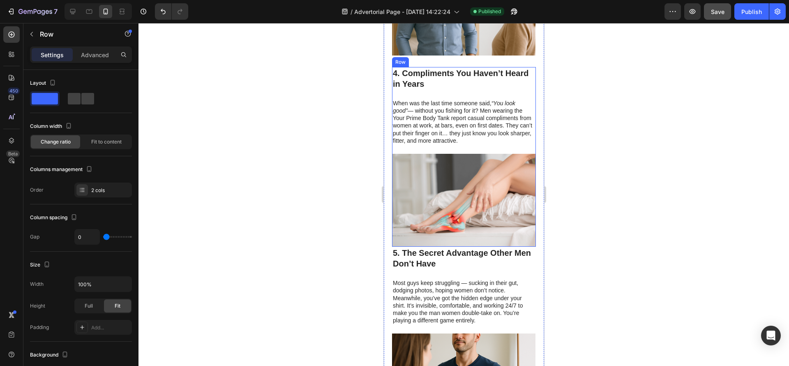
scroll to position [678, 0]
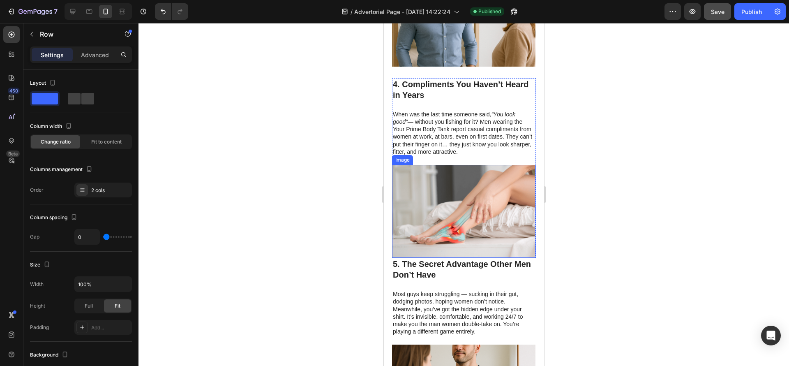
click at [436, 199] on img at bounding box center [463, 211] width 143 height 93
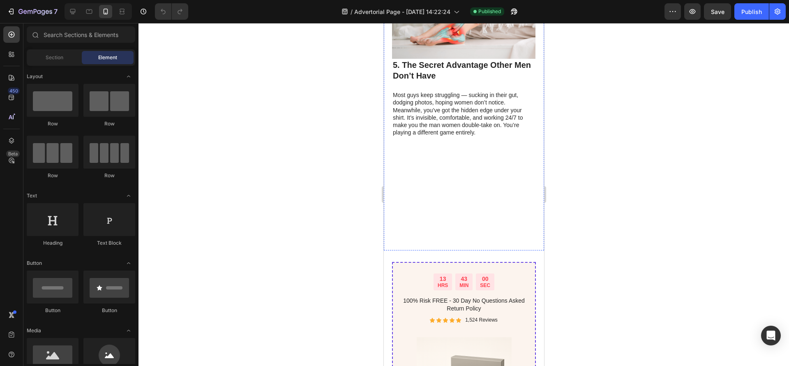
scroll to position [801, 0]
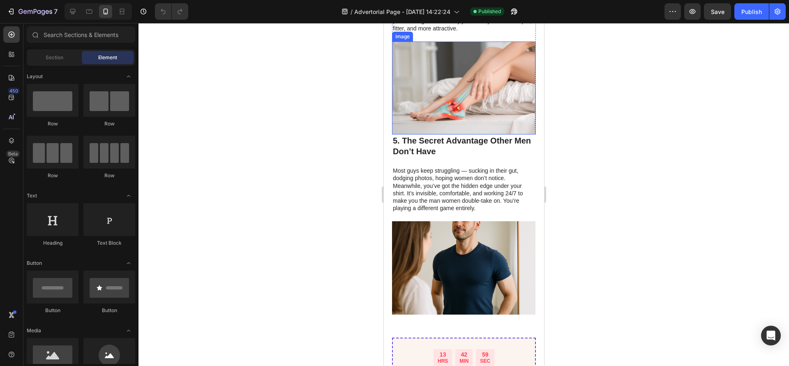
click at [445, 106] on img at bounding box center [463, 88] width 143 height 93
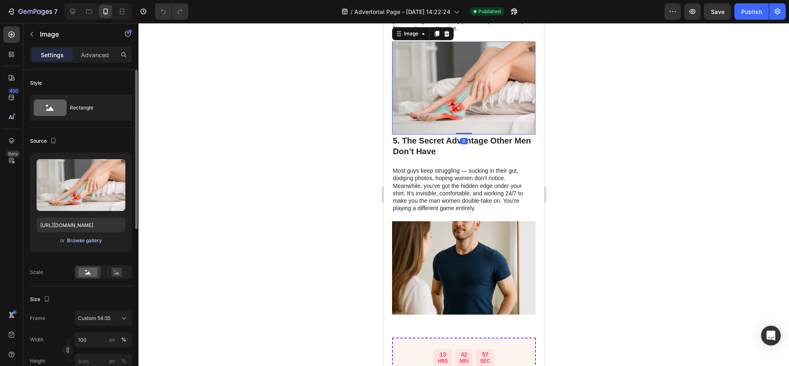
click at [96, 240] on div "Browse gallery" at bounding box center [84, 240] width 35 height 7
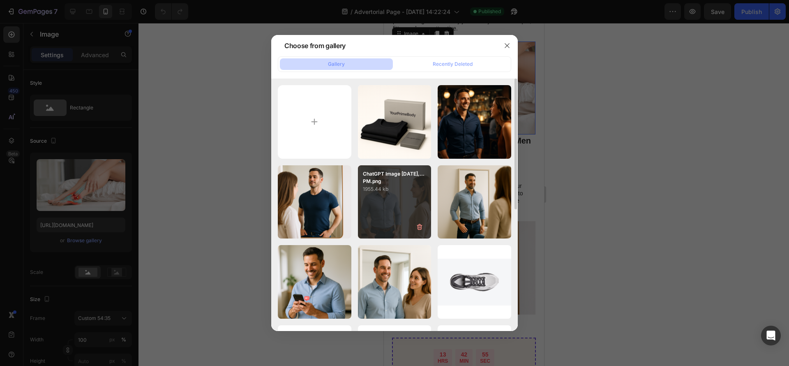
click at [382, 203] on div "ChatGPT Image Aug 26,...PM.png 1955.44 kb" at bounding box center [395, 202] width 74 height 74
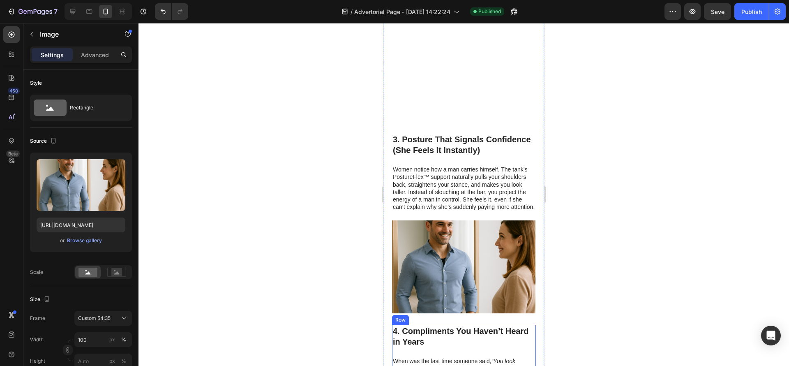
scroll to position [678, 0]
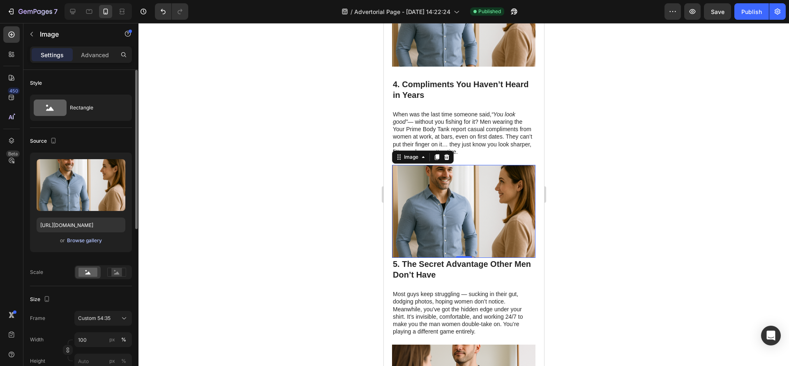
click at [80, 241] on div "Browse gallery" at bounding box center [84, 240] width 35 height 7
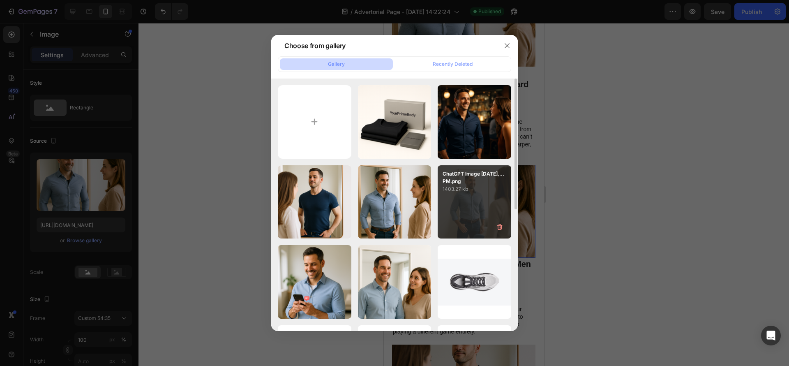
click at [447, 190] on p "1403.27 kb" at bounding box center [475, 189] width 64 height 8
type input "https://cdn.shopify.com/s/files/1/0768/7182/7679/files/gempages_579560554570449…"
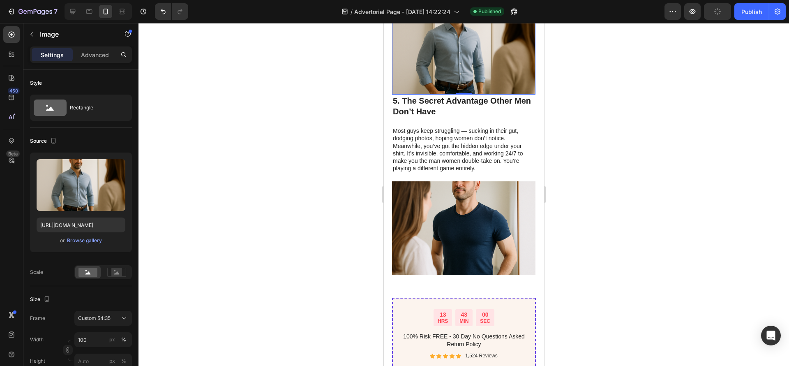
scroll to position [925, 0]
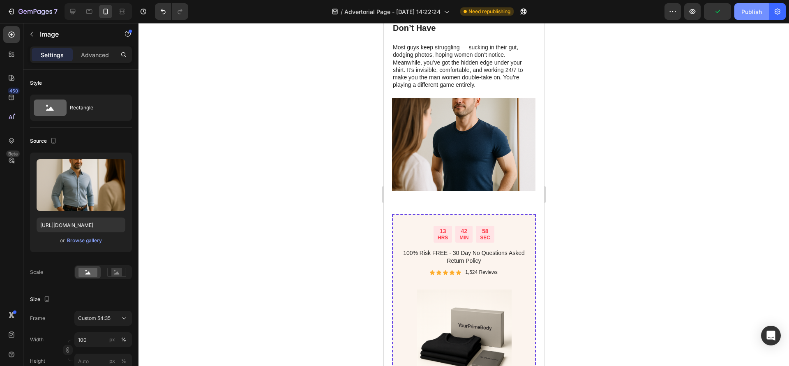
click at [760, 14] on div "Publish" at bounding box center [751, 11] width 21 height 9
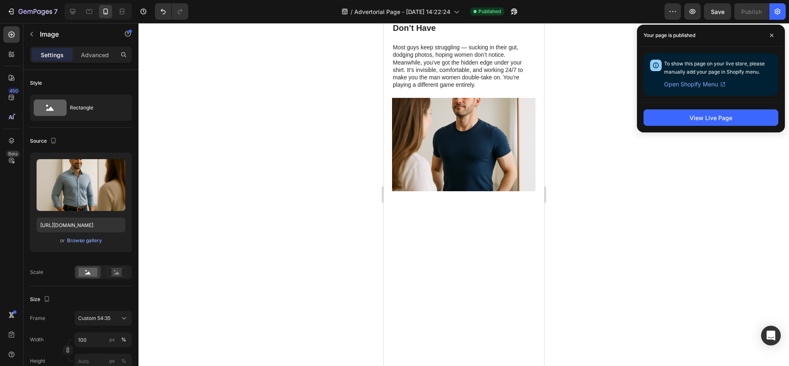
scroll to position [0, 0]
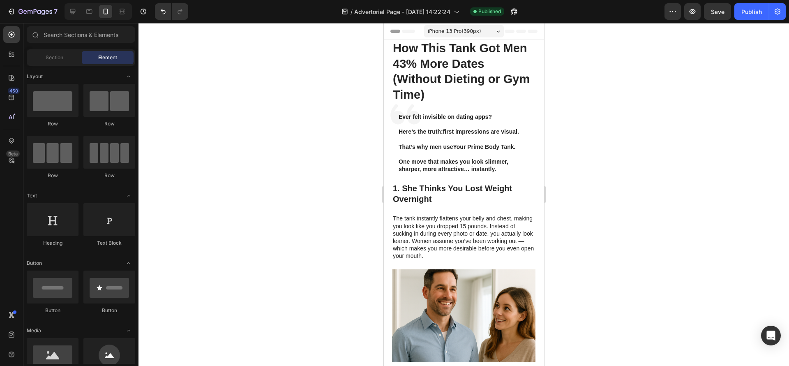
drag, startPoint x: 540, startPoint y: 221, endPoint x: 899, endPoint y: 38, distance: 402.6
click at [433, 73] on h1 "How This Tank Got Men 43% More Dates (Without Dieting or Gym Time)" at bounding box center [464, 72] width 144 height 64
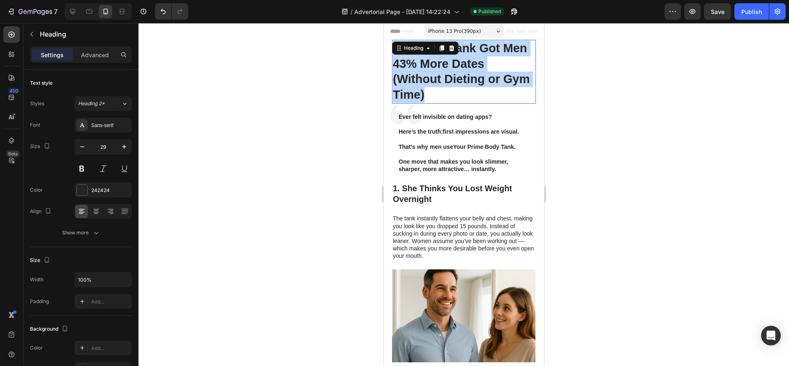
click at [433, 73] on p "How This Tank Got Men 43% More Dates (Without Dieting or Gym Time)" at bounding box center [463, 72] width 142 height 62
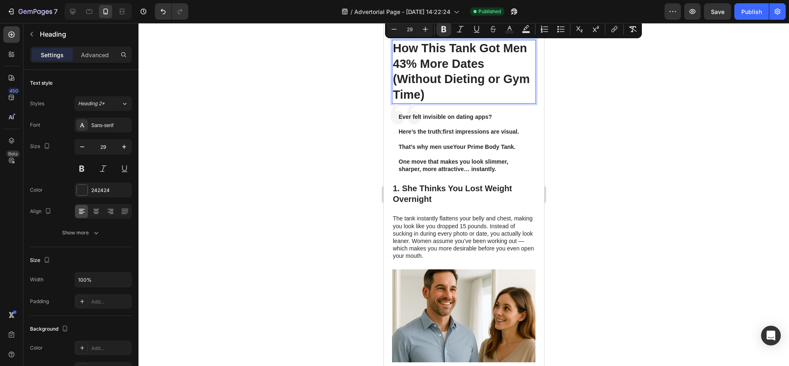
click at [631, 223] on div at bounding box center [463, 194] width 650 height 343
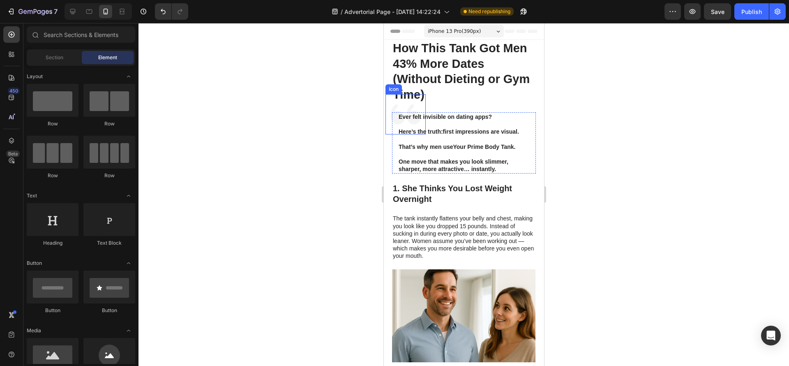
click at [414, 105] on icon at bounding box center [405, 114] width 40 height 40
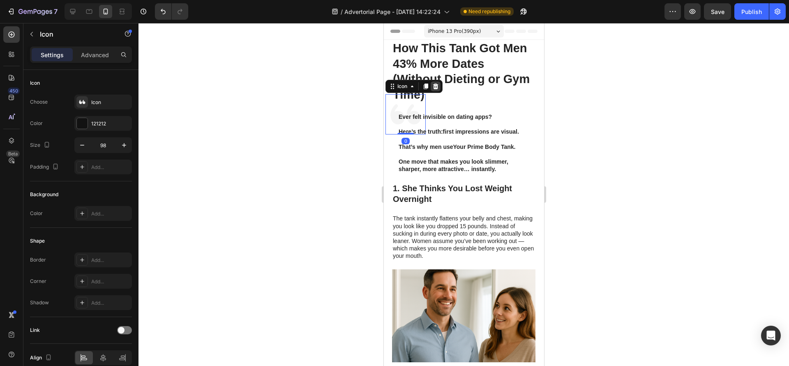
click at [437, 82] on div at bounding box center [435, 86] width 10 height 10
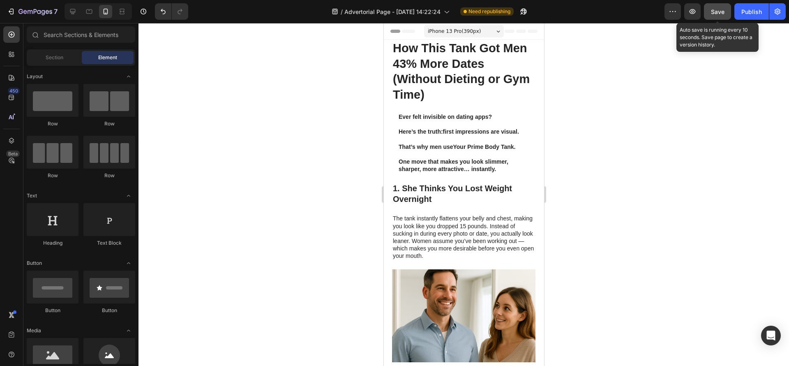
click at [723, 17] on button "Save" at bounding box center [717, 11] width 27 height 16
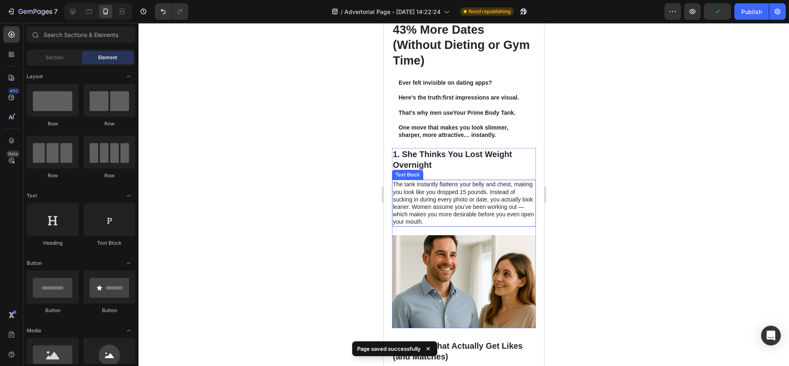
scroll to position [62, 0]
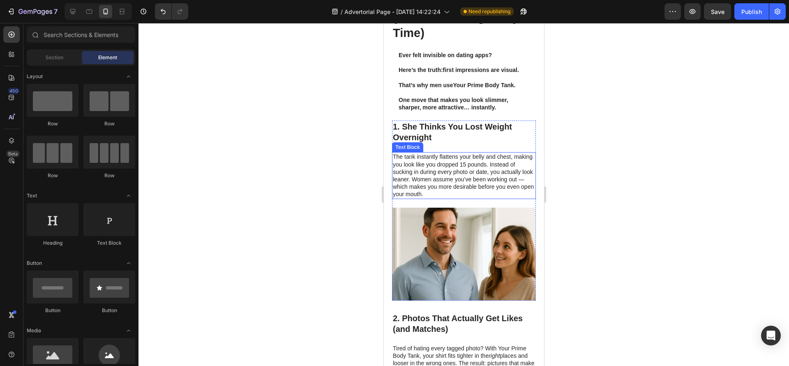
click at [424, 169] on p "The tank instantly flattens your belly and chest, making you look like you drop…" at bounding box center [463, 175] width 142 height 45
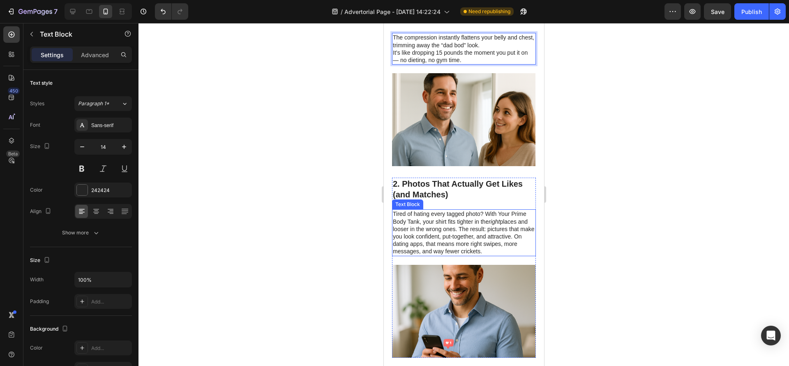
scroll to position [185, 0]
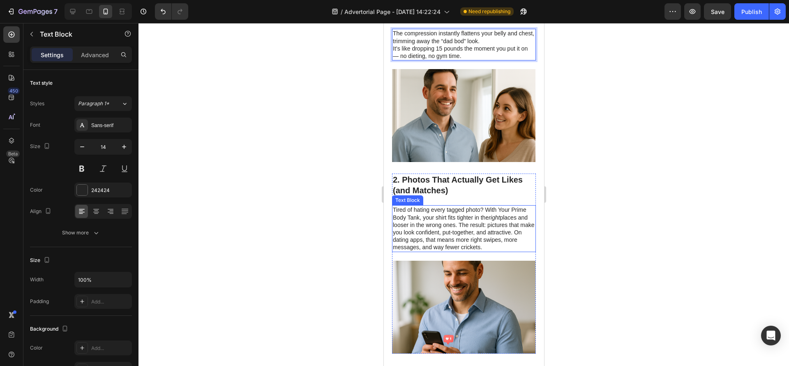
click at [445, 216] on p "Tired of hating every tagged photo? With Your Prime Body Tank, your shirt fits …" at bounding box center [463, 228] width 142 height 45
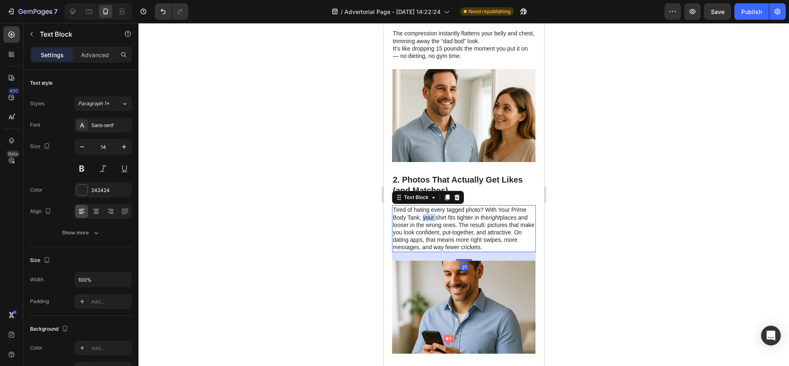
click at [445, 216] on p "Tired of hating every tagged photo? With Your Prime Body Tank, your shirt fits …" at bounding box center [463, 228] width 142 height 45
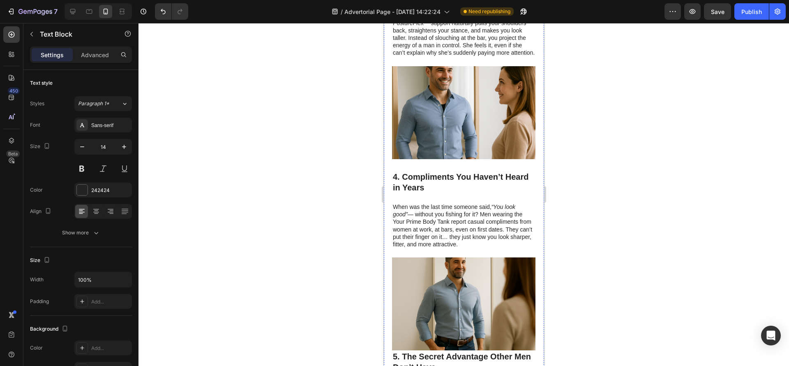
scroll to position [616, 0]
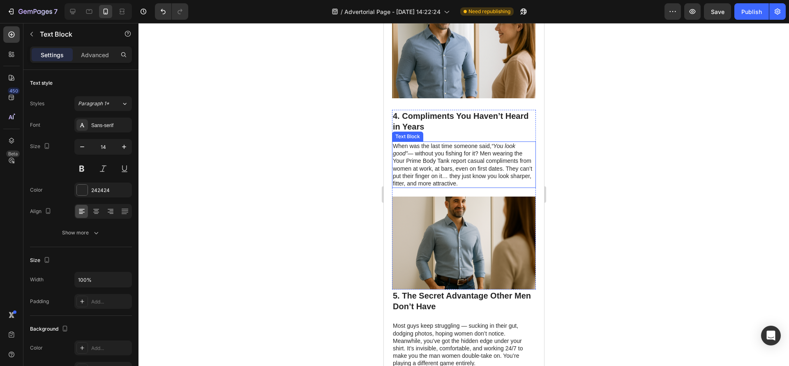
click at [438, 180] on p "When was the last time someone said, “You look good” — without you fishing for …" at bounding box center [463, 164] width 142 height 45
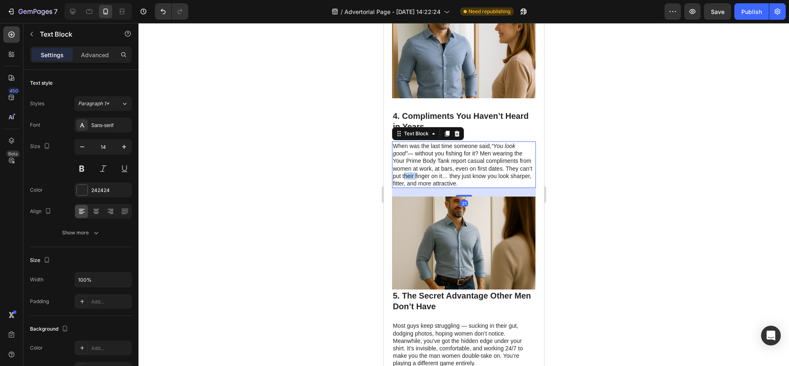
click at [438, 180] on p "When was the last time someone said, “You look good” — without you fishing for …" at bounding box center [463, 164] width 142 height 45
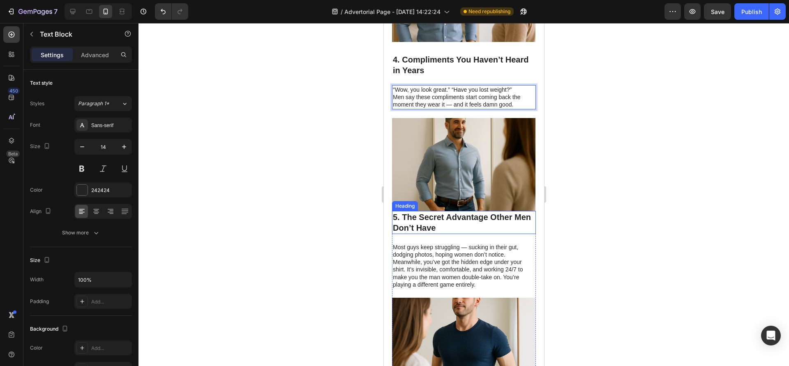
scroll to position [801, 0]
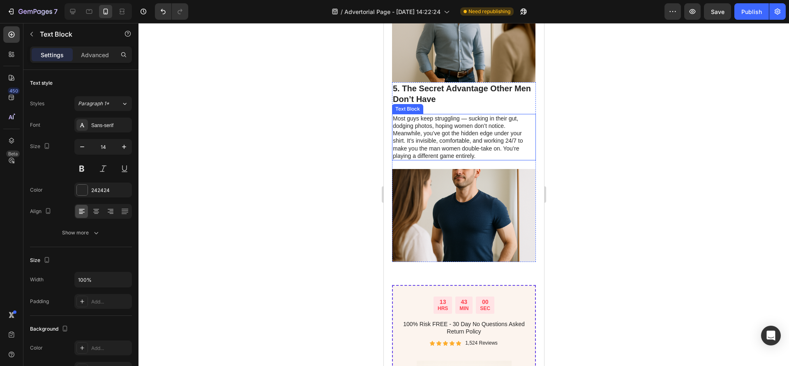
click at [434, 148] on p "Most guys keep struggling — sucking in their gut, dodging photos, hoping women …" at bounding box center [463, 137] width 142 height 45
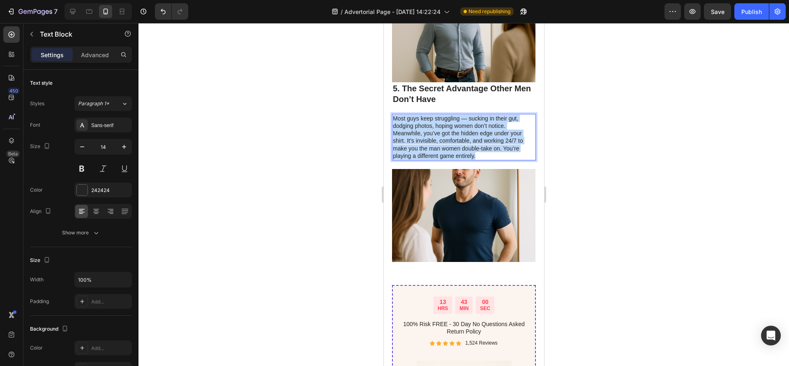
click at [434, 148] on p "Most guys keep struggling — sucking in their gut, dodging photos, hoping women …" at bounding box center [463, 137] width 142 height 45
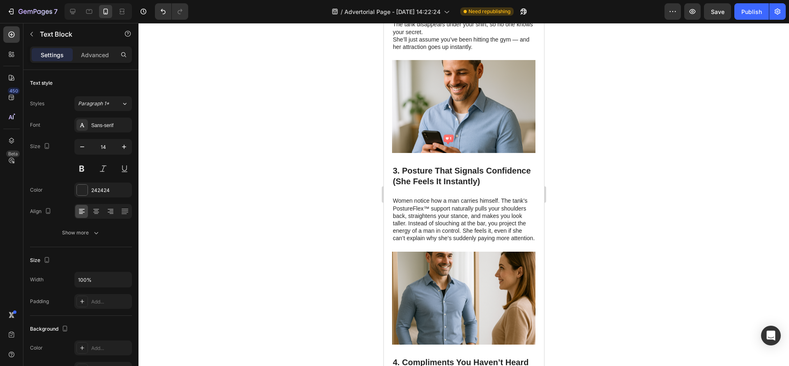
scroll to position [370, 0]
click at [457, 223] on p "Women notice how a man carries himself. The tank’s PostureFlex™ support natural…" at bounding box center [463, 219] width 142 height 45
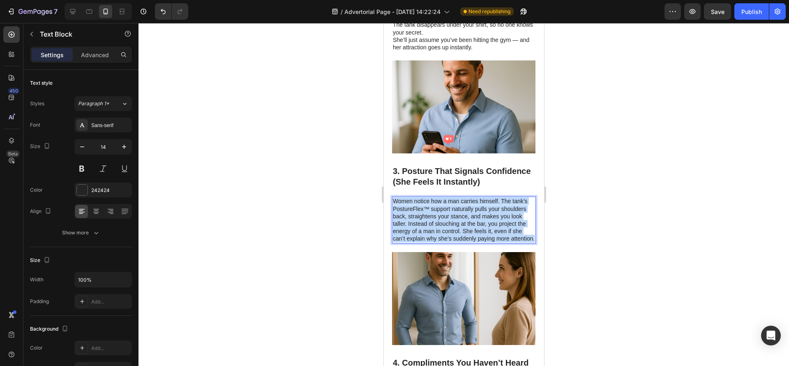
click at [457, 223] on p "Women notice how a man carries himself. The tank’s PostureFlex™ support natural…" at bounding box center [463, 219] width 142 height 45
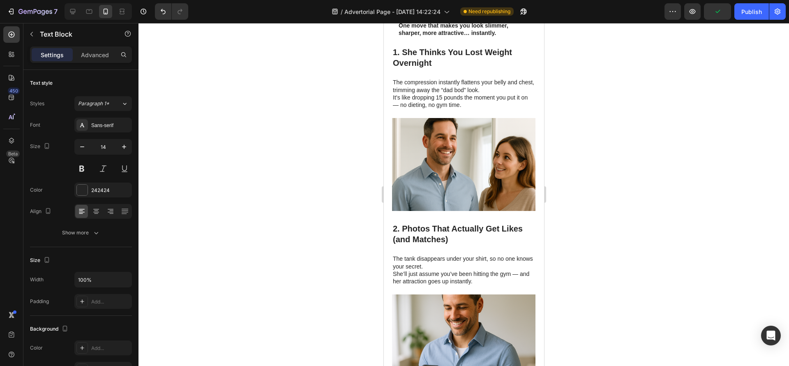
scroll to position [123, 0]
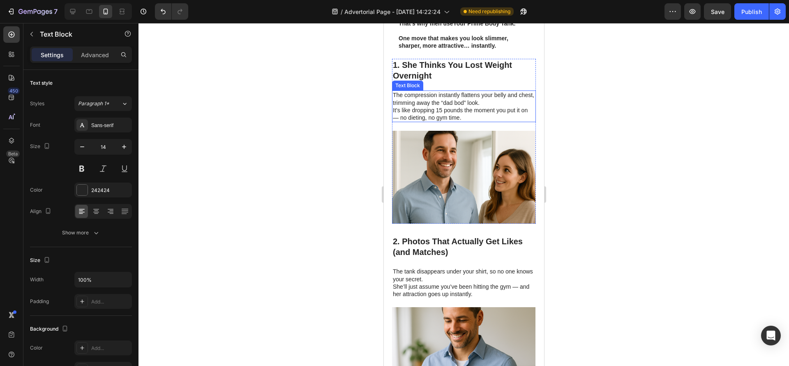
click at [481, 121] on p "The compression instantly flattens your belly and chest, trimming away the “dad…" at bounding box center [463, 106] width 142 height 30
click at [599, 160] on div at bounding box center [463, 194] width 650 height 343
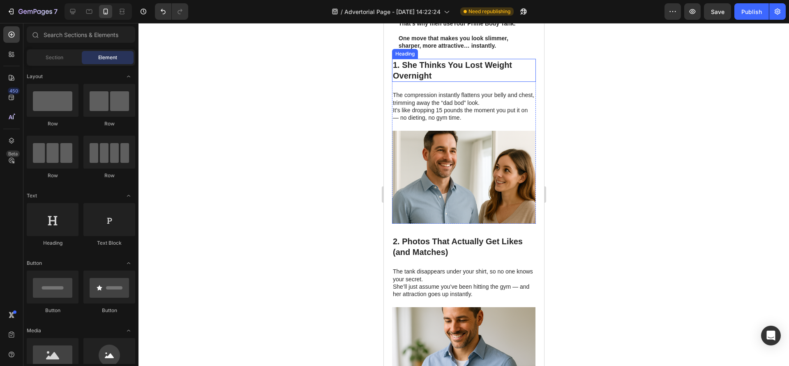
click at [404, 78] on h3 "1. She Thinks You Lost Weight Overnight" at bounding box center [464, 70] width 144 height 23
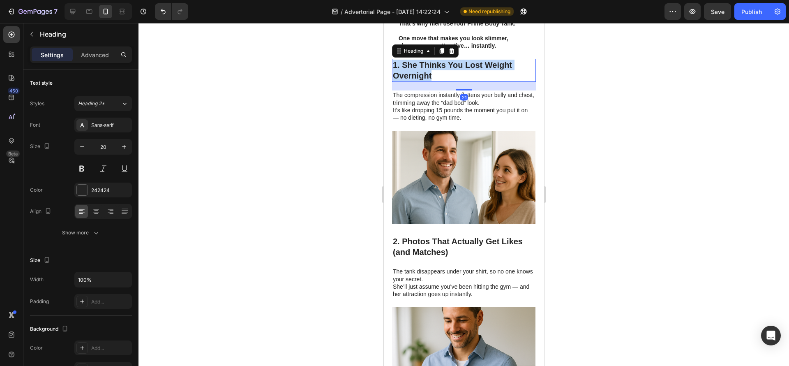
click at [404, 78] on p "1. She Thinks You Lost Weight Overnight" at bounding box center [463, 70] width 142 height 21
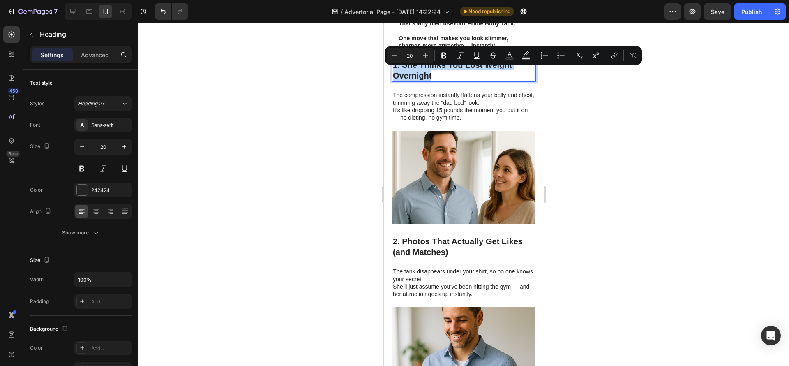
copy p "1. She Thinks You Lost Weight Overnight"
click at [433, 243] on h3 "2. Photos That Actually Get Likes (and Matches)" at bounding box center [464, 246] width 144 height 23
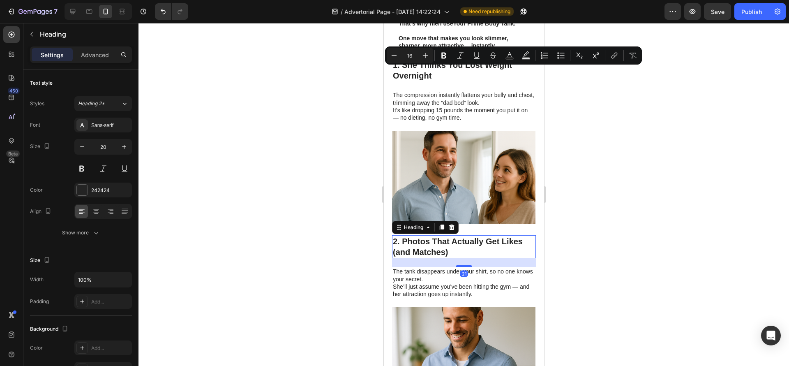
click at [433, 243] on h3 "2. Photos That Actually Get Likes (and Matches)" at bounding box center [464, 246] width 144 height 23
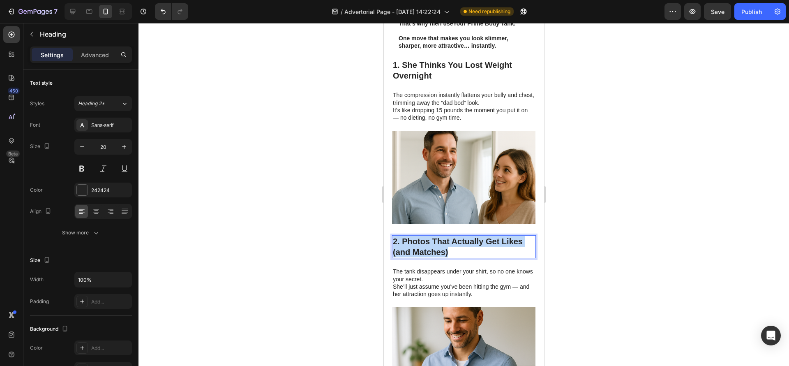
click at [433, 243] on p "2. Photos That Actually Get Likes (and Matches)" at bounding box center [463, 246] width 142 height 21
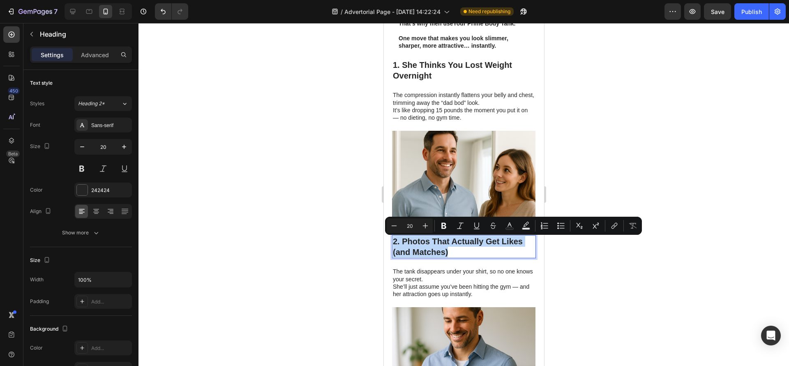
copy p "2. Photos That Actually Get Likes (and Matches)"
click at [458, 107] on p "The compression instantly flattens your belly and chest, trimming away the “dad…" at bounding box center [463, 106] width 142 height 30
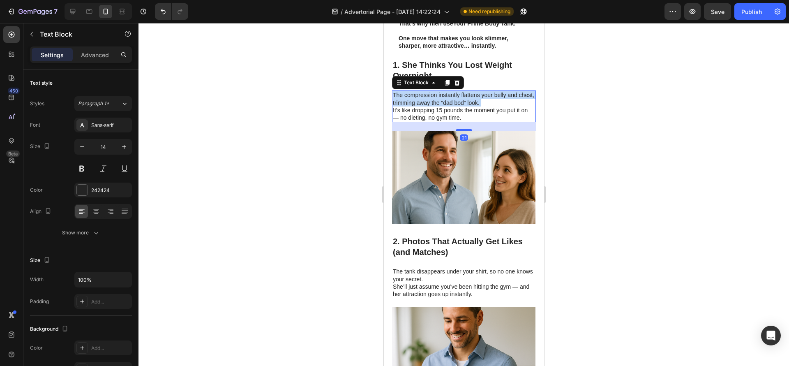
click at [458, 107] on p "The compression instantly flattens your belly and chest, trimming away the “dad…" at bounding box center [463, 106] width 142 height 30
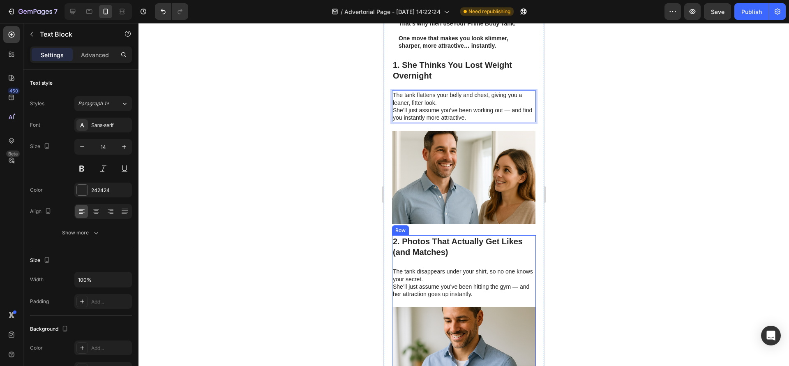
click at [447, 289] on p "The tank disappears under your shirt, so no one knows your secret. She’ll just …" at bounding box center [463, 282] width 142 height 30
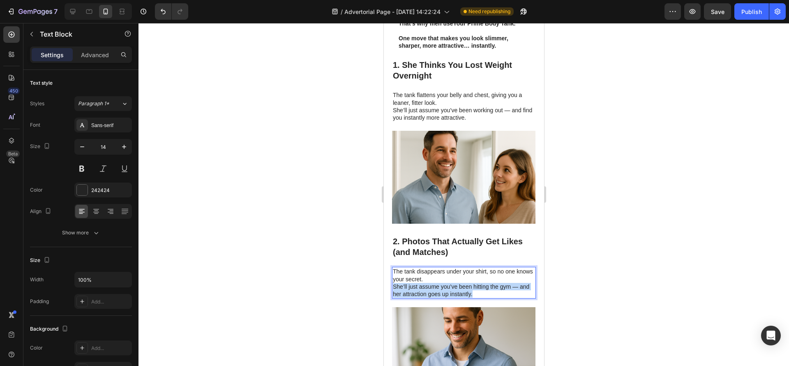
click at [447, 289] on p "The tank disappears under your shirt, so no one knows your secret. She’ll just …" at bounding box center [463, 282] width 142 height 30
click at [451, 275] on p "Shirts fit better, photos look sharper, and you stop dreading the camera. On da…" at bounding box center [463, 282] width 142 height 30
click at [450, 285] on p "Shirts fit better, photos look sharper, and you stop dreading the camera. On da…" at bounding box center [463, 282] width 142 height 30
click at [444, 280] on p "Shirts fit better, photos look sharper, and you stop dreading the camera. On da…" at bounding box center [463, 282] width 142 height 30
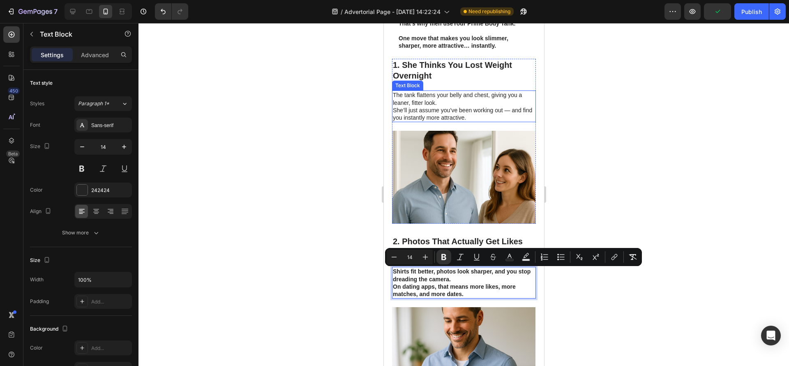
click at [433, 120] on p "The tank flattens your belly and chest, giving you a leaner, fitter look. She’l…" at bounding box center [463, 106] width 142 height 30
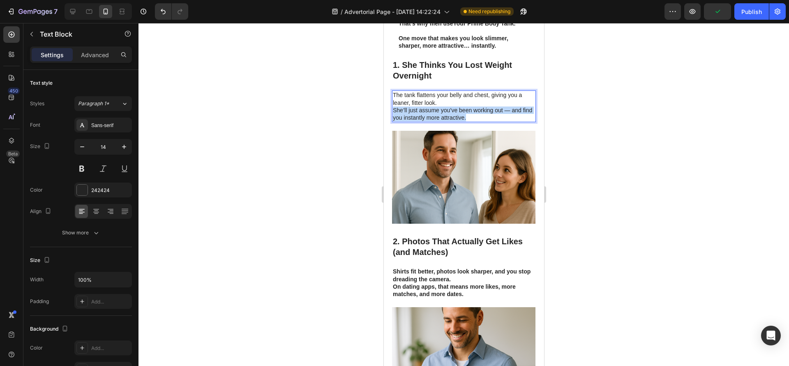
click at [433, 120] on p "The tank flattens your belly and chest, giving you a leaner, fitter look. She’l…" at bounding box center [463, 106] width 142 height 30
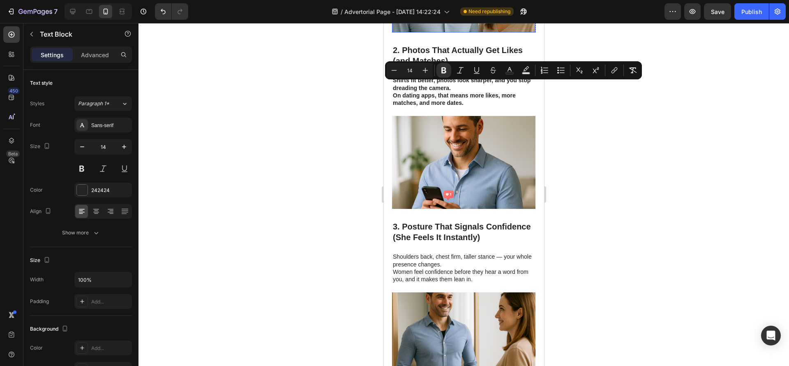
scroll to position [370, 0]
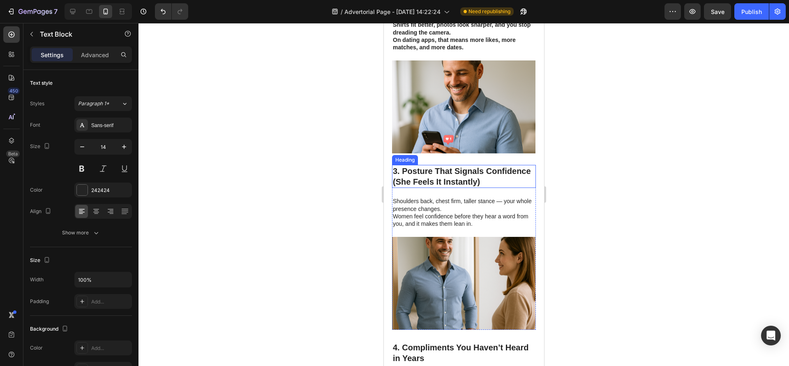
click at [438, 216] on p "Shoulders back, chest firm, taller stance — your whole presence changes. Women …" at bounding box center [463, 212] width 142 height 30
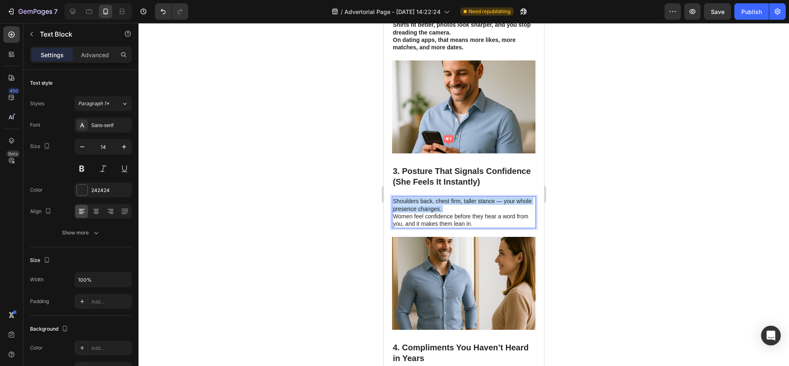
click at [438, 216] on p "Shoulders back, chest firm, taller stance — your whole presence changes. Women …" at bounding box center [463, 212] width 142 height 30
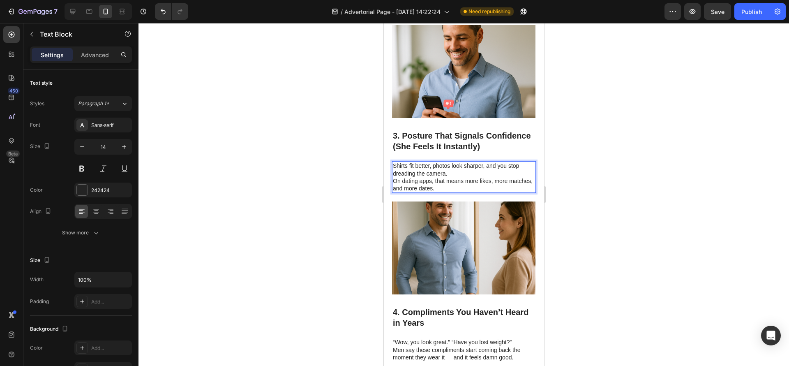
scroll to position [431, 0]
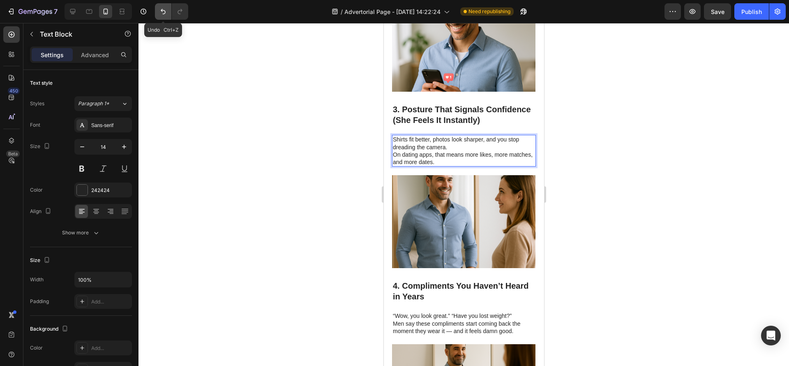
click at [159, 10] on icon "Undo/Redo" at bounding box center [163, 11] width 8 height 8
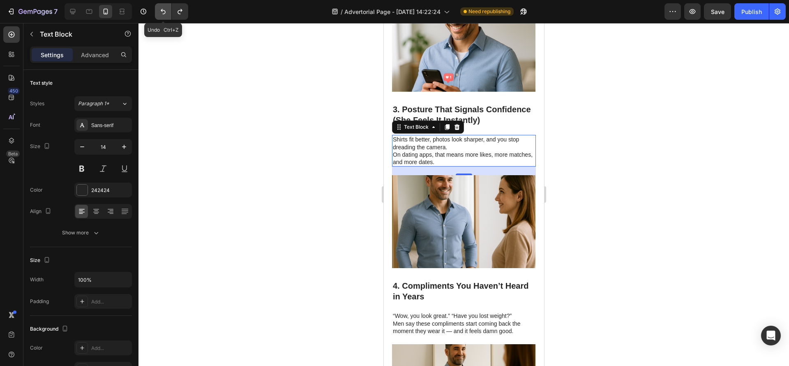
click at [159, 10] on icon "Undo/Redo" at bounding box center [163, 11] width 8 height 8
click at [448, 328] on p "“Wow, you look great.” “Have you lost weight?” Men say these compliments start …" at bounding box center [463, 323] width 142 height 23
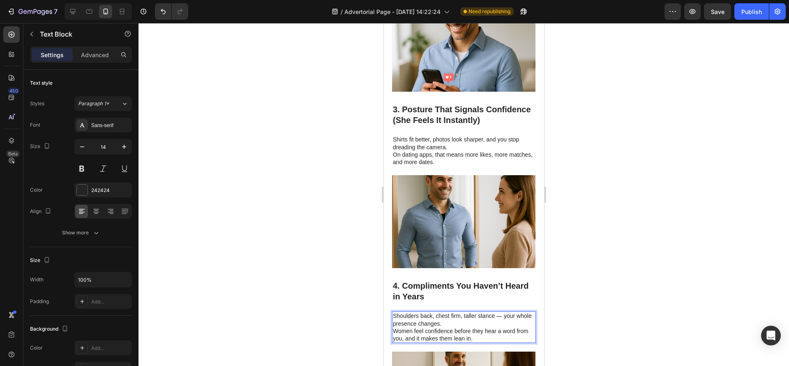
click at [448, 328] on p "Shoulders back, chest firm, taller stance — your whole presence changes. Women …" at bounding box center [463, 327] width 142 height 30
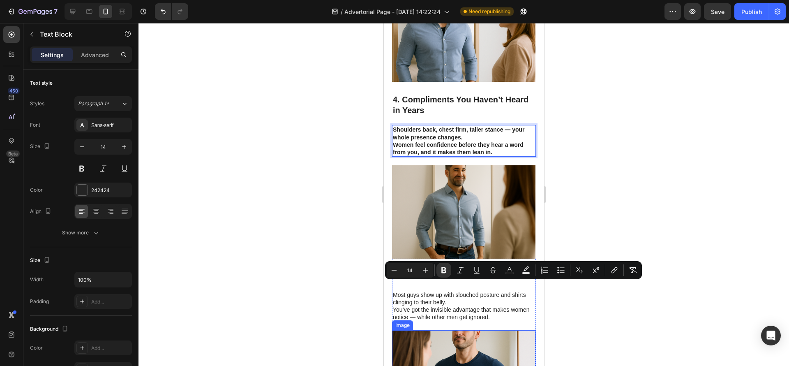
scroll to position [740, 0]
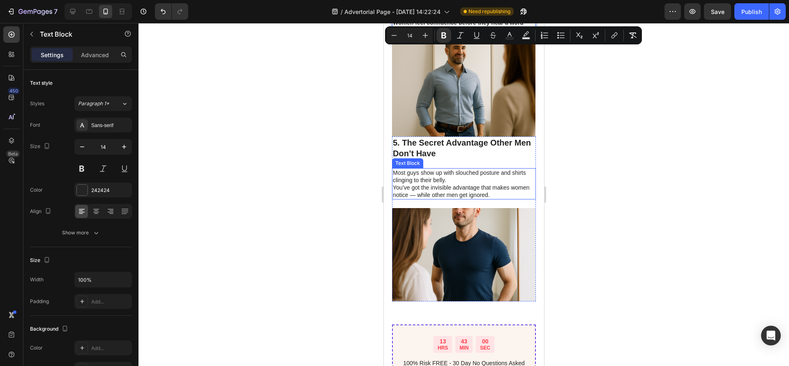
click at [467, 173] on p "Most guys show up with slouched posture and shirts clinging to their belly. You…" at bounding box center [463, 184] width 142 height 30
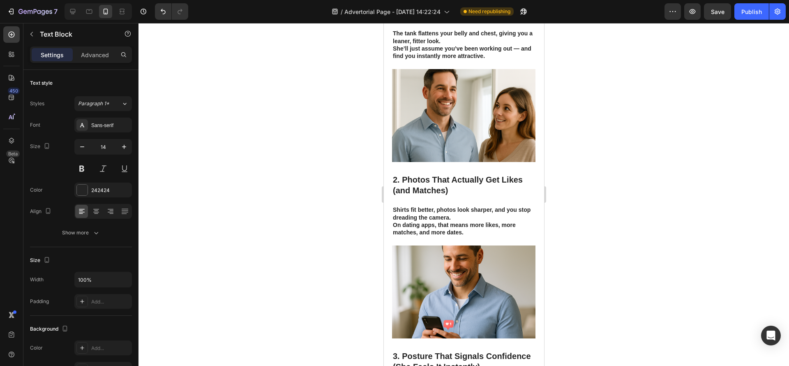
scroll to position [308, 0]
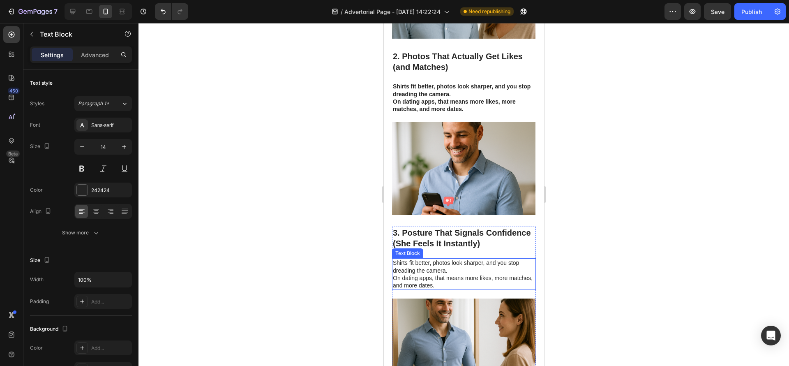
click at [465, 289] on p "Shirts fit better, photos look sharper, and you stop dreading the camera. On da…" at bounding box center [463, 274] width 142 height 30
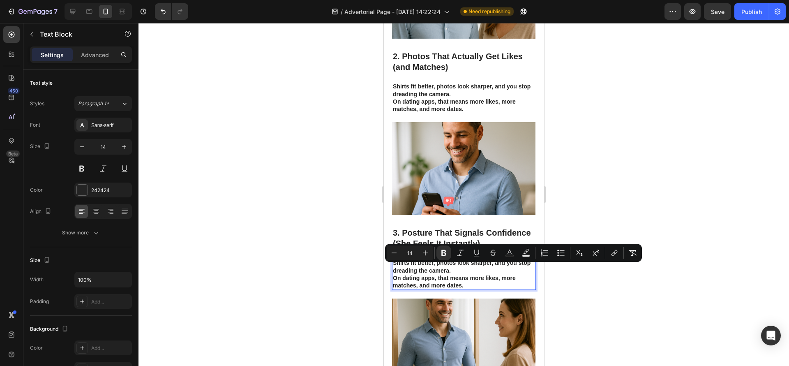
click at [580, 304] on div at bounding box center [463, 194] width 650 height 343
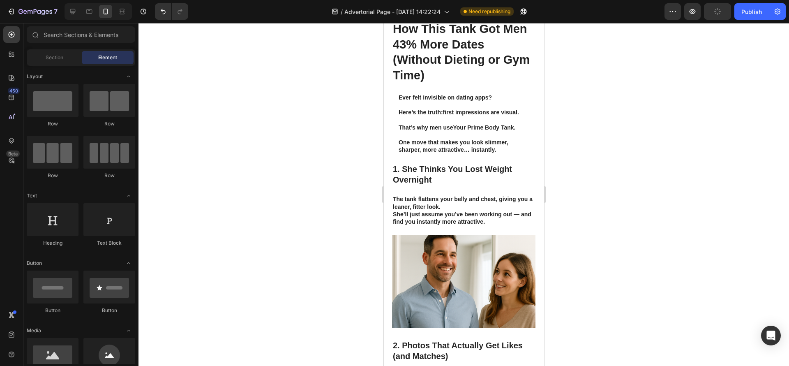
scroll to position [0, 0]
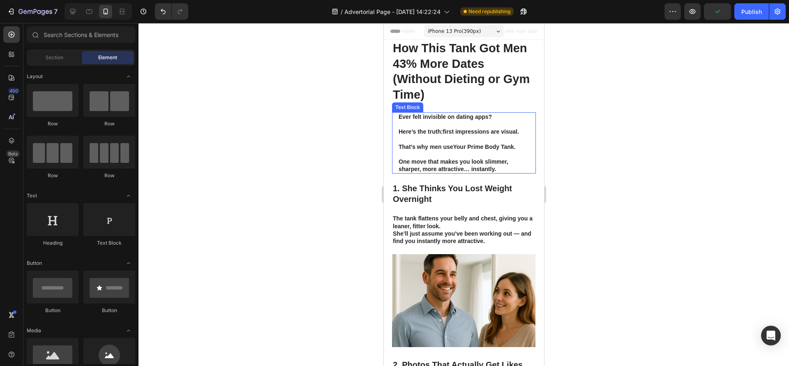
click at [475, 150] on strong "Your Prime Body Tank." at bounding box center [484, 146] width 62 height 7
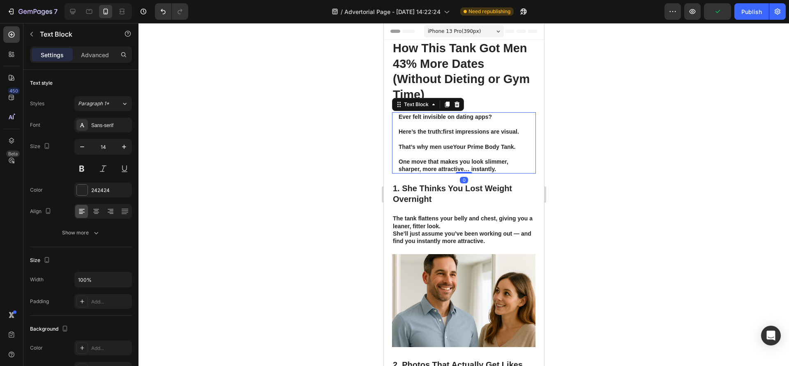
click at [475, 150] on strong "Your Prime Body Tank." at bounding box center [484, 146] width 62 height 7
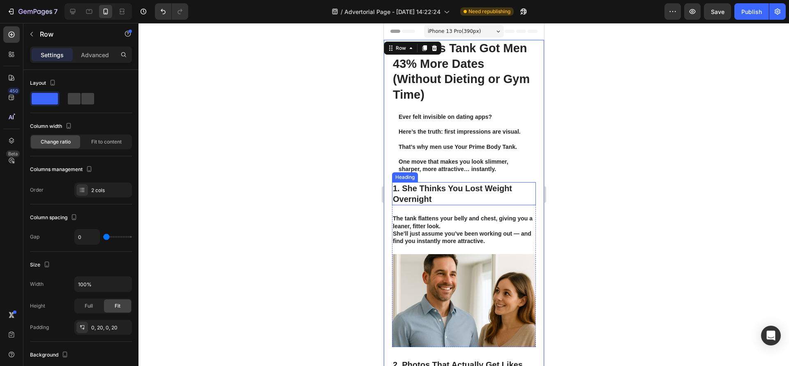
click at [464, 204] on p "1. She Thinks You Lost Weight Overnight" at bounding box center [463, 193] width 142 height 21
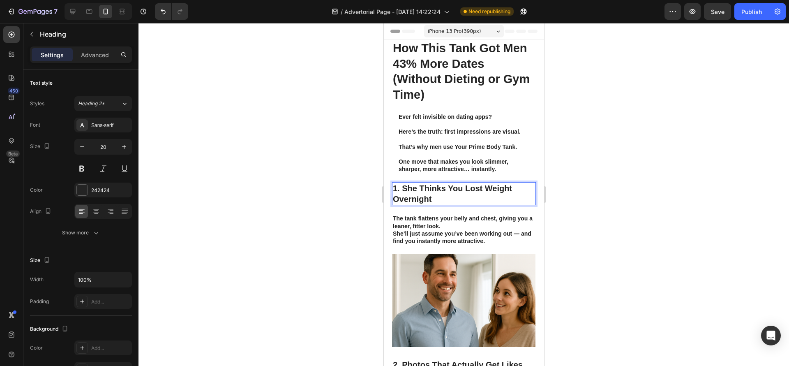
click at [464, 204] on p "1. She Thinks You Lost Weight Overnight" at bounding box center [463, 193] width 142 height 21
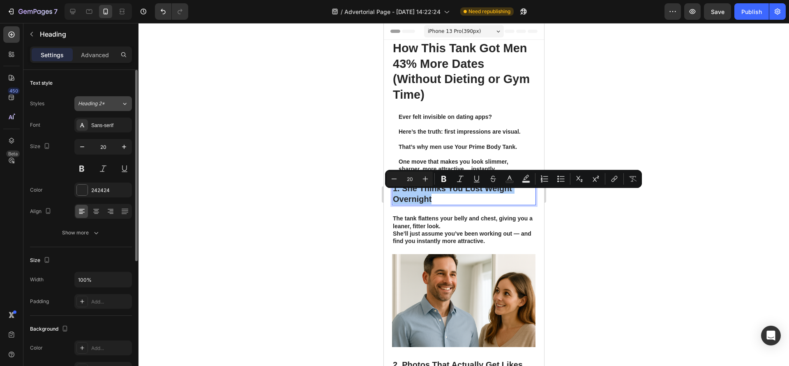
click at [106, 103] on div "Heading 2*" at bounding box center [94, 103] width 33 height 7
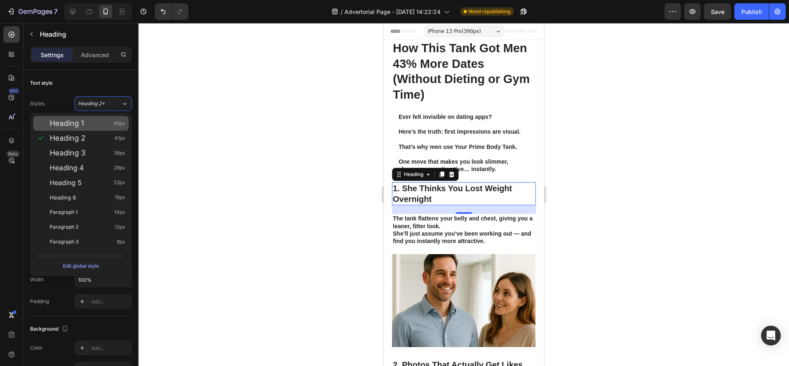
click at [72, 125] on span "Heading 1" at bounding box center [67, 123] width 34 height 8
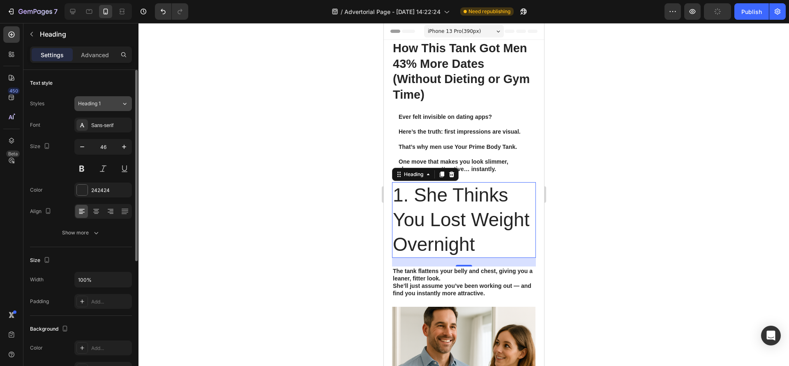
click at [89, 107] on button "Heading 1" at bounding box center [103, 103] width 58 height 15
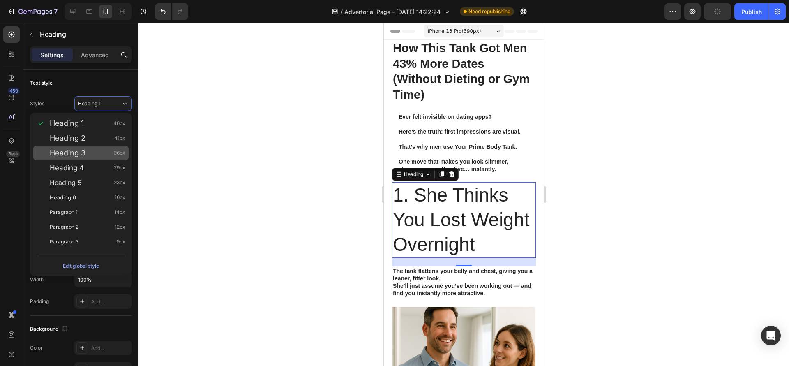
click at [82, 152] on span "Heading 3" at bounding box center [68, 153] width 36 height 8
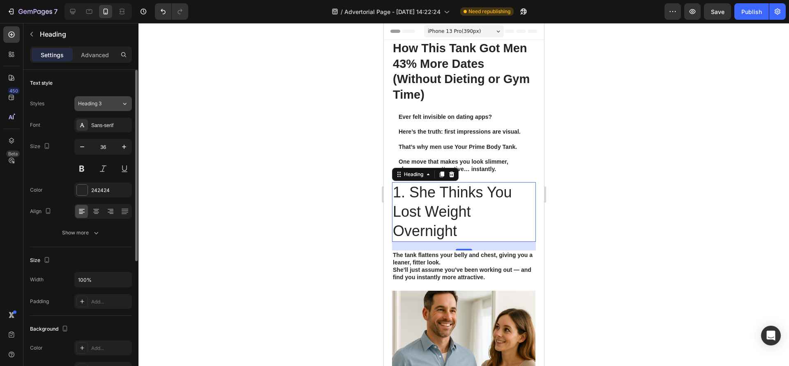
click at [97, 106] on span "Heading 3" at bounding box center [89, 103] width 23 height 7
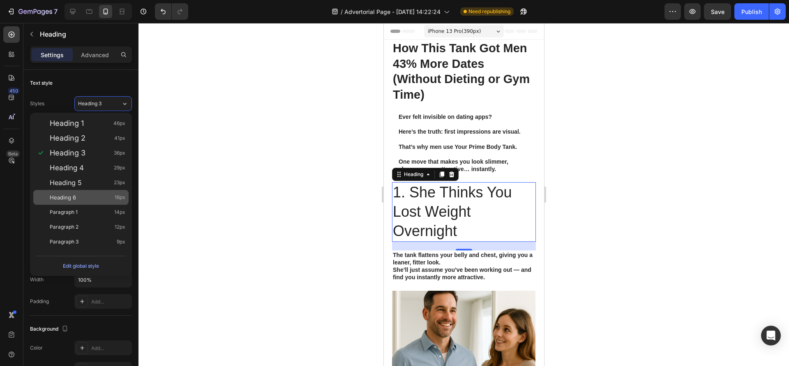
click at [87, 198] on div "Heading 6 16px" at bounding box center [88, 197] width 76 height 8
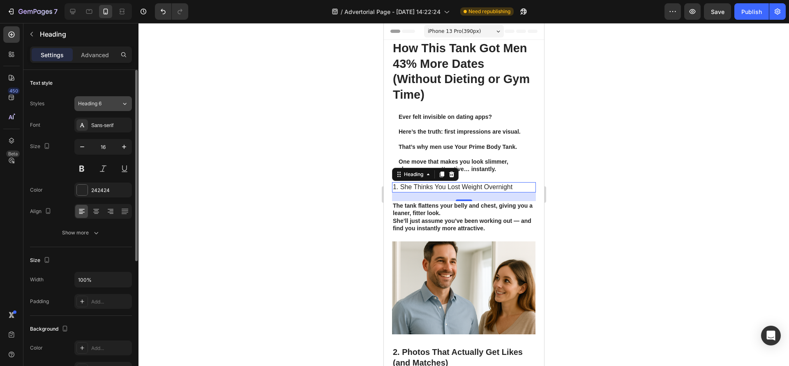
click at [92, 106] on span "Heading 6" at bounding box center [89, 103] width 23 height 7
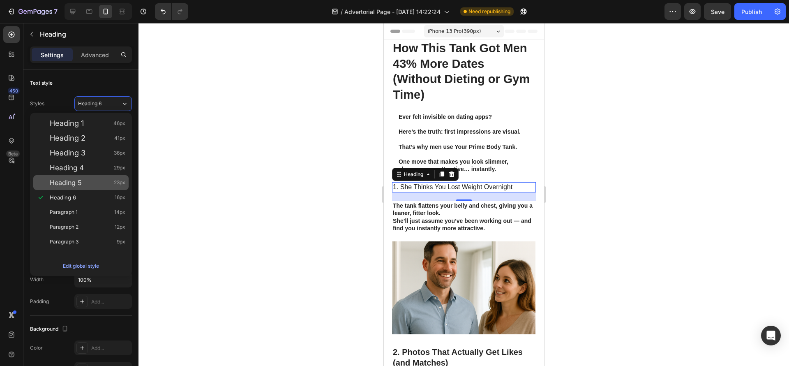
click at [76, 183] on span "Heading 5" at bounding box center [66, 182] width 32 height 8
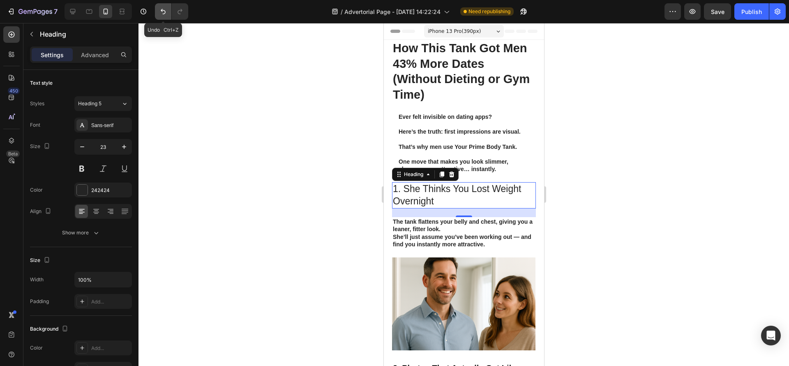
click at [155, 14] on button "Undo/Redo" at bounding box center [163, 11] width 16 height 16
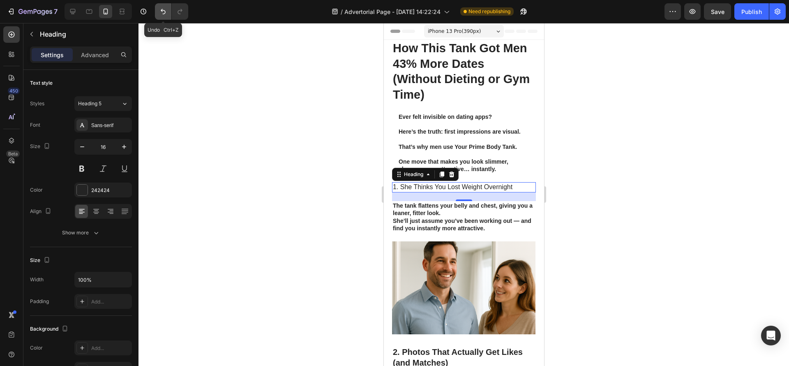
click at [155, 14] on button "Undo/Redo" at bounding box center [163, 11] width 16 height 16
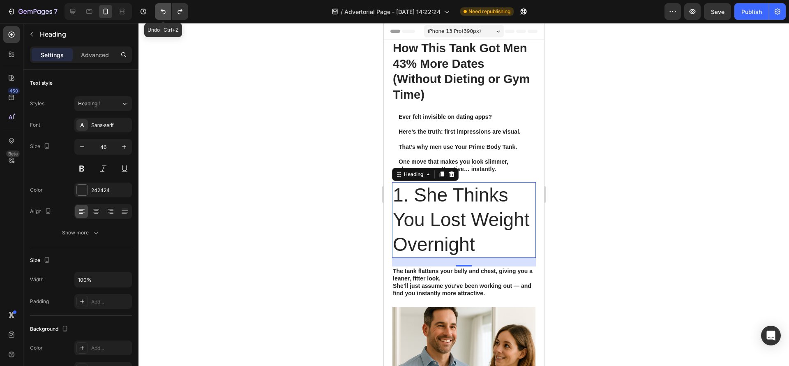
click at [155, 14] on button "Undo/Redo" at bounding box center [163, 11] width 16 height 16
type input "20"
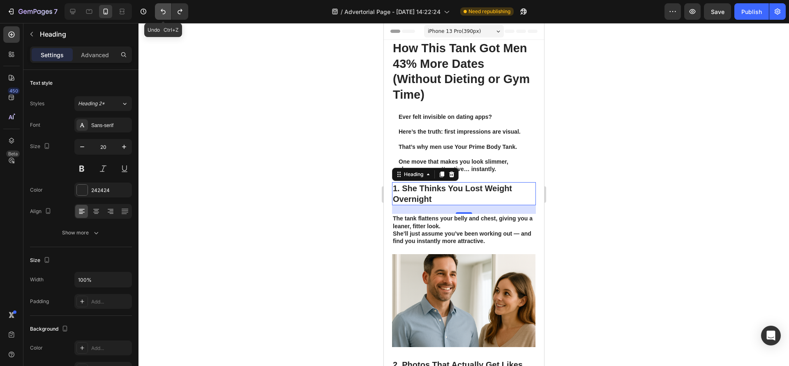
click at [155, 14] on button "Undo/Redo" at bounding box center [163, 11] width 16 height 16
click at [588, 285] on div at bounding box center [463, 194] width 650 height 343
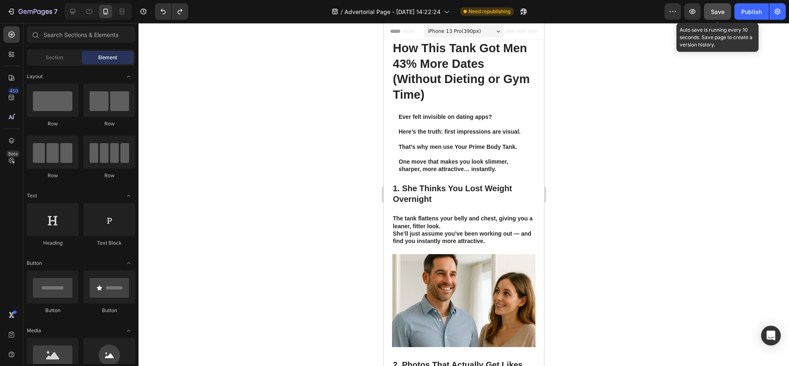
click at [715, 8] on span "Save" at bounding box center [718, 11] width 14 height 7
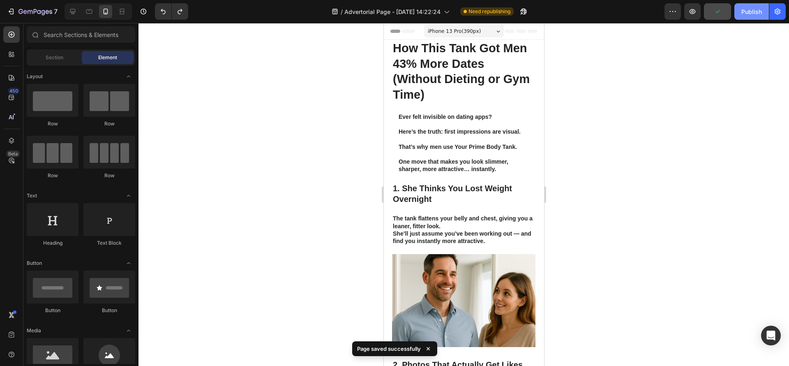
click at [746, 14] on div "Publish" at bounding box center [751, 11] width 21 height 9
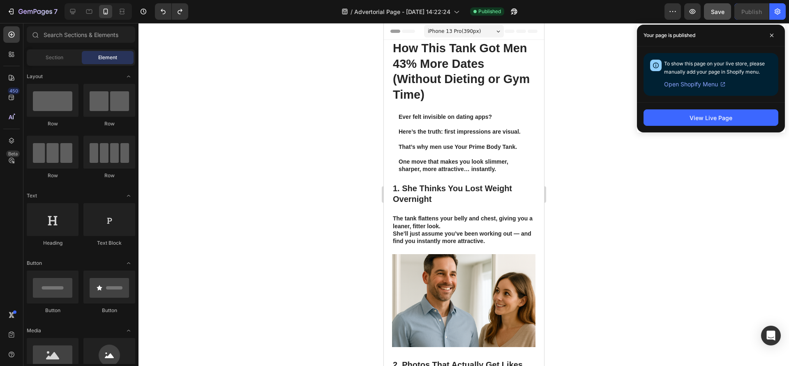
click at [611, 104] on div at bounding box center [463, 194] width 650 height 343
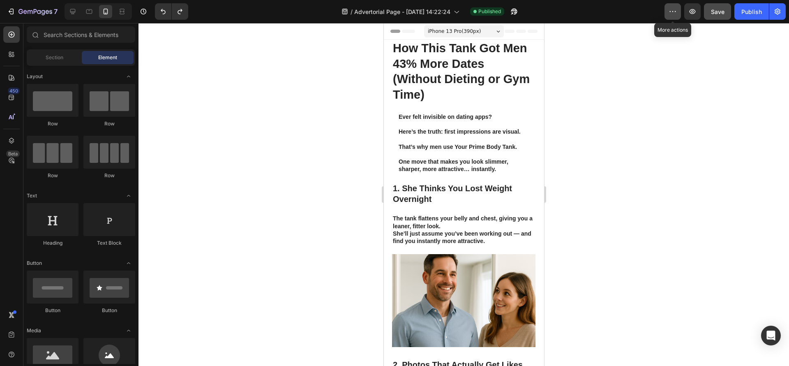
click at [669, 12] on icon "button" at bounding box center [673, 11] width 8 height 8
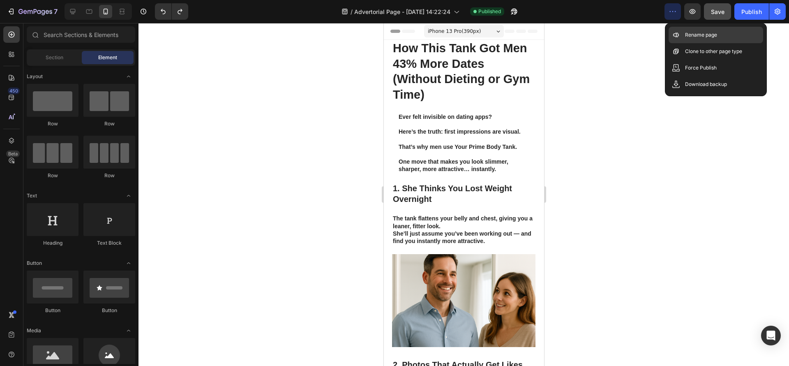
click at [678, 43] on div "Rename page" at bounding box center [716, 51] width 95 height 16
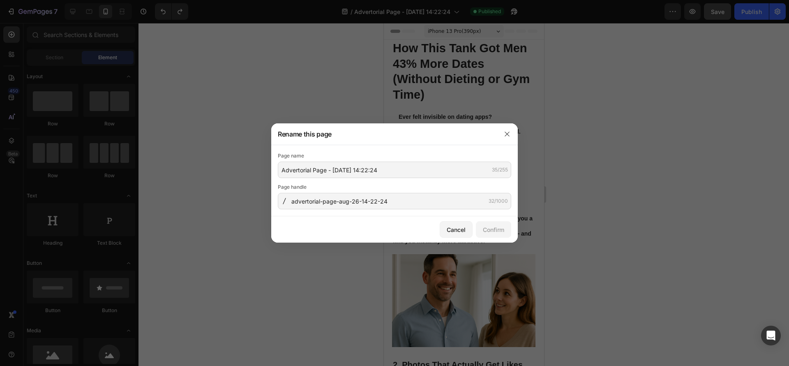
click at [418, 185] on div "Page handle" at bounding box center [394, 187] width 233 height 8
click at [416, 167] on input "Advertorial Page - [DATE] 14:22:24" at bounding box center [394, 169] width 233 height 16
paste input "How One Tank Got Men 43% More Dates"
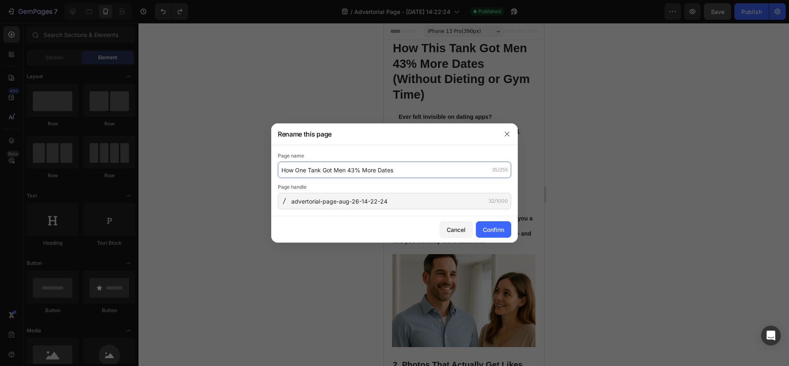
type input "How One Tank Got Men 43% More Dates"
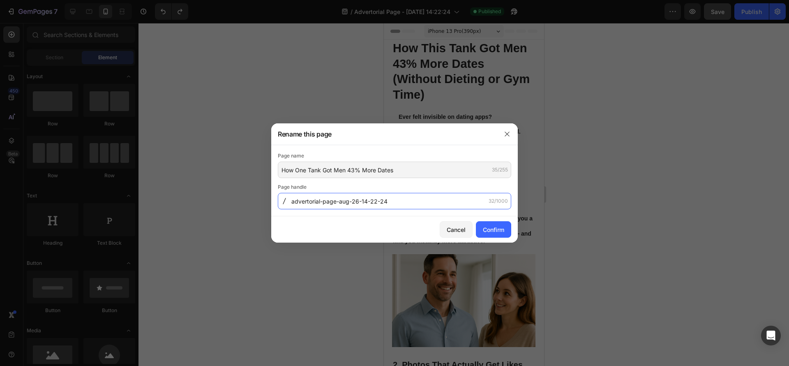
click at [344, 194] on input "advertorial-page-aug-26-14-22-24" at bounding box center [394, 201] width 233 height 16
paste input "-5-reasons-women-notice"
type input "-5-reasons-women-notice"
click at [492, 228] on div "Confirm" at bounding box center [493, 229] width 21 height 9
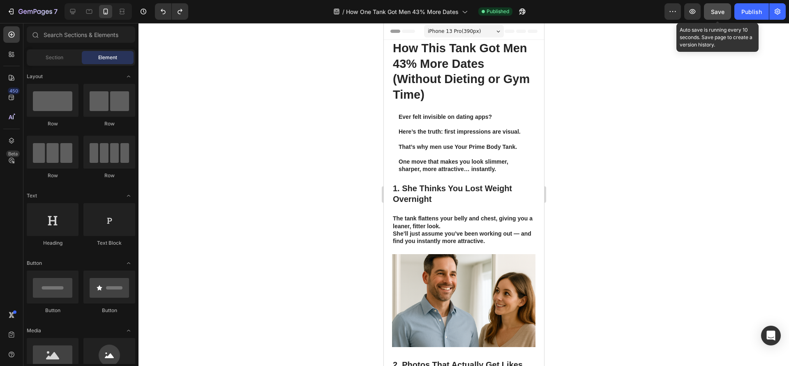
click at [709, 9] on button "Save" at bounding box center [717, 11] width 27 height 16
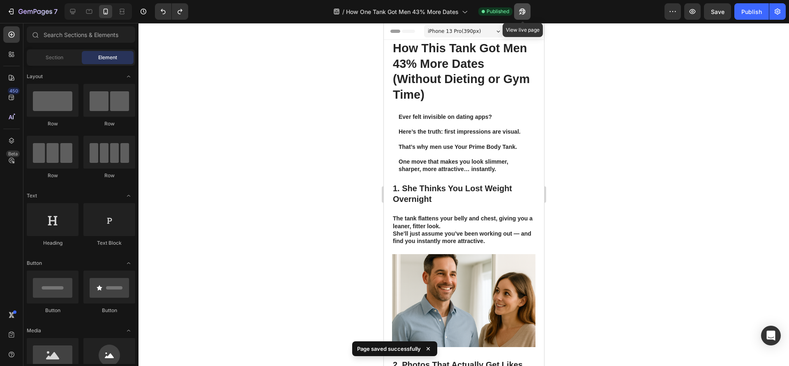
click at [522, 8] on icon "button" at bounding box center [522, 11] width 8 height 8
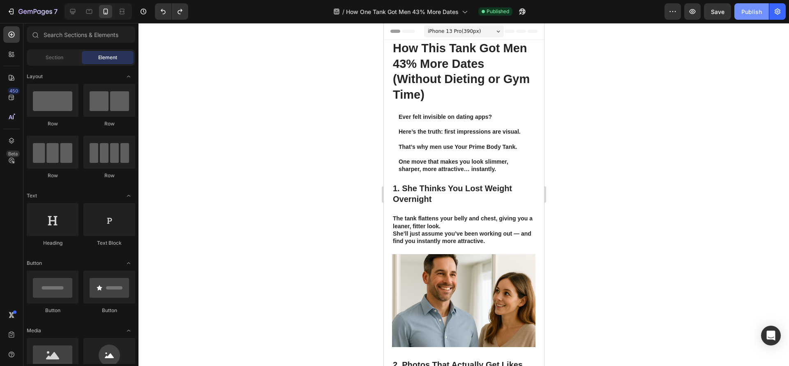
click at [763, 18] on button "Publish" at bounding box center [751, 11] width 35 height 16
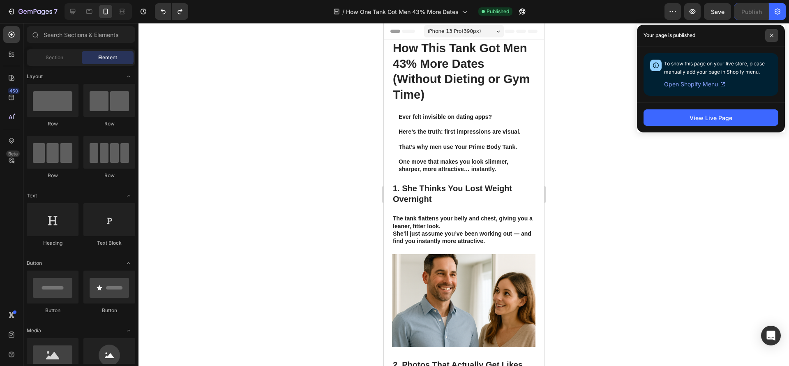
click at [770, 34] on icon at bounding box center [771, 35] width 3 height 3
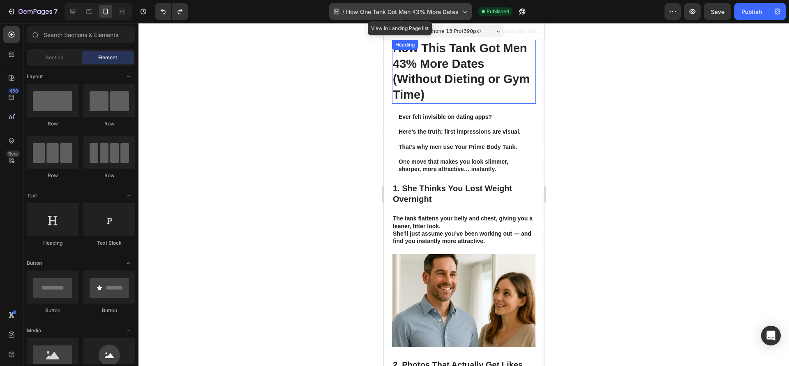
click at [428, 9] on span "How One Tank Got Men 43% More Dates" at bounding box center [402, 11] width 113 height 9
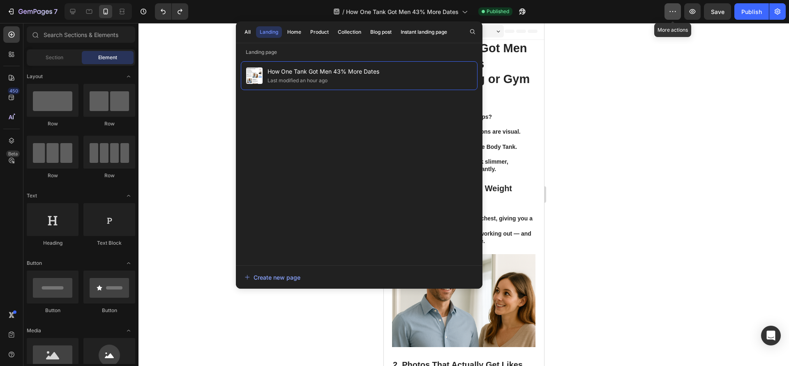
click at [669, 8] on icon "button" at bounding box center [673, 11] width 8 height 8
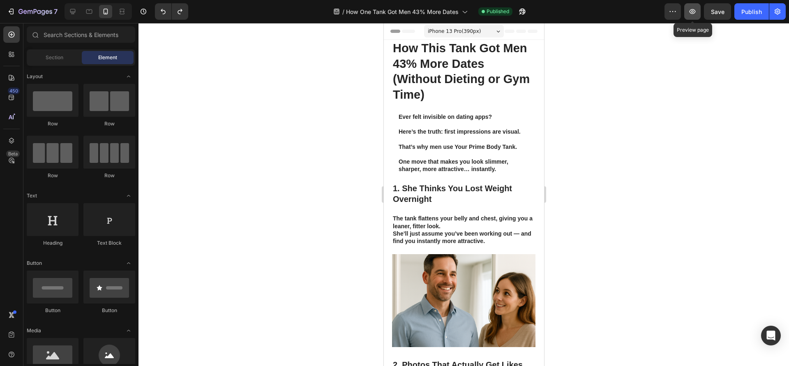
click at [697, 10] on button "button" at bounding box center [692, 11] width 16 height 16
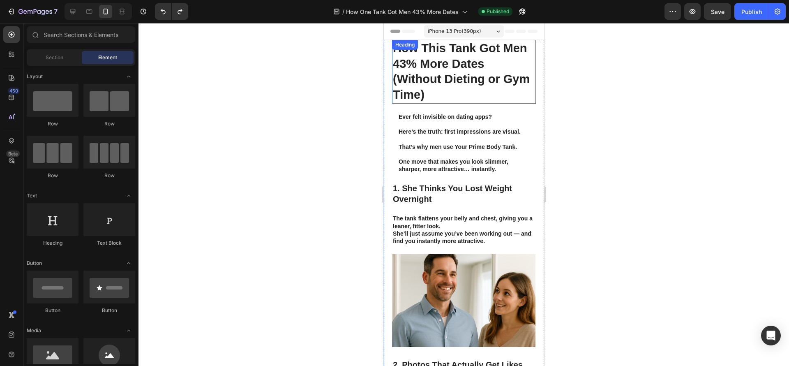
click at [455, 42] on strong "How This Tank Got Men 43% More Dates (Without Dieting or Gym Time)" at bounding box center [460, 72] width 137 height 60
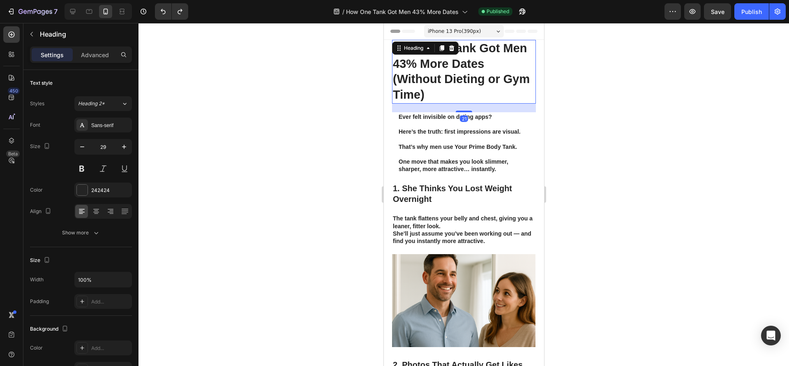
click at [104, 47] on div "Settings Advanced" at bounding box center [81, 54] width 102 height 16
click at [95, 58] on p "Advanced" at bounding box center [95, 55] width 28 height 9
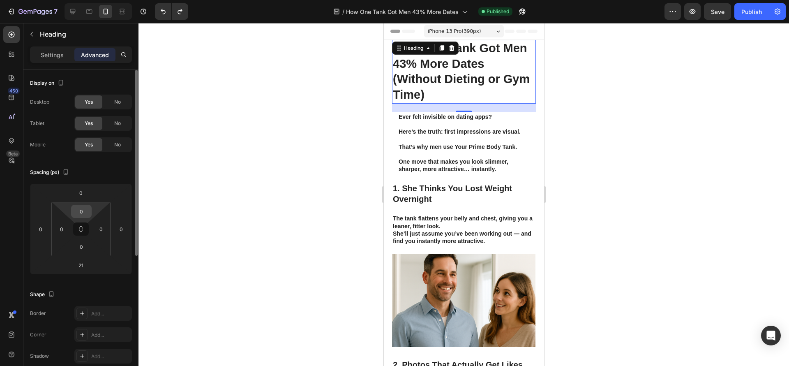
click at [79, 207] on input "0" at bounding box center [81, 211] width 16 height 12
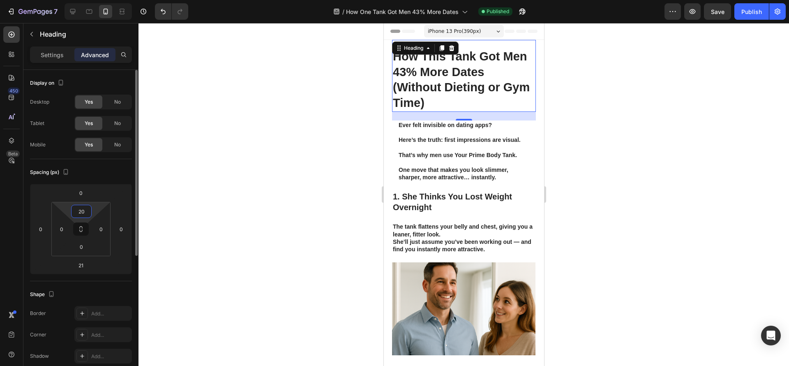
type input "2"
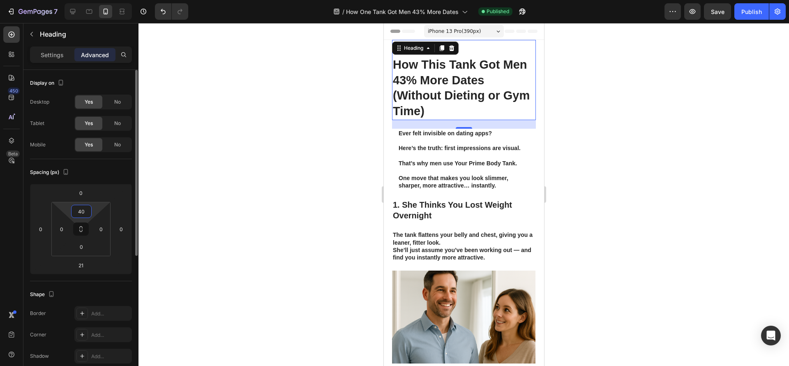
type input "4"
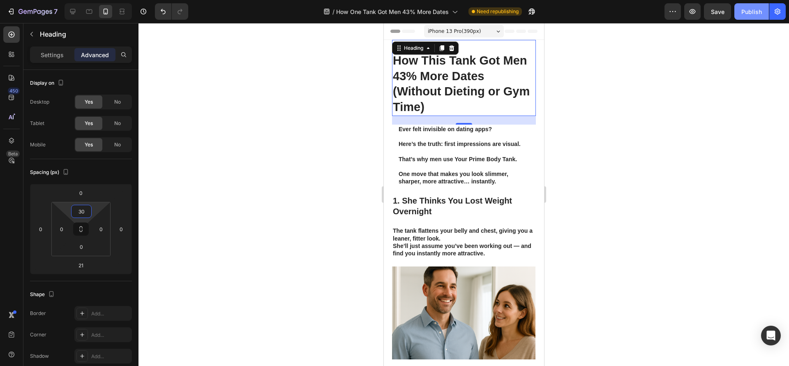
type input "30"
click at [755, 12] on div "Publish" at bounding box center [751, 11] width 21 height 9
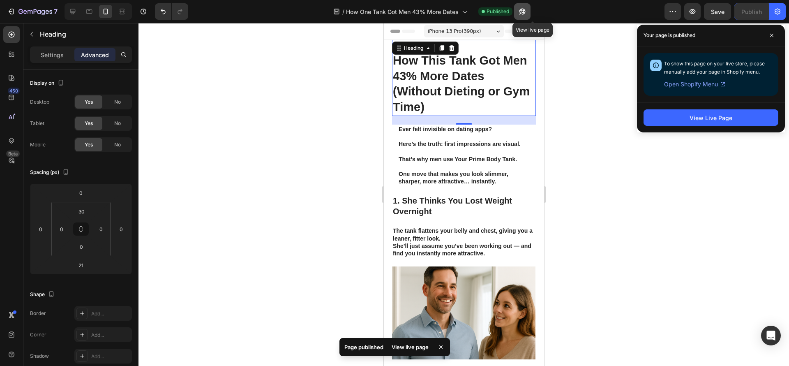
click at [528, 13] on button "button" at bounding box center [522, 11] width 16 height 16
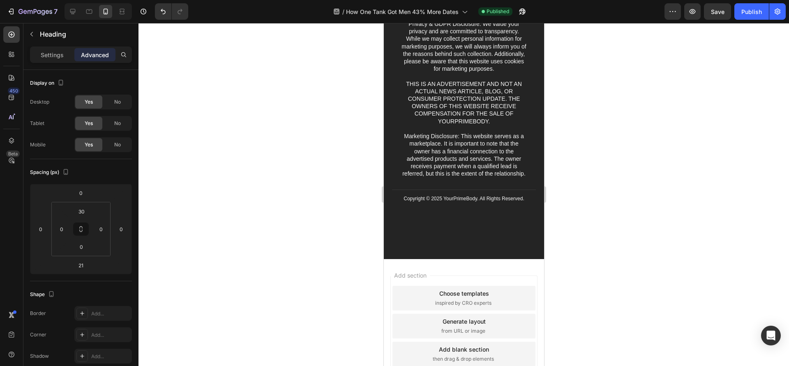
scroll to position [1460, 0]
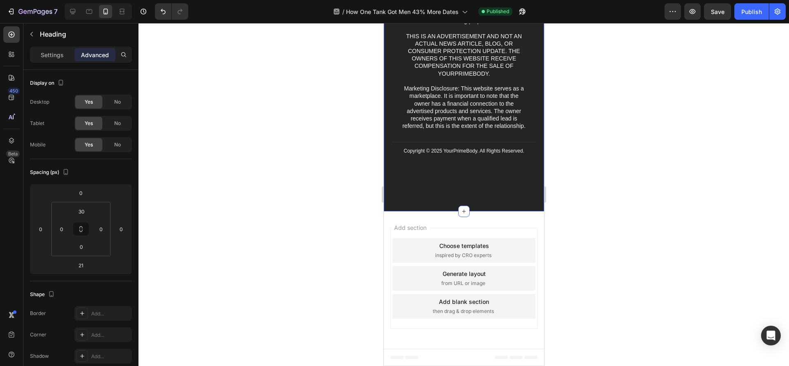
click at [476, 205] on div "Privacy & GDPR Disclosure: We value your privacy and are committed to transpare…" at bounding box center [463, 85] width 160 height 251
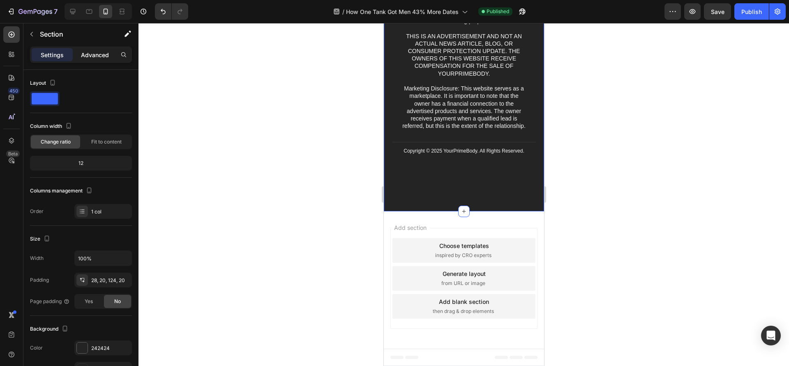
click at [88, 54] on p "Advanced" at bounding box center [95, 55] width 28 height 9
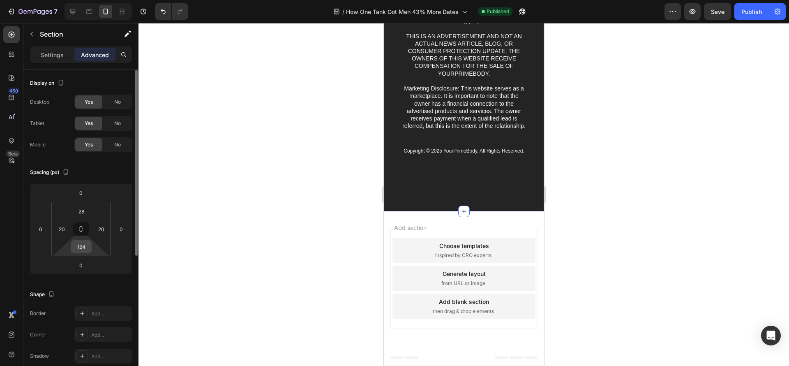
click at [83, 250] on input "124" at bounding box center [81, 246] width 16 height 12
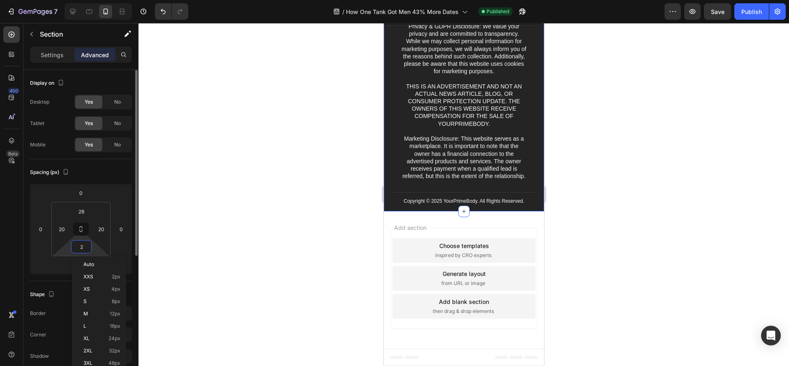
scroll to position [1410, 0]
type input "28"
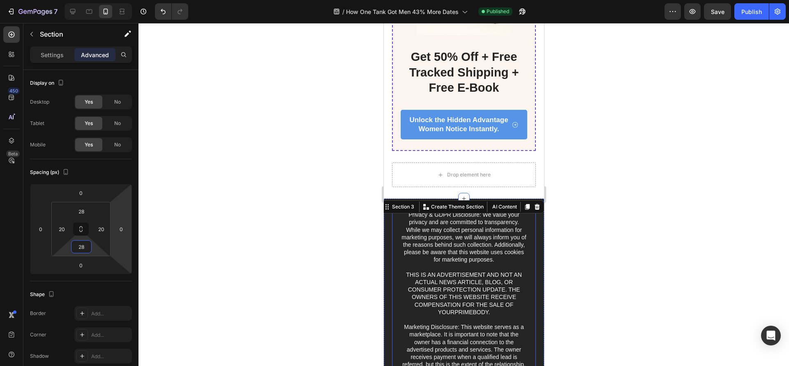
scroll to position [1225, 0]
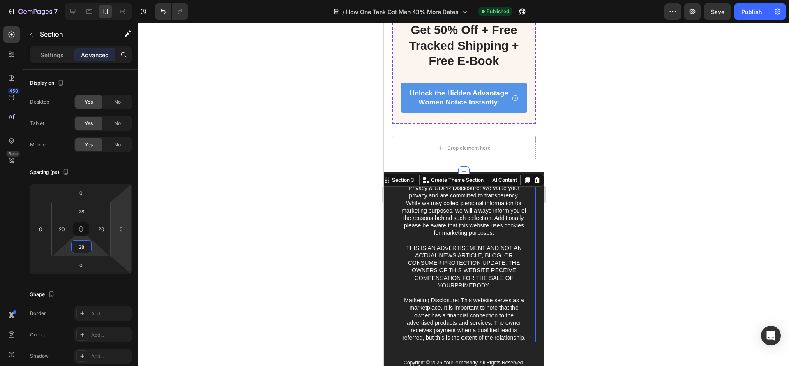
click at [454, 255] on p "Privacy & GDPR Disclosure: We value your privacy and are committed to transpare…" at bounding box center [464, 262] width 126 height 157
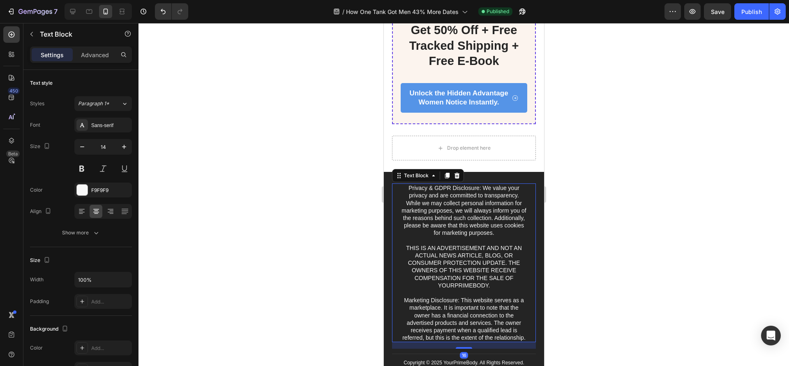
click at [456, 229] on p "Privacy & GDPR Disclosure: We value your privacy and are committed to transpare…" at bounding box center [464, 262] width 126 height 157
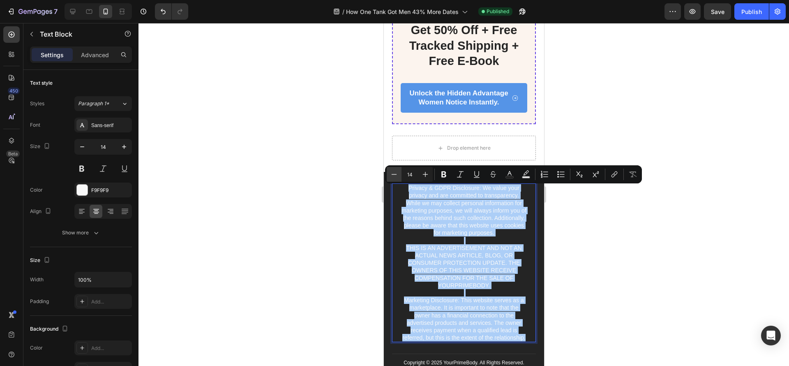
click at [393, 175] on icon "Editor contextual toolbar" at bounding box center [394, 174] width 8 height 8
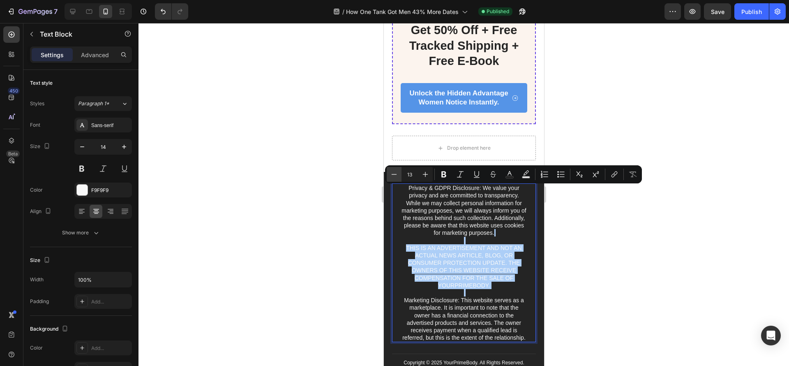
click at [393, 175] on icon "Editor contextual toolbar" at bounding box center [394, 174] width 8 height 8
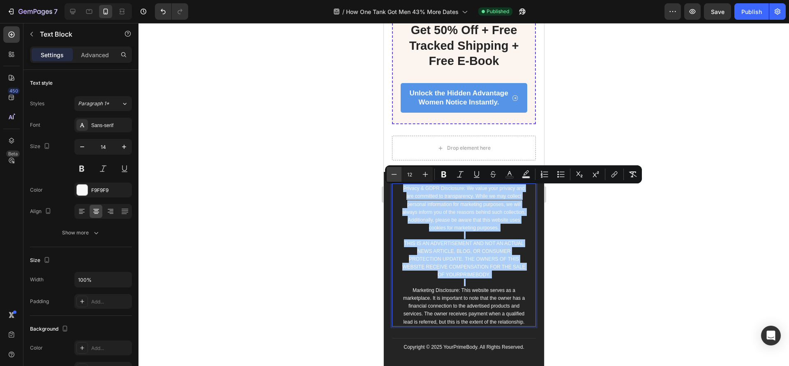
click at [393, 175] on icon "Editor contextual toolbar" at bounding box center [394, 174] width 8 height 8
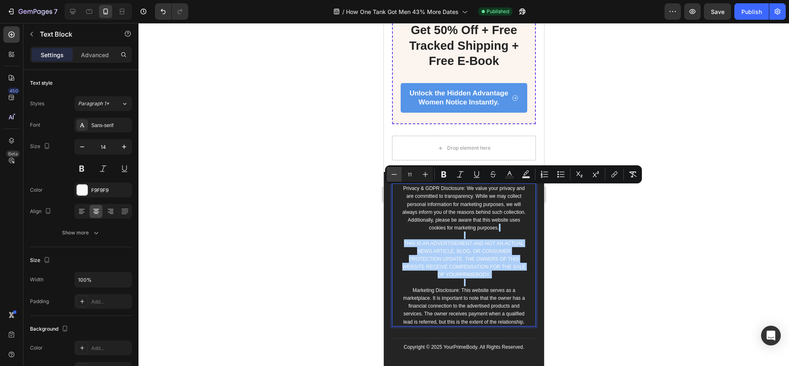
click at [393, 175] on icon "Editor contextual toolbar" at bounding box center [394, 174] width 8 height 8
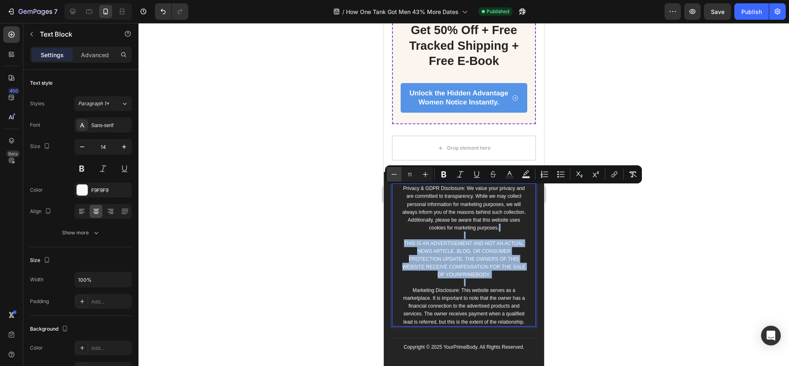
type input "10"
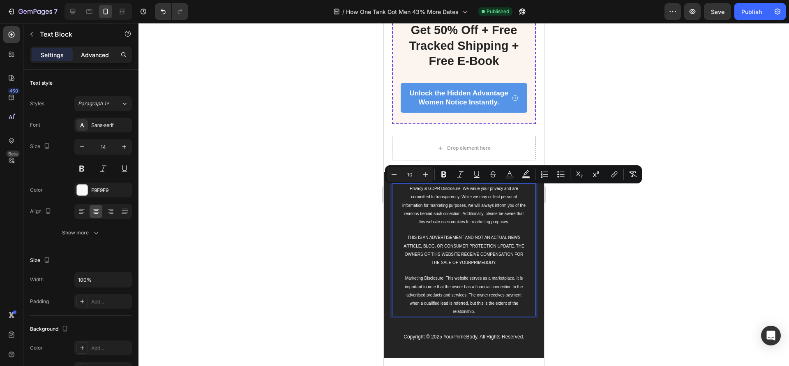
click at [88, 49] on div "Advanced" at bounding box center [94, 54] width 41 height 13
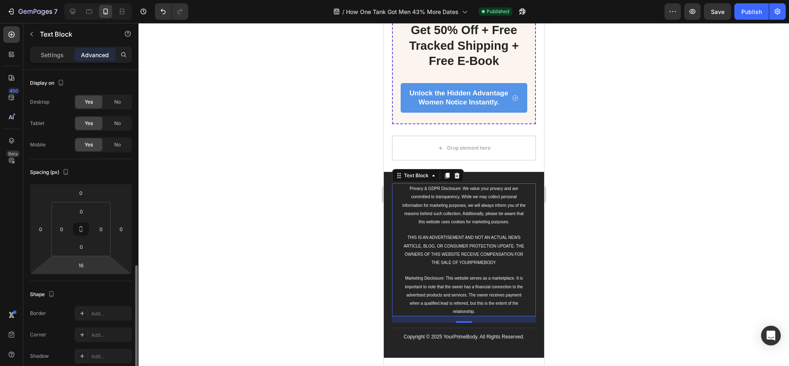
scroll to position [123, 0]
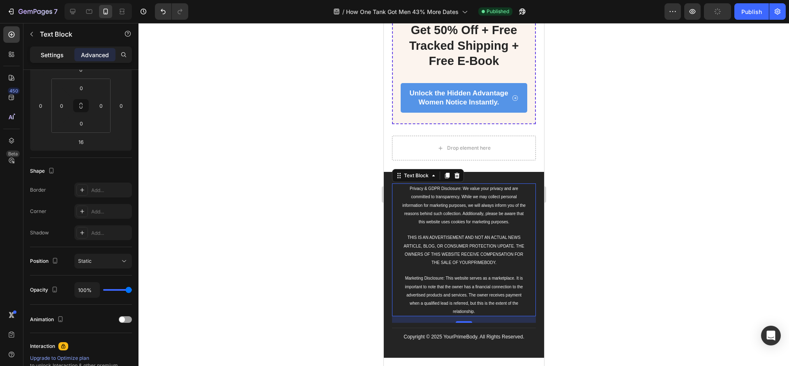
click at [52, 56] on p "Settings" at bounding box center [52, 55] width 23 height 9
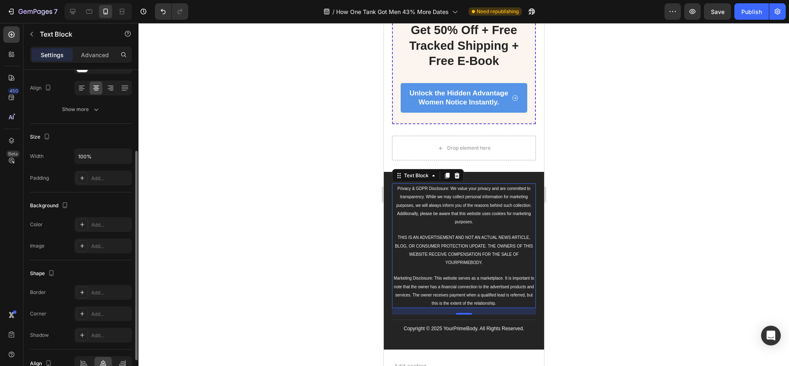
scroll to position [0, 0]
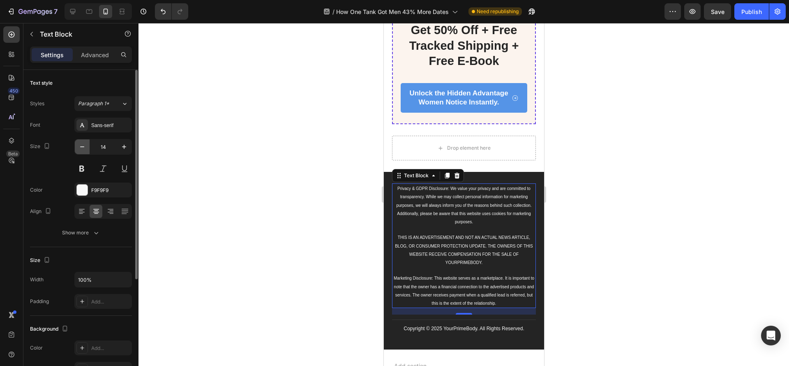
click at [82, 145] on icon "button" at bounding box center [82, 147] width 8 height 8
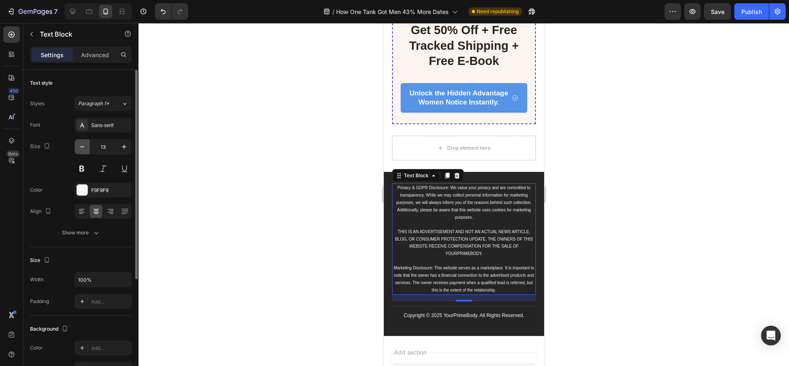
click at [82, 145] on icon "button" at bounding box center [82, 147] width 8 height 8
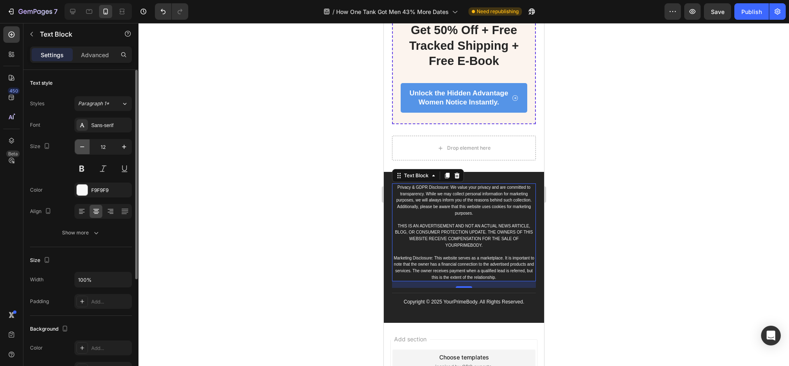
click at [82, 145] on icon "button" at bounding box center [82, 147] width 8 height 8
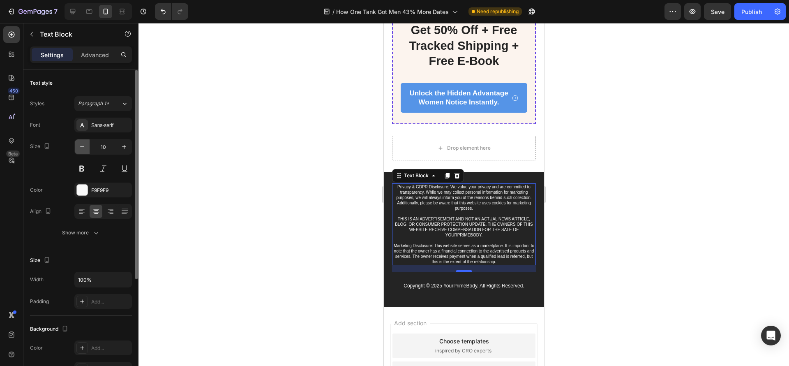
click at [82, 145] on icon "button" at bounding box center [82, 147] width 8 height 8
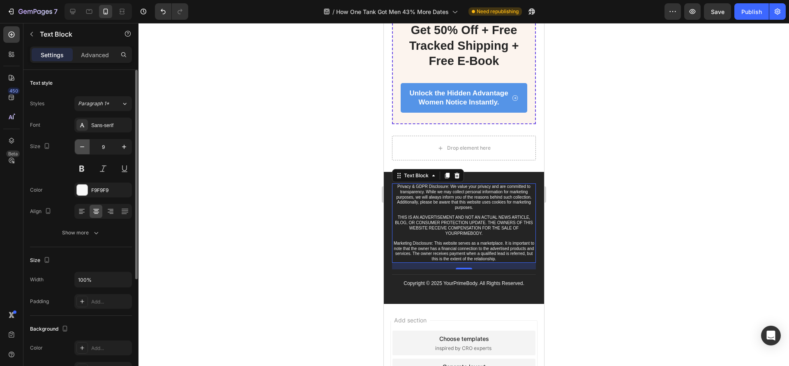
type input "8"
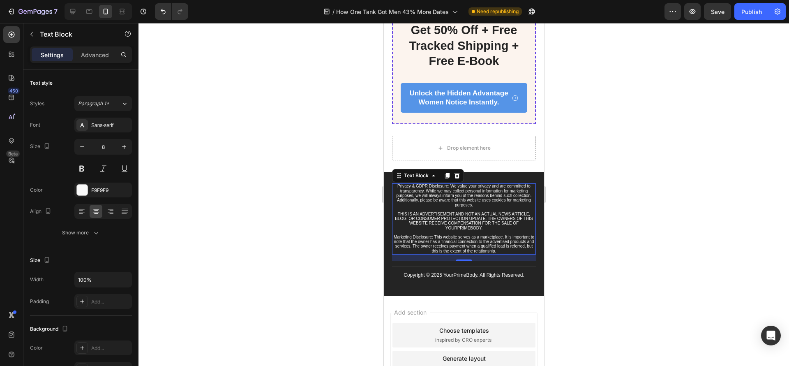
click at [676, 237] on div at bounding box center [463, 194] width 650 height 343
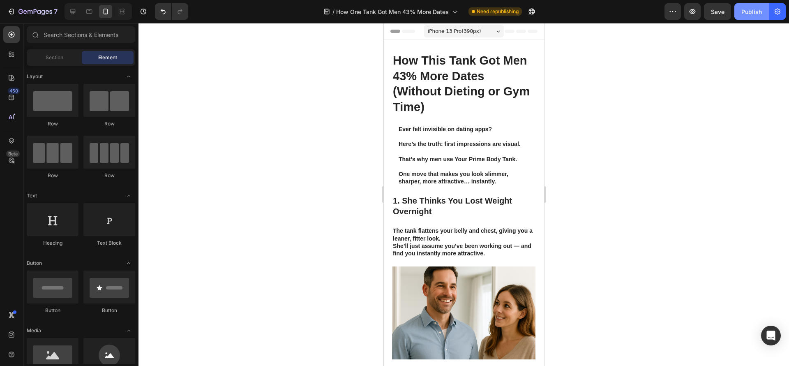
click at [750, 14] on div "Publish" at bounding box center [751, 11] width 21 height 9
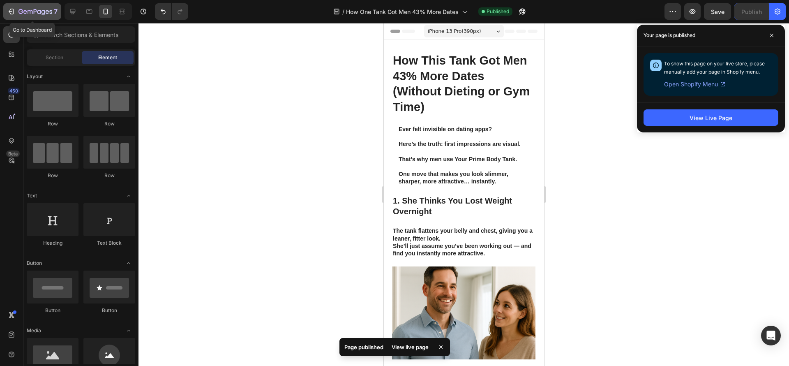
click at [21, 7] on div "7" at bounding box center [37, 12] width 39 height 10
